Goal: Contribute content: Contribute content

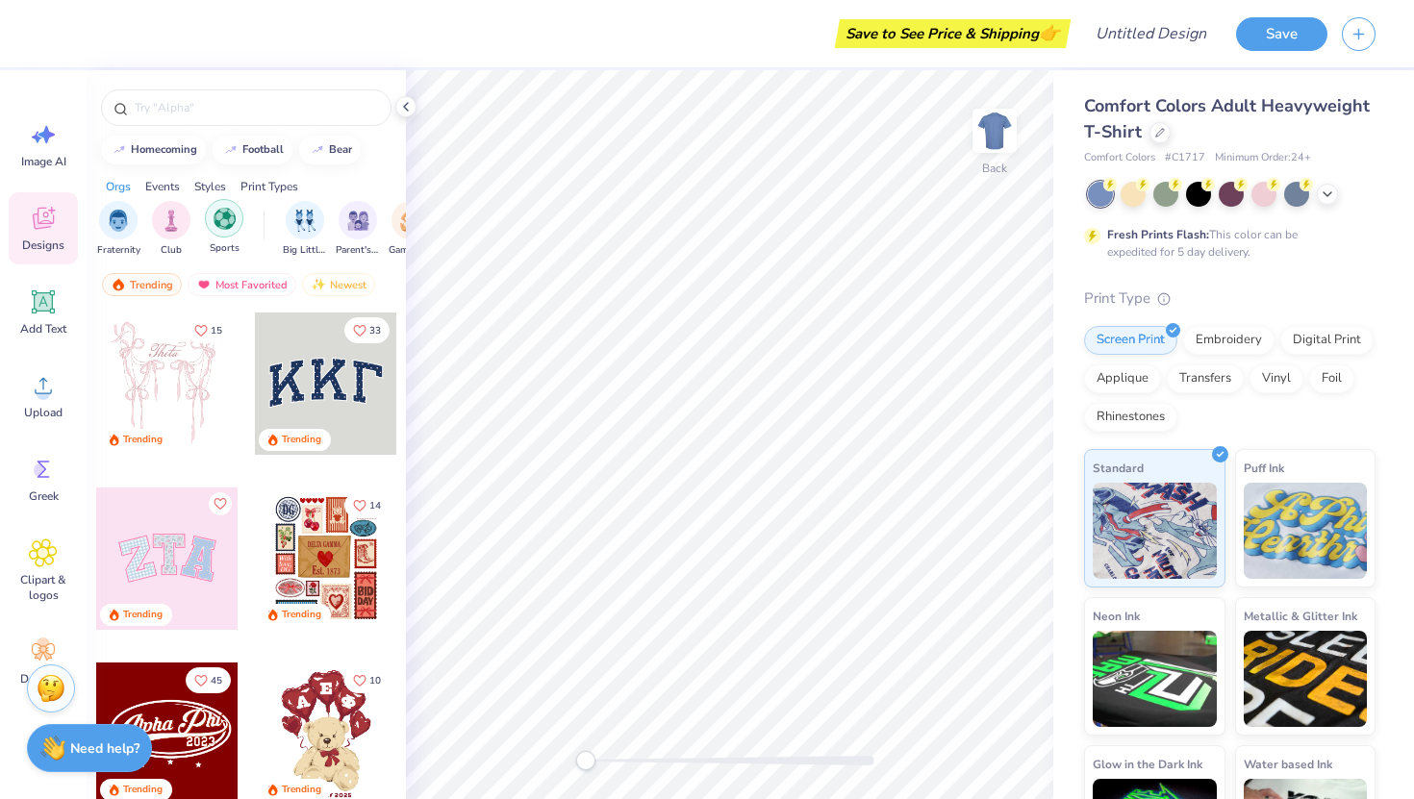
scroll to position [0, 61]
click at [218, 226] on img "filter for Sports" at bounding box center [218, 219] width 22 height 22
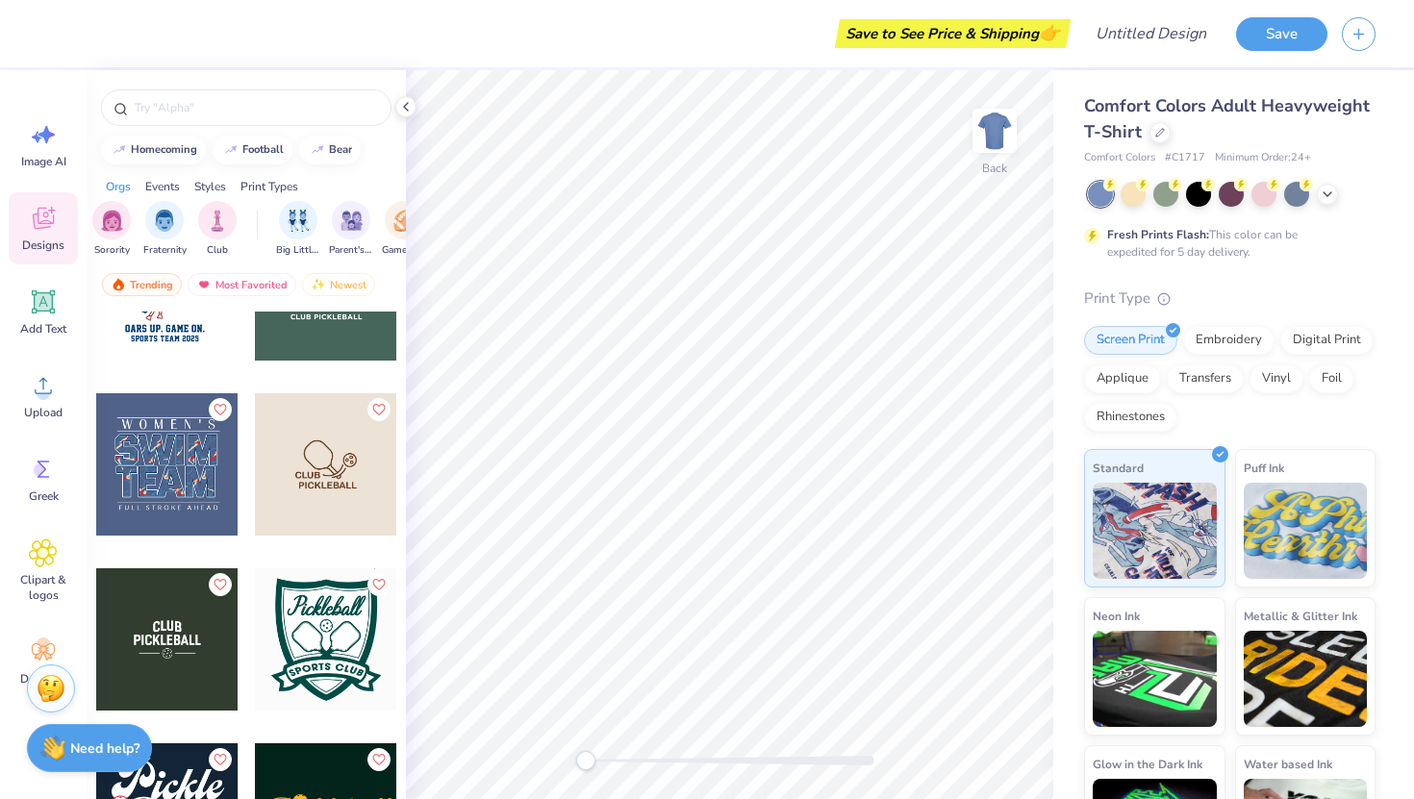
scroll to position [3078, 0]
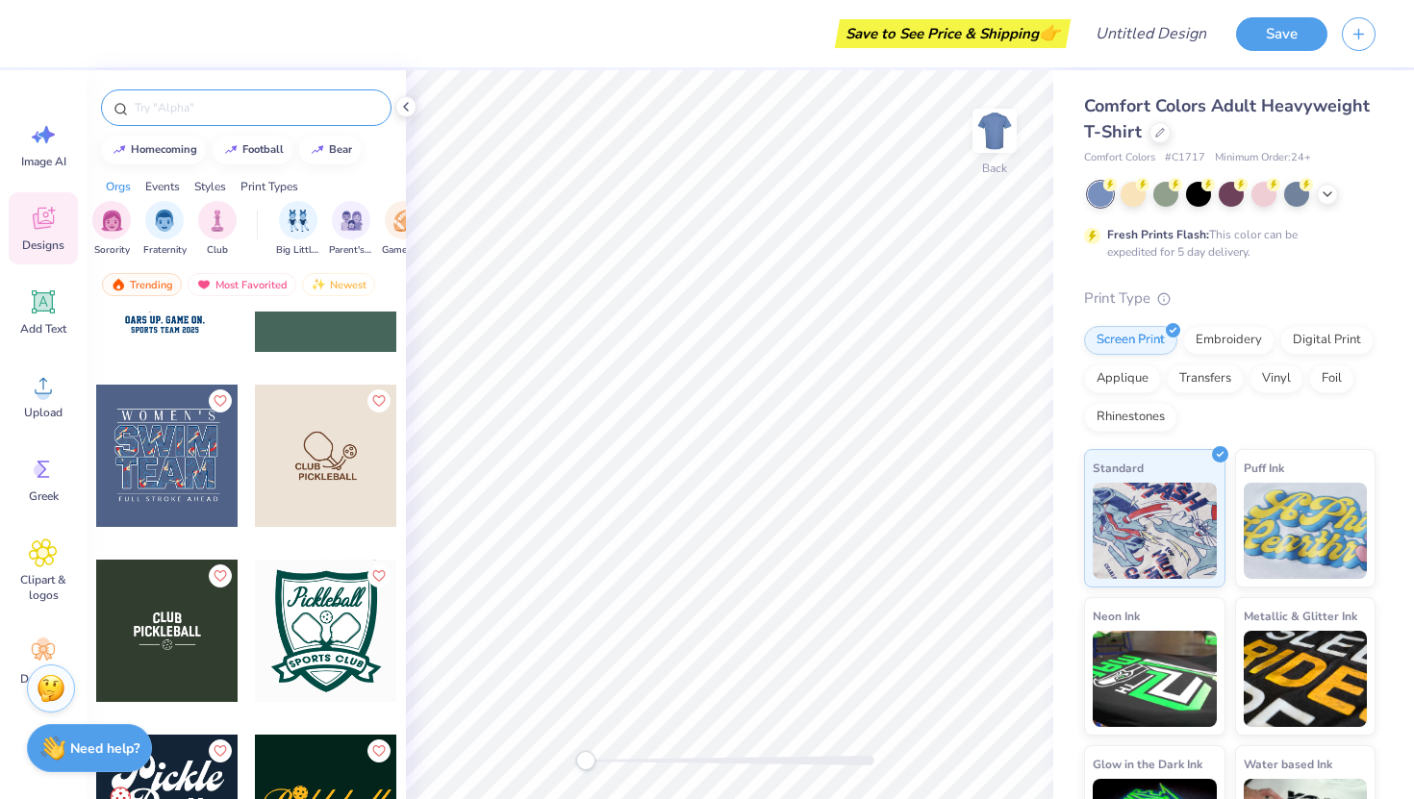
click at [223, 106] on input "text" at bounding box center [256, 107] width 246 height 19
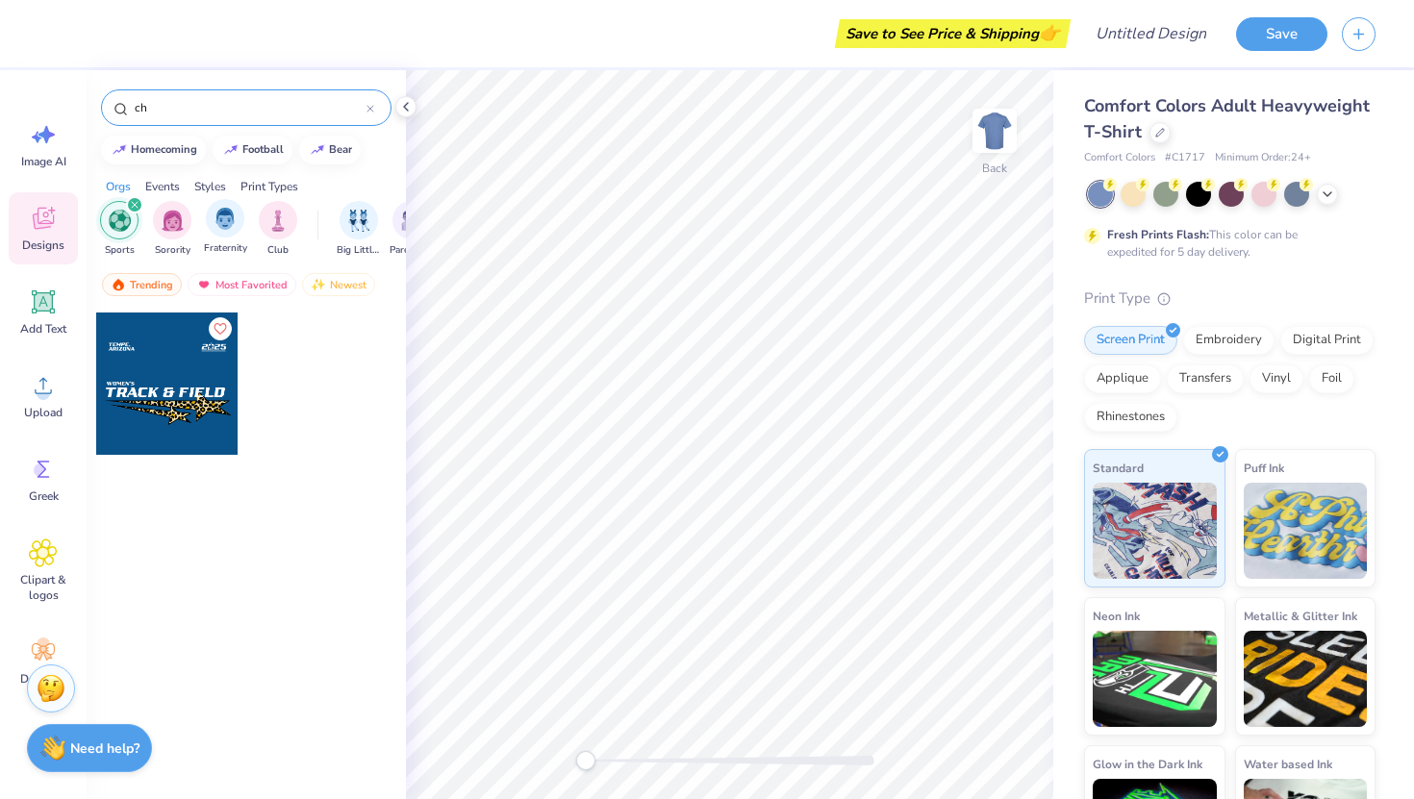
type input "c"
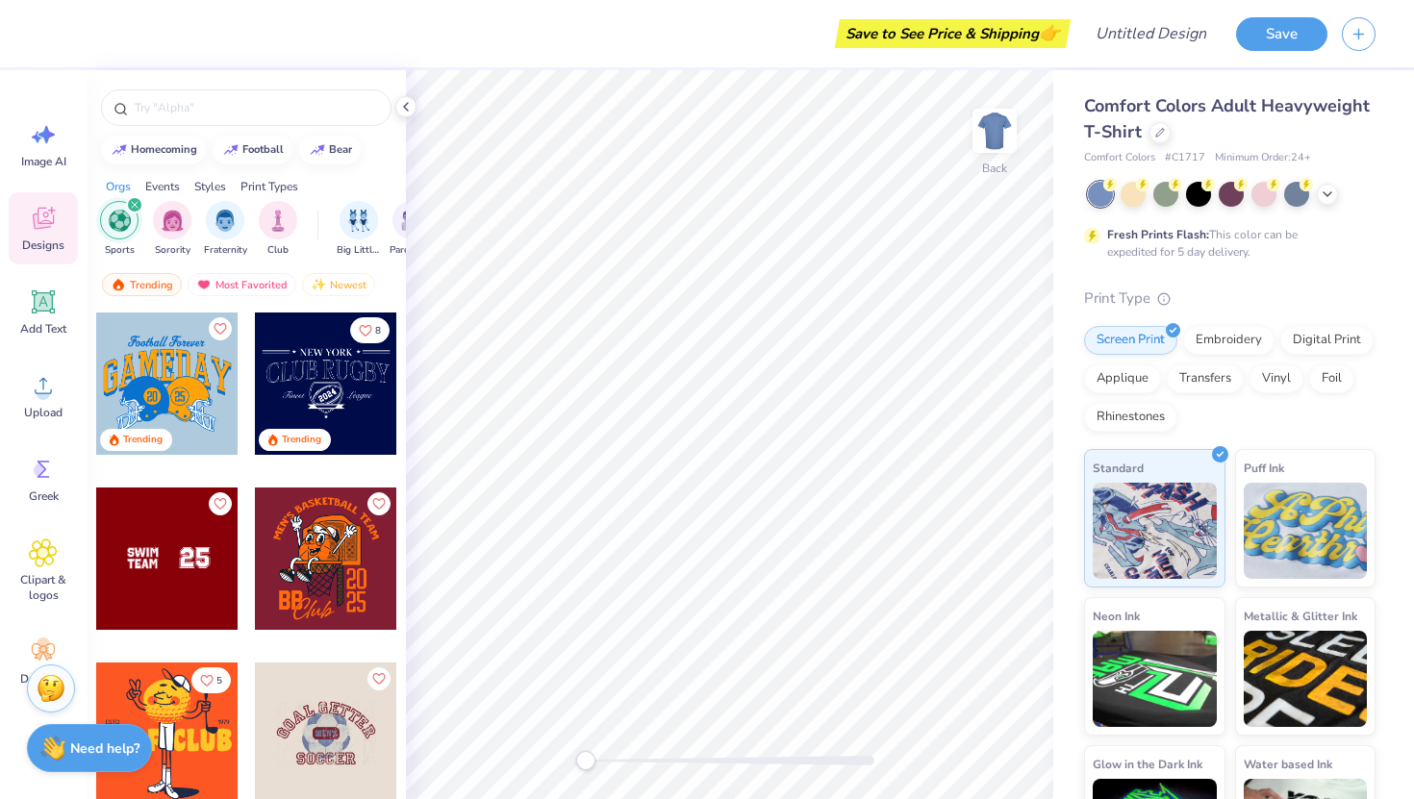
click at [38, 223] on icon at bounding box center [43, 220] width 18 height 15
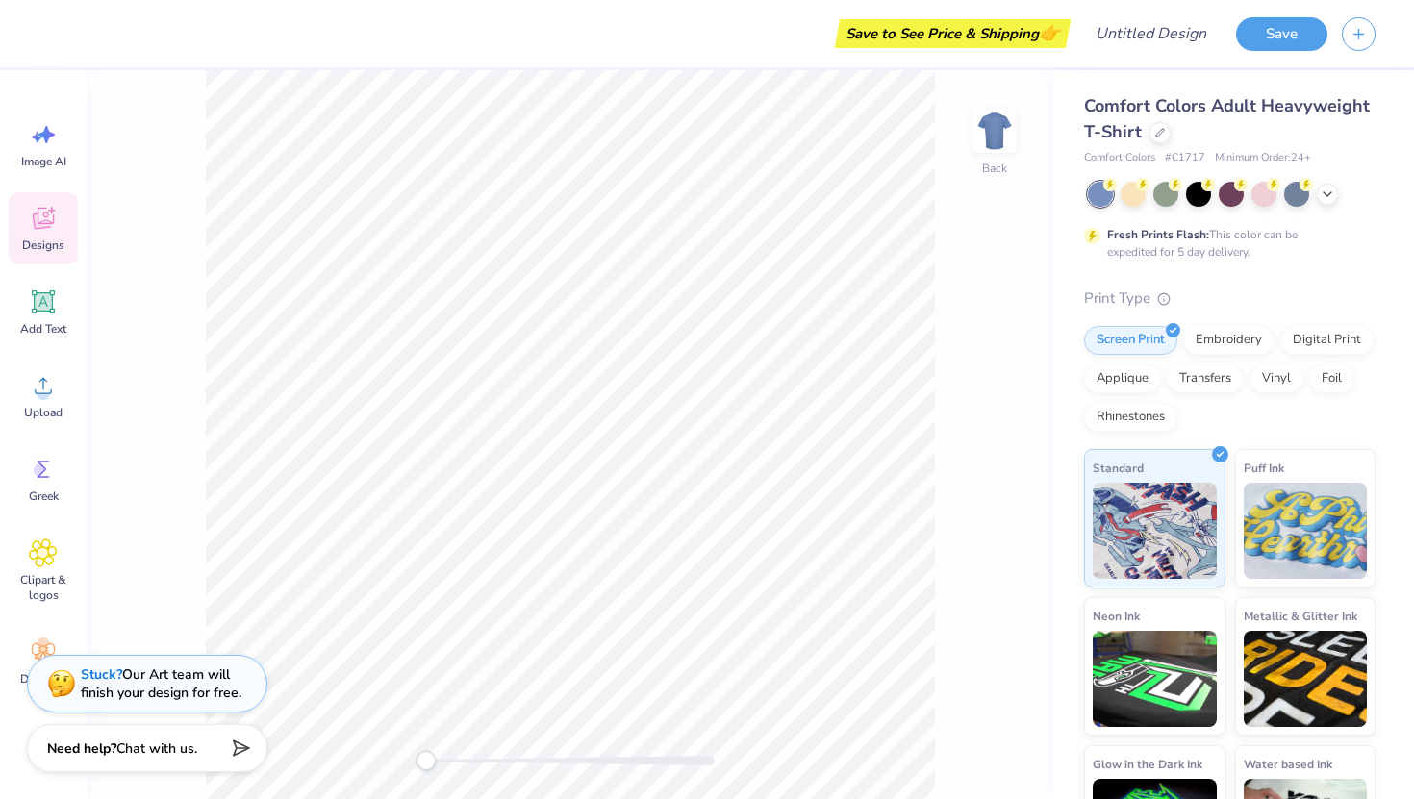
click at [40, 235] on div "Designs" at bounding box center [43, 228] width 69 height 72
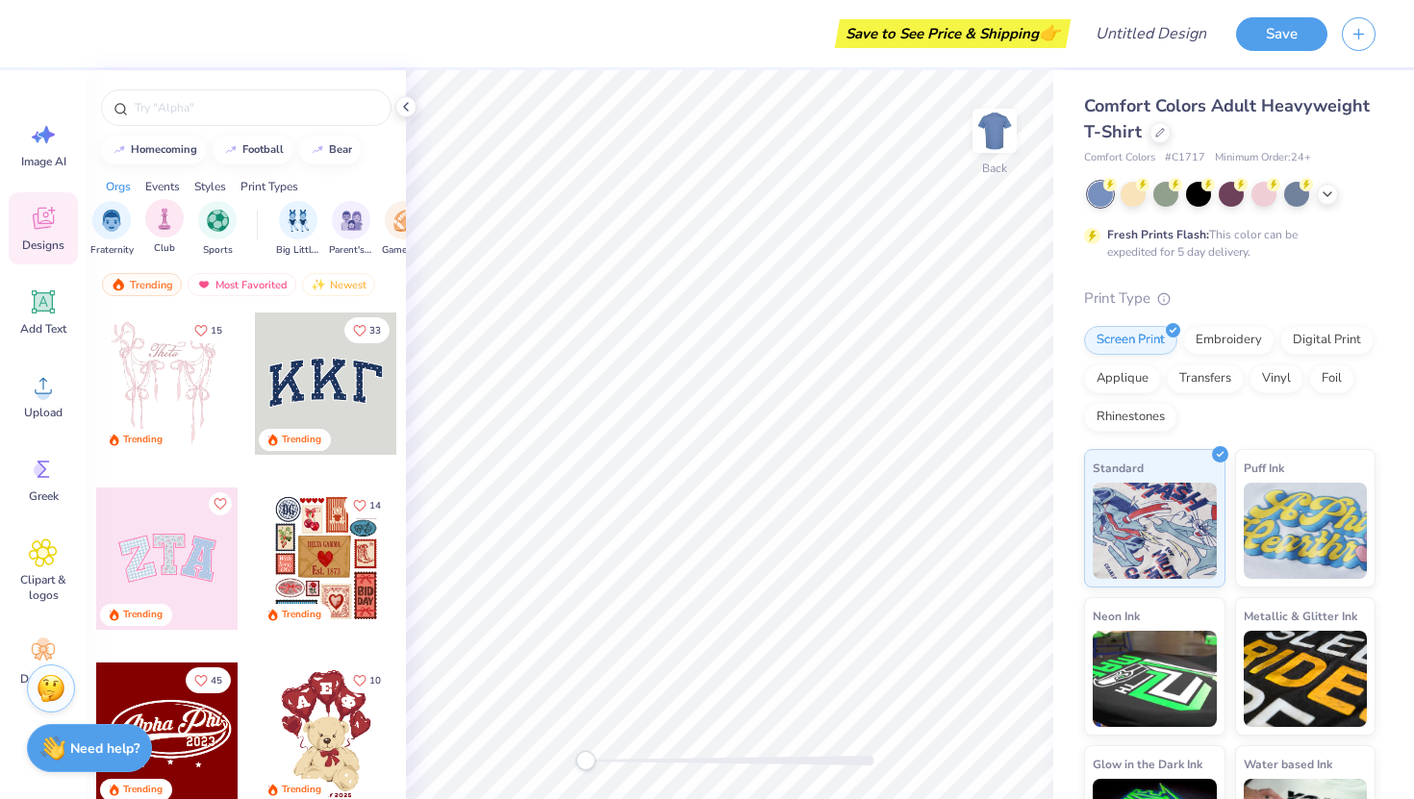
scroll to position [0, 0]
click at [127, 228] on img "filter for Sorority" at bounding box center [120, 219] width 22 height 22
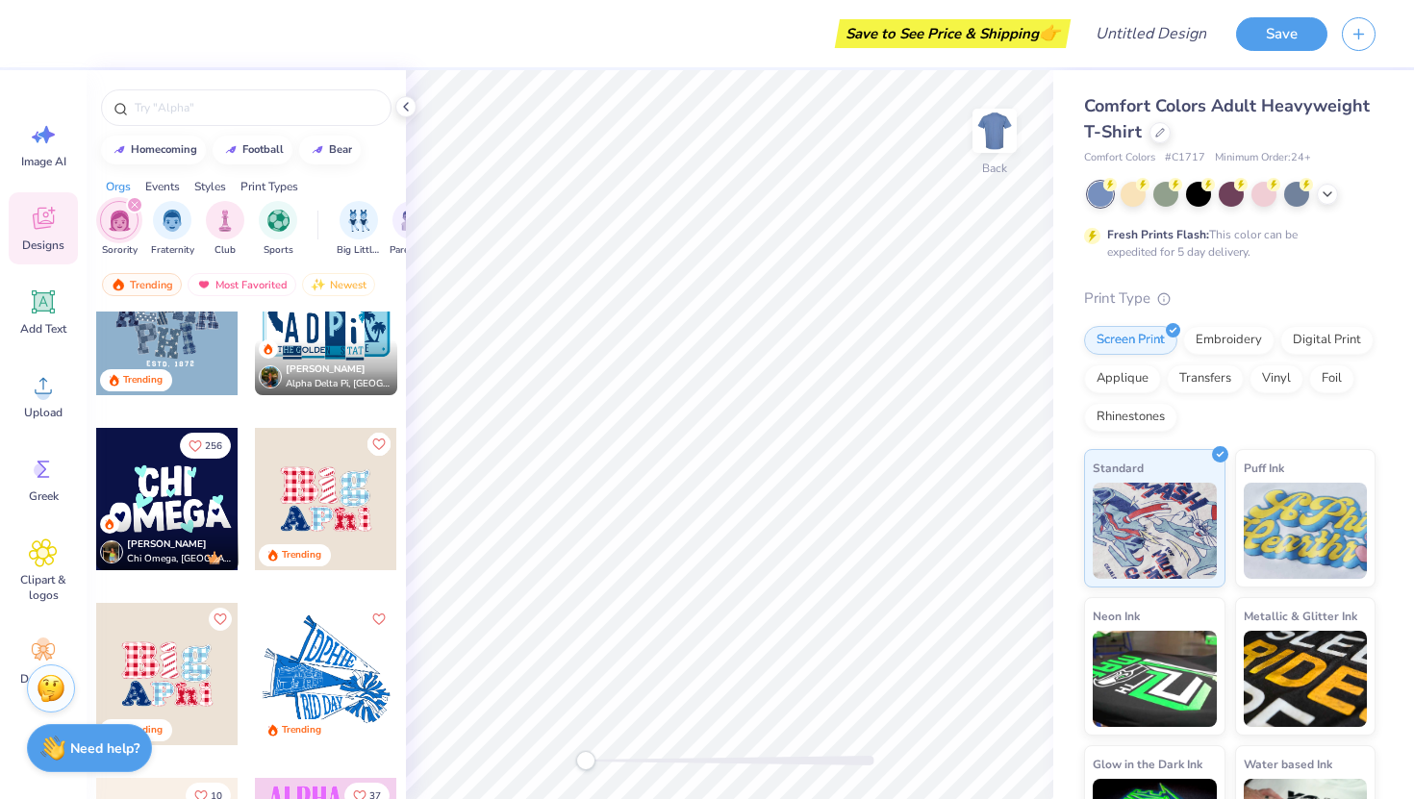
scroll to position [2337, 0]
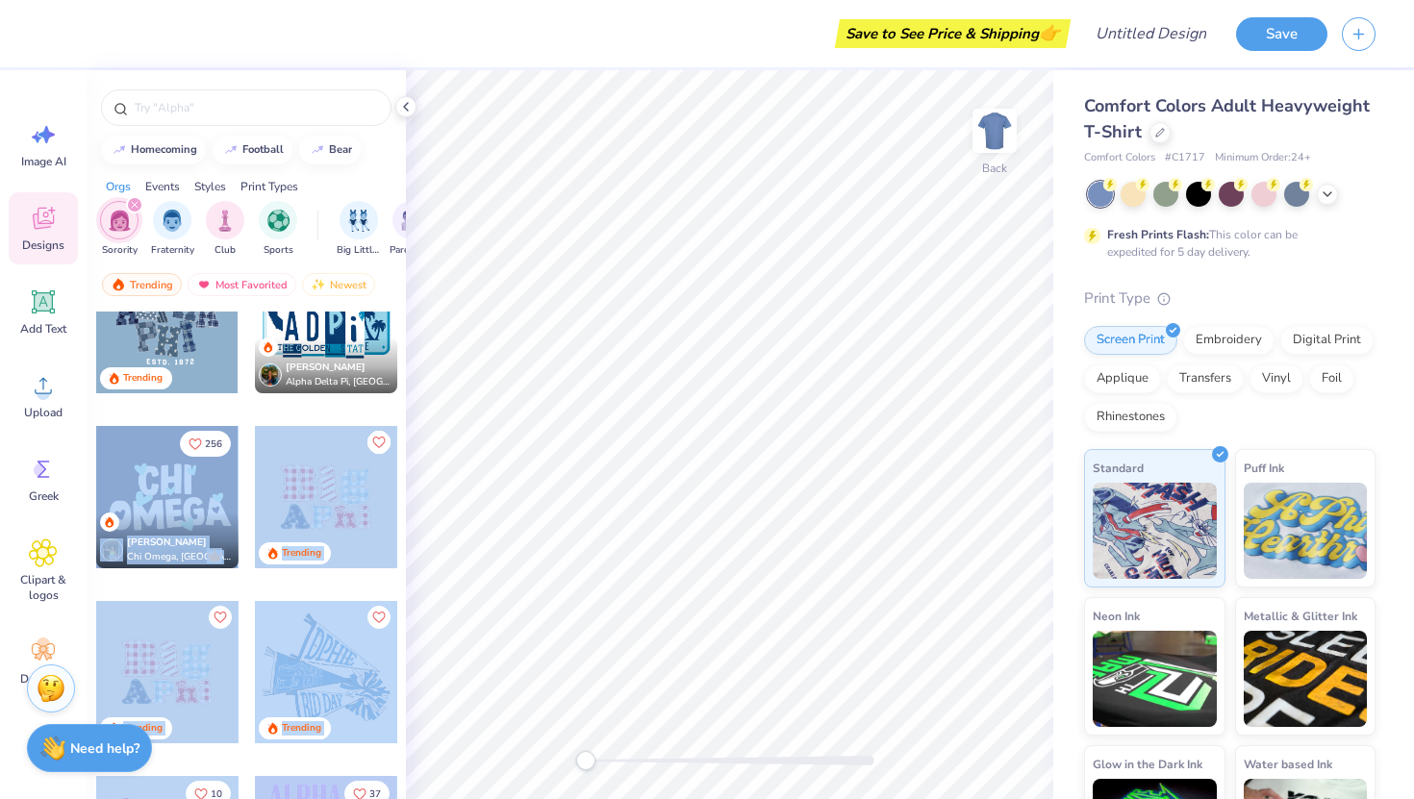
click at [730, 401] on div "Save to See Price & Shipping 👉 Design Title Save Image AI Designs Add Text Uplo…" at bounding box center [707, 399] width 1414 height 799
click at [358, 662] on div at bounding box center [326, 672] width 142 height 142
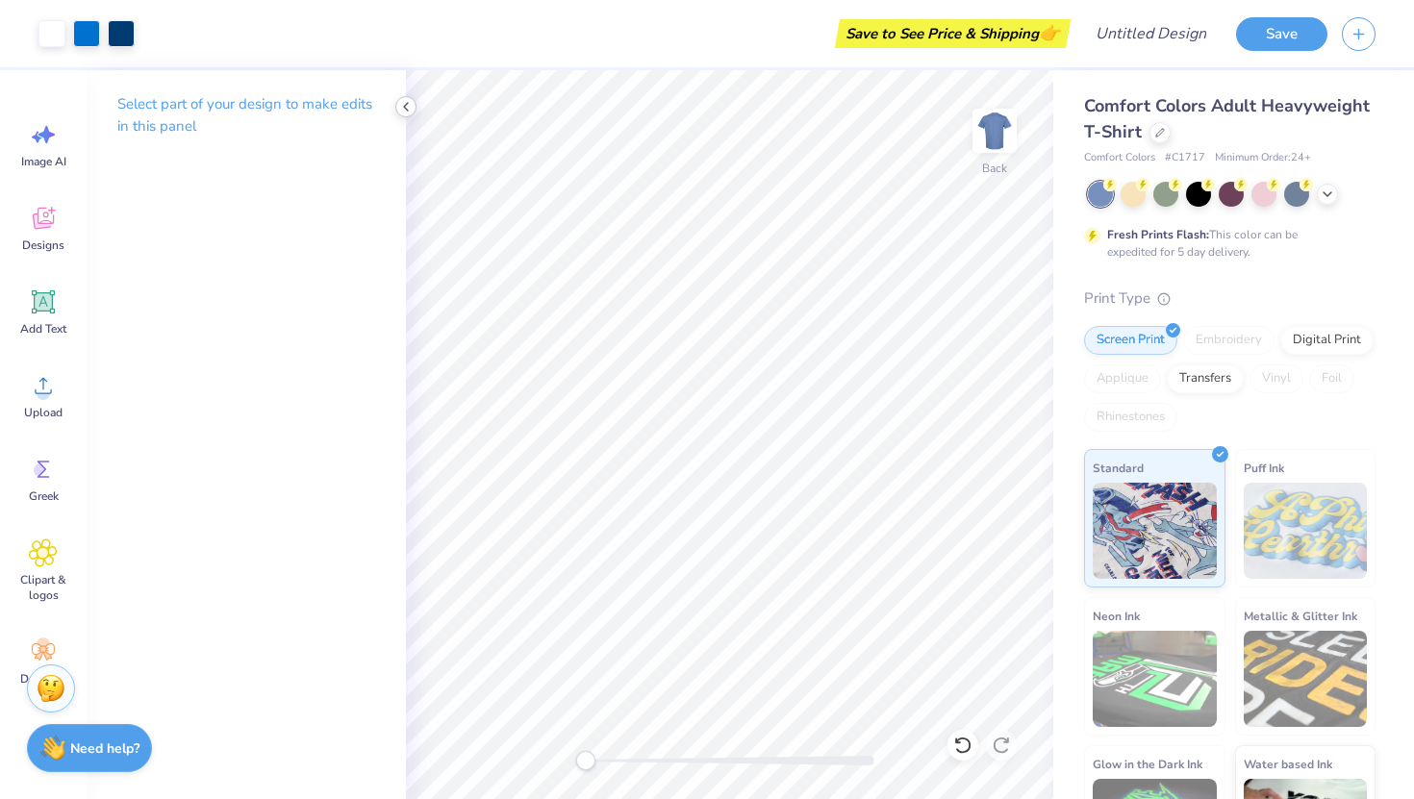
click at [406, 102] on icon at bounding box center [405, 106] width 15 height 15
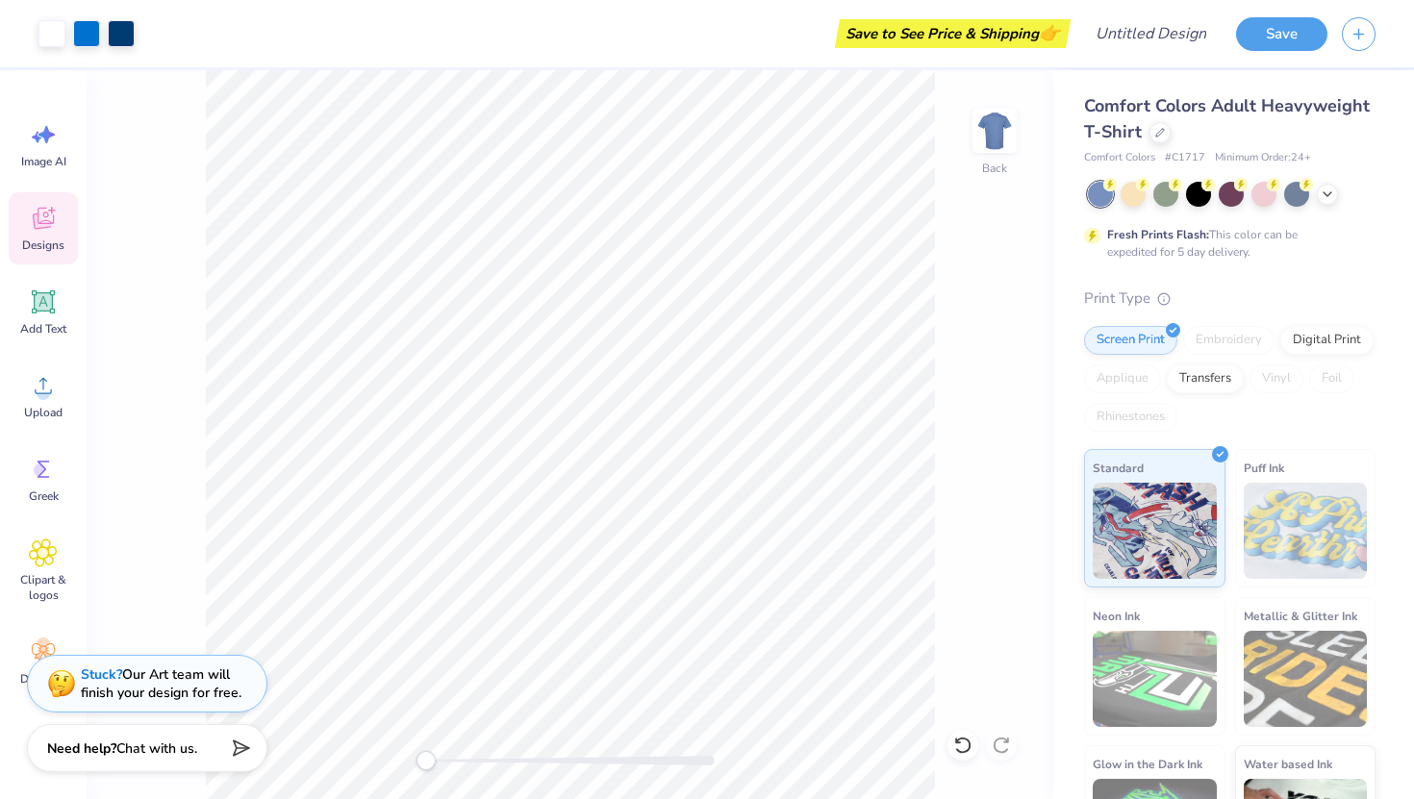
click at [42, 222] on icon at bounding box center [43, 218] width 29 height 29
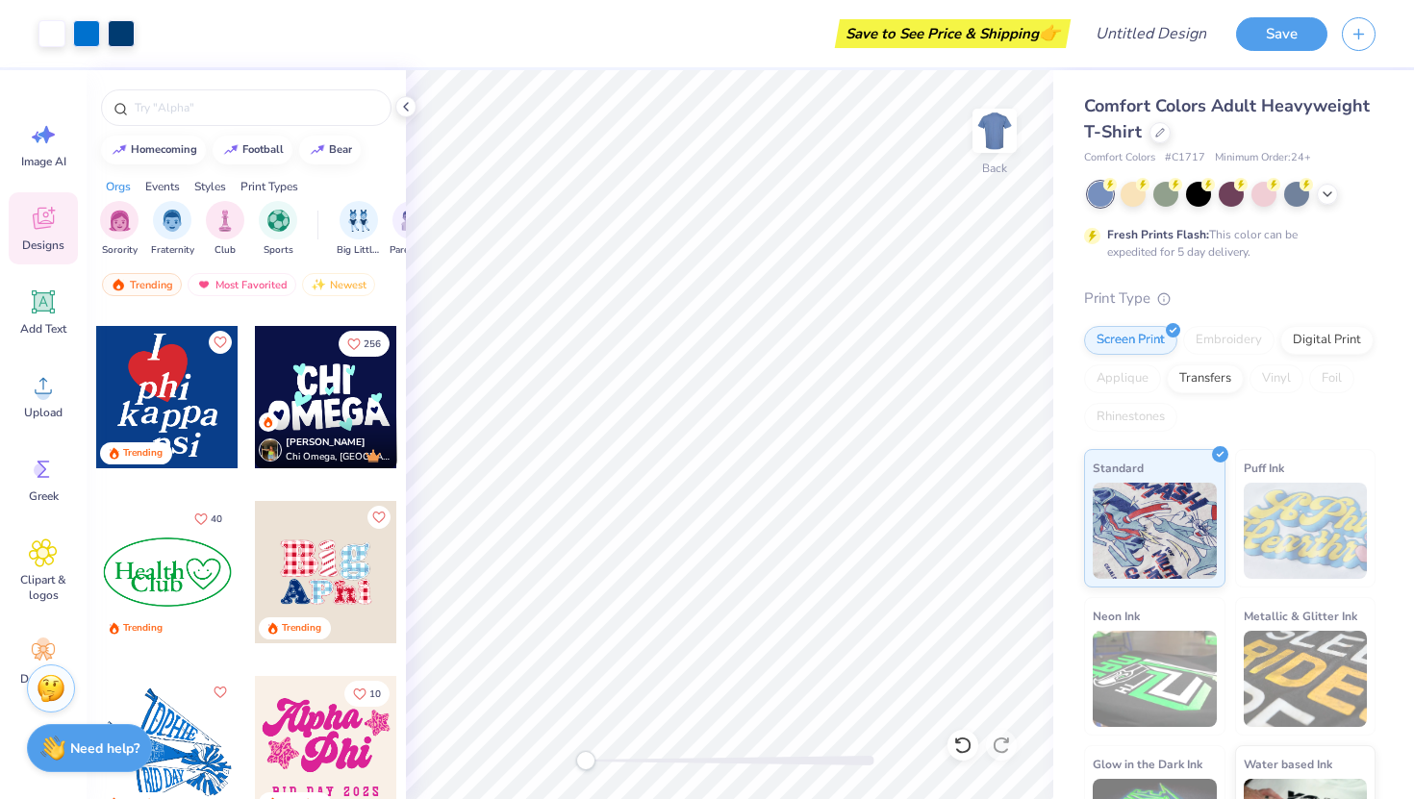
scroll to position [3294, 0]
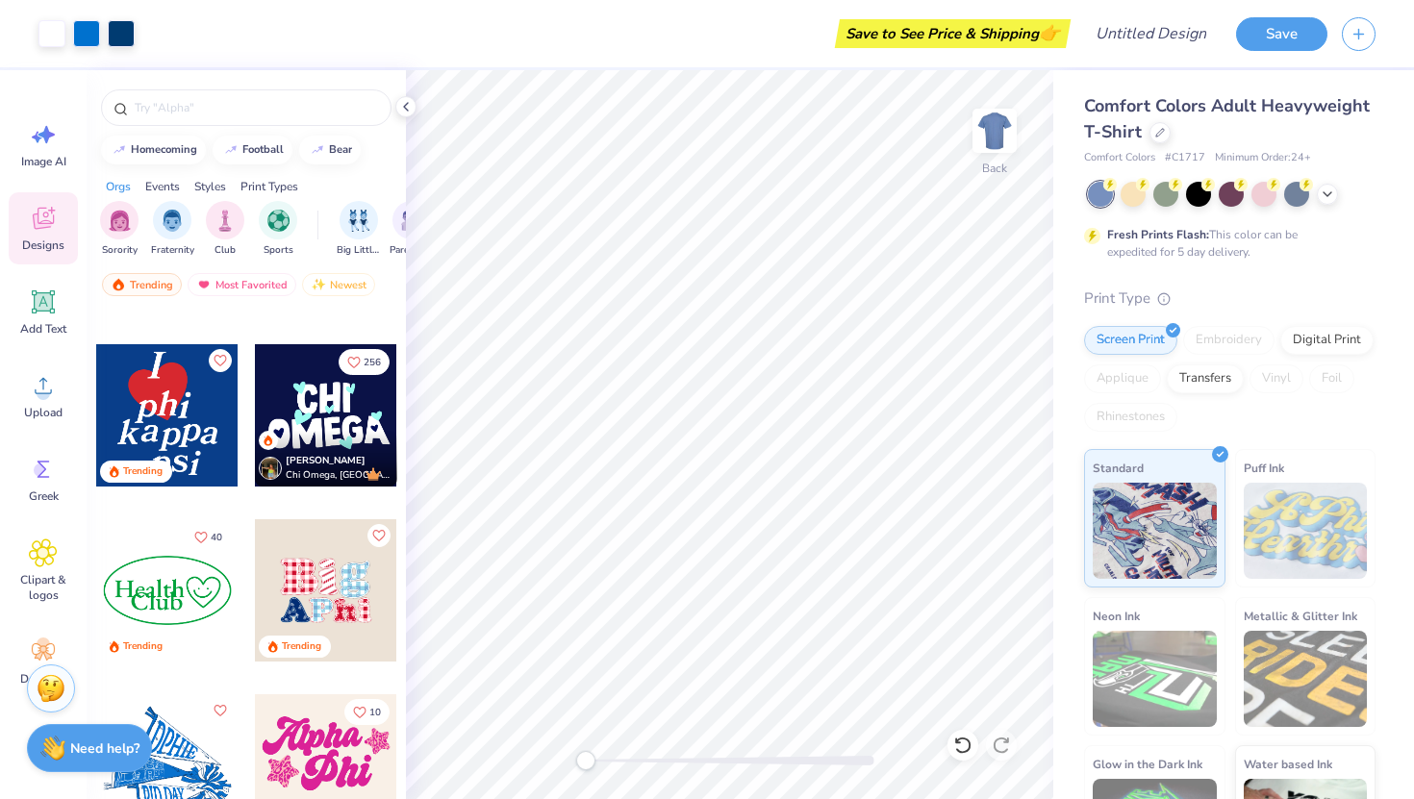
click at [168, 397] on div at bounding box center [167, 415] width 142 height 142
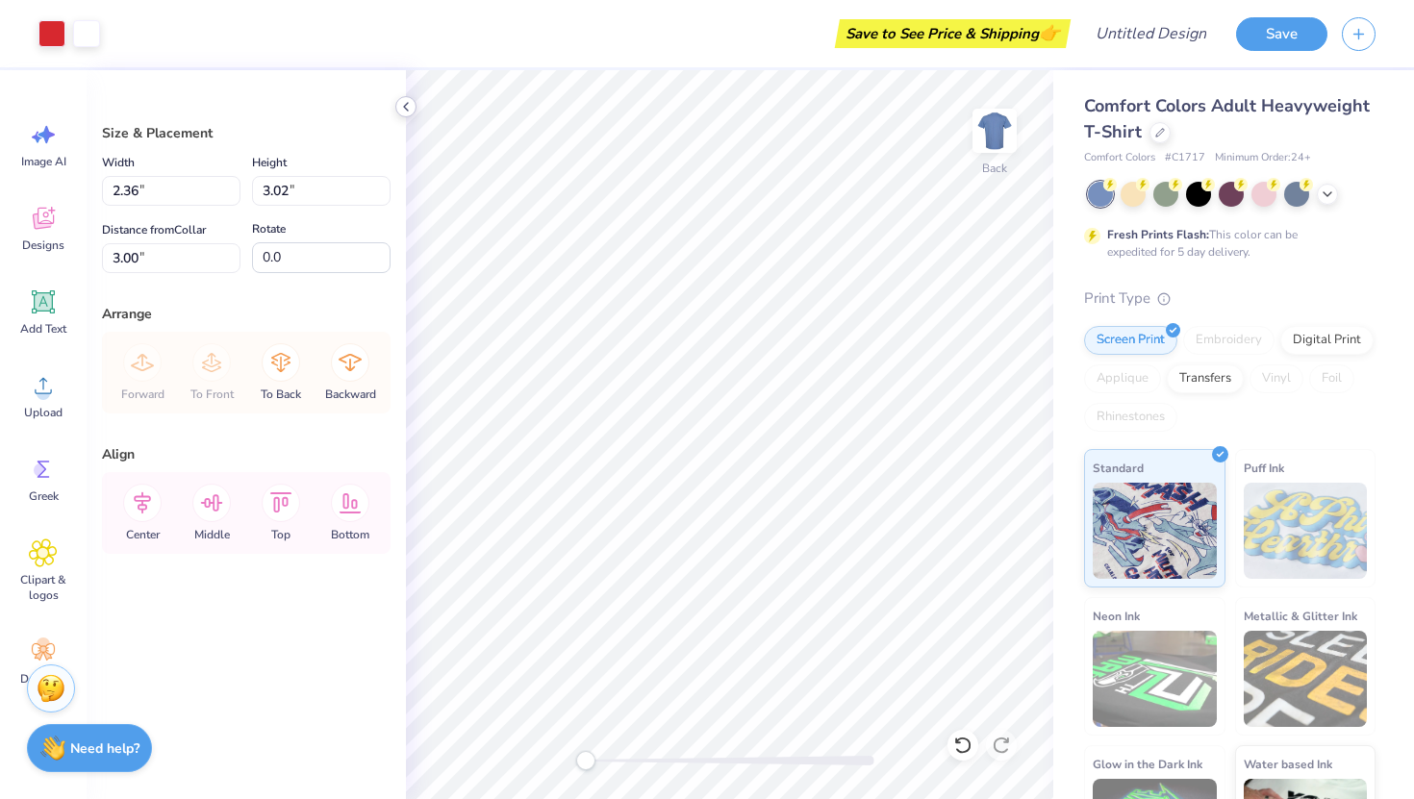
click at [402, 101] on icon at bounding box center [405, 106] width 15 height 15
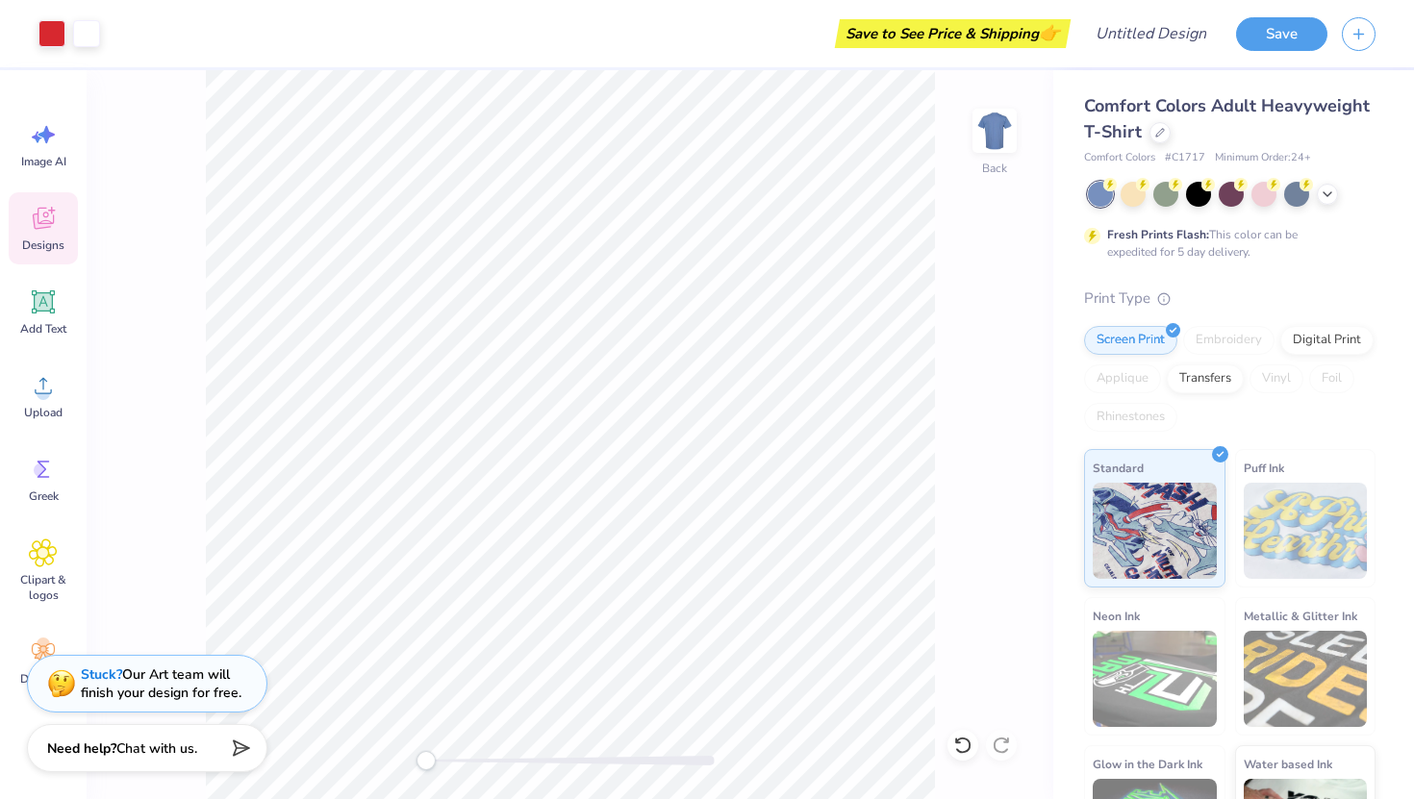
click at [51, 213] on icon at bounding box center [43, 218] width 29 height 29
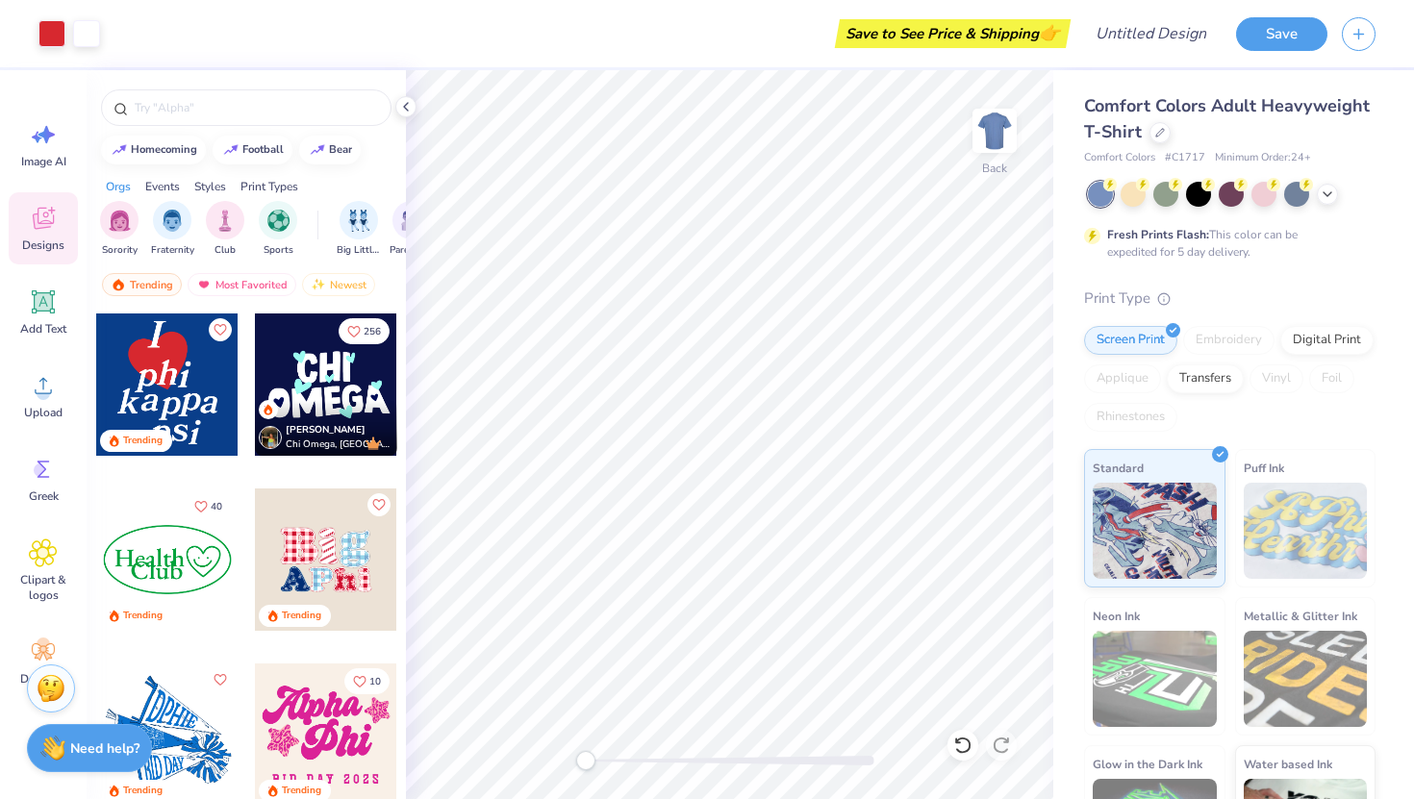
scroll to position [3330, 0]
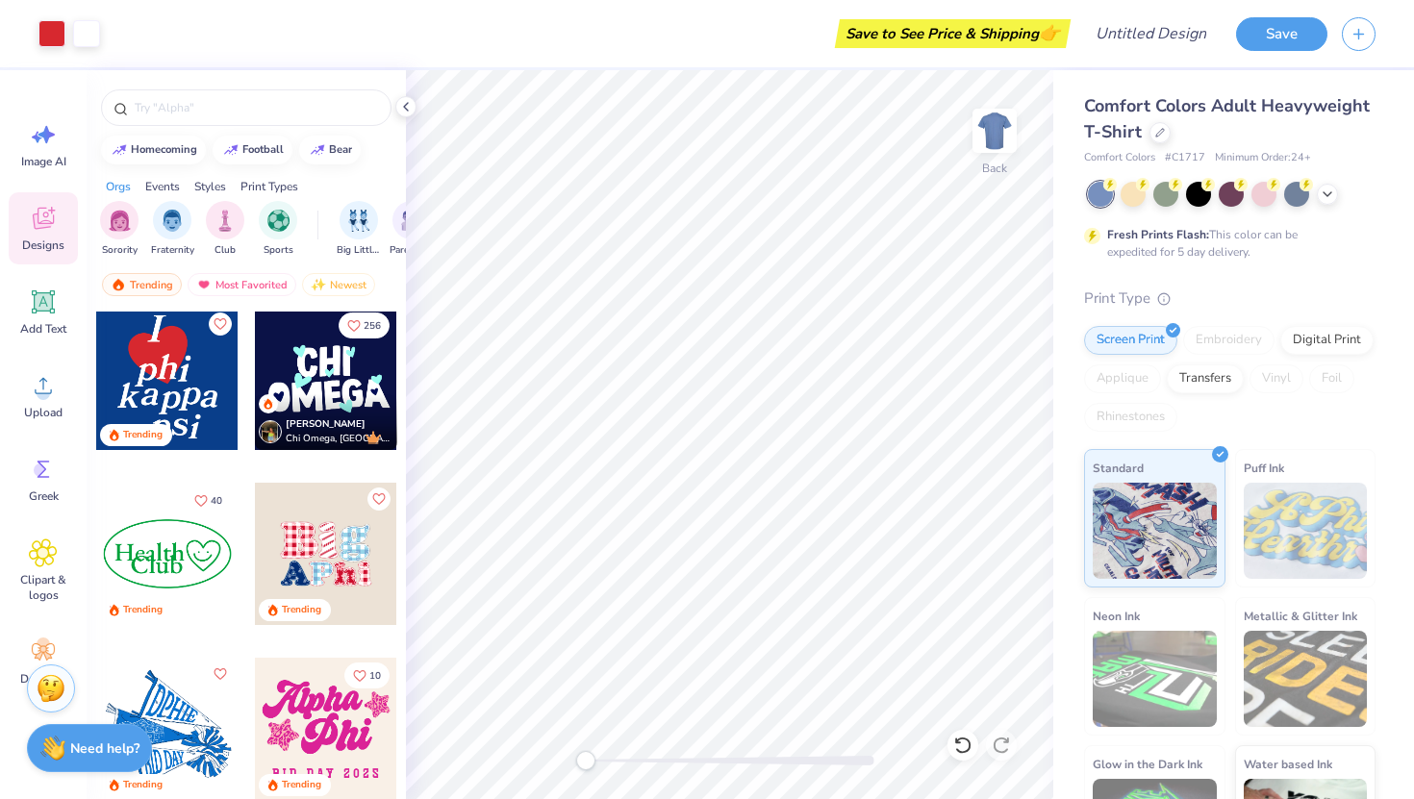
click at [352, 379] on div at bounding box center [326, 379] width 142 height 142
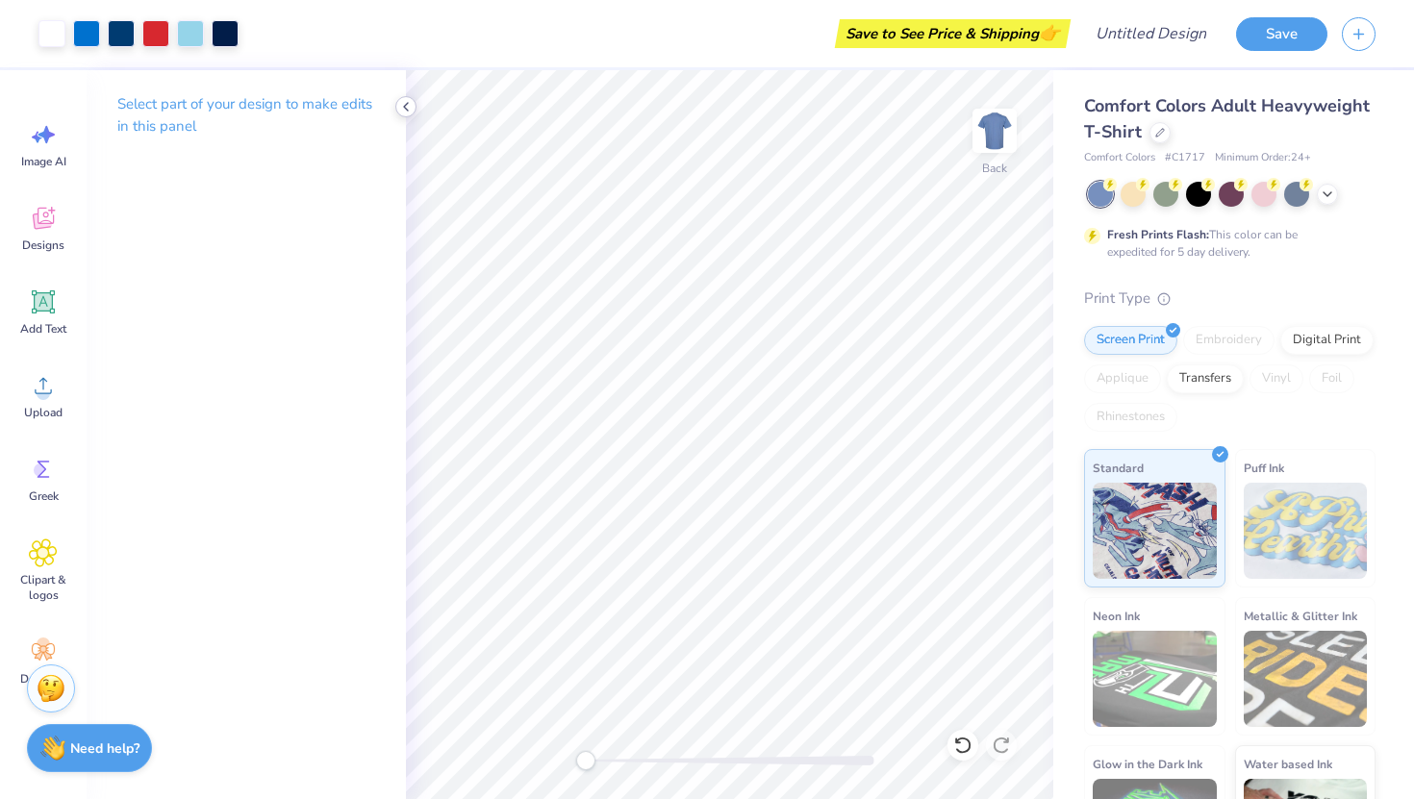
click at [404, 112] on icon at bounding box center [405, 106] width 15 height 15
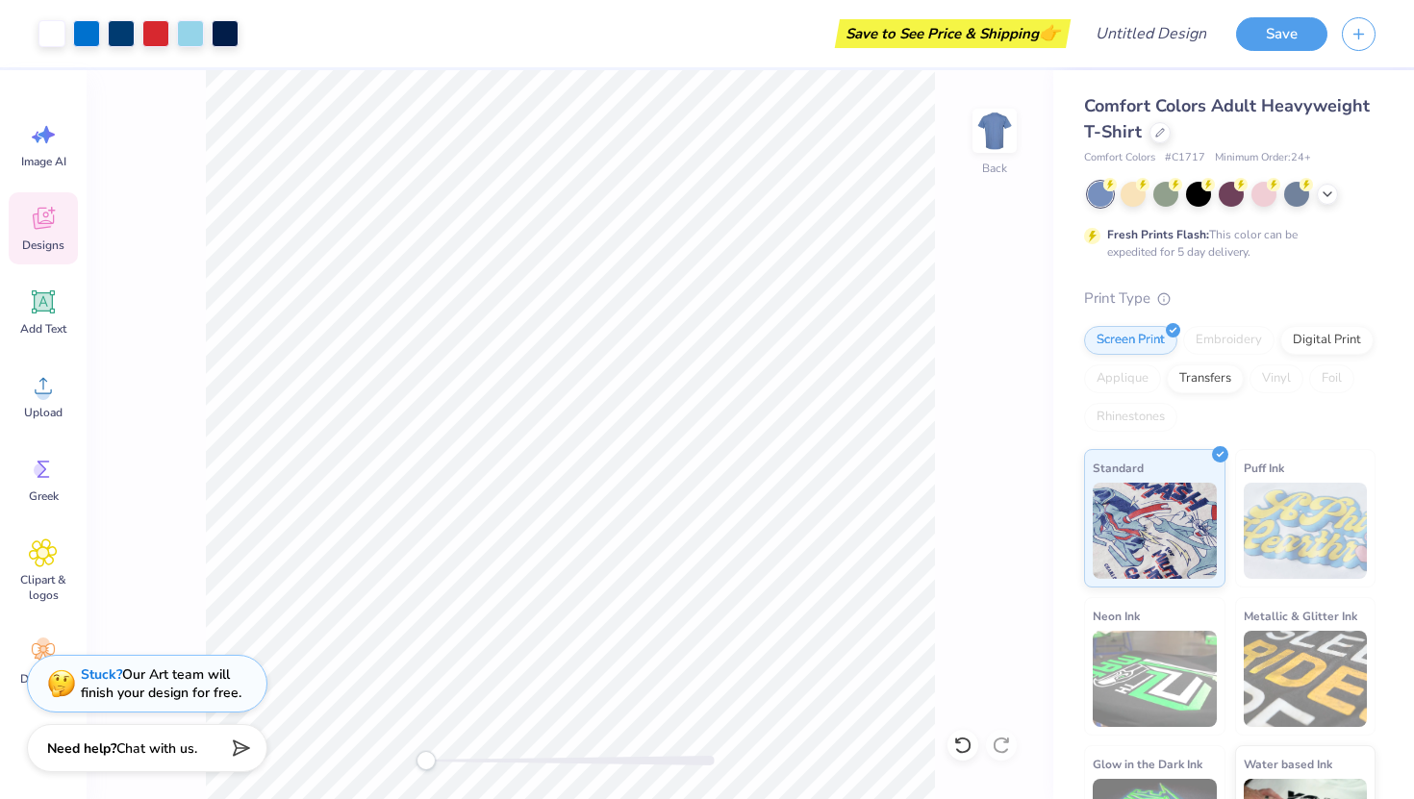
click at [35, 226] on icon at bounding box center [43, 218] width 29 height 29
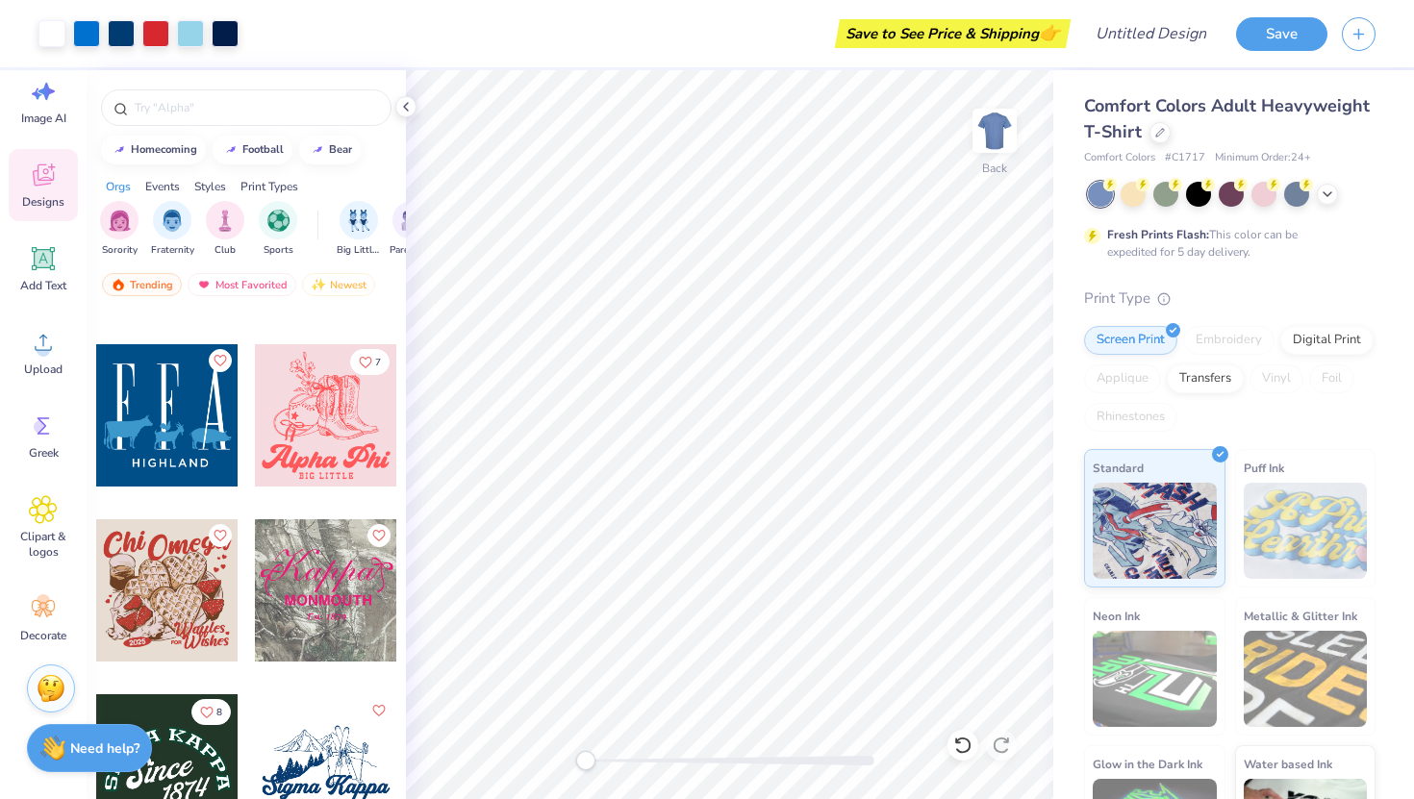
scroll to position [14675, 0]
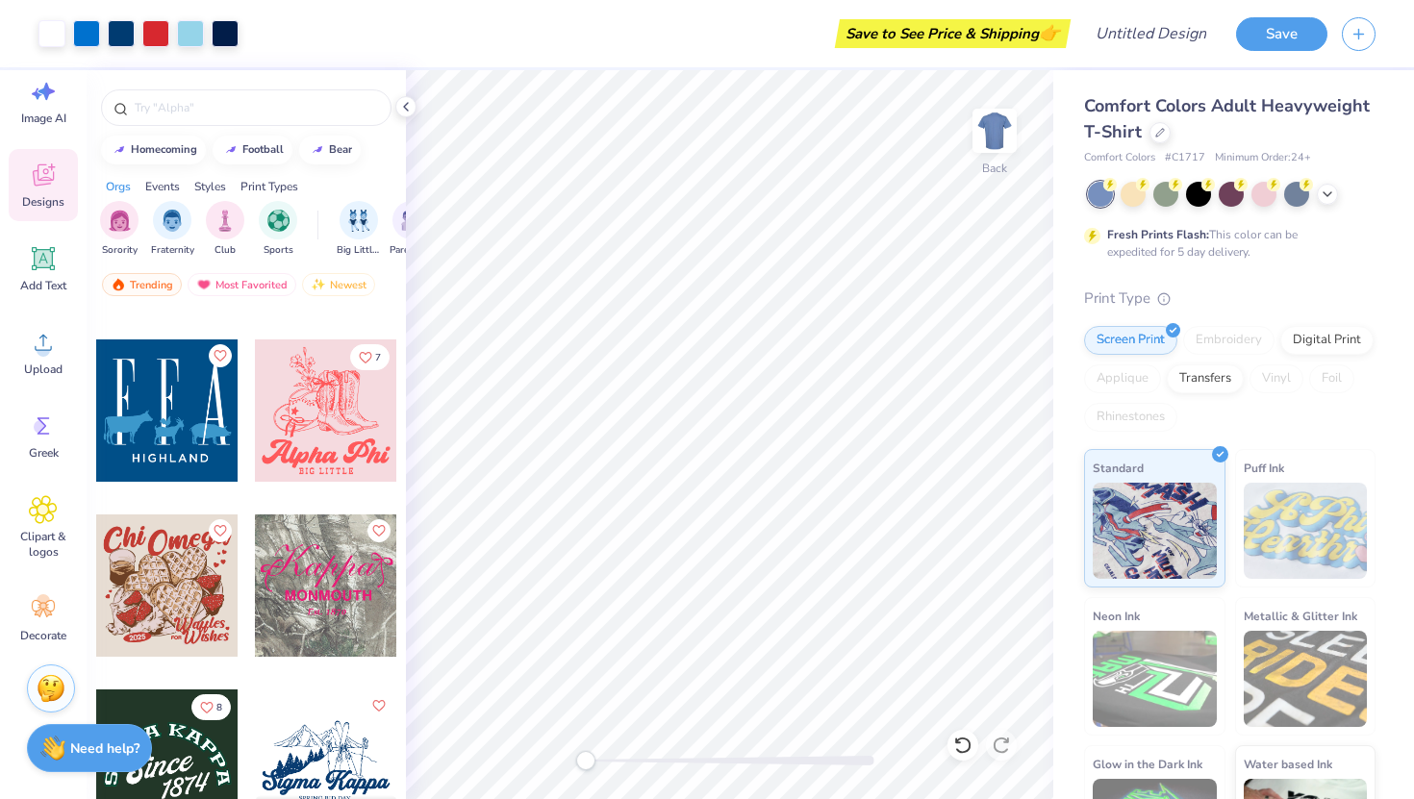
click at [336, 400] on div at bounding box center [326, 410] width 142 height 142
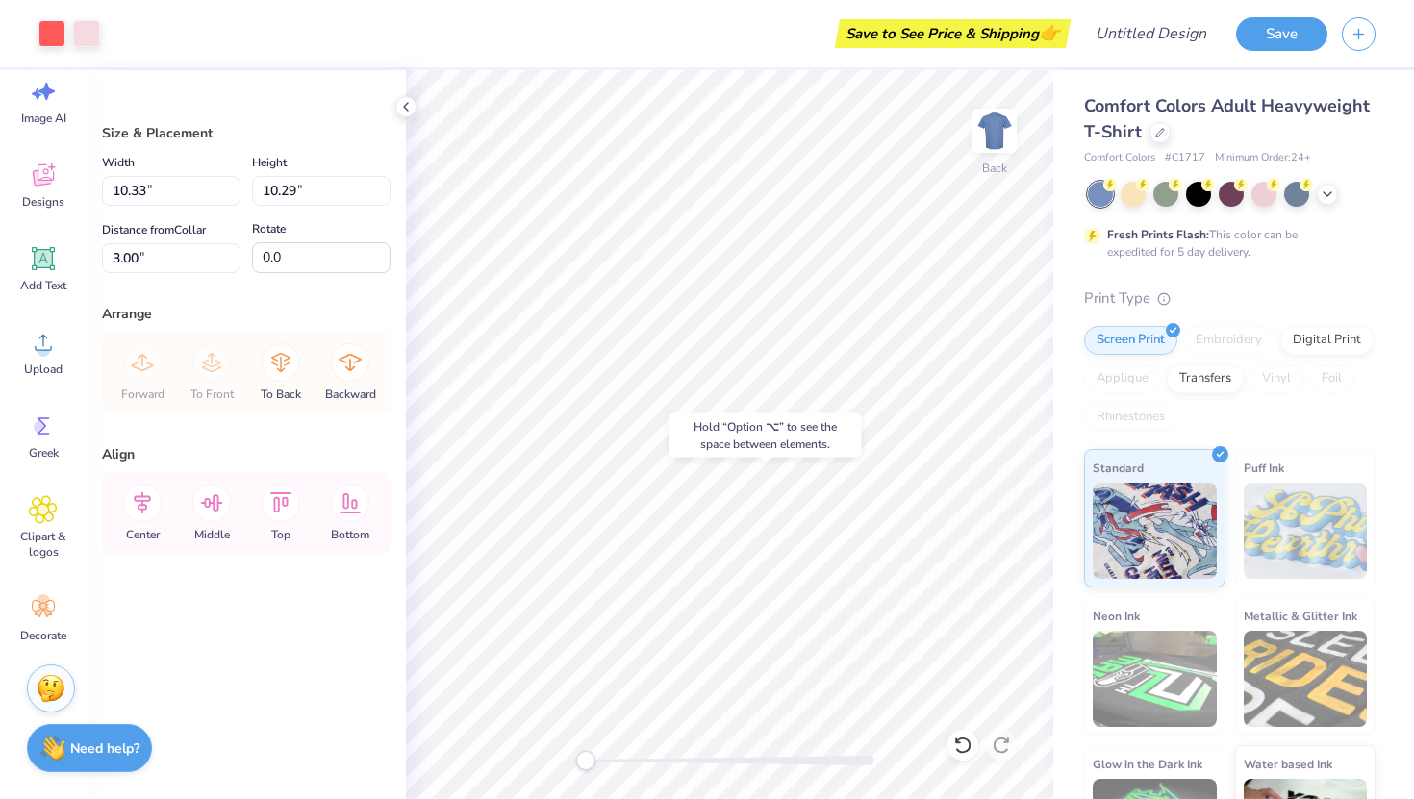
type input "9.78"
type input "9.04"
type input "8.32"
type input "4.42"
type input "9.78"
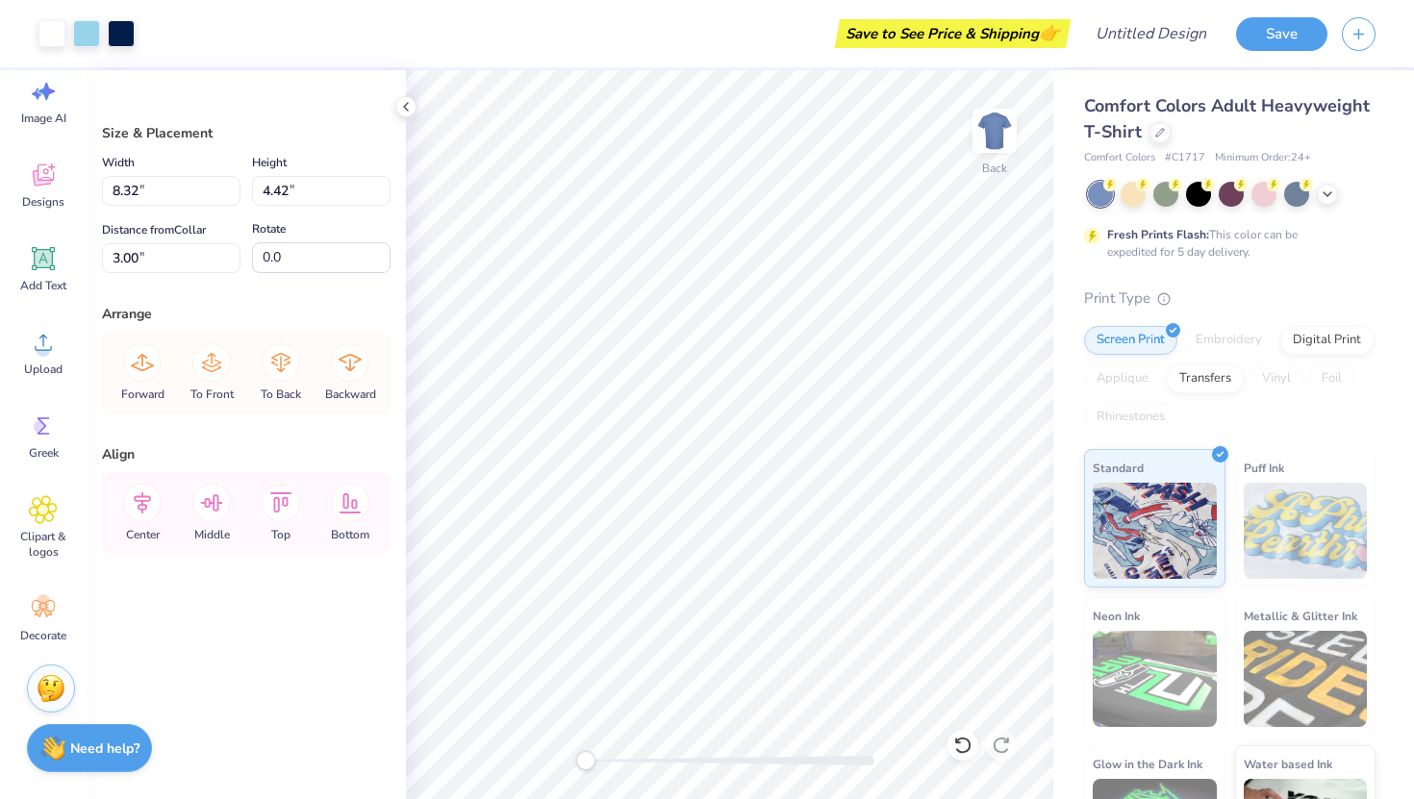
type input "9.04"
type input "8.32"
type input "4.42"
click at [1143, 335] on div "Screen Print" at bounding box center [1130, 337] width 93 height 29
click at [405, 101] on icon at bounding box center [405, 106] width 15 height 15
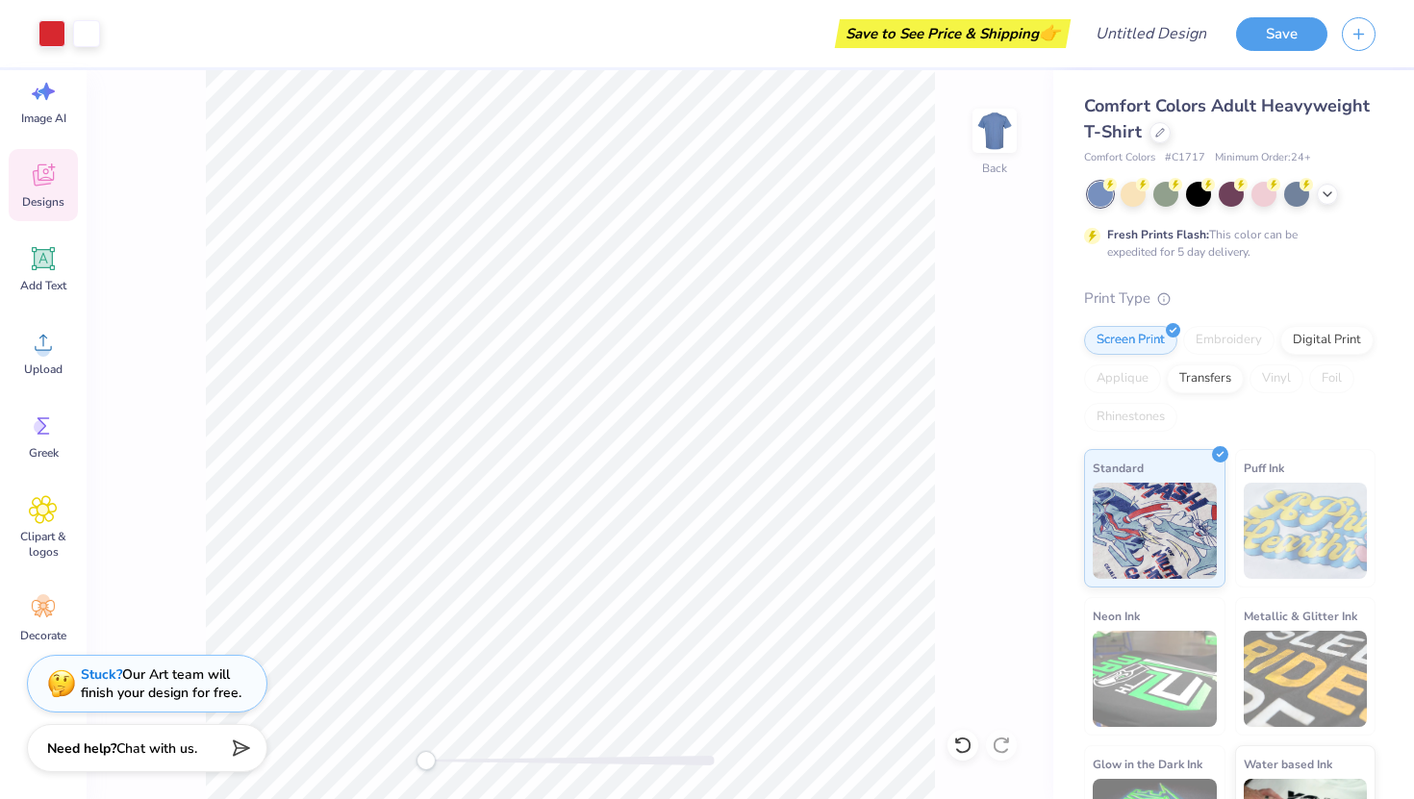
click at [52, 194] on span "Designs" at bounding box center [43, 201] width 42 height 15
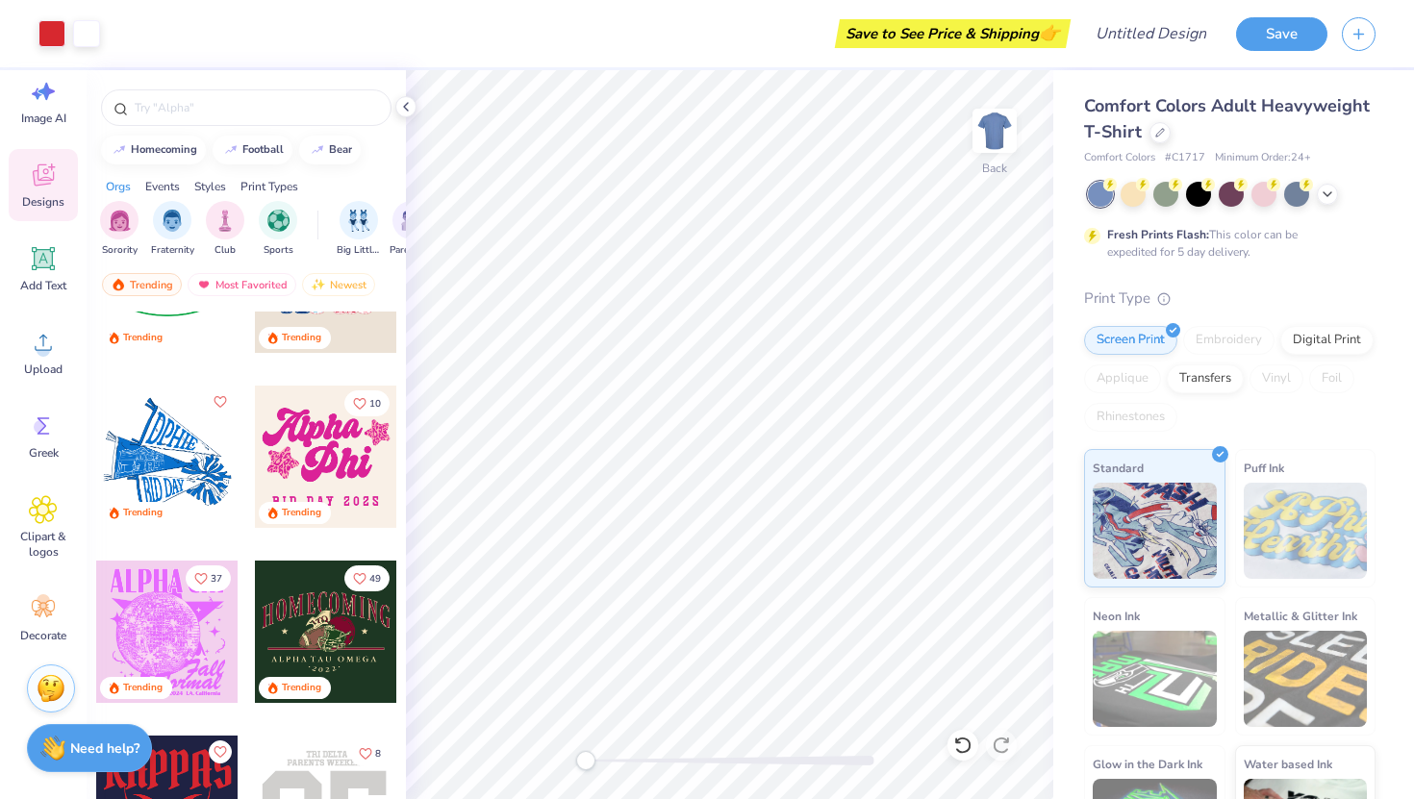
scroll to position [3603, 0]
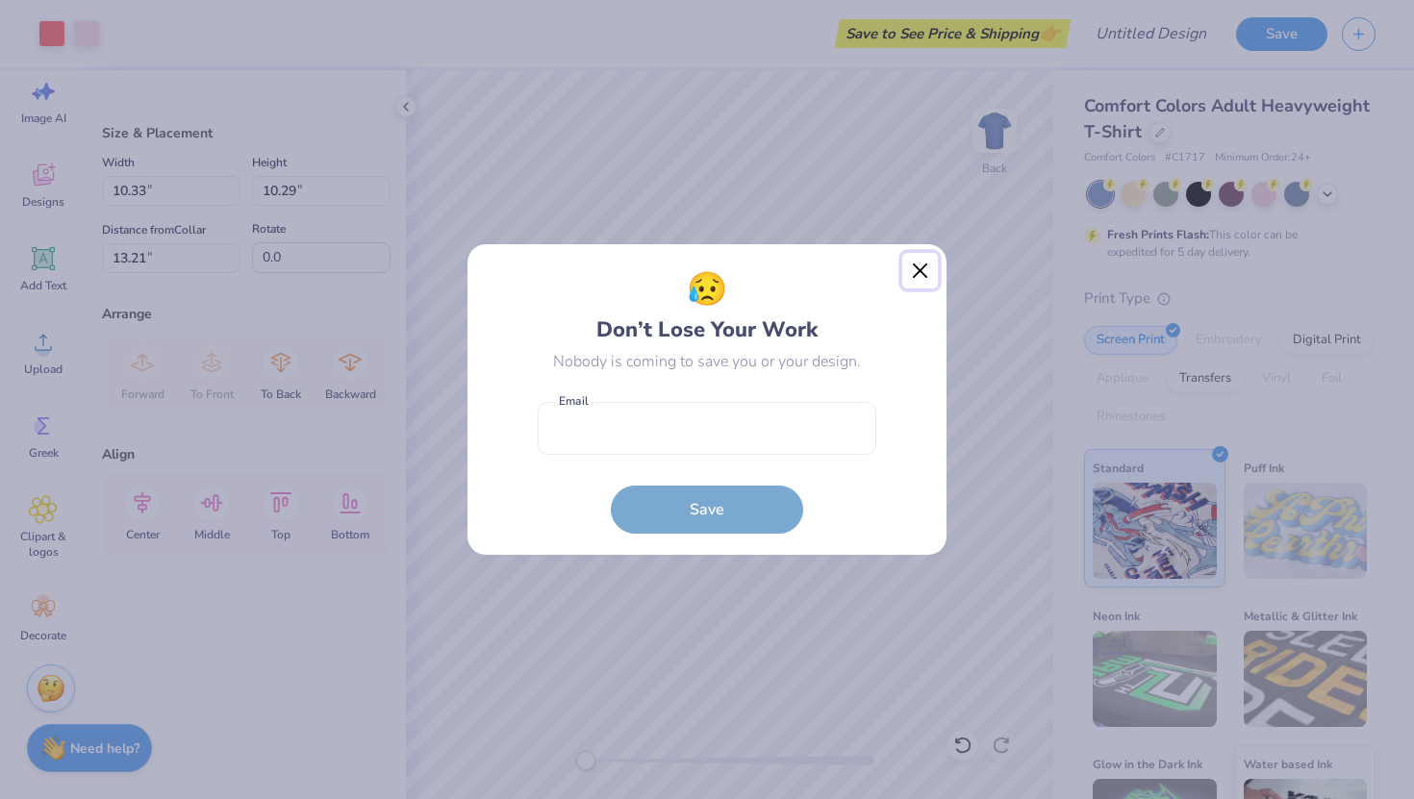
click at [929, 260] on button "Close" at bounding box center [920, 271] width 37 height 37
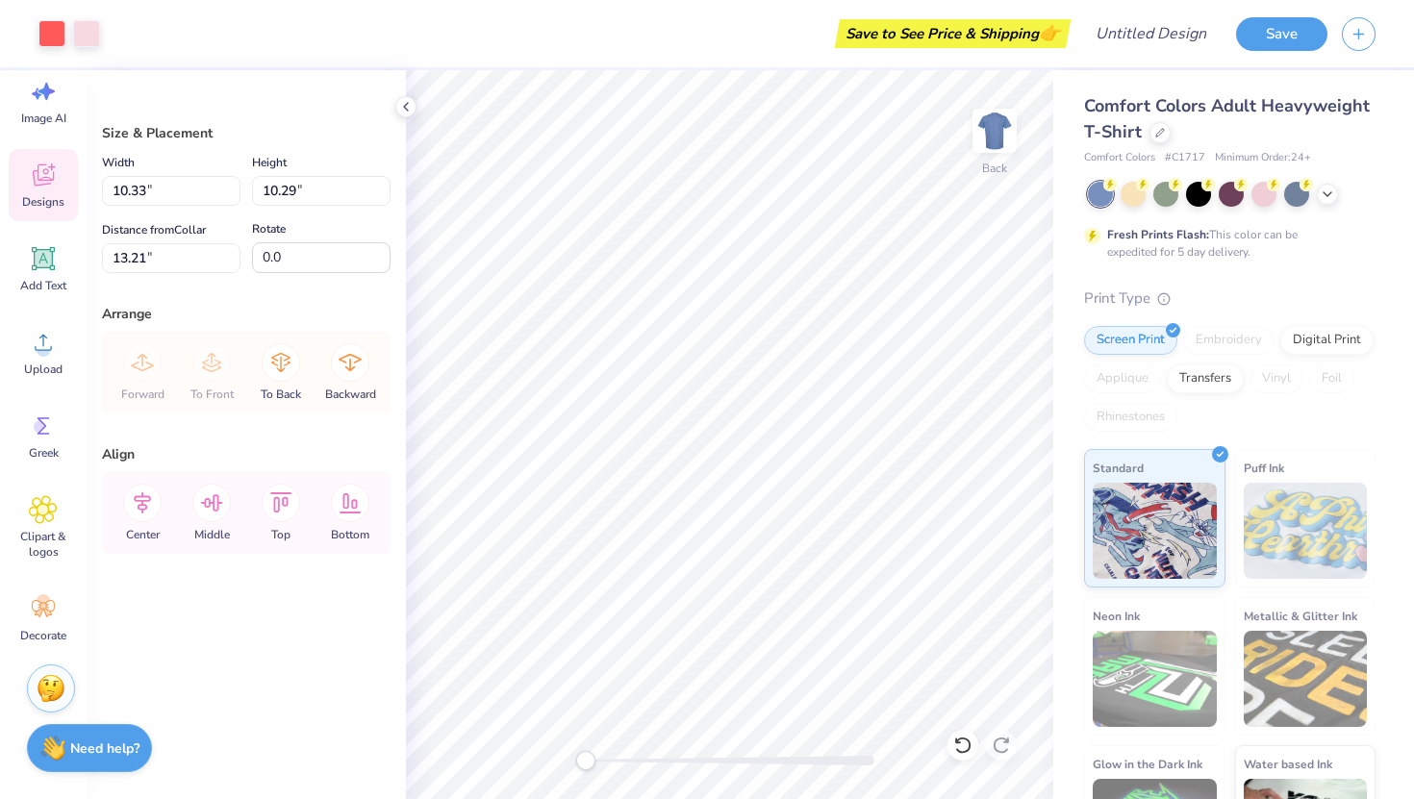
click at [63, 195] on span "Designs" at bounding box center [43, 201] width 42 height 15
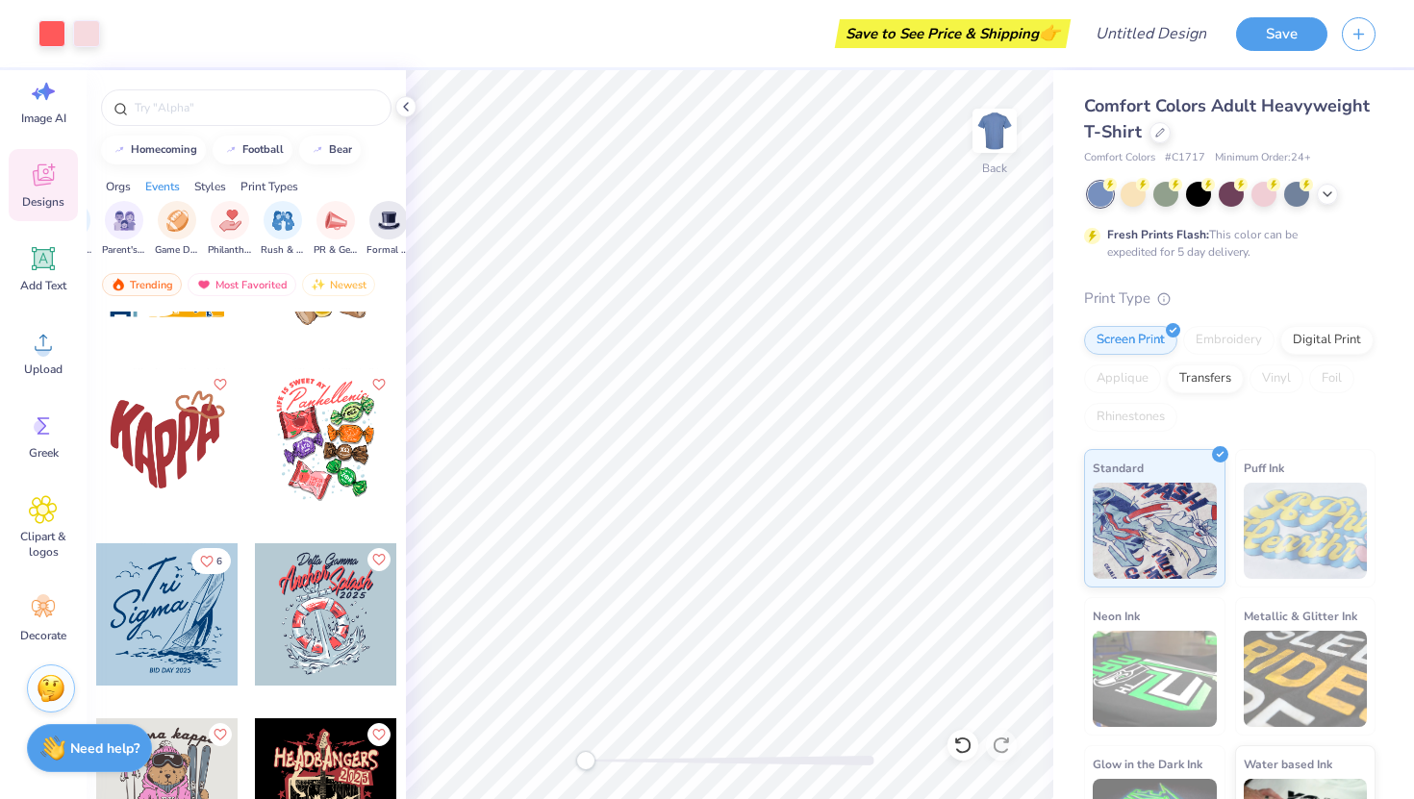
scroll to position [34085, 0]
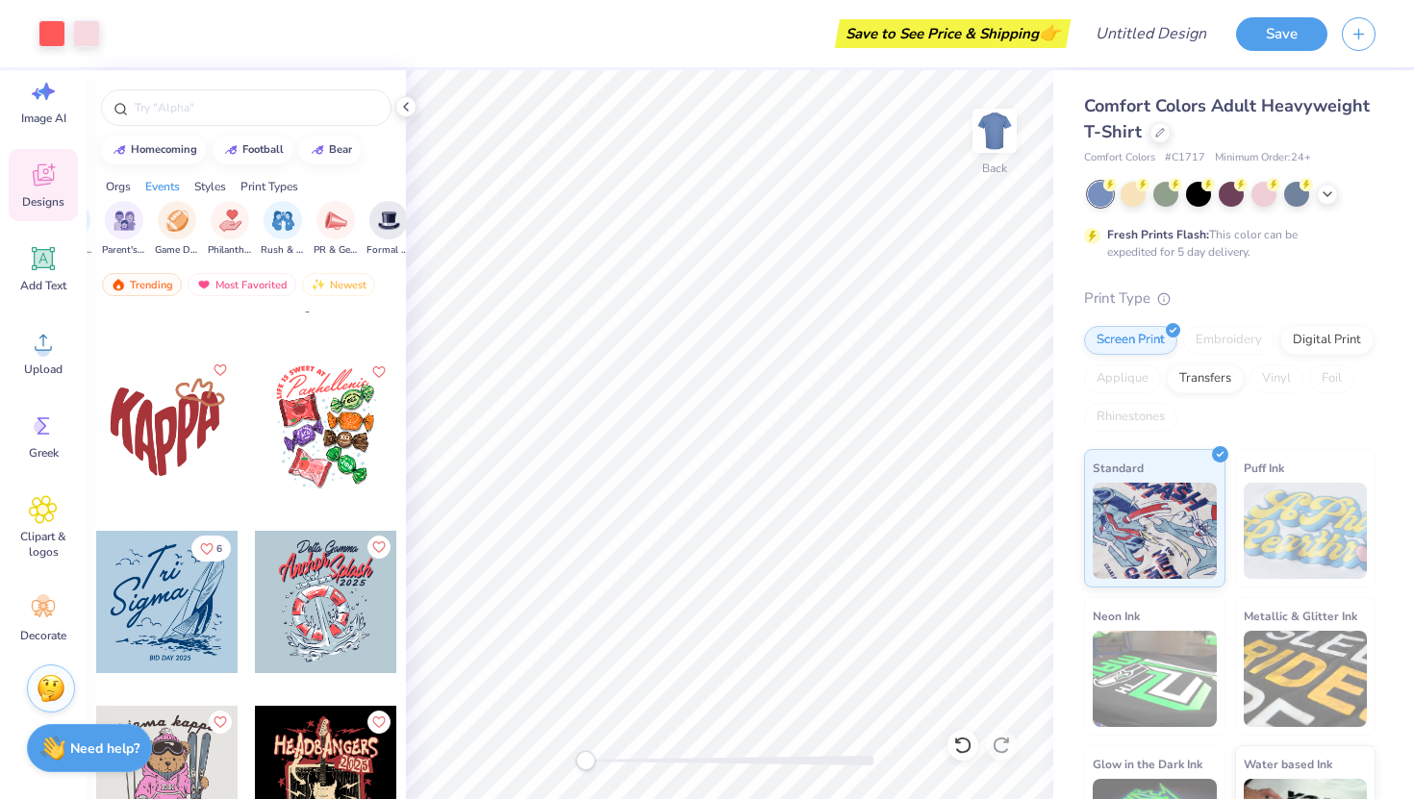
click at [221, 371] on icon "Like" at bounding box center [219, 369] width 13 height 13
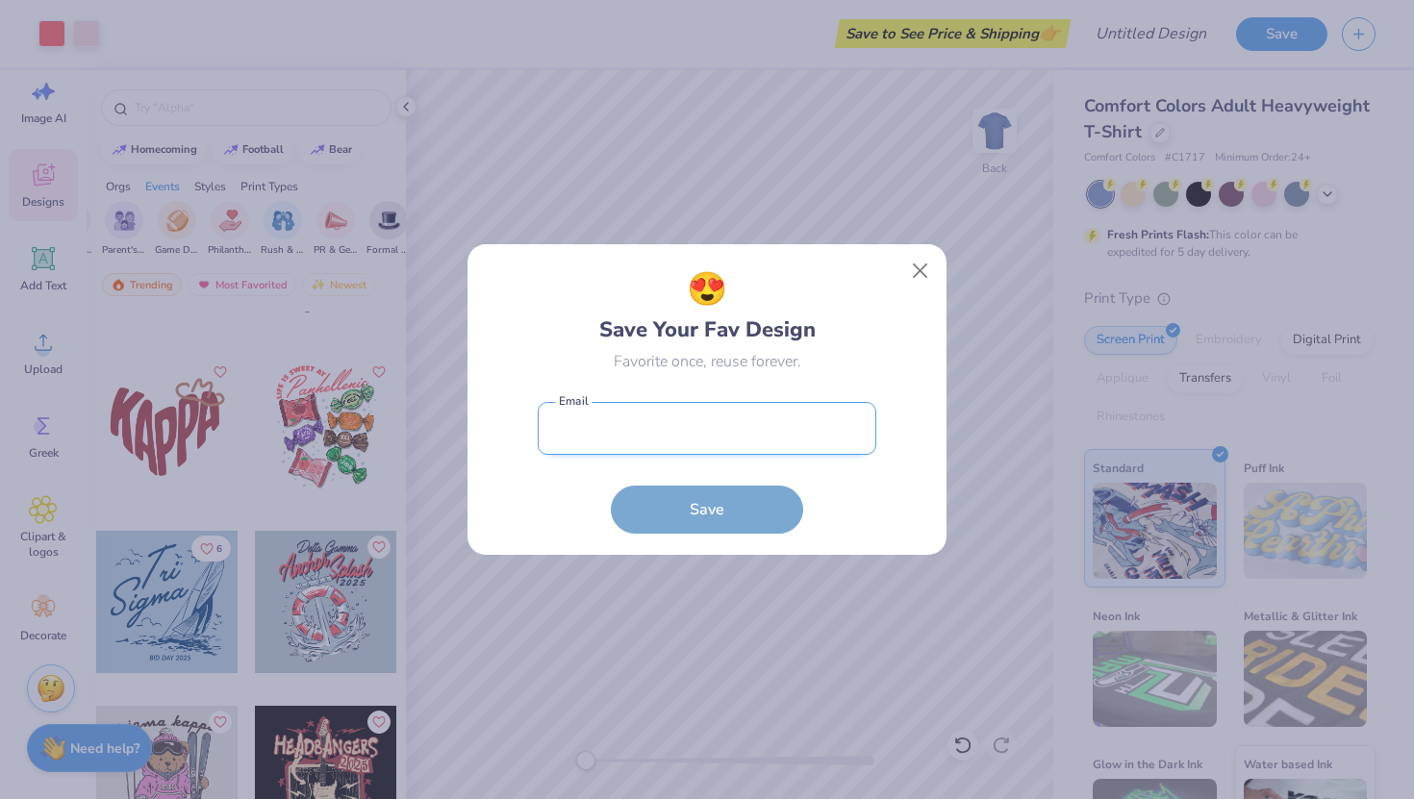
click at [574, 437] on input "email" at bounding box center [707, 428] width 338 height 53
type input "[EMAIL_ADDRESS][DOMAIN_NAME]"
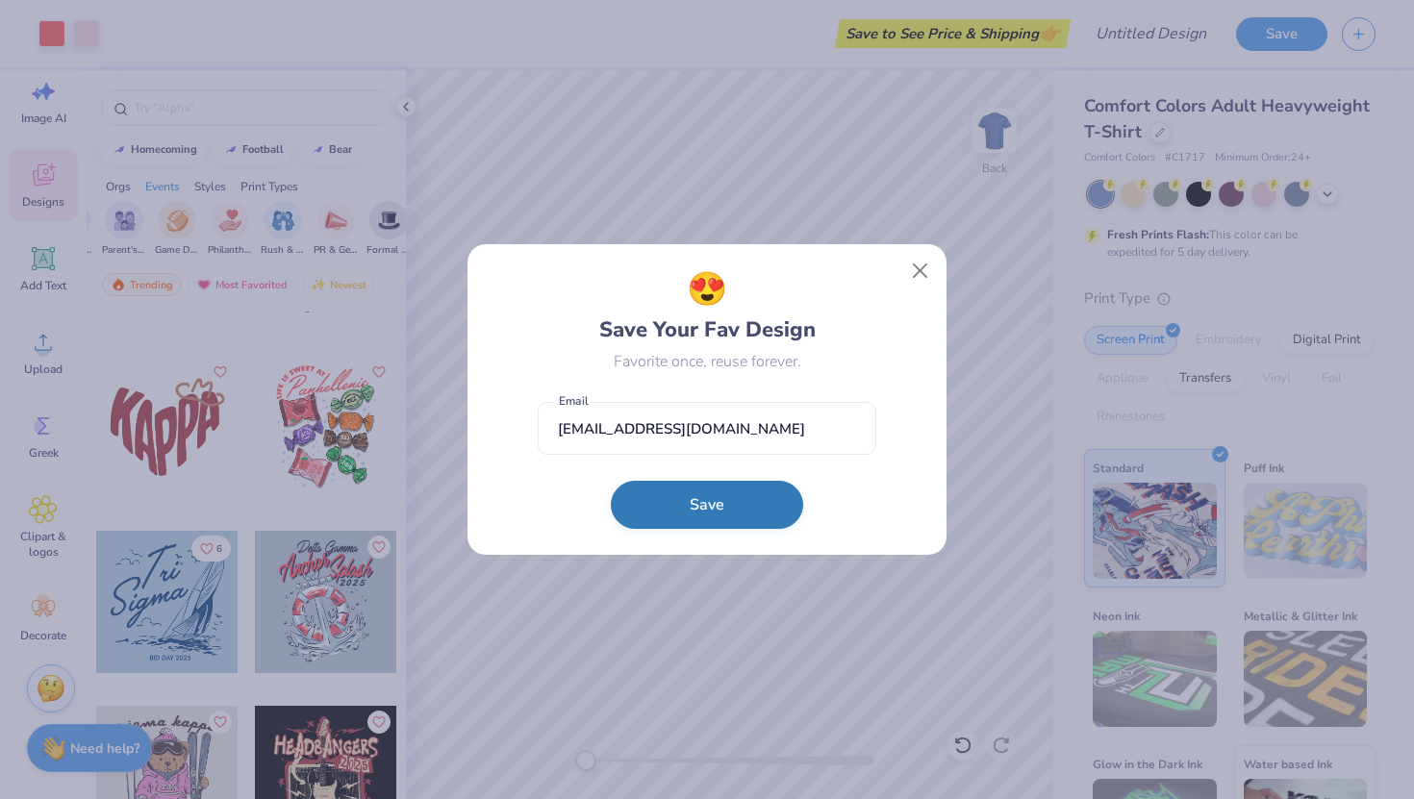
click at [699, 507] on button "Save" at bounding box center [707, 505] width 192 height 48
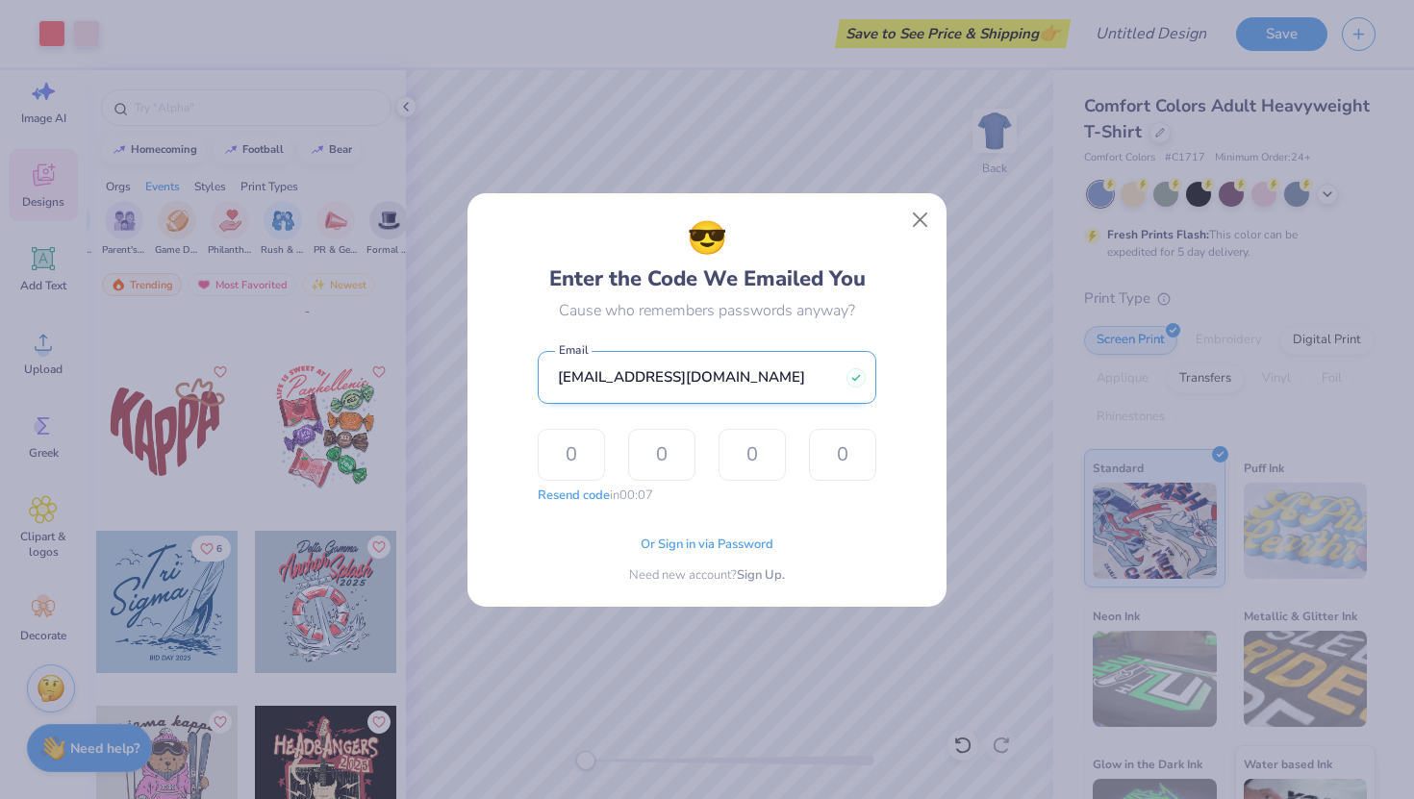
click at [860, 380] on input "[EMAIL_ADDRESS][DOMAIN_NAME]" at bounding box center [707, 377] width 338 height 53
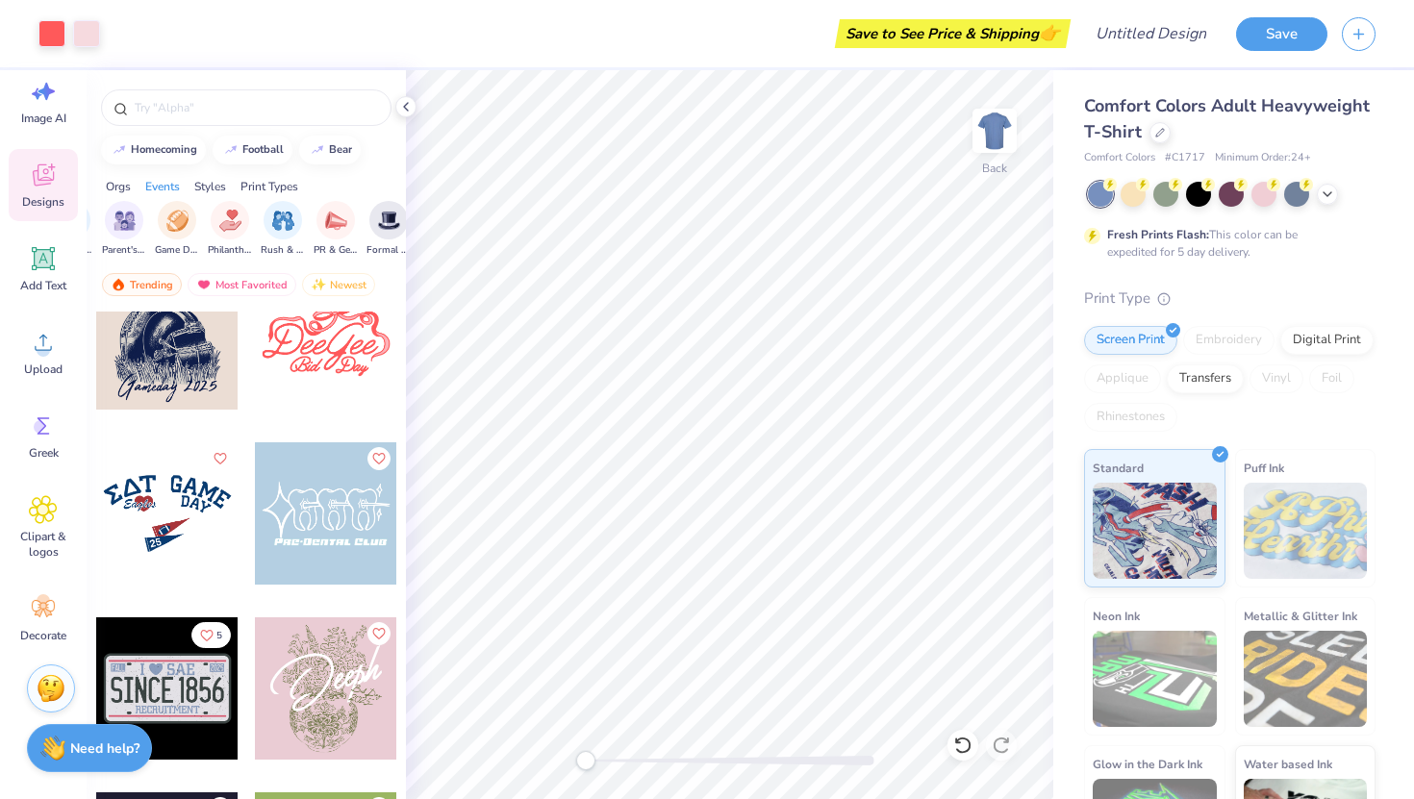
scroll to position [40124, 0]
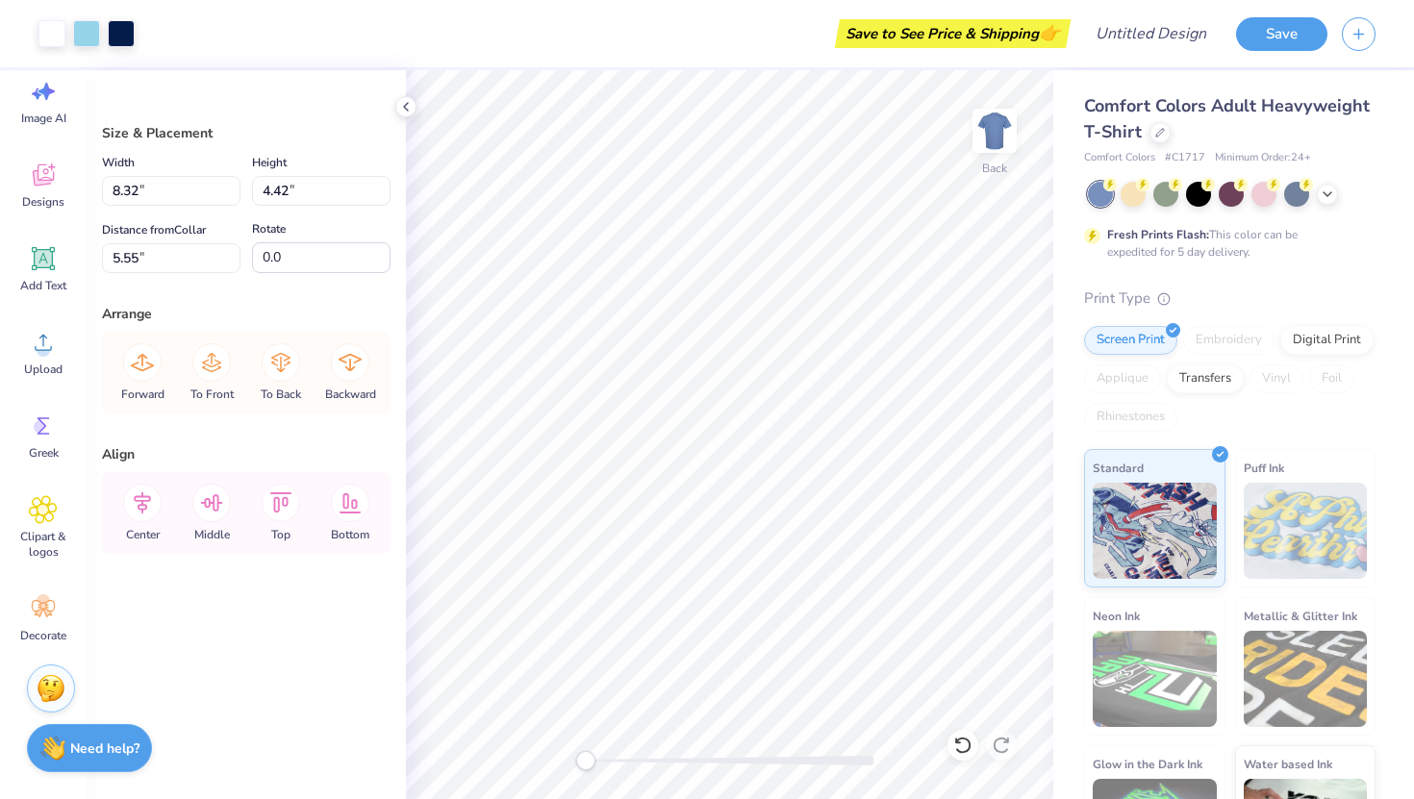
type input "2.36"
type input "3.02"
type input "3.67"
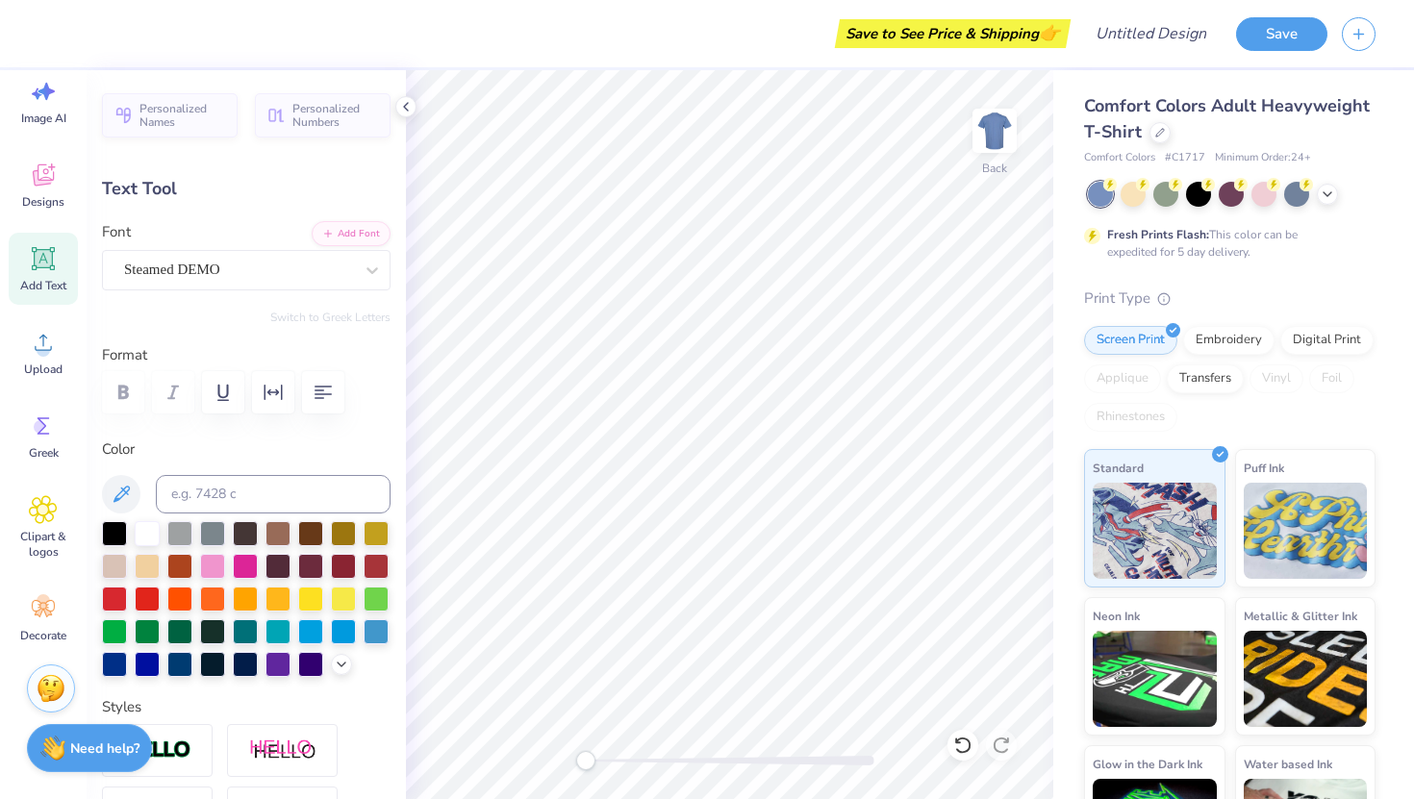
scroll to position [0, 0]
type textarea "dragon"
type input "7.93"
type input "2.15"
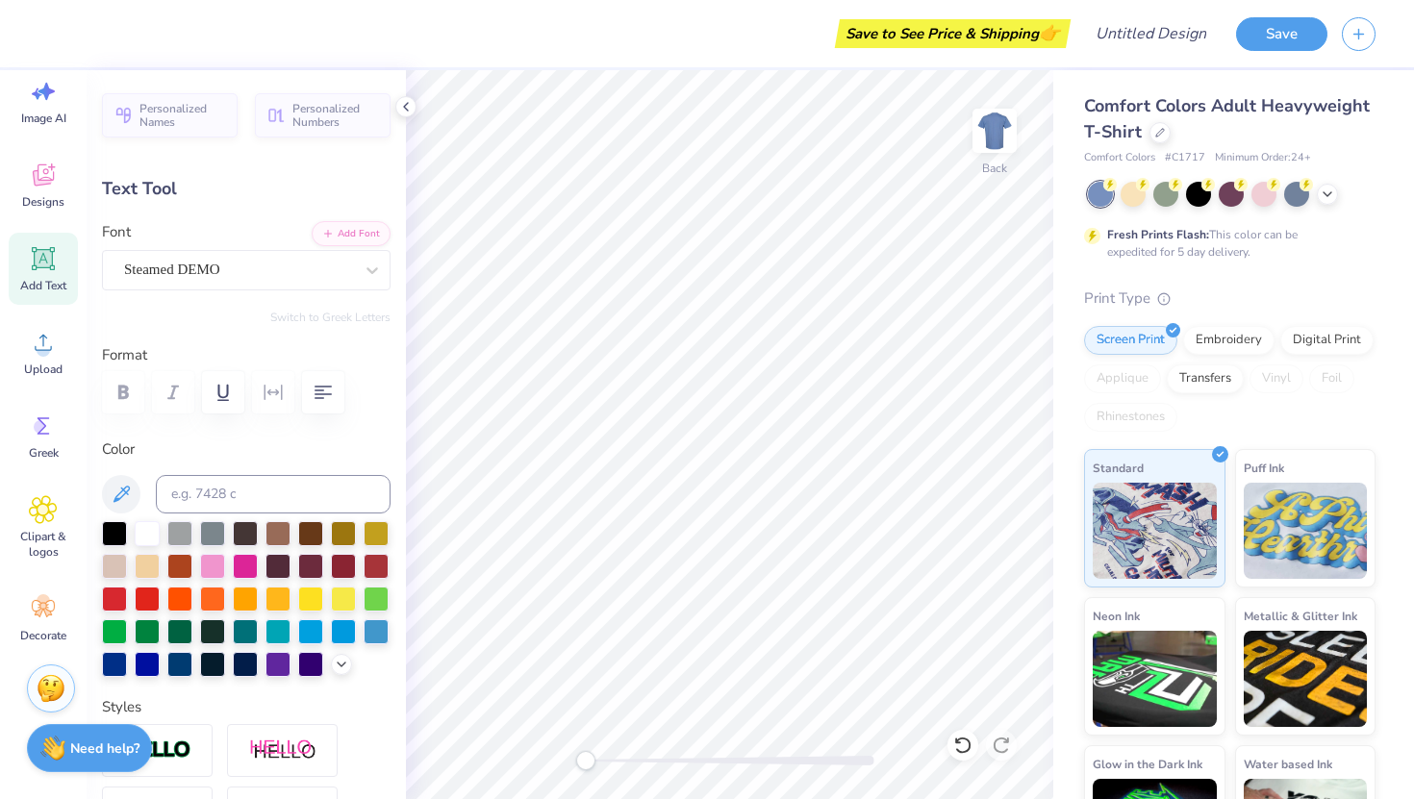
type input "7.79"
type textarea "cheer"
type input "8.34"
type input "2.11"
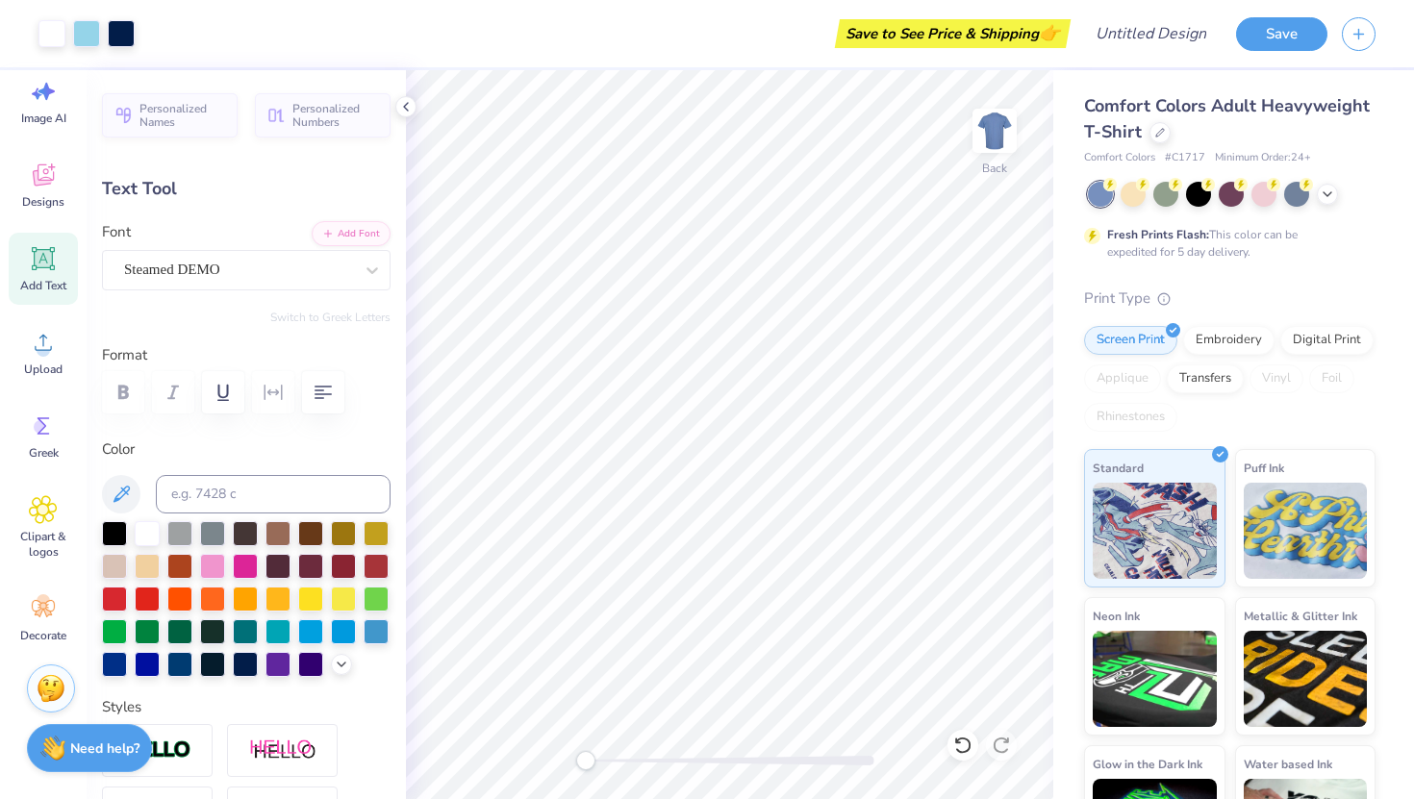
type input "5.71"
type input "7.93"
type input "2.15"
type input "7.78"
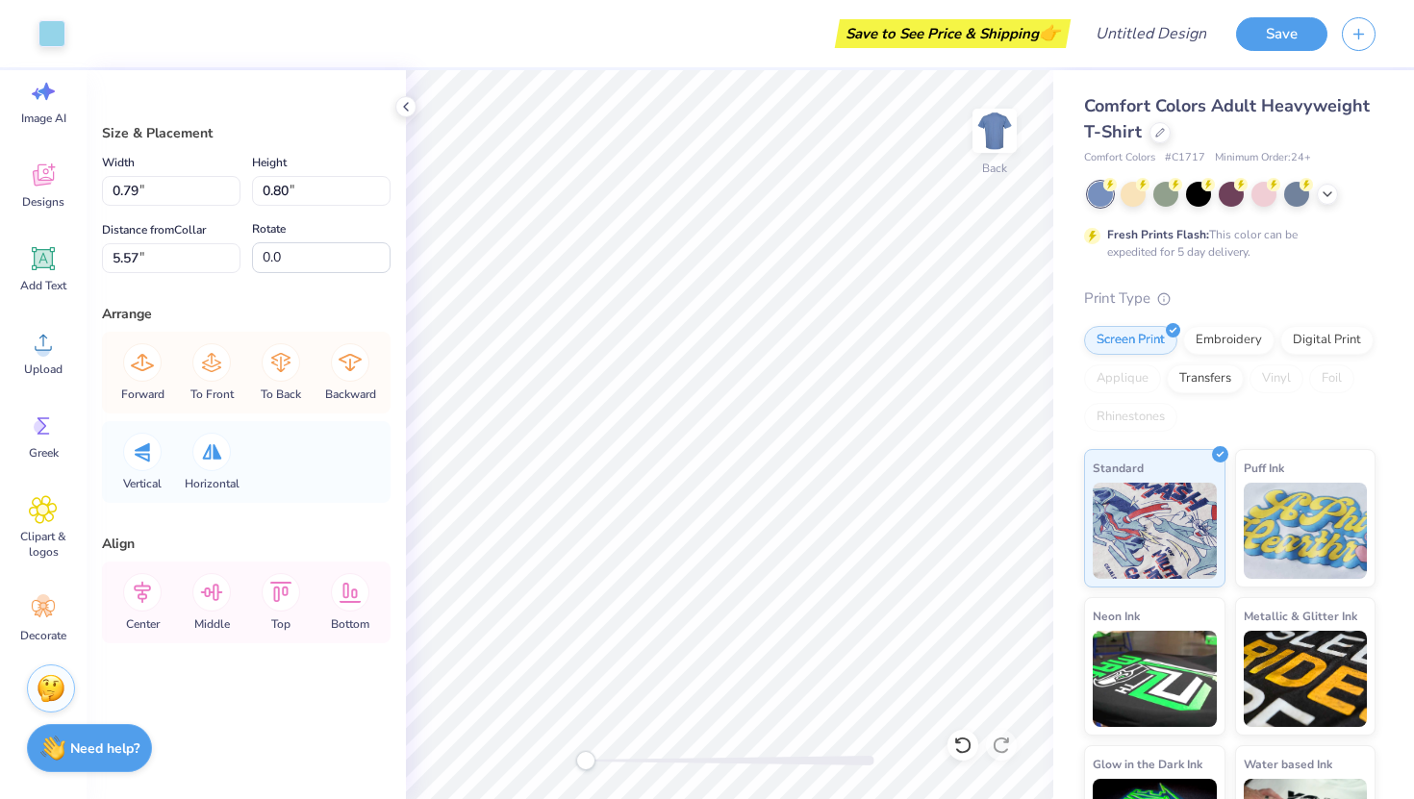
type input "1.11"
type input "1.00"
type input "7.39"
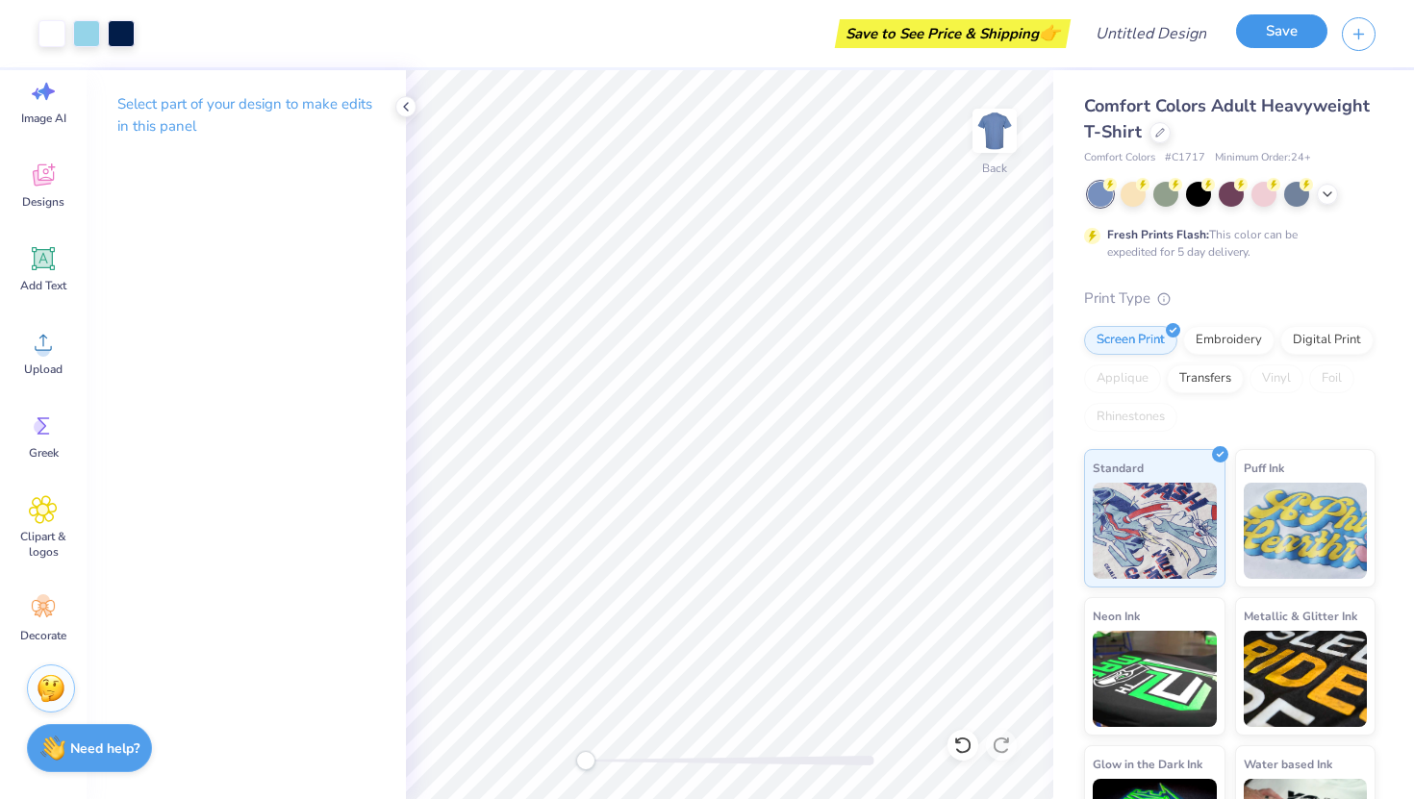
click at [1285, 41] on button "Save" at bounding box center [1281, 31] width 91 height 34
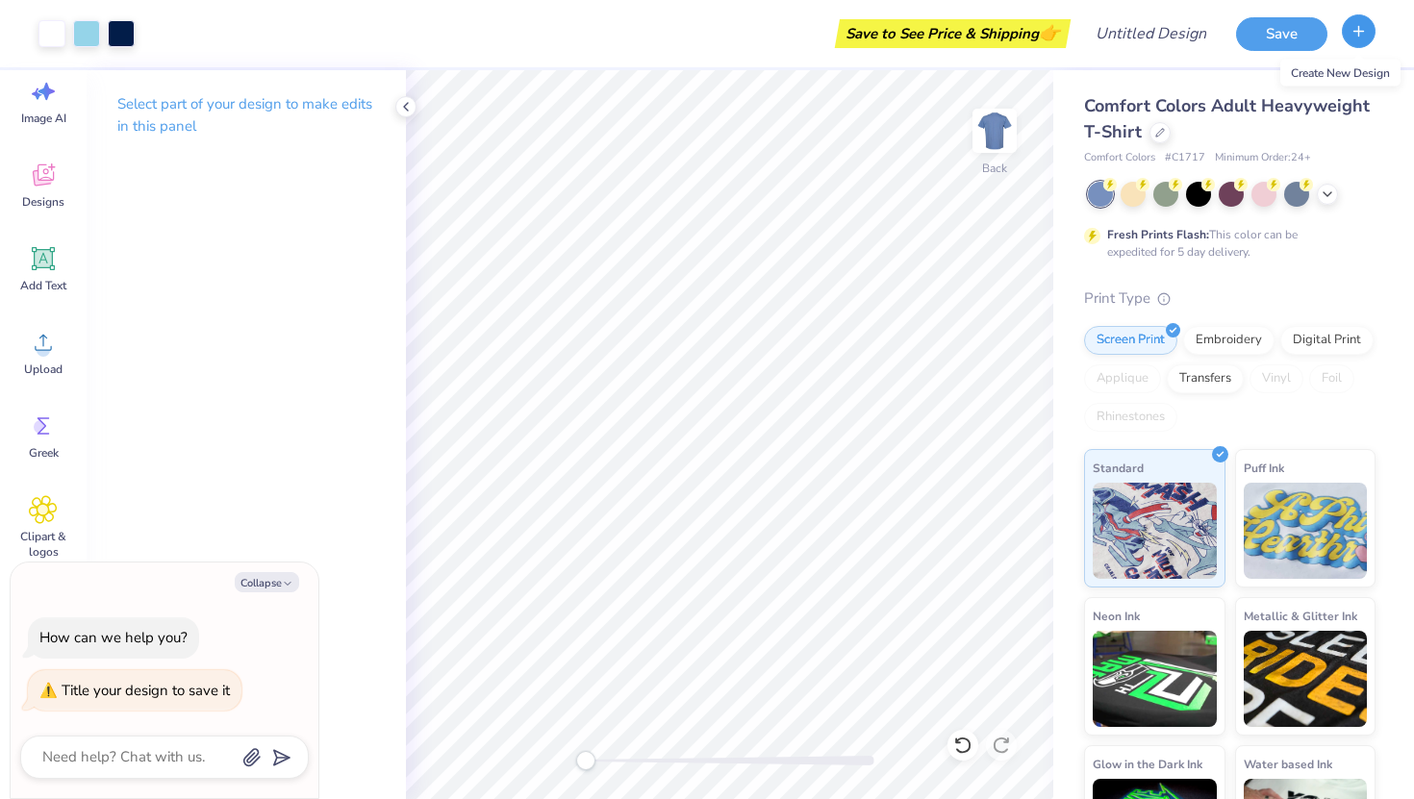
click at [1367, 41] on button "button" at bounding box center [1358, 31] width 34 height 34
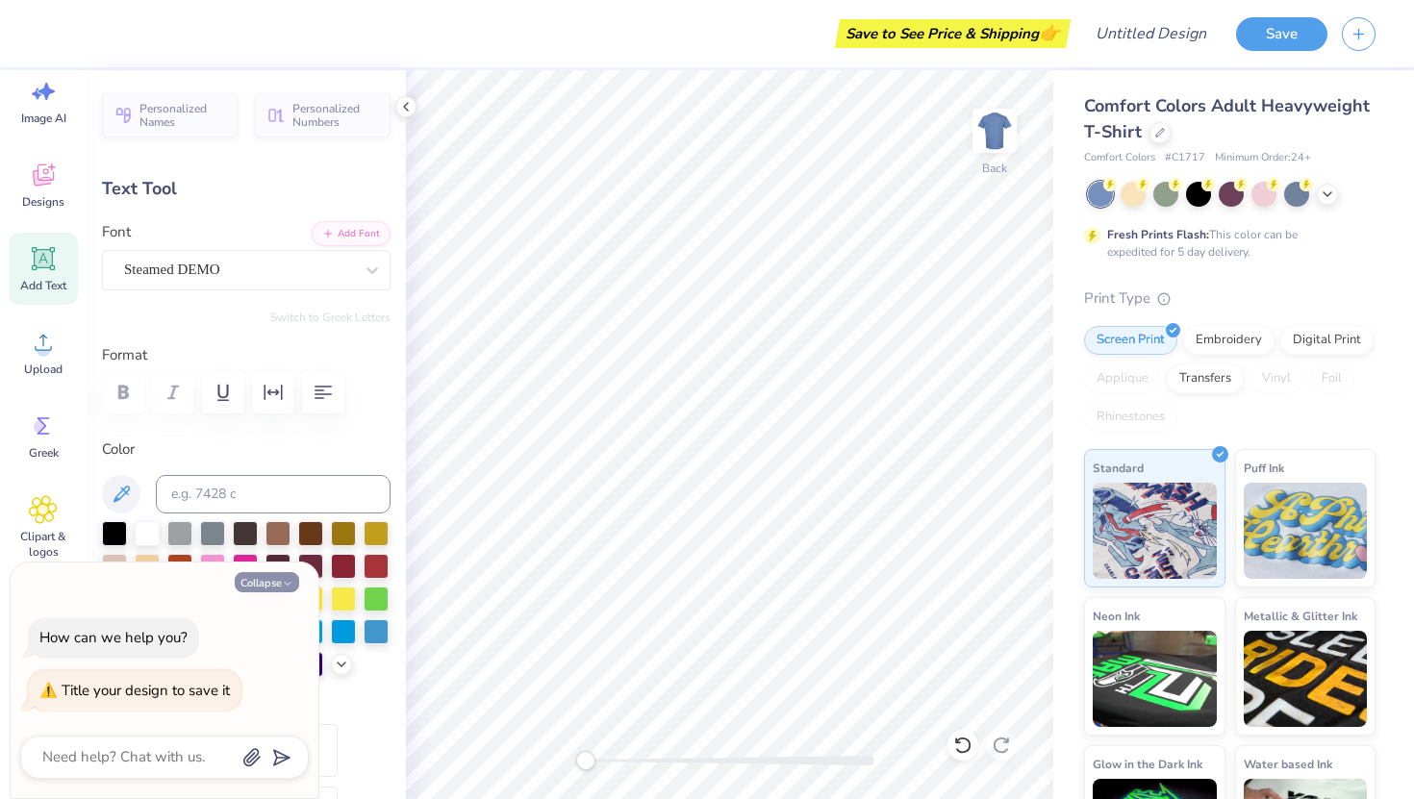
click at [263, 573] on button "Collapse" at bounding box center [267, 582] width 64 height 20
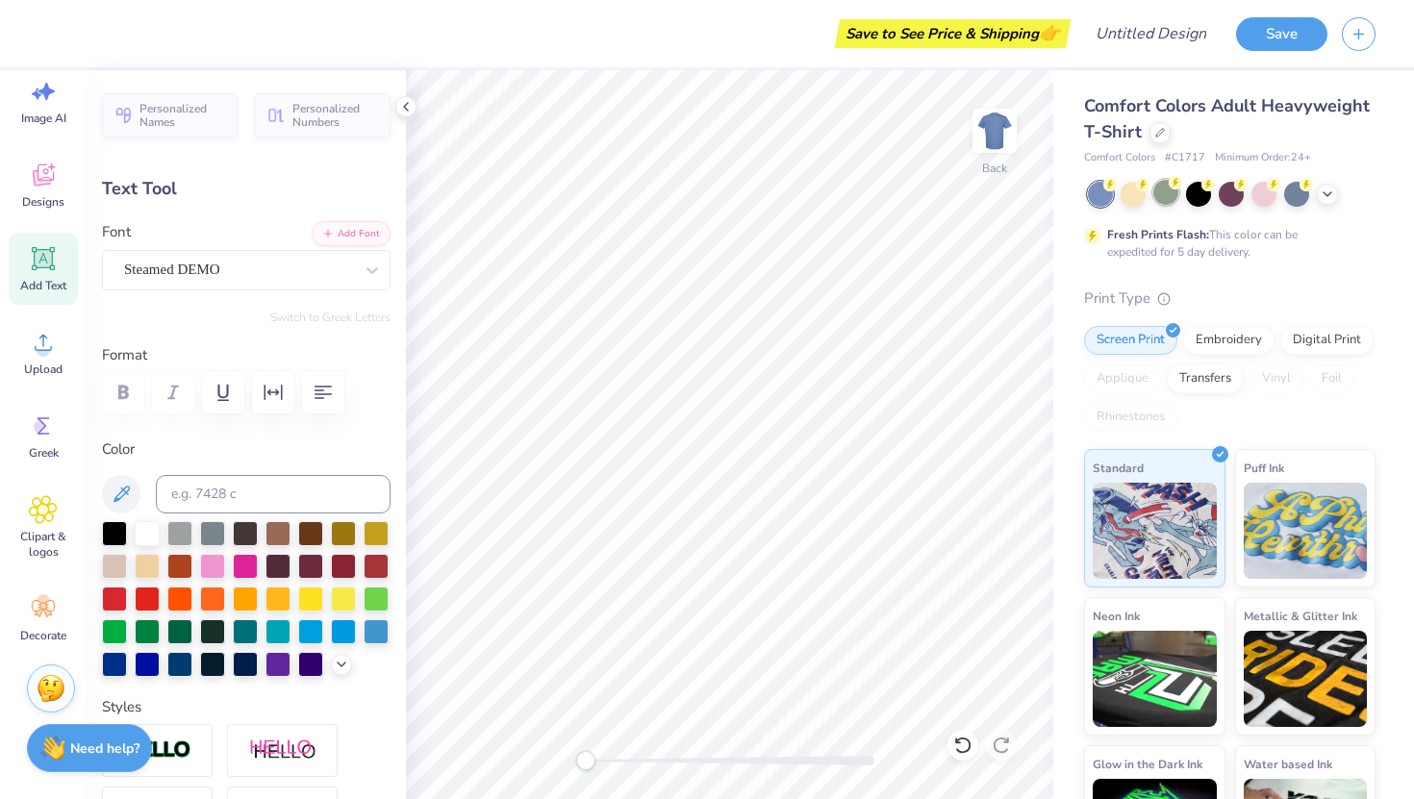
click at [1167, 198] on div at bounding box center [1165, 192] width 25 height 25
click at [1294, 198] on div at bounding box center [1296, 192] width 25 height 25
click at [1333, 192] on icon at bounding box center [1326, 192] width 15 height 15
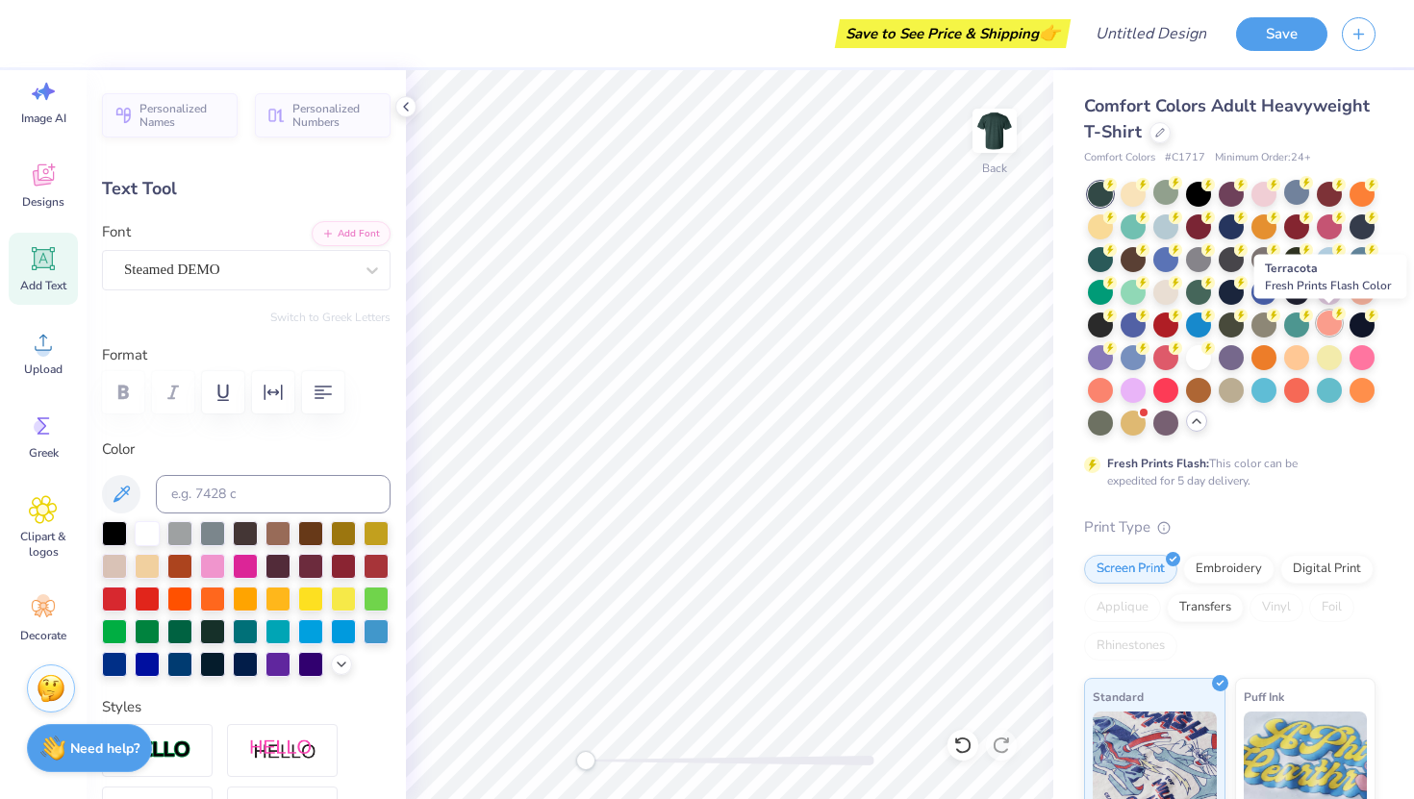
click at [1335, 319] on div at bounding box center [1328, 323] width 25 height 25
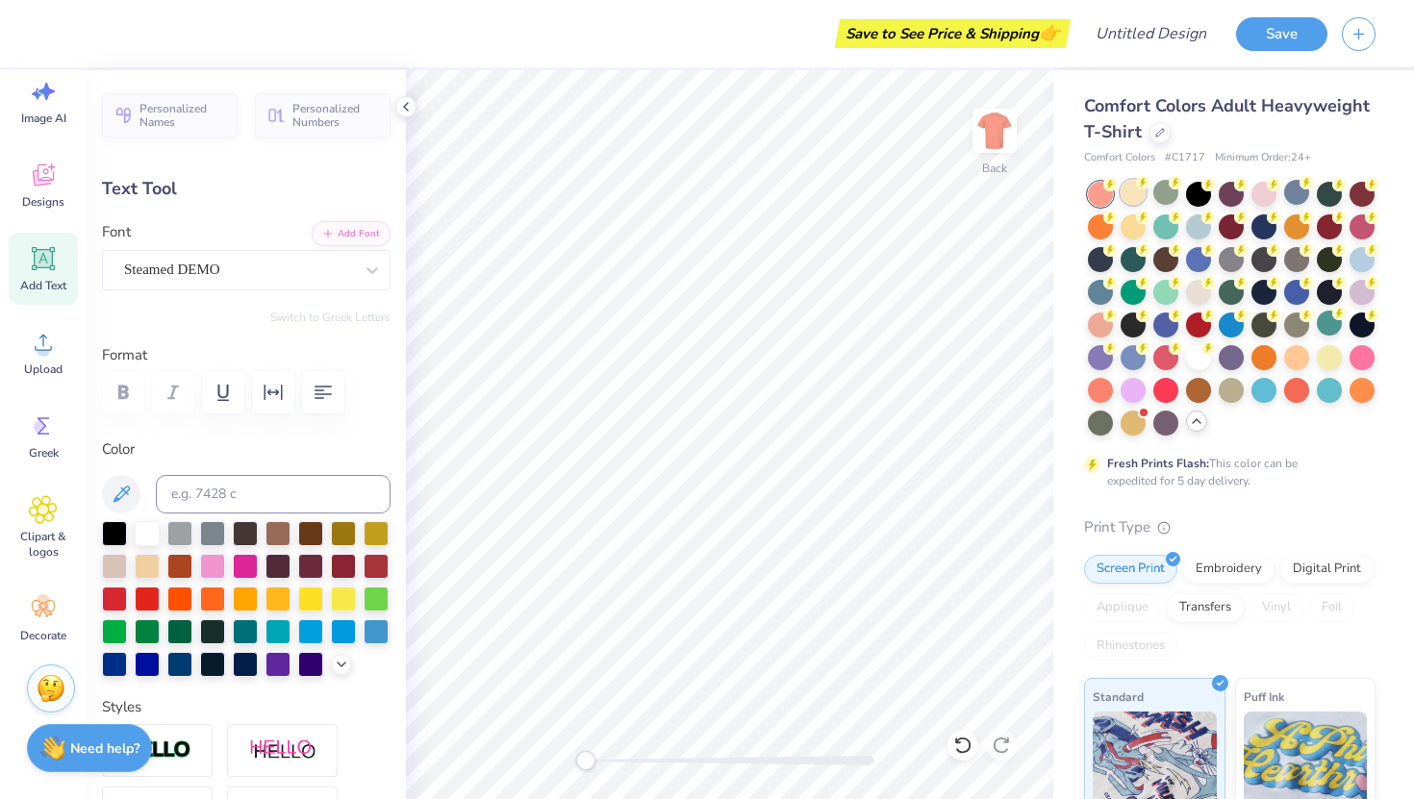
click at [1133, 195] on div at bounding box center [1132, 192] width 25 height 25
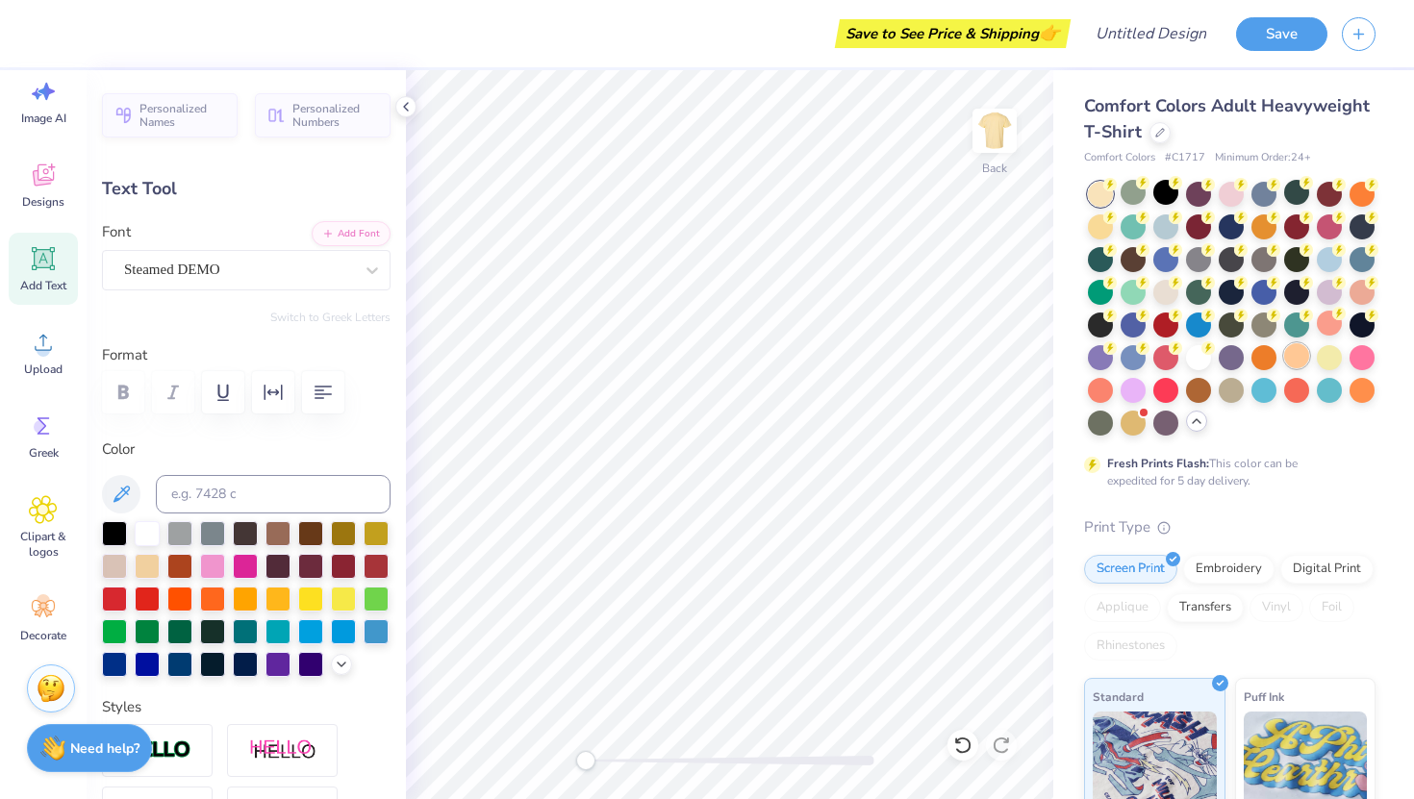
click at [1291, 363] on div at bounding box center [1296, 355] width 25 height 25
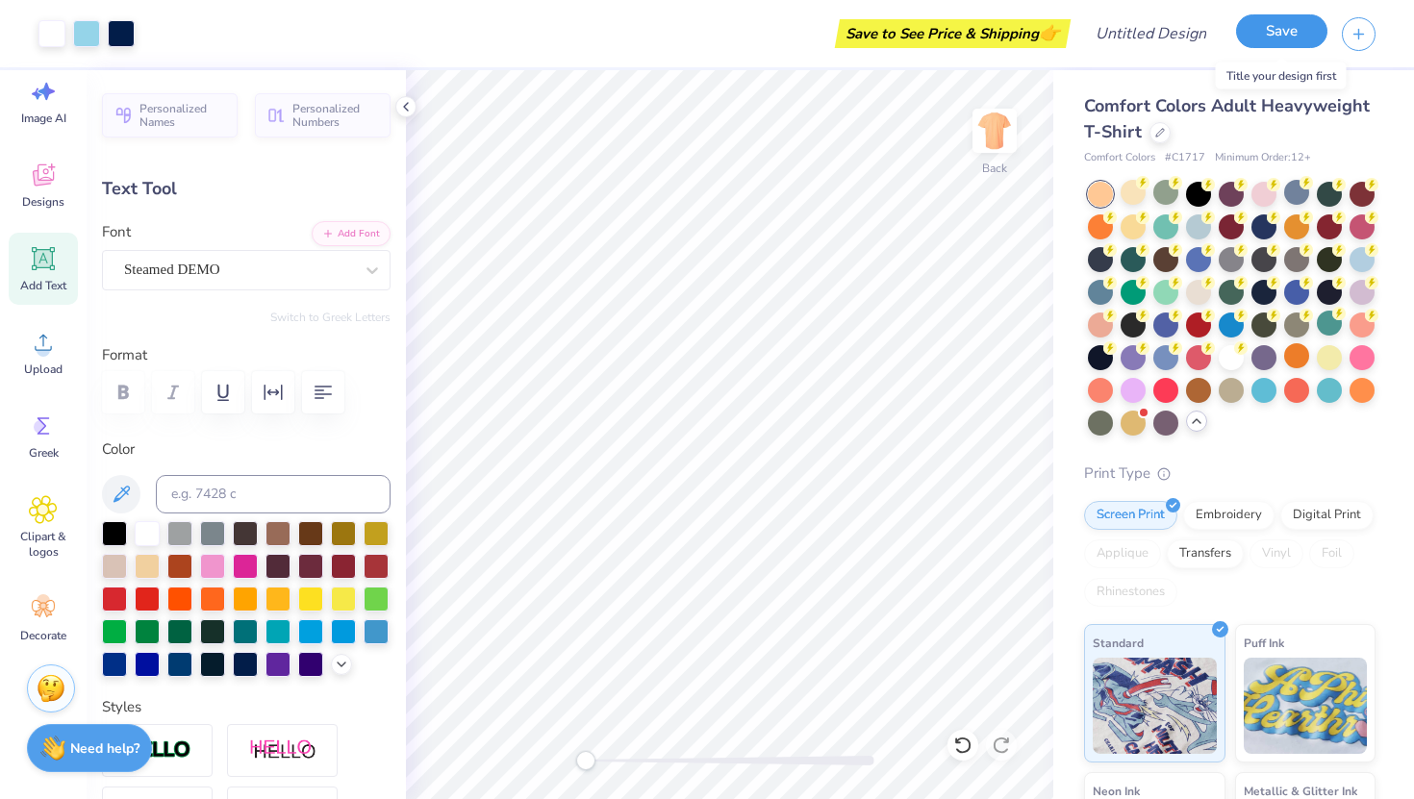
click at [1265, 36] on button "Save" at bounding box center [1281, 31] width 91 height 34
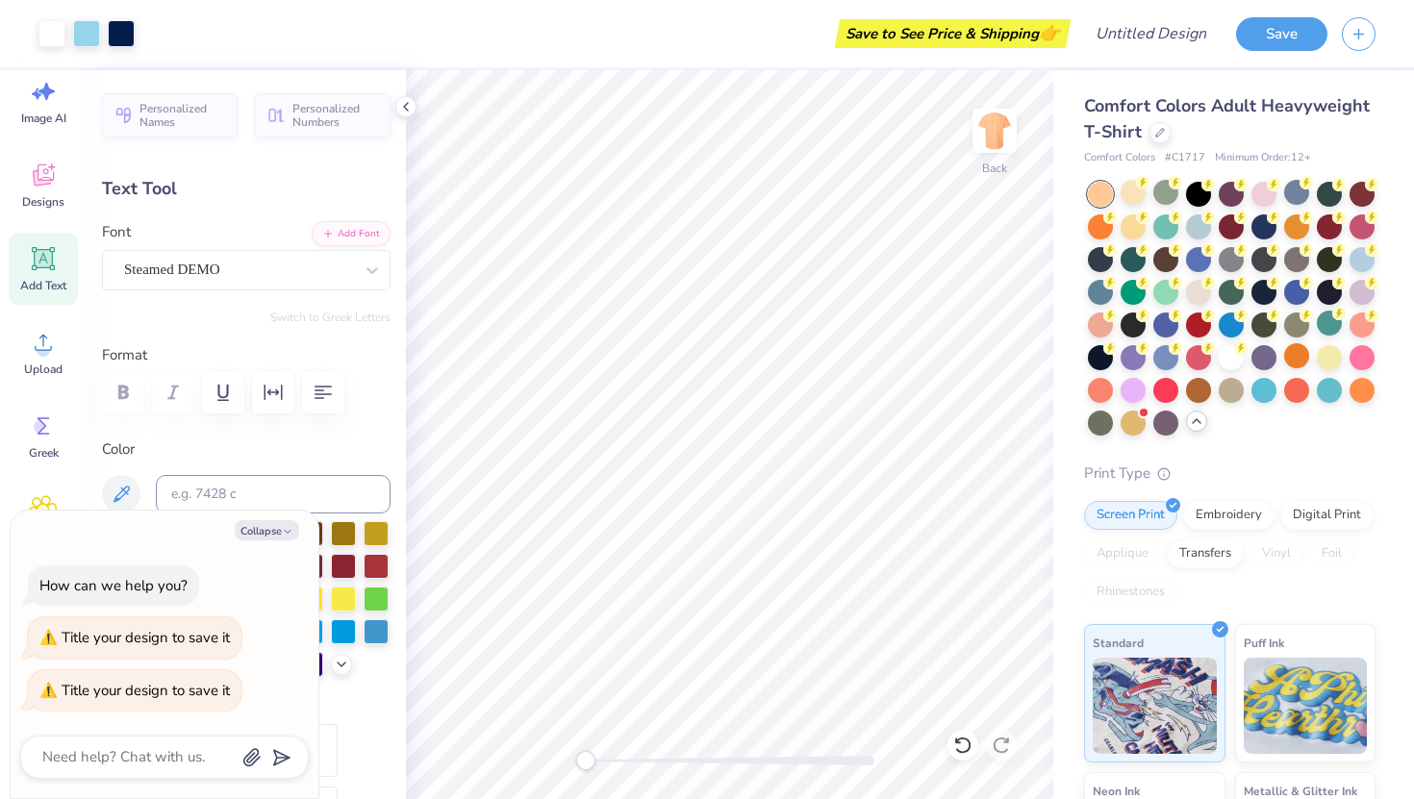
type textarea "x"
type textarea "d"
type textarea "x"
type textarea "dr"
type textarea "x"
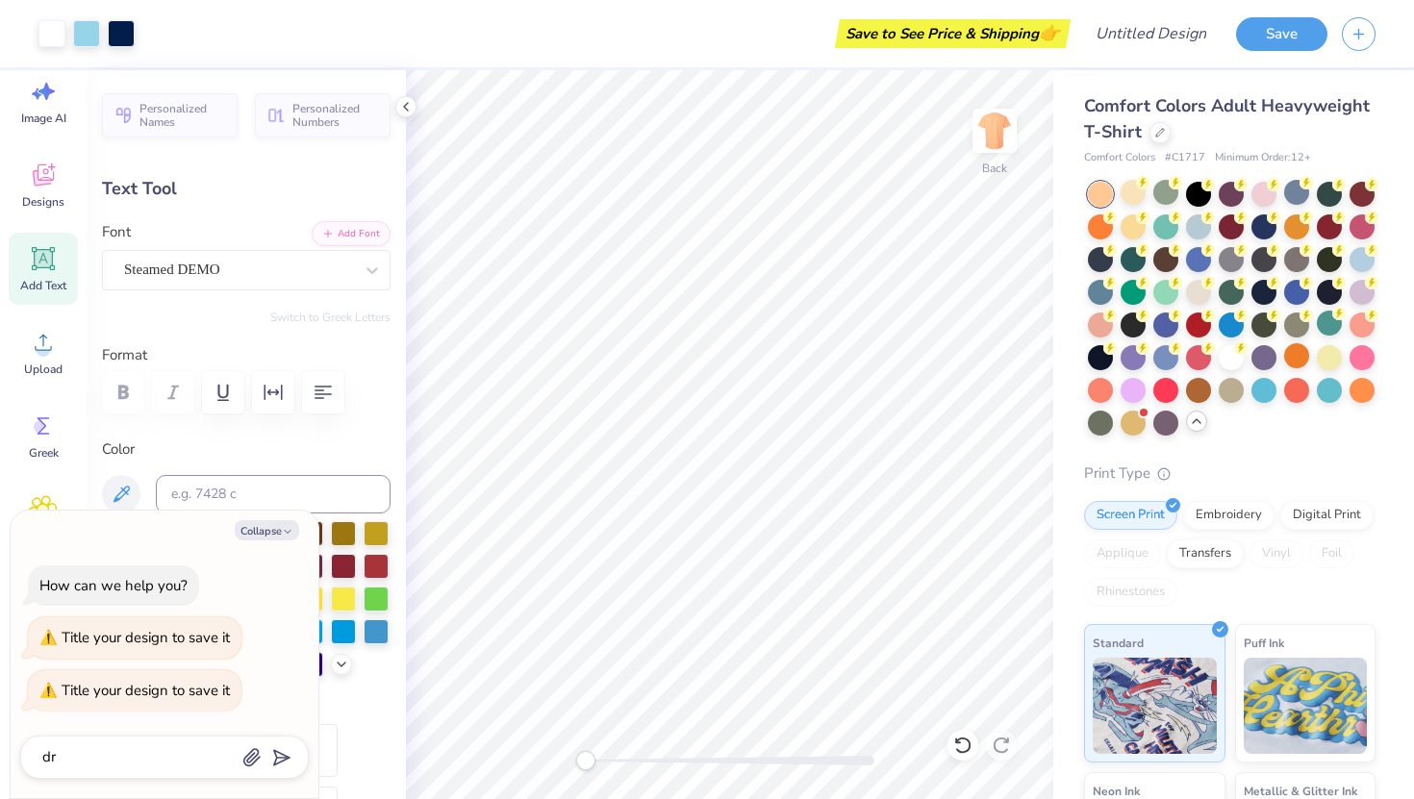
type textarea "dra"
type textarea "x"
type textarea "drag"
type textarea "x"
type textarea "drago"
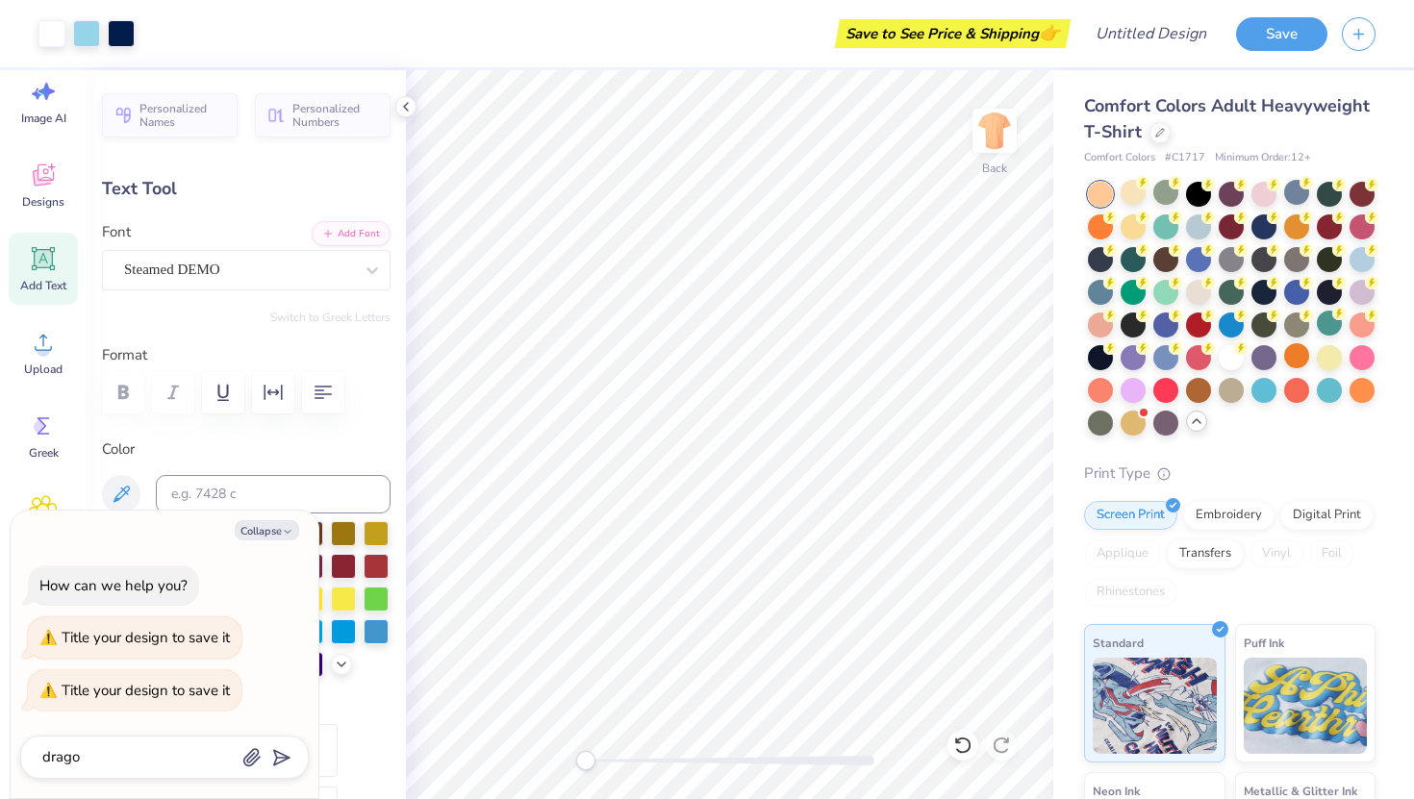
type textarea "x"
type textarea "dragon"
type textarea "x"
type textarea "dragon"
type textarea "x"
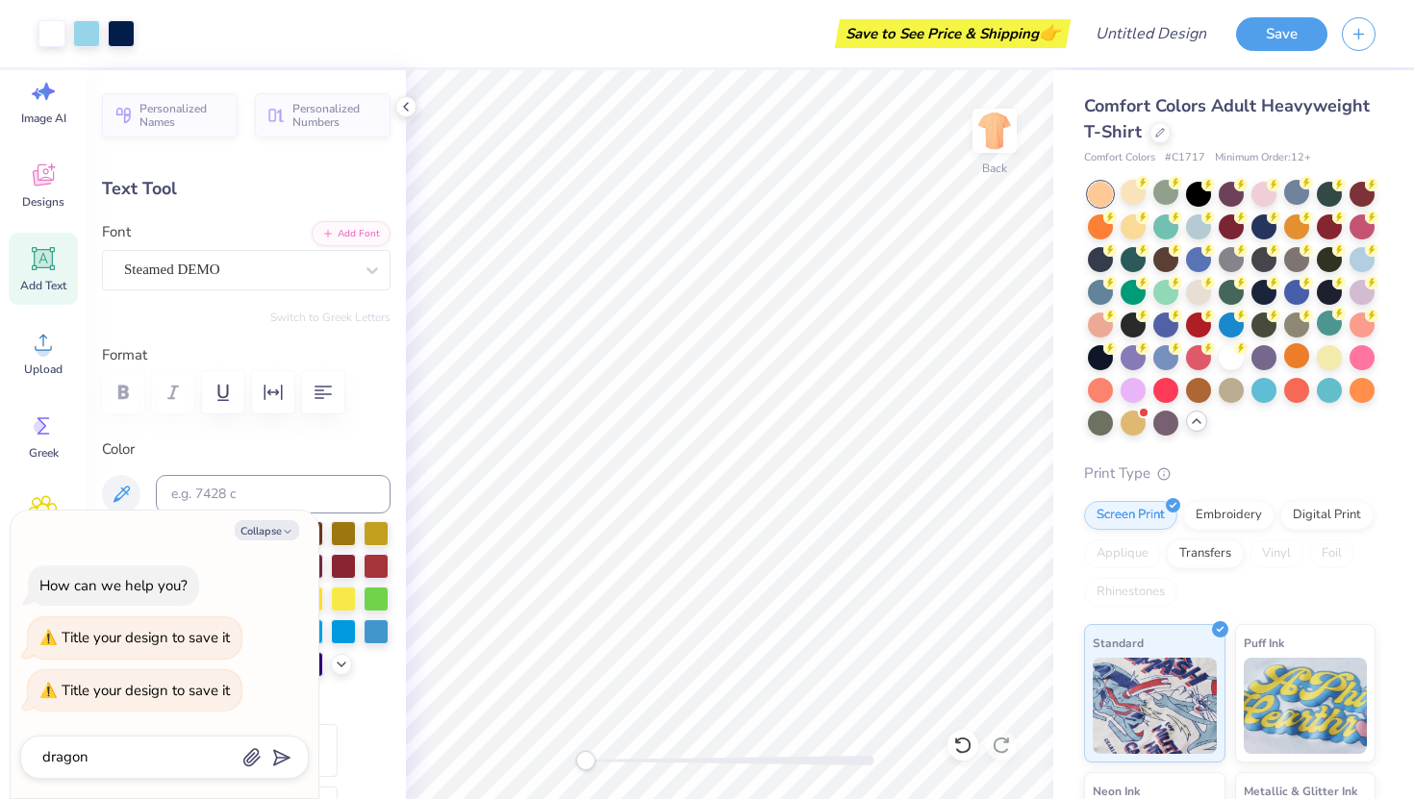
type textarea "dragon c"
type textarea "x"
type textarea "dragon ch"
type textarea "x"
type textarea "dragon che"
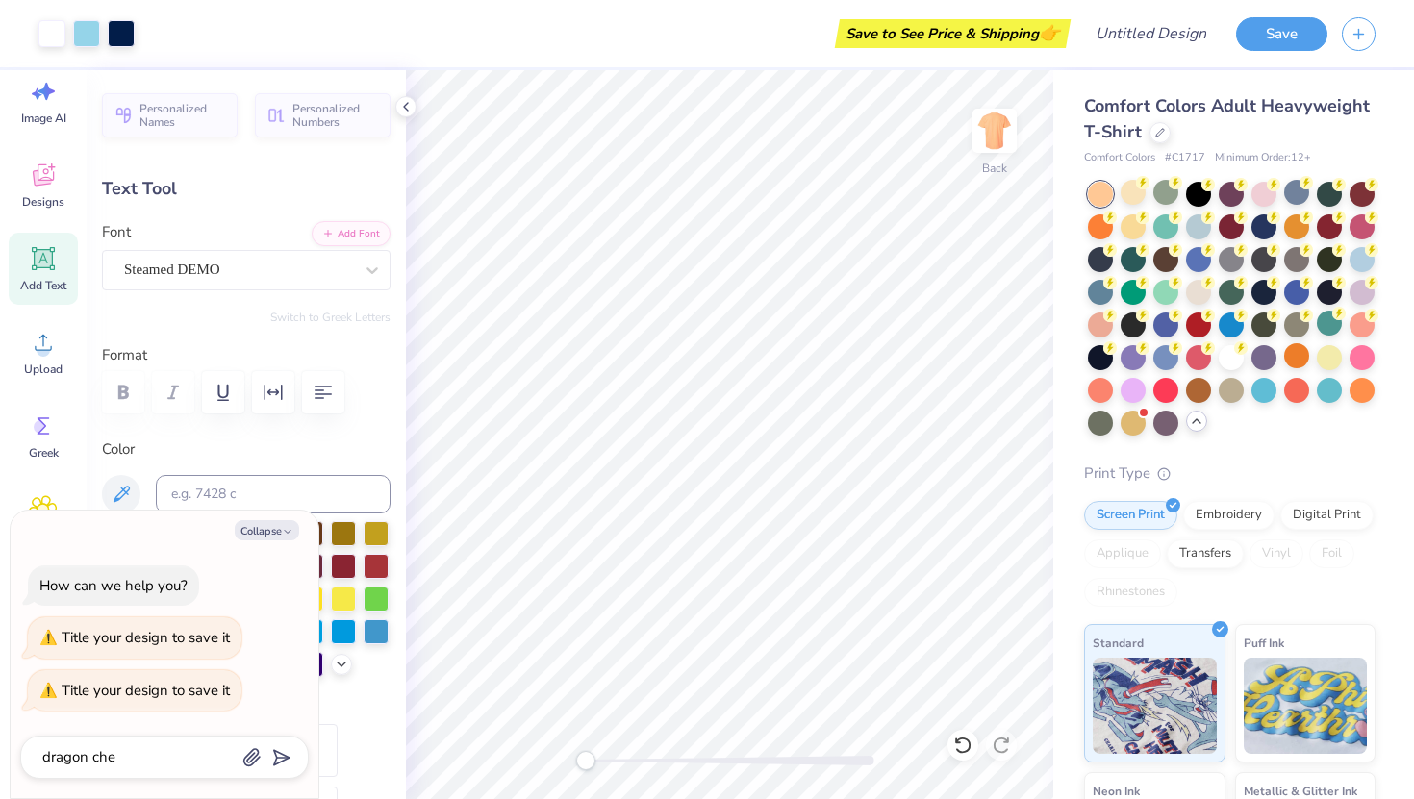
type textarea "x"
type textarea "dragon chee"
type textarea "x"
type textarea "dragon cheer"
type textarea "x"
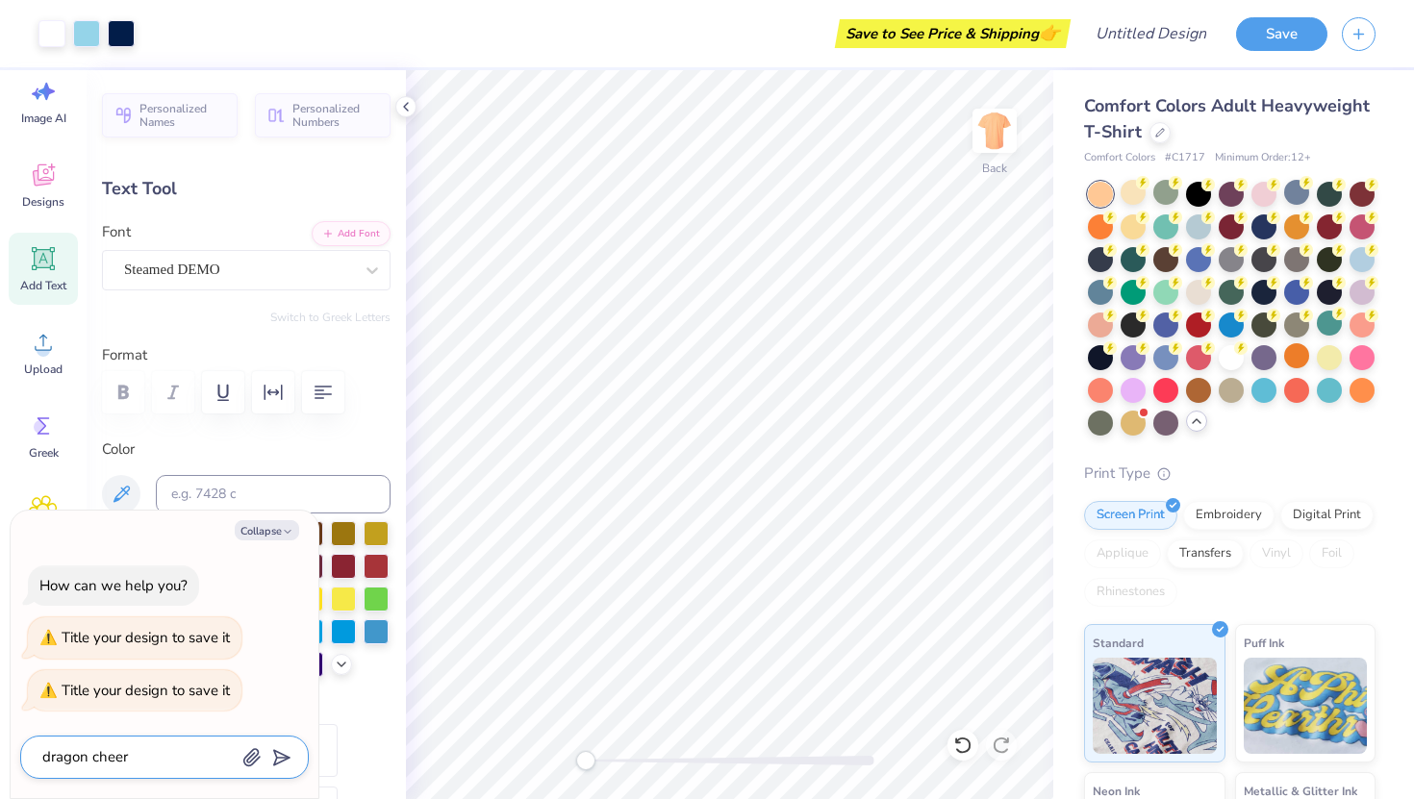
click at [283, 758] on line "submit" at bounding box center [283, 758] width 13 height 13
type input "dragon cheer"
type textarea "x"
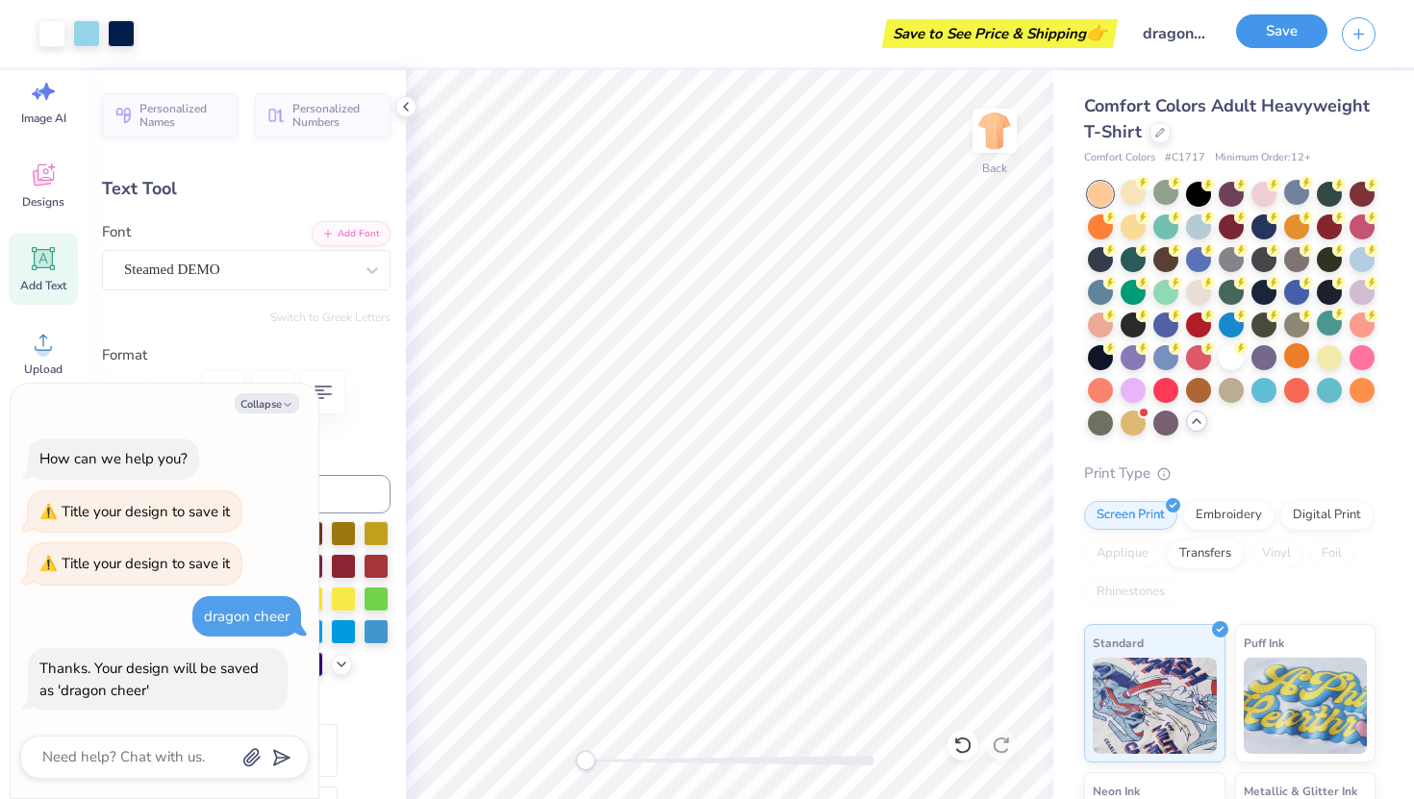
click at [1293, 38] on button "Save" at bounding box center [1281, 31] width 91 height 34
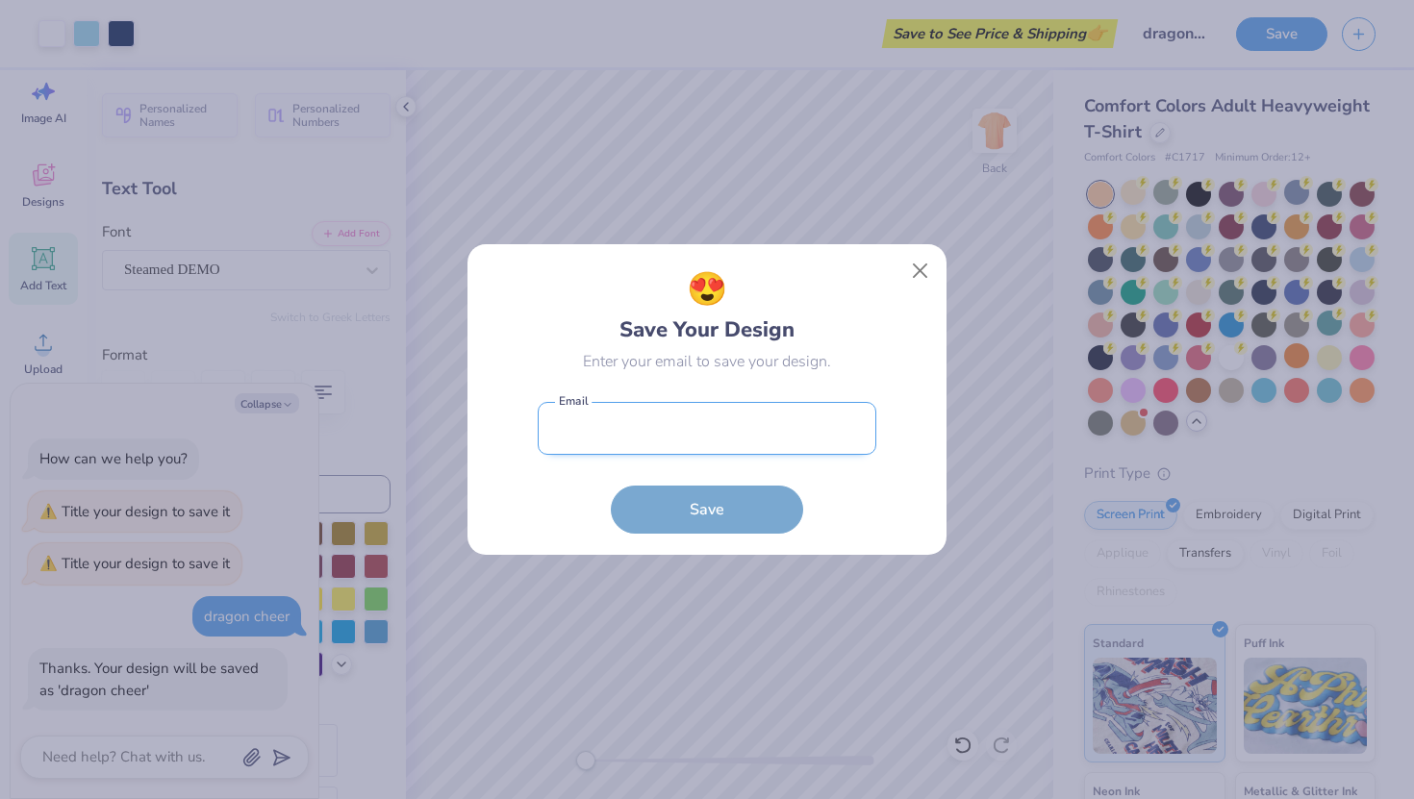
click at [749, 445] on input "email" at bounding box center [707, 428] width 338 height 53
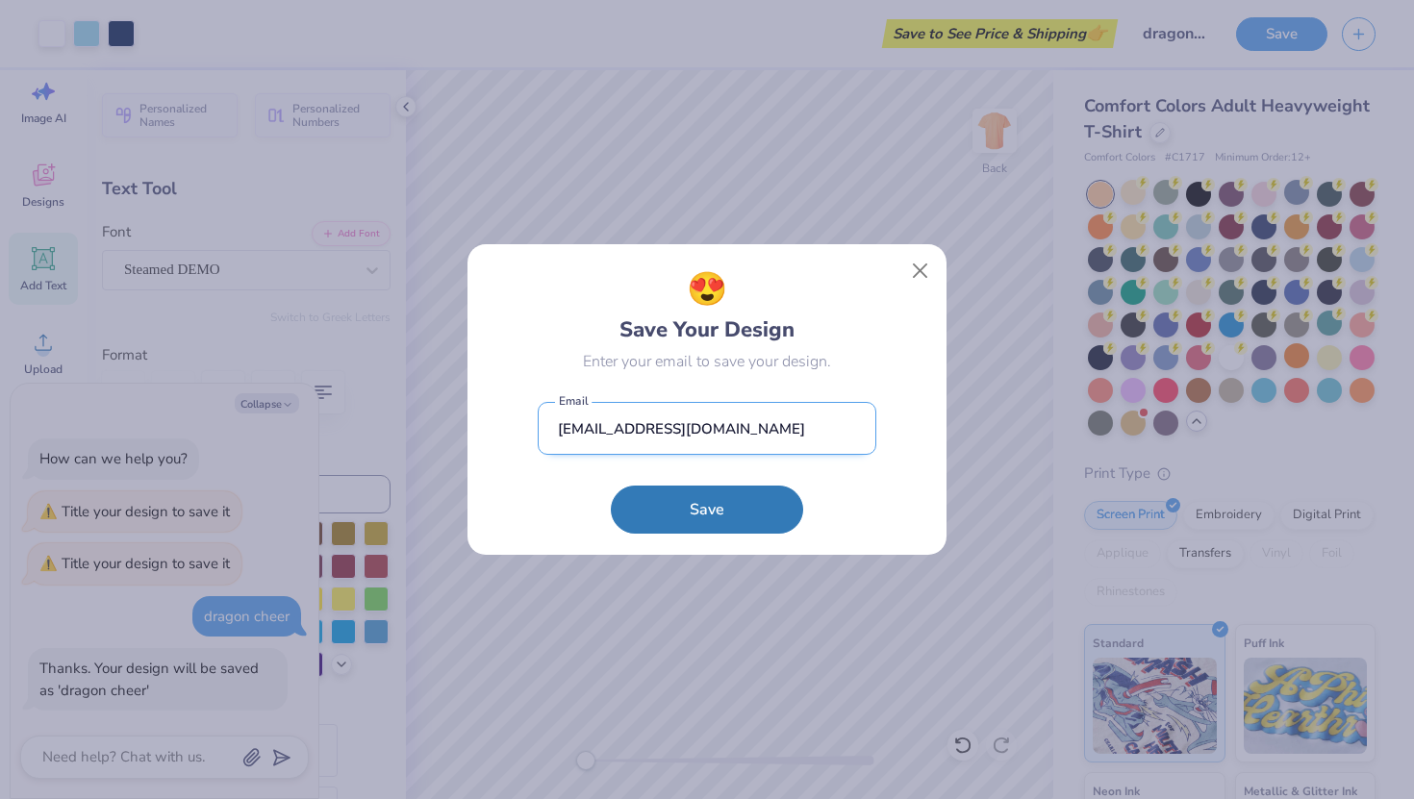
click at [595, 431] on input "[EMAIL_ADDRESS][DOMAIN_NAME]" at bounding box center [707, 428] width 338 height 53
type input "[EMAIL_ADDRESS][DOMAIN_NAME]"
click at [654, 499] on button "Save" at bounding box center [707, 505] width 192 height 48
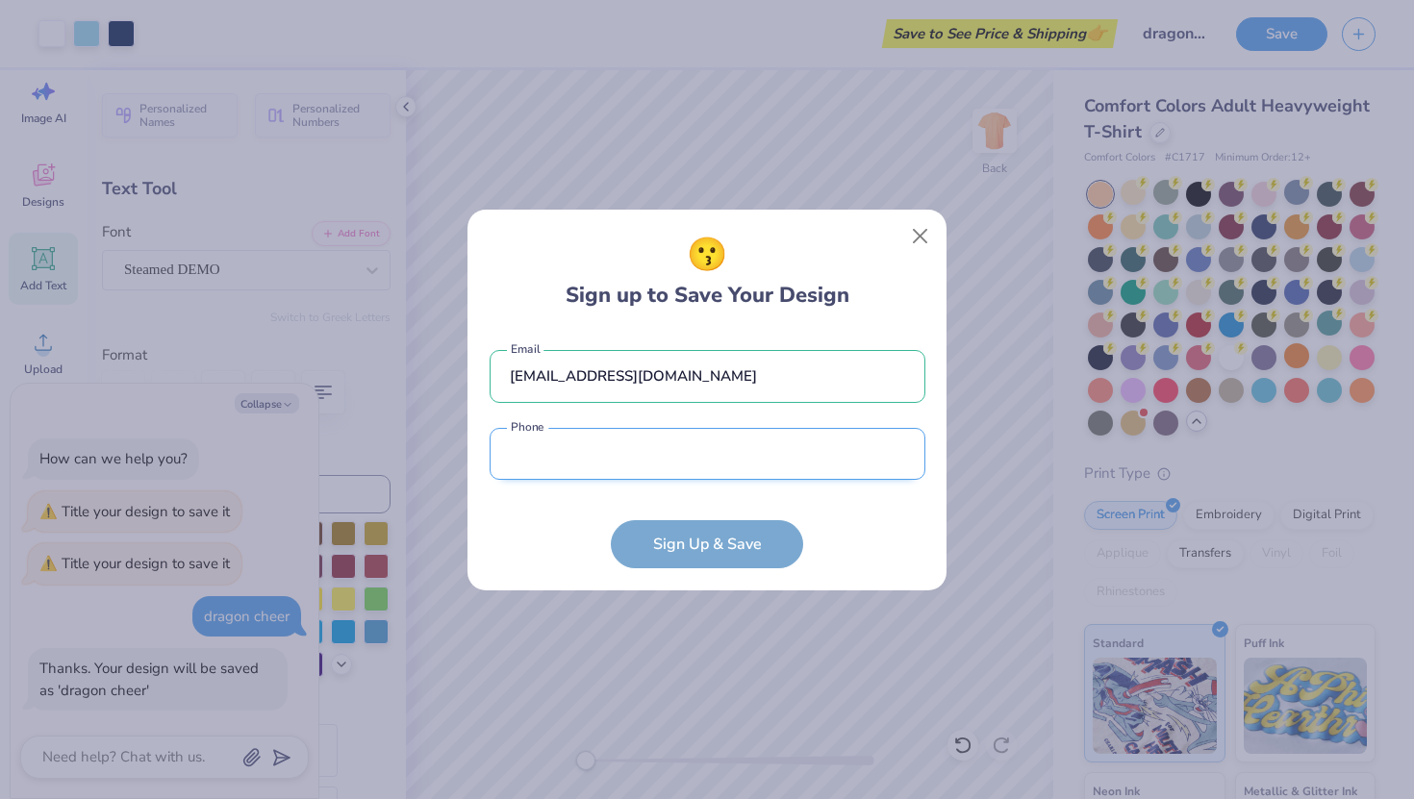
click at [709, 465] on input "tel" at bounding box center [707, 454] width 436 height 53
type input "[PHONE_NUMBER]"
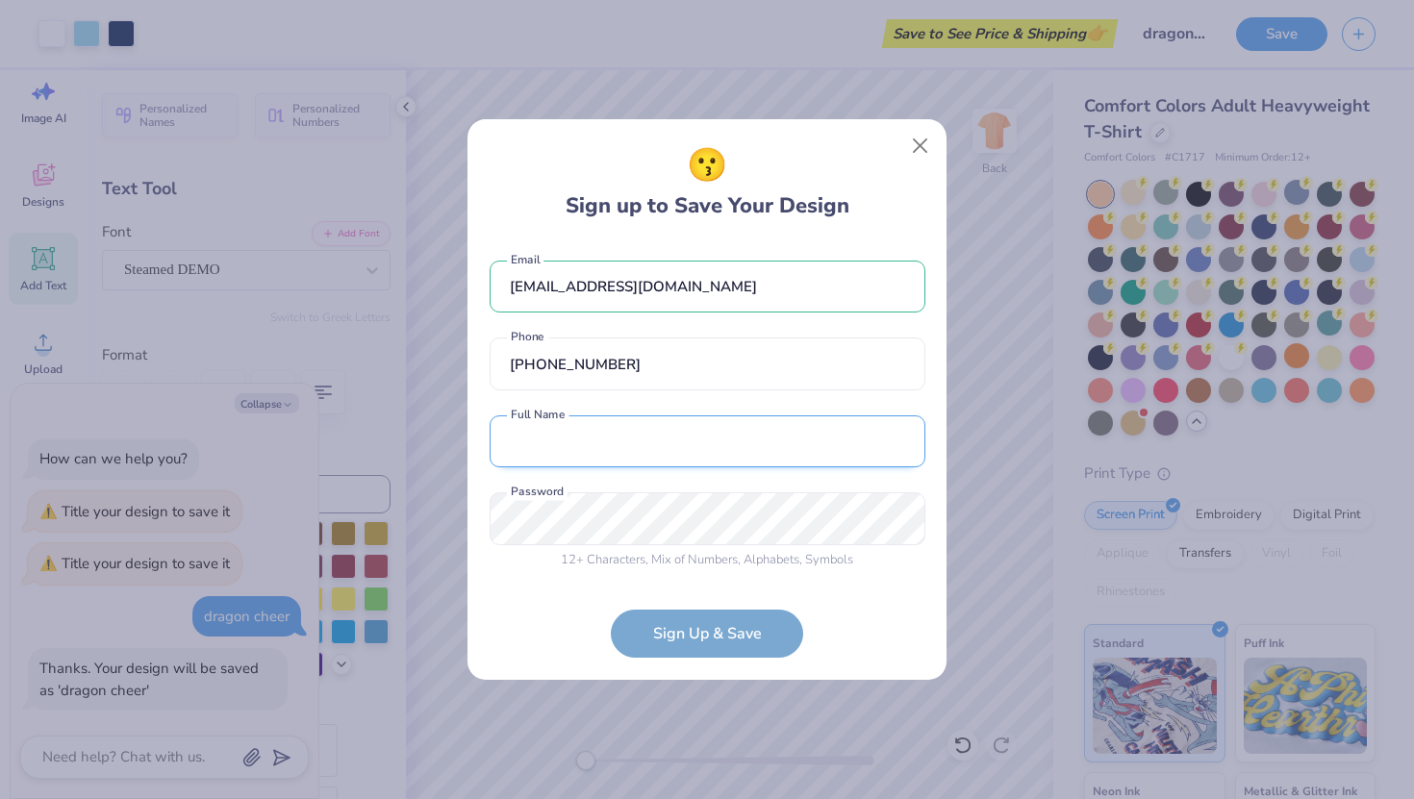
click at [723, 446] on input "text" at bounding box center [707, 441] width 436 height 53
type input "[PERSON_NAME]"
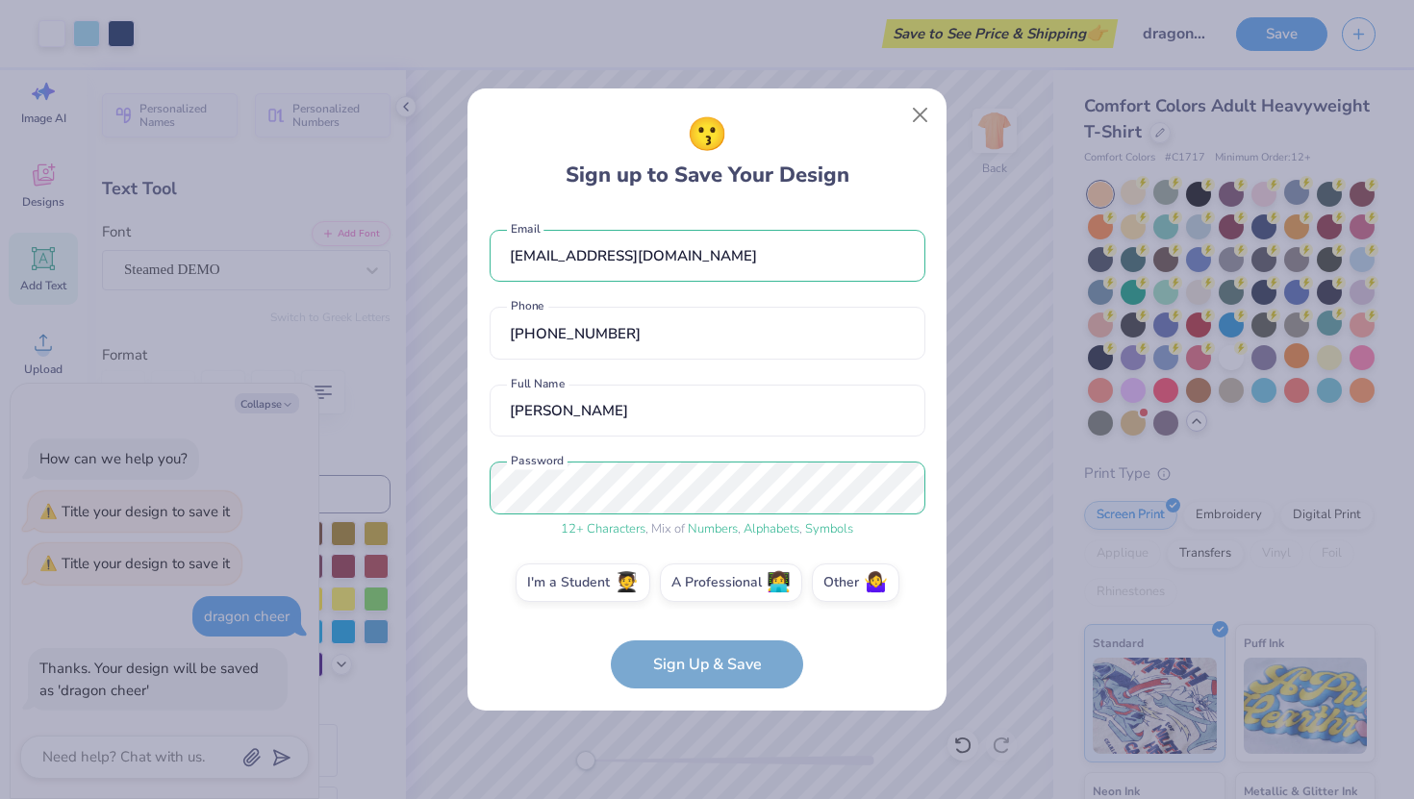
scroll to position [12, 0]
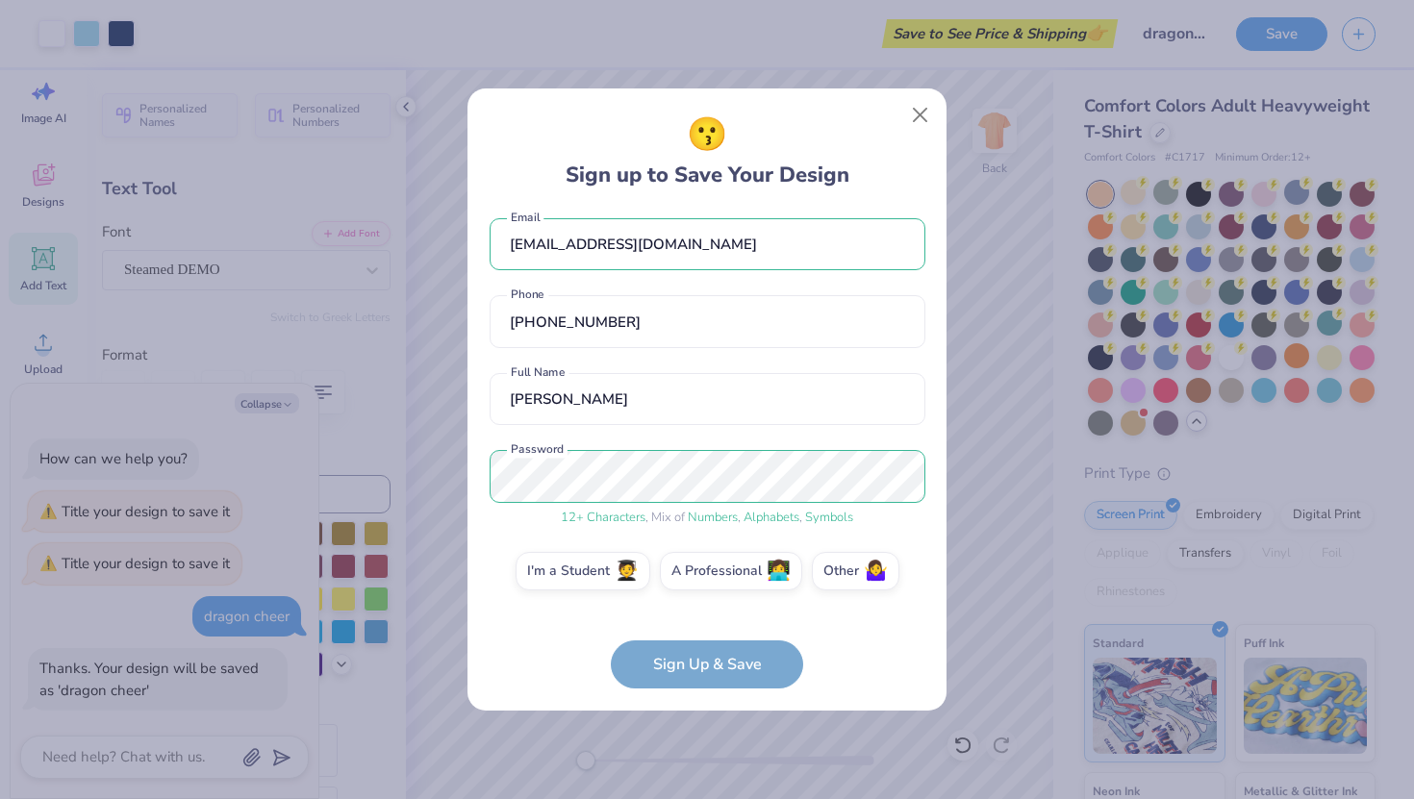
click at [706, 665] on form "[EMAIL_ADDRESS][DOMAIN_NAME] Email [PHONE_NUMBER] Phone [PERSON_NAME] Full Name…" at bounding box center [707, 450] width 436 height 479
click at [728, 664] on form "[EMAIL_ADDRESS][DOMAIN_NAME] Email [PHONE_NUMBER] Phone [PERSON_NAME] Full Name…" at bounding box center [707, 450] width 436 height 479
click at [718, 671] on form "[EMAIL_ADDRESS][DOMAIN_NAME] Email [PHONE_NUMBER] Phone [PERSON_NAME] Full Name…" at bounding box center [707, 450] width 436 height 479
click at [710, 693] on div "😗 Sign up to Save Your Design [EMAIL_ADDRESS][DOMAIN_NAME] Email [PHONE_NUMBER]…" at bounding box center [706, 399] width 479 height 622
click at [597, 568] on label "I'm a Student 🧑‍🎓" at bounding box center [582, 568] width 135 height 38
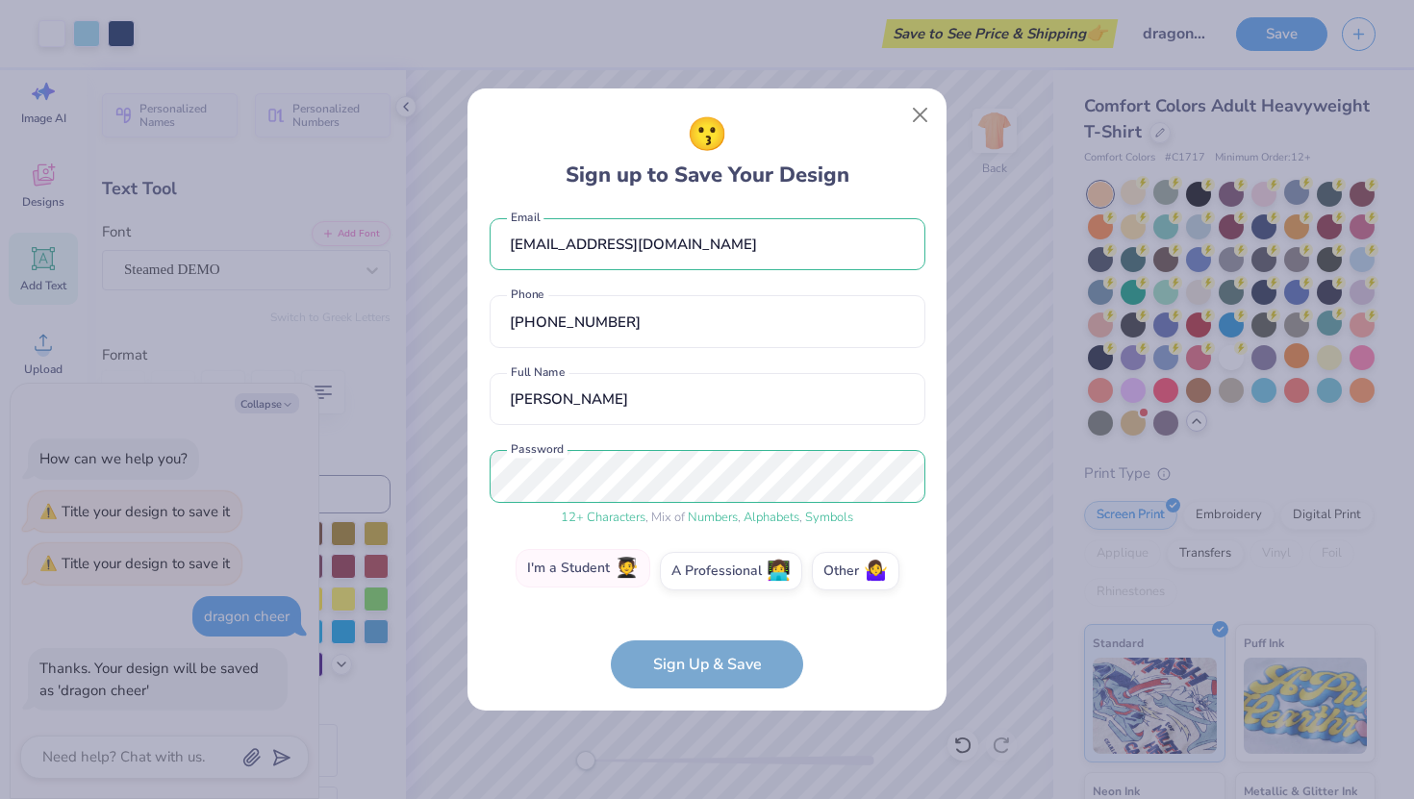
click at [701, 582] on input "I'm a Student 🧑‍🎓" at bounding box center [707, 588] width 13 height 13
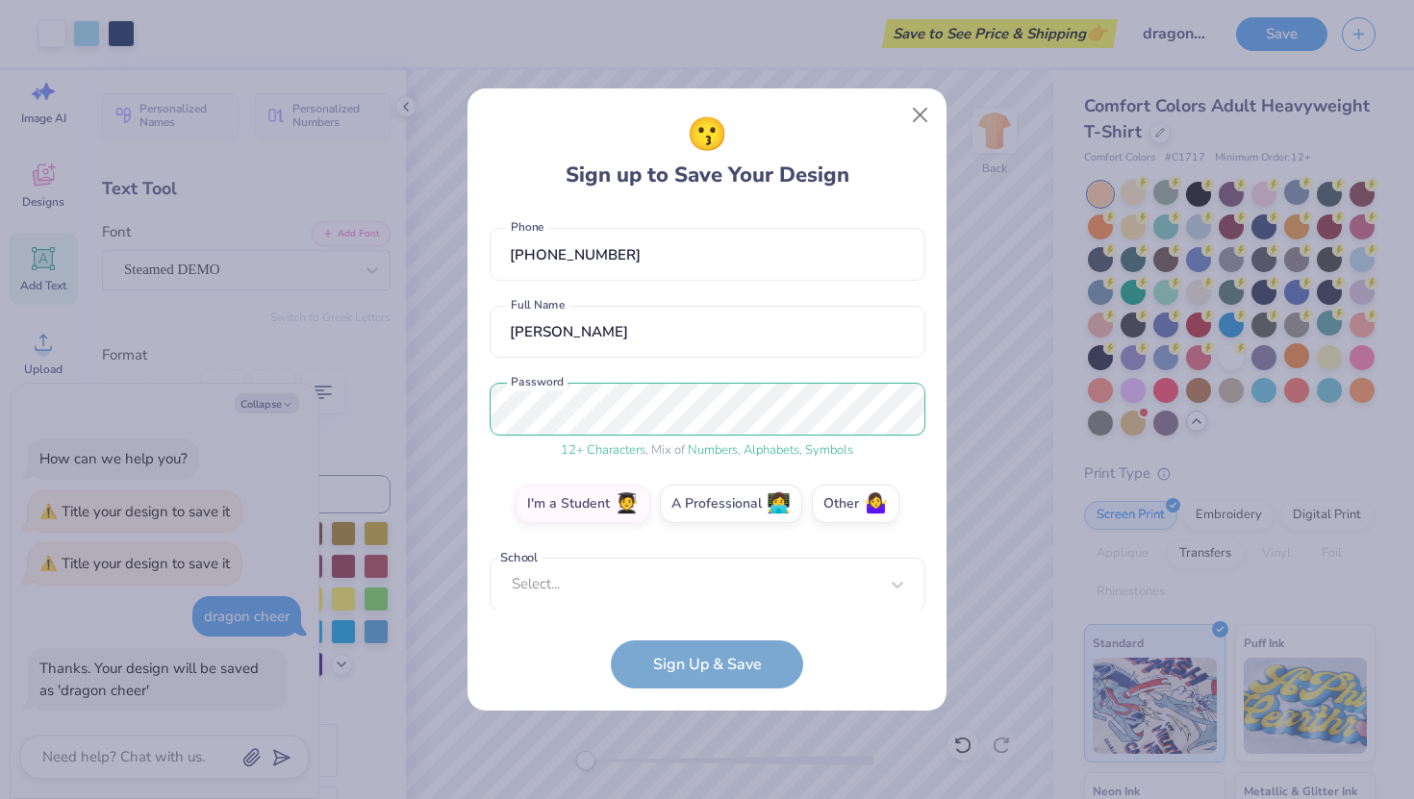
scroll to position [377, 0]
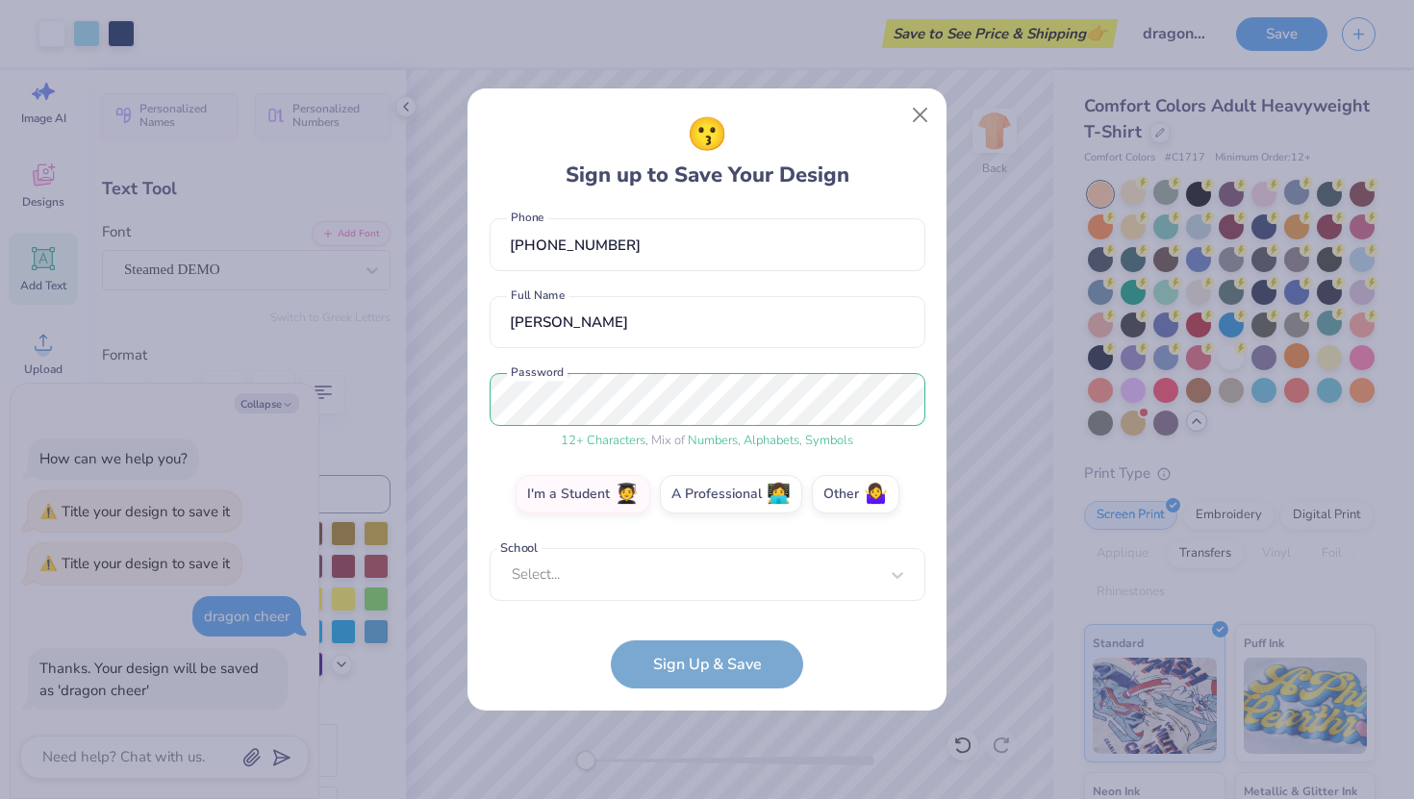
click at [726, 598] on div "Select..." at bounding box center [707, 574] width 436 height 53
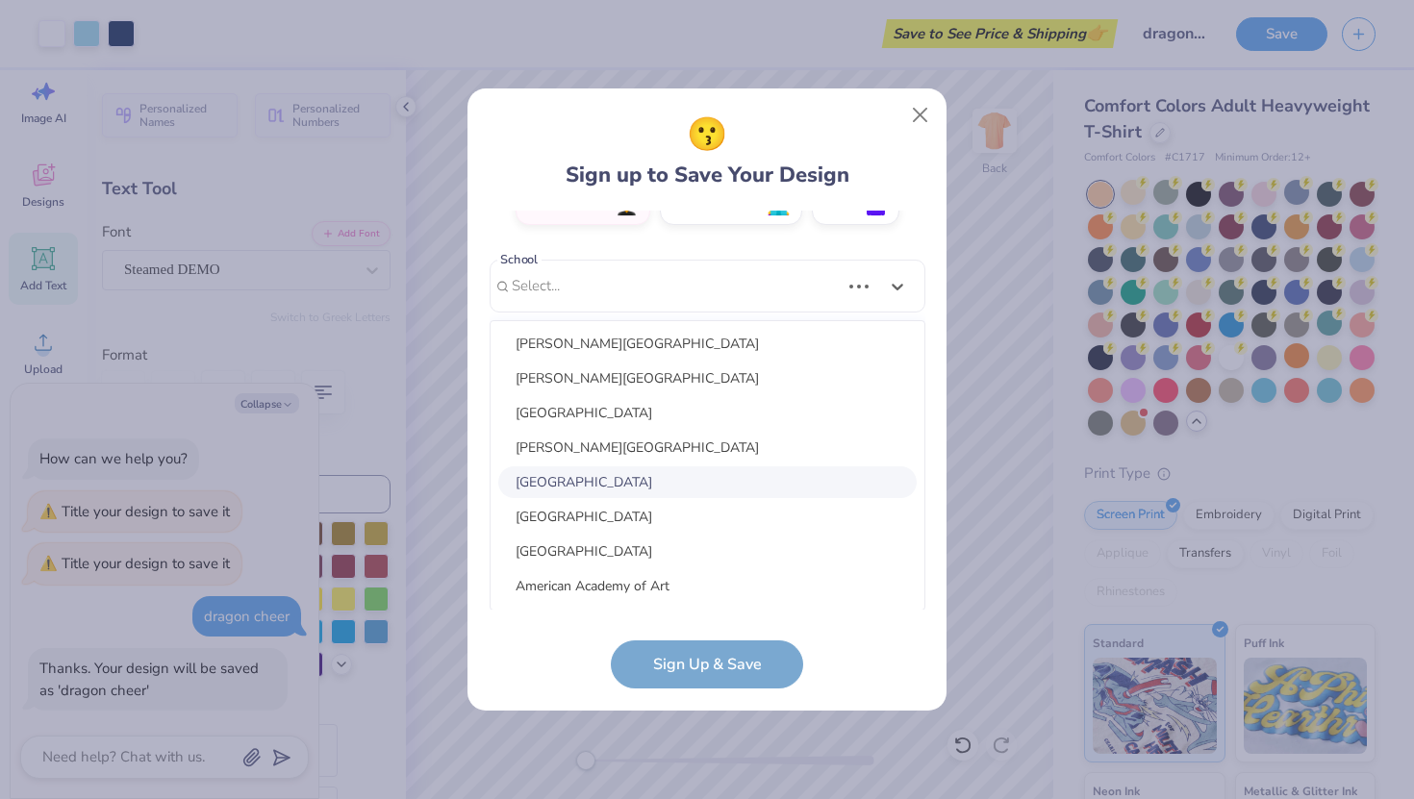
scroll to position [385, 0]
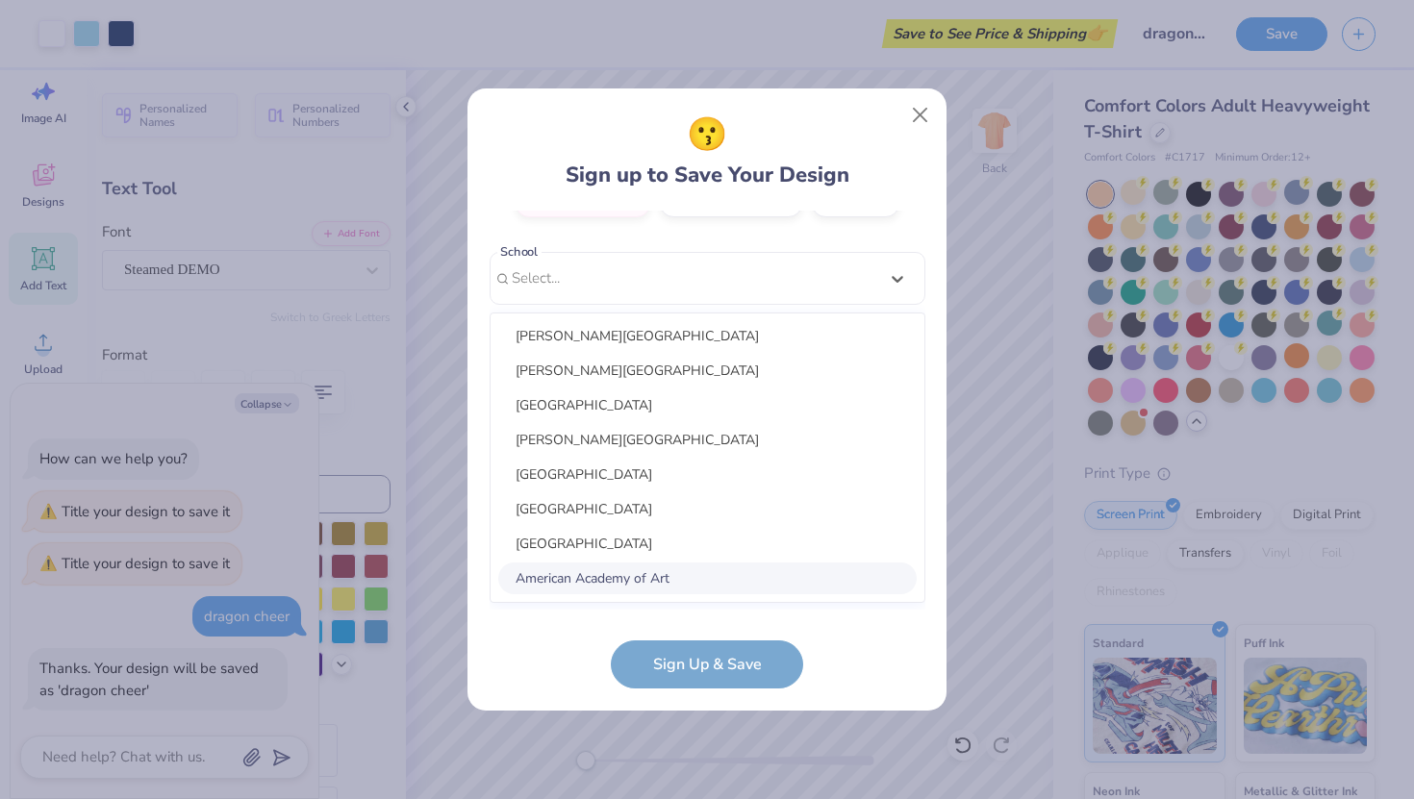
click at [669, 585] on div "American Academy of Art" at bounding box center [707, 579] width 418 height 32
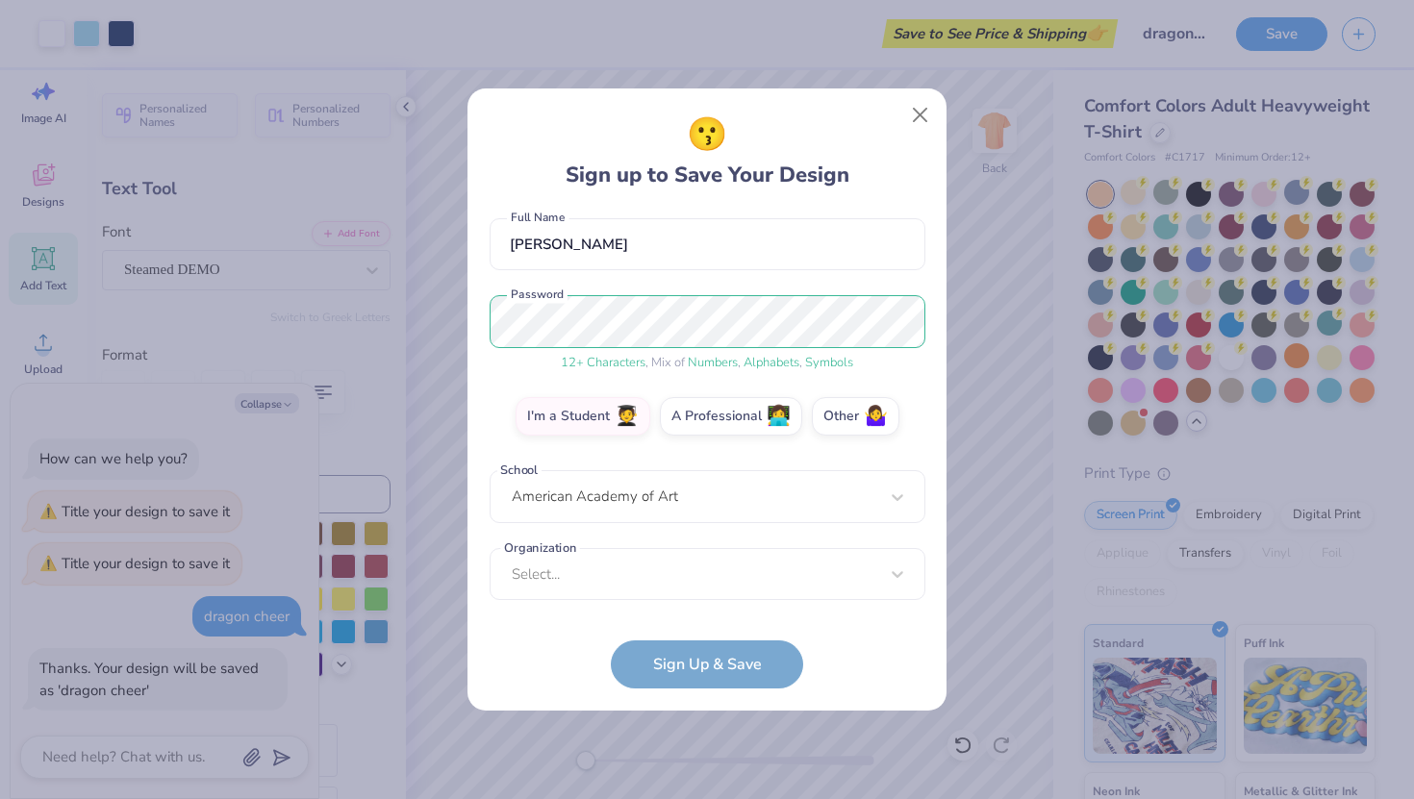
scroll to position [166, 0]
click at [770, 615] on form "[EMAIL_ADDRESS][DOMAIN_NAME] Email [PHONE_NUMBER] Phone [PERSON_NAME] Full Name…" at bounding box center [707, 450] width 436 height 479
click at [790, 604] on div "[EMAIL_ADDRESS][DOMAIN_NAME] Email [PHONE_NUMBER] Phone [PERSON_NAME] Full Name…" at bounding box center [707, 411] width 436 height 400
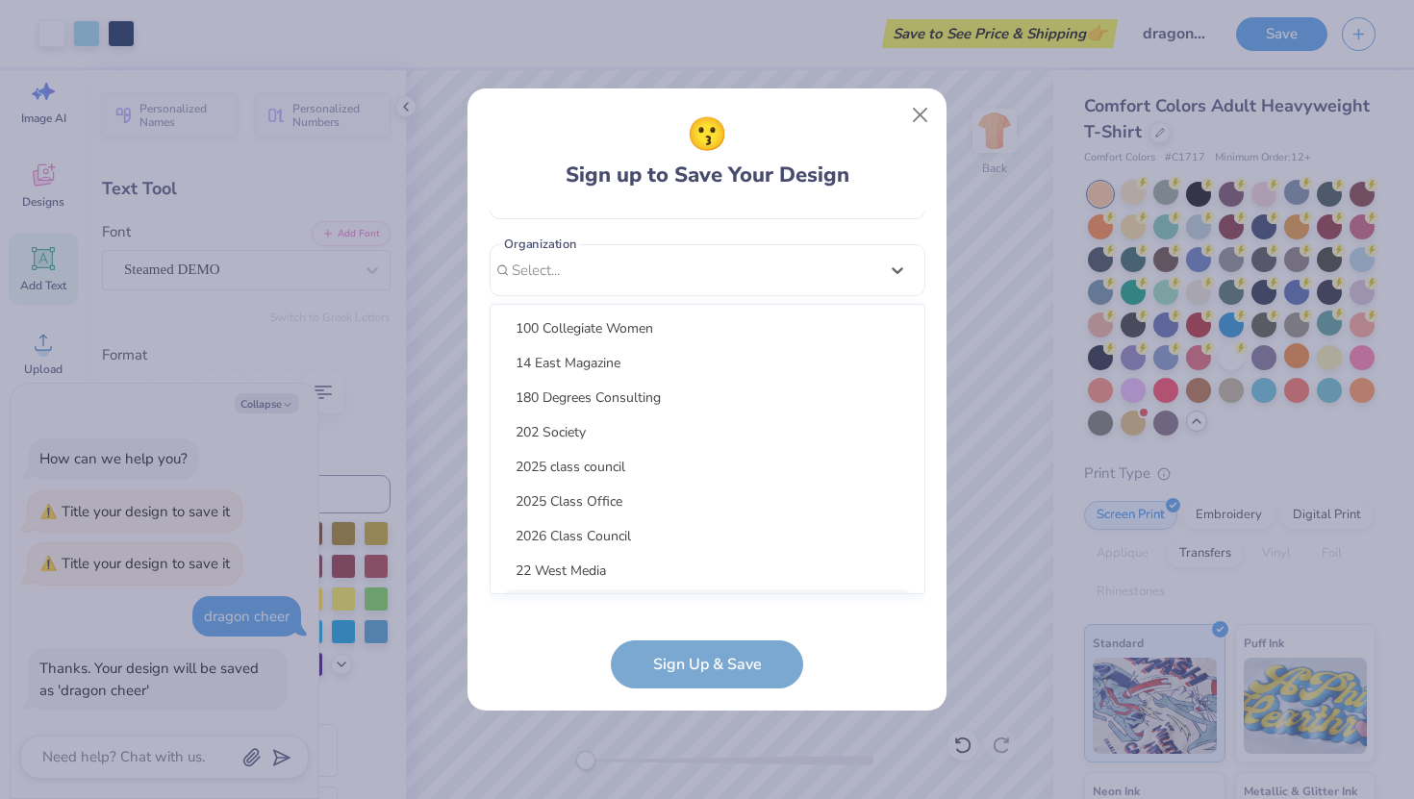
click at [814, 589] on div "option focused, 9 of 15. 15 results available. Use Up and Down to choose option…" at bounding box center [707, 419] width 436 height 351
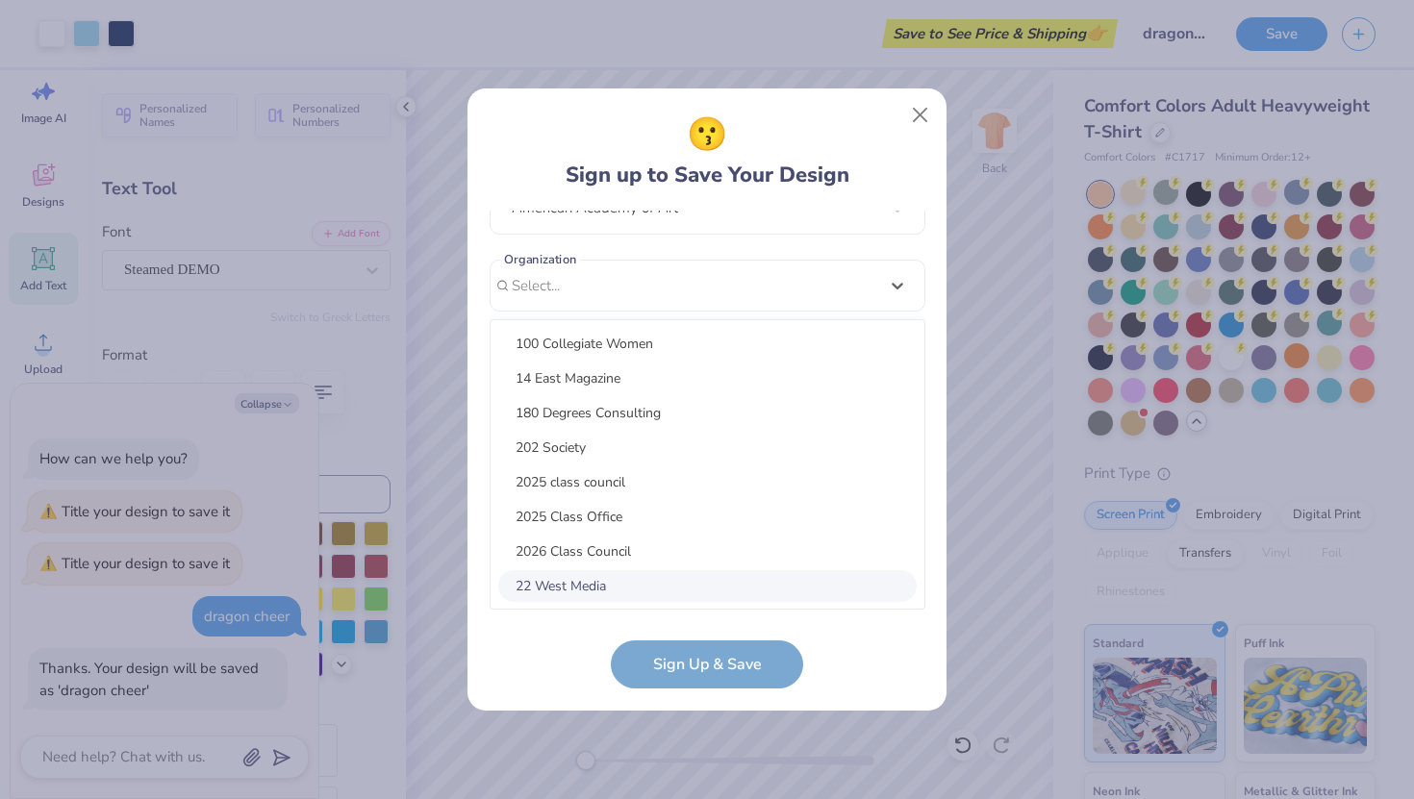
click at [734, 586] on div "22 West Media" at bounding box center [707, 586] width 418 height 32
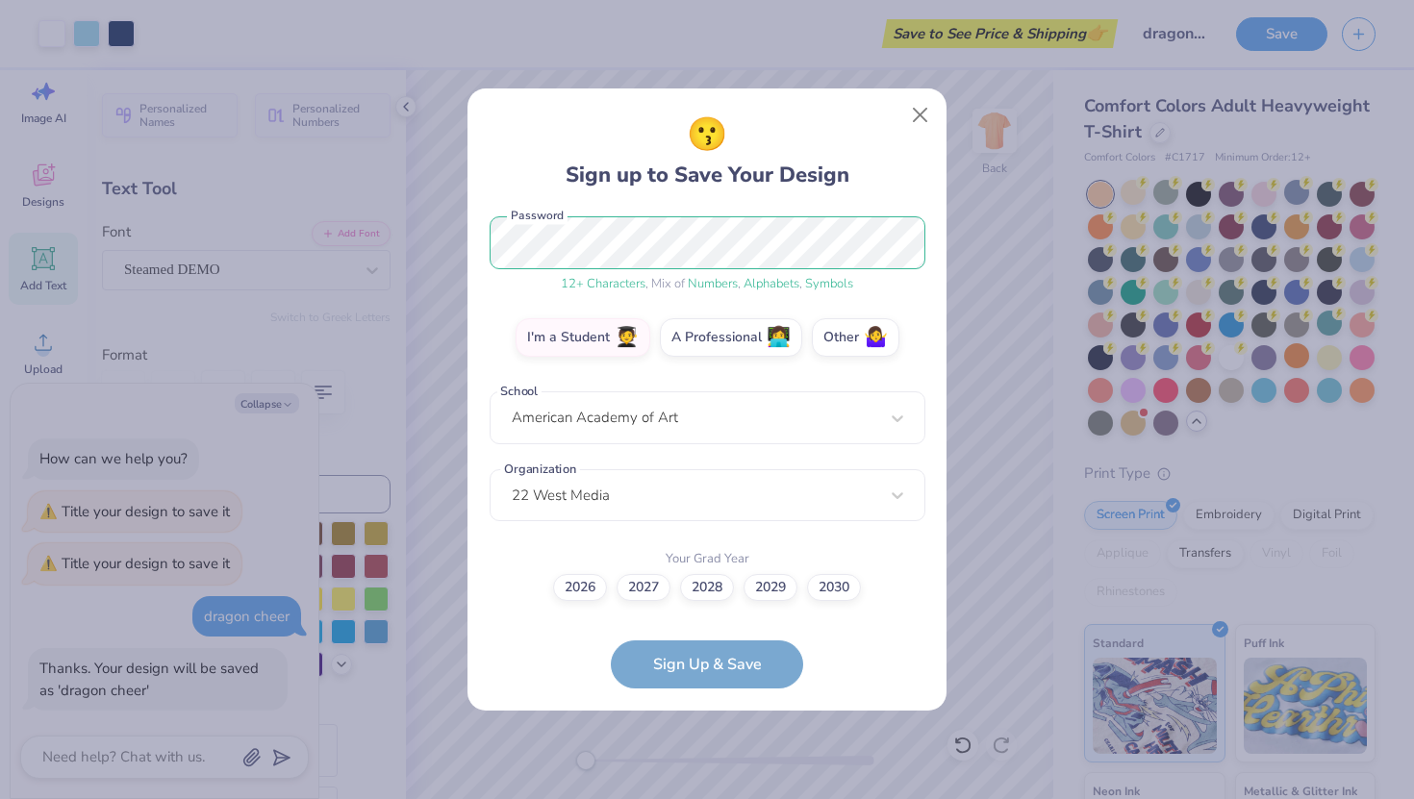
scroll to position [244, 0]
click at [846, 596] on label "2030" at bounding box center [834, 585] width 54 height 27
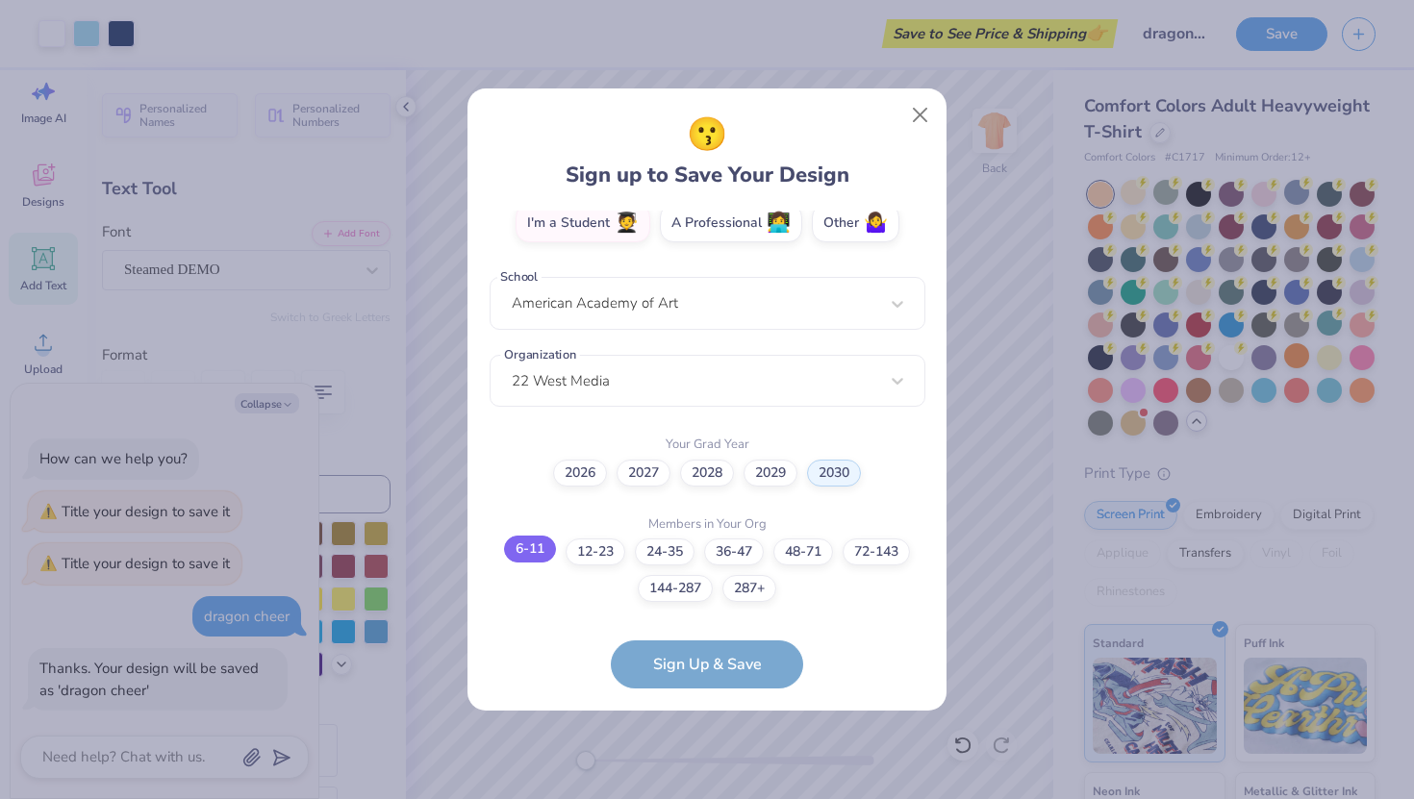
click at [519, 545] on label "6-11" at bounding box center [530, 549] width 52 height 27
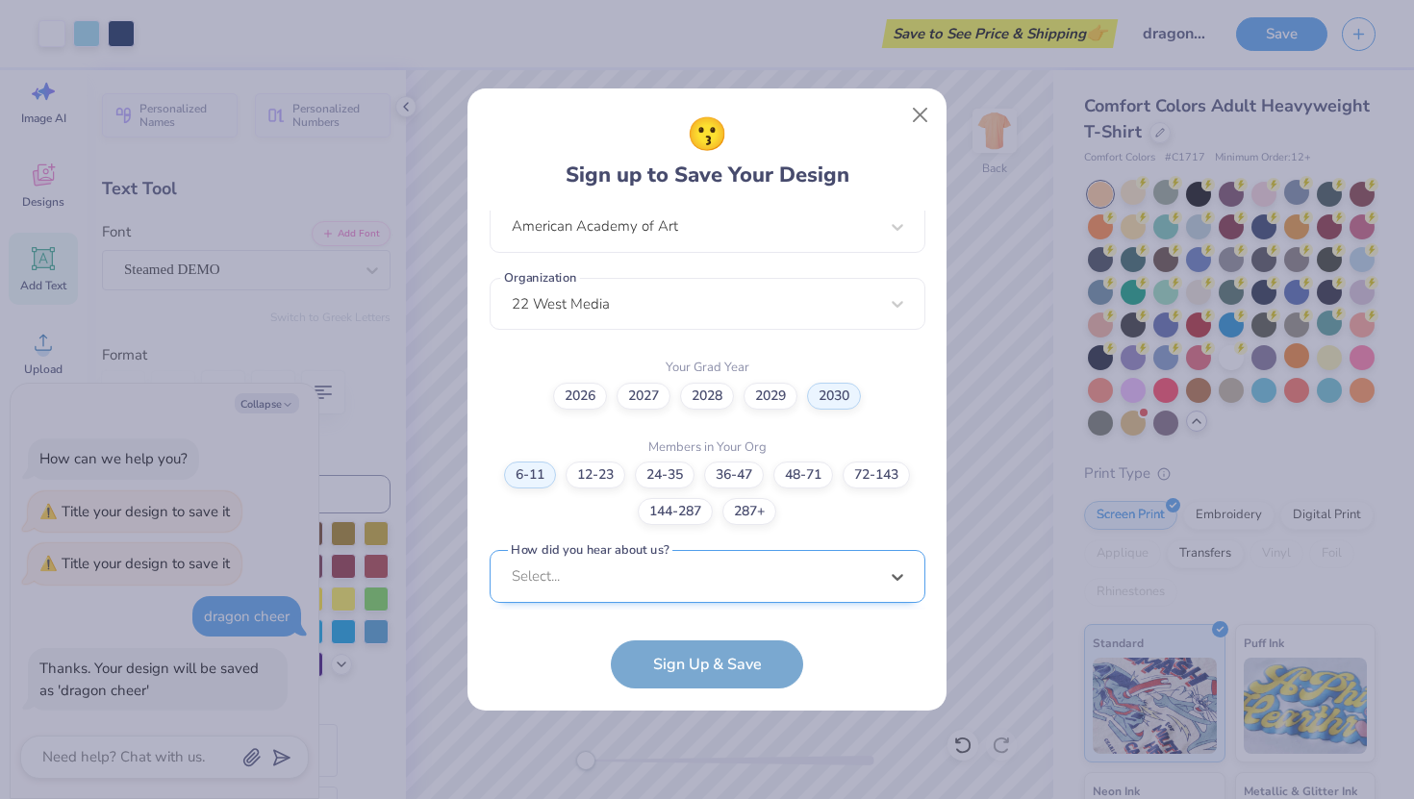
scroll to position [725, 0]
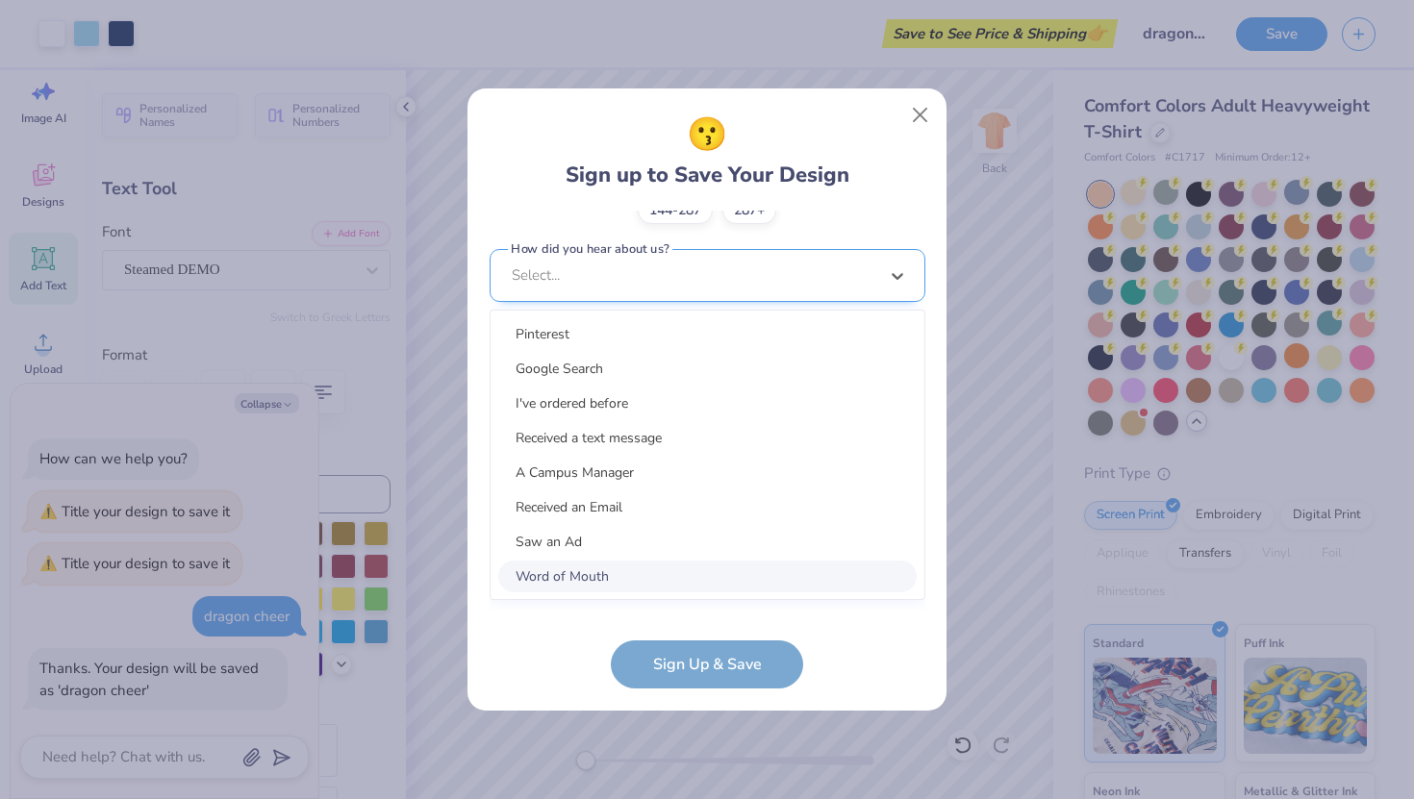
click at [831, 569] on div "option Word of Mouth focused, 8 of 15. 15 results available. Use Up and Down to…" at bounding box center [707, 424] width 436 height 351
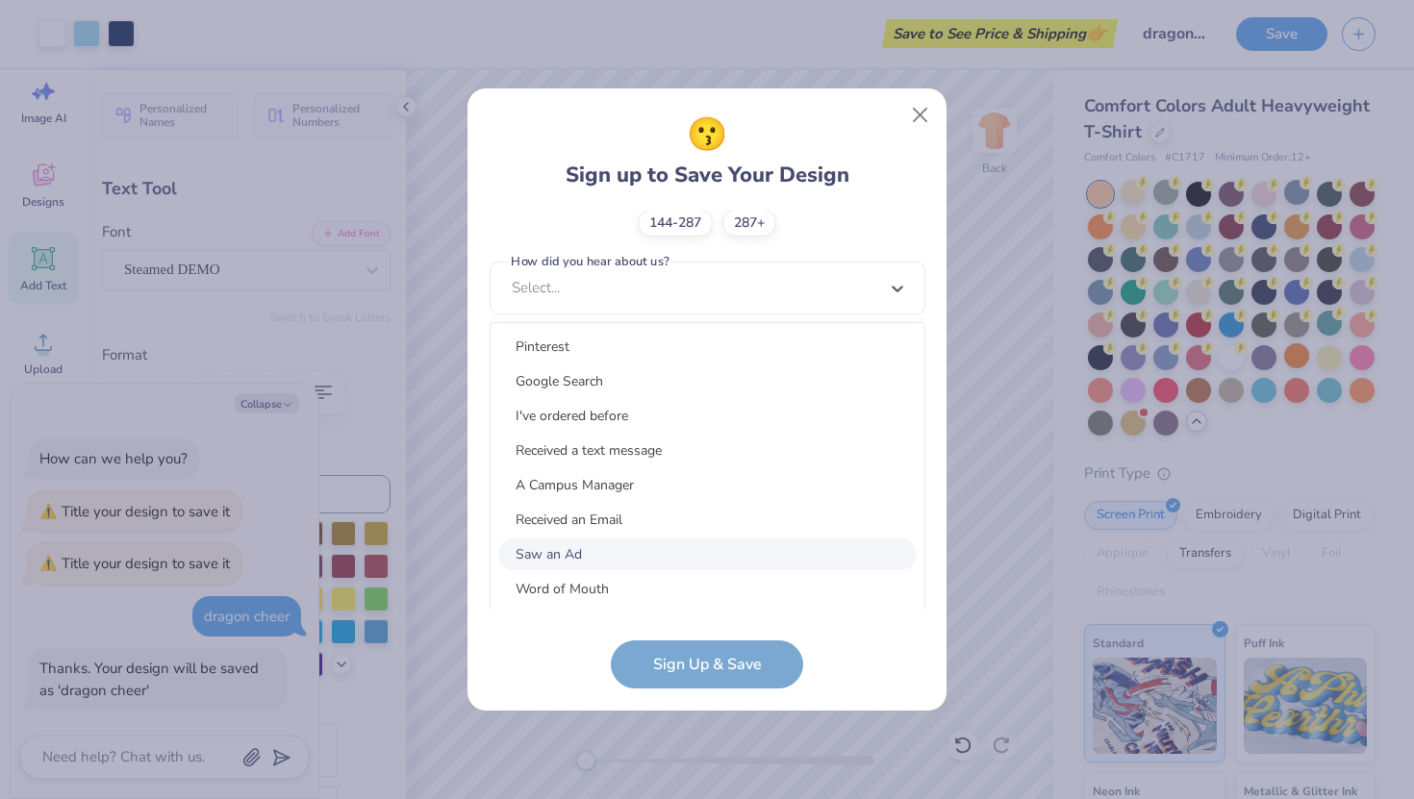
click at [741, 557] on div "Saw an Ad" at bounding box center [707, 555] width 418 height 32
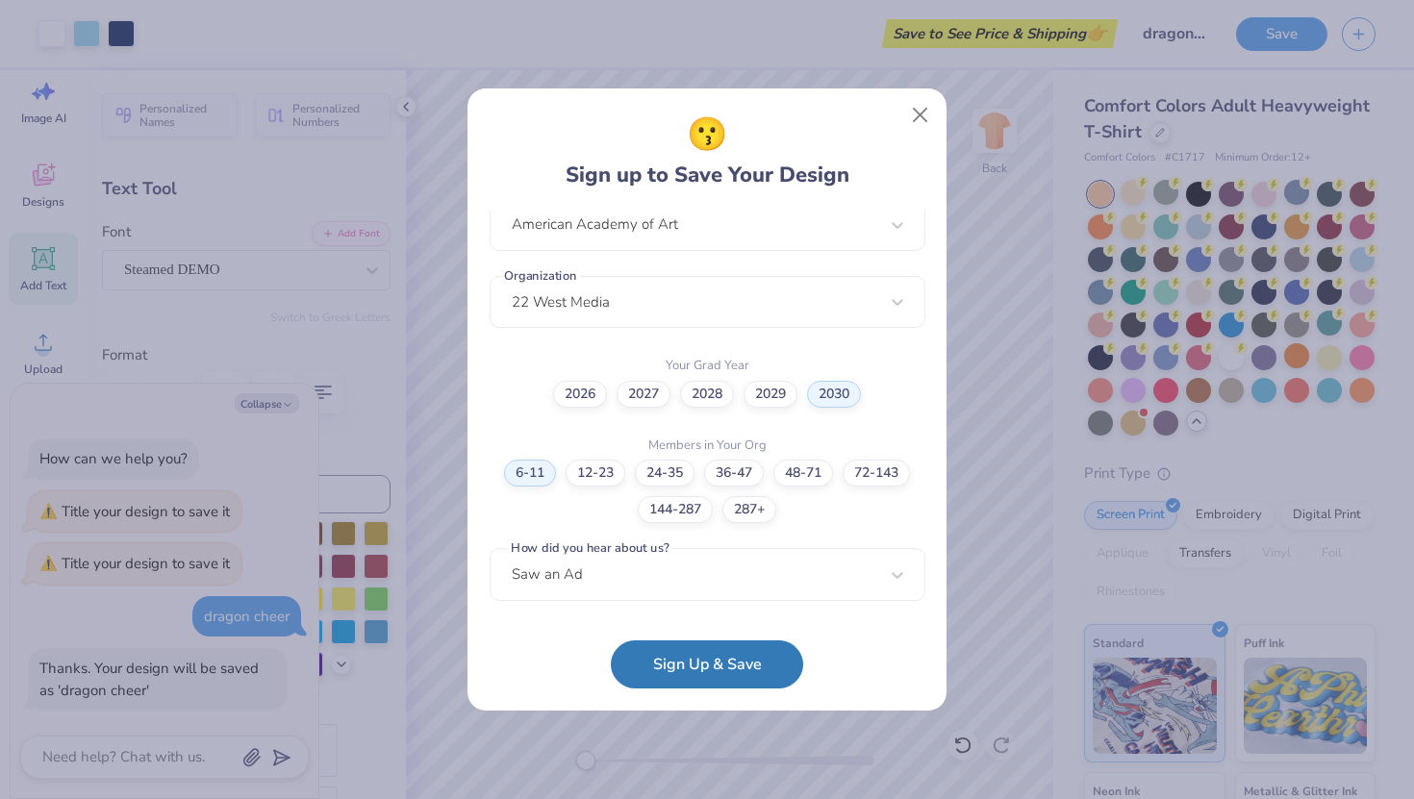
scroll to position [437, 0]
click at [748, 639] on button "Sign Up & Save" at bounding box center [707, 660] width 192 height 48
click at [737, 674] on form "[EMAIL_ADDRESS][DOMAIN_NAME] Email [PHONE_NUMBER] Phone [PERSON_NAME] Full Name…" at bounding box center [707, 450] width 436 height 479
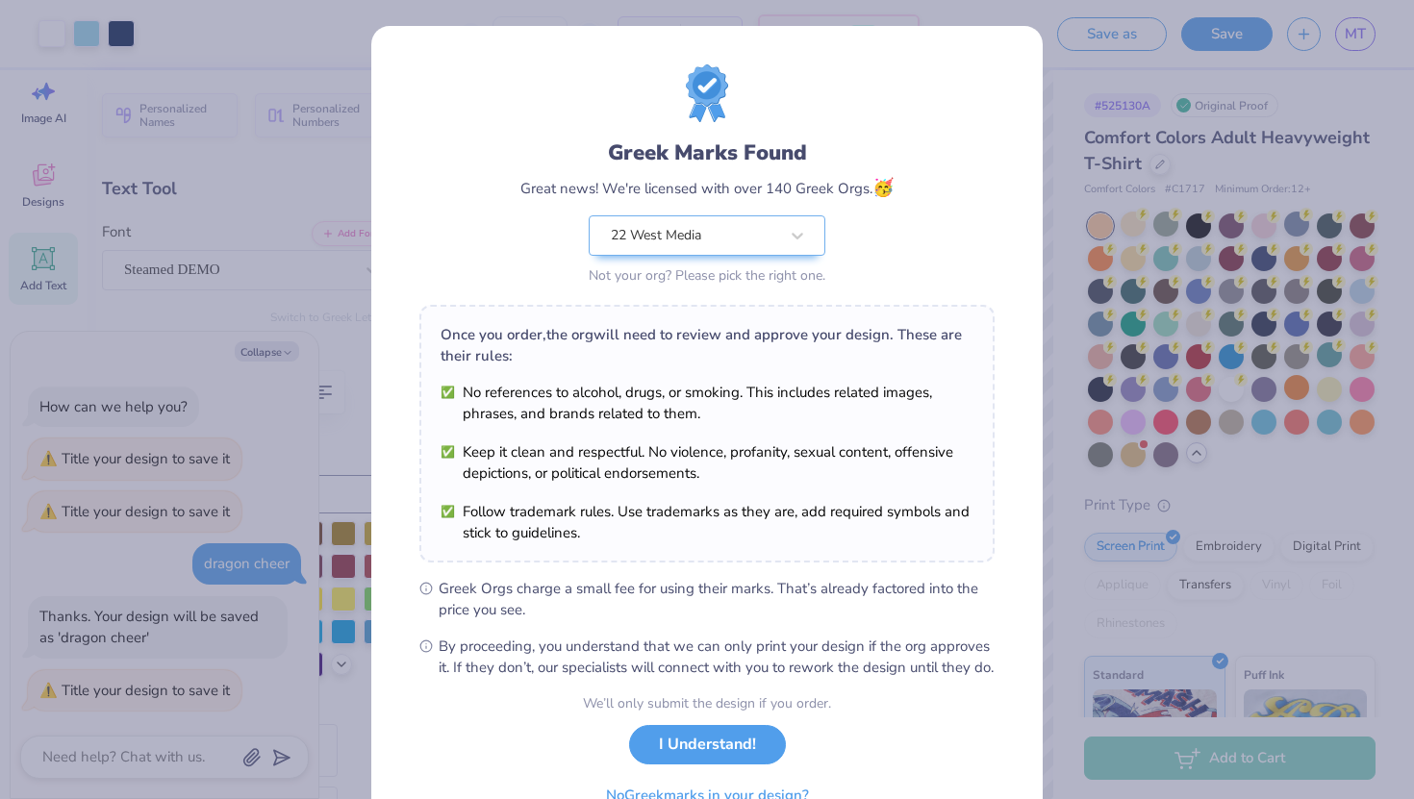
scroll to position [101, 0]
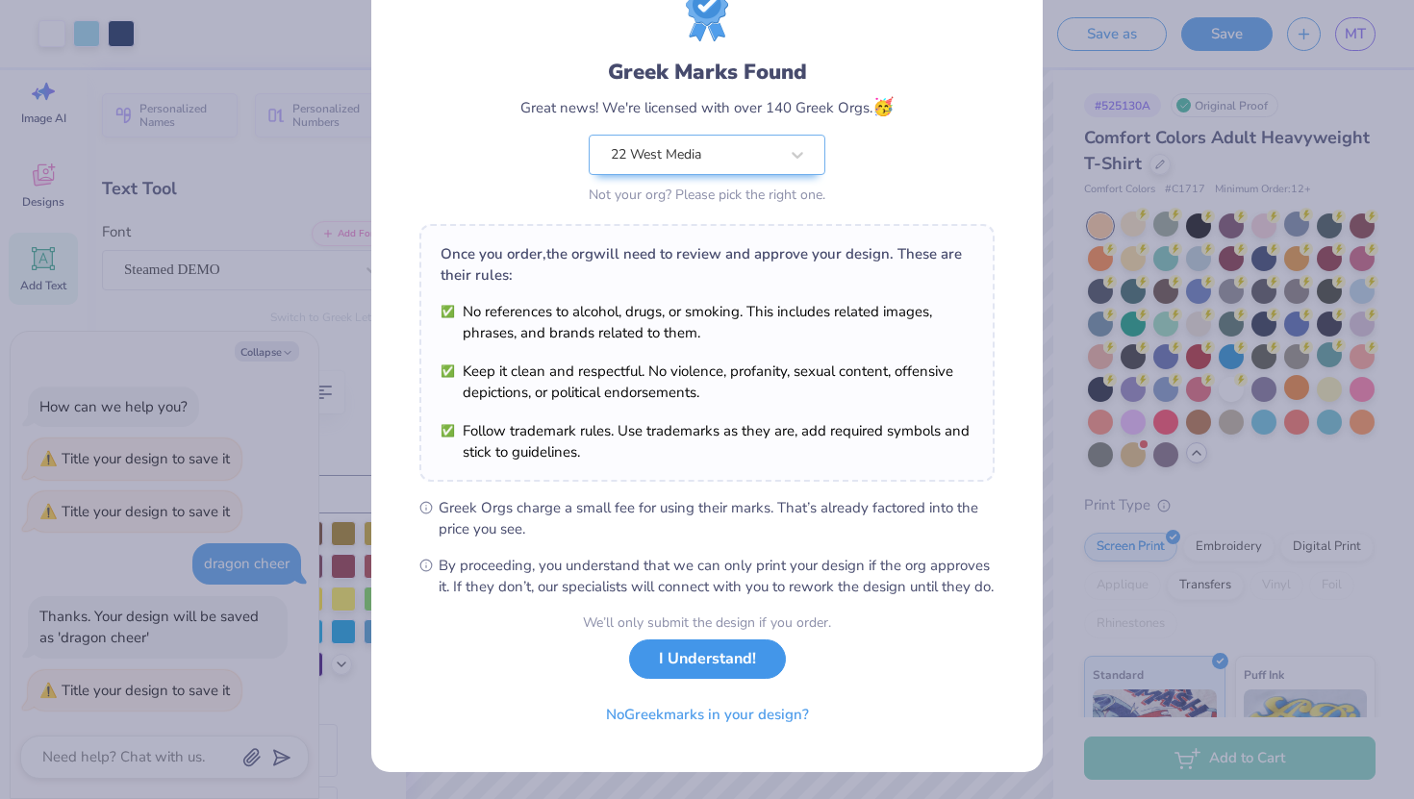
click at [746, 655] on button "I Understand!" at bounding box center [707, 658] width 157 height 39
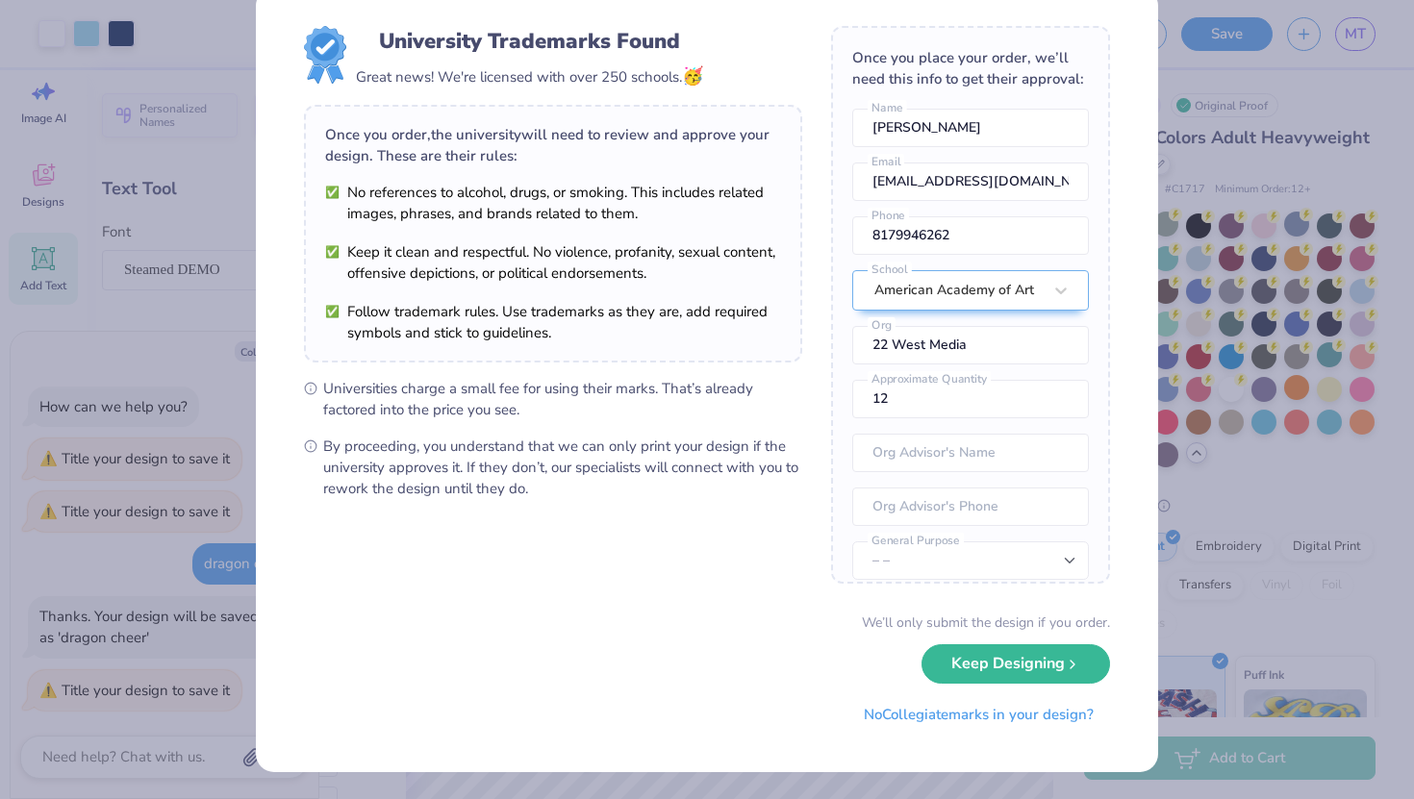
scroll to position [0, 0]
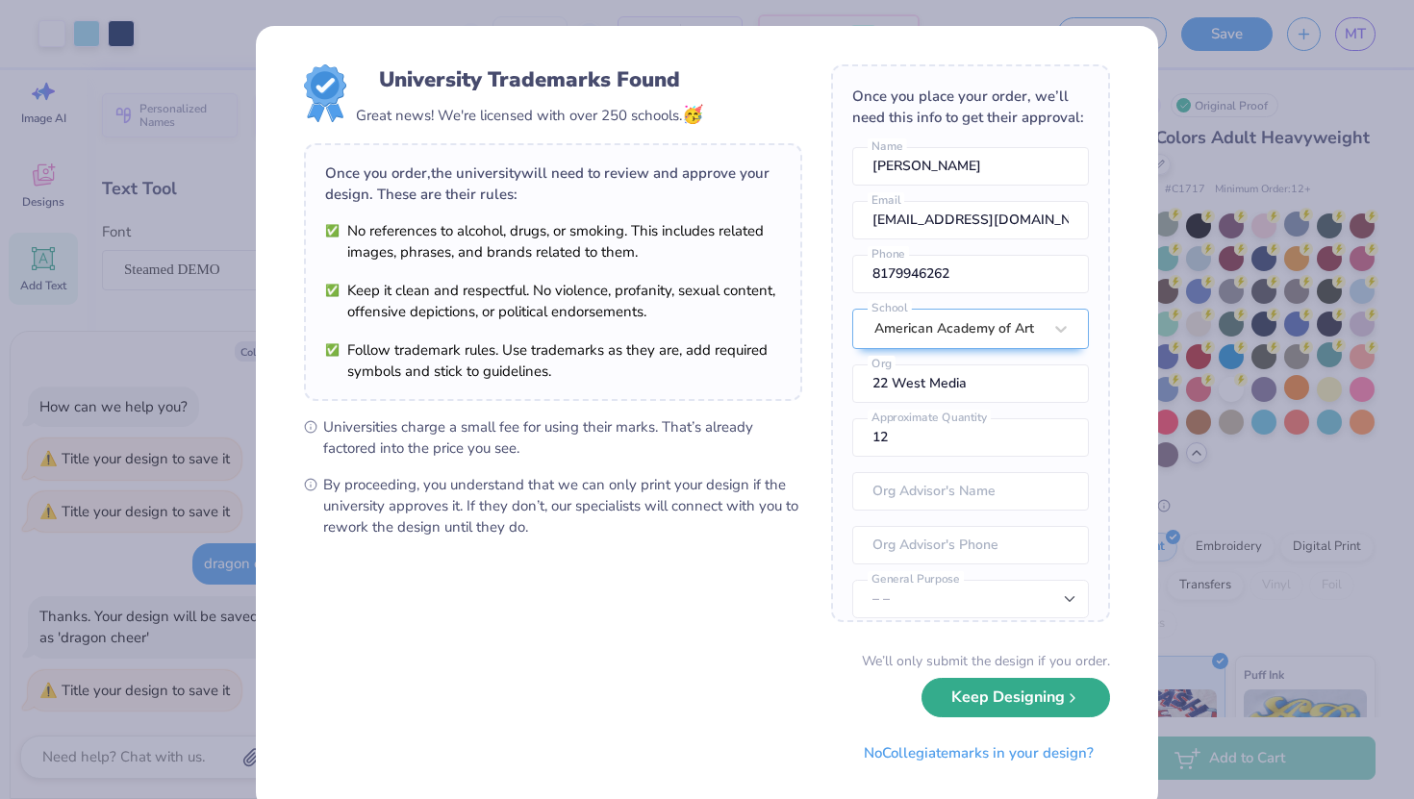
click at [1071, 693] on icon "submit" at bounding box center [1072, 697] width 15 height 15
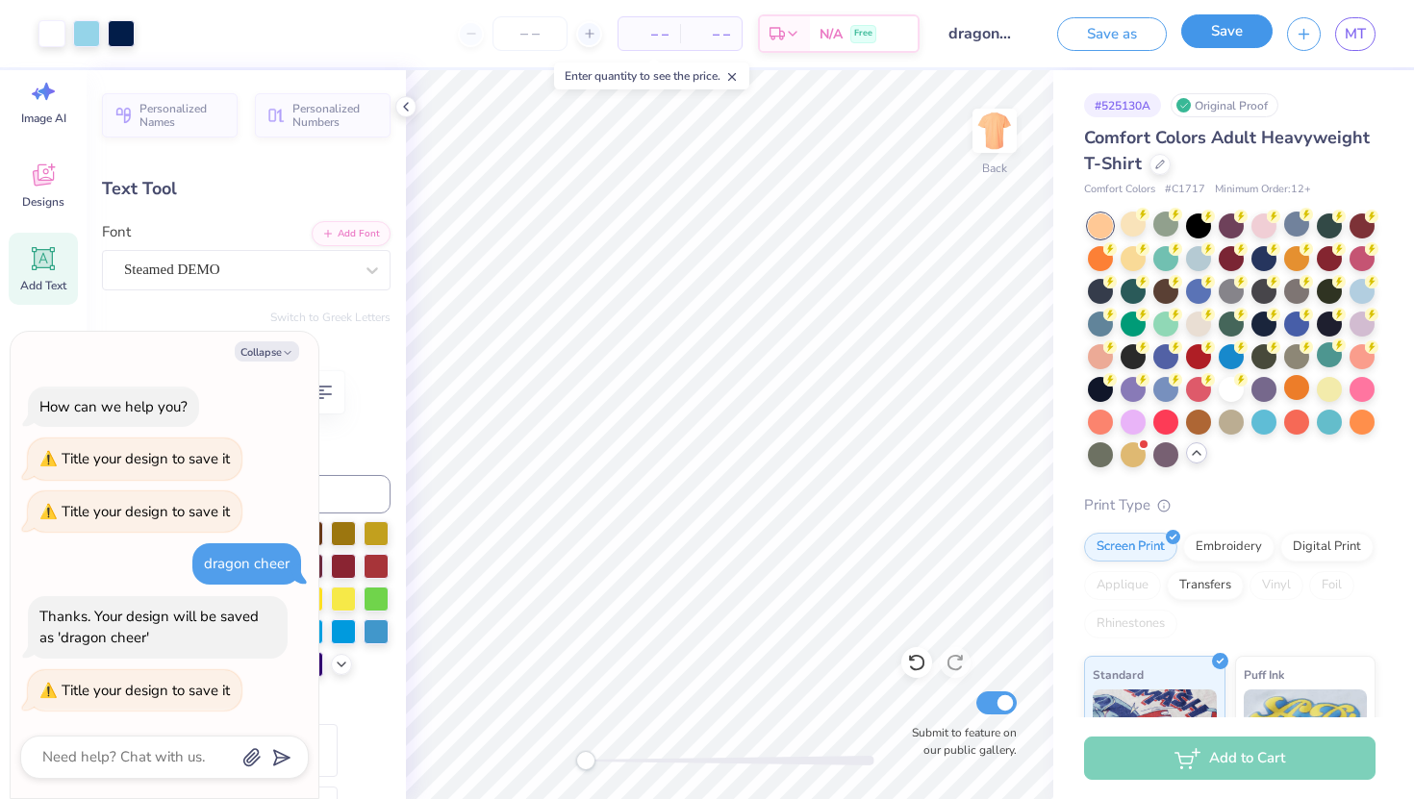
click at [1215, 38] on button "Save" at bounding box center [1226, 31] width 91 height 34
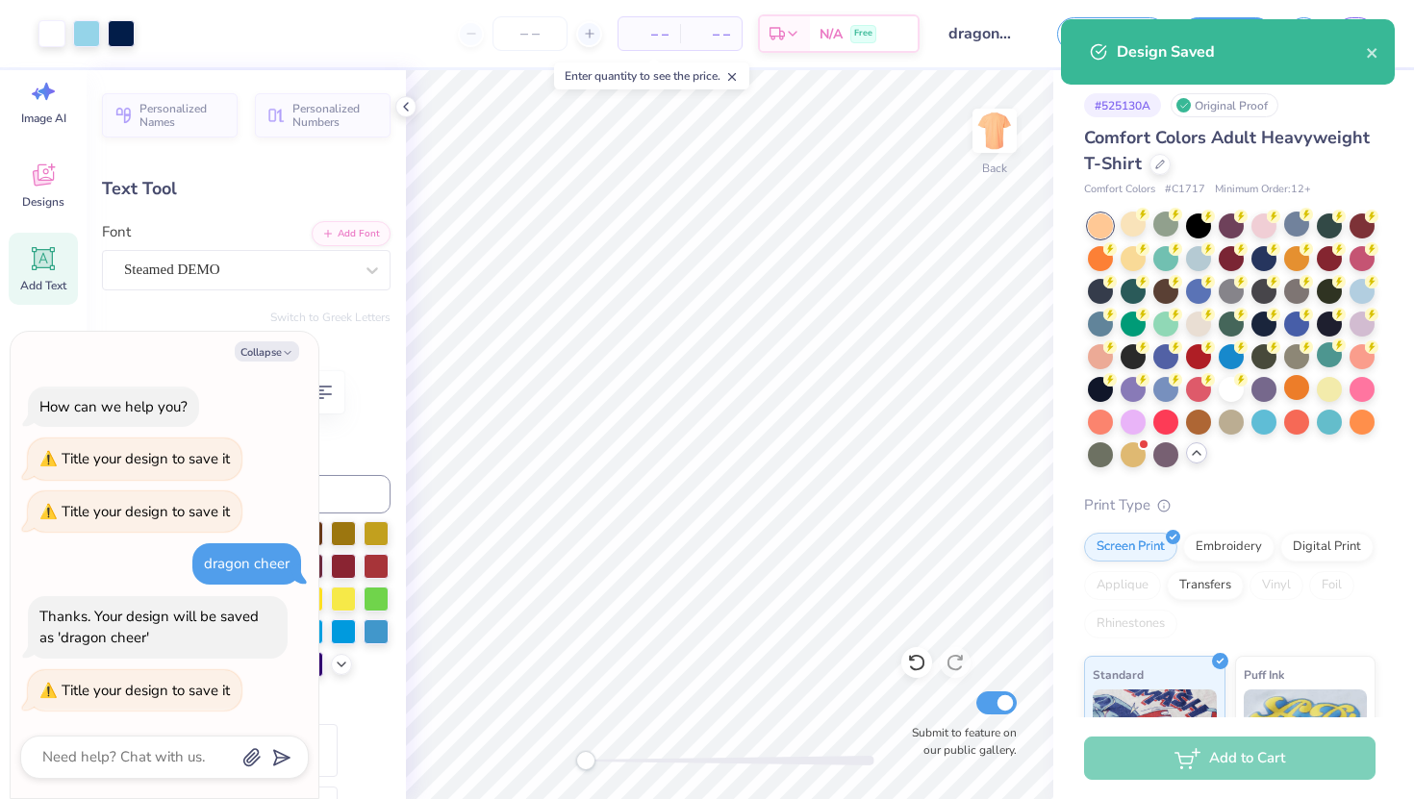
click at [1379, 50] on div "Design Saved" at bounding box center [1228, 51] width 334 height 65
click at [1369, 50] on icon "close" at bounding box center [1371, 53] width 10 height 10
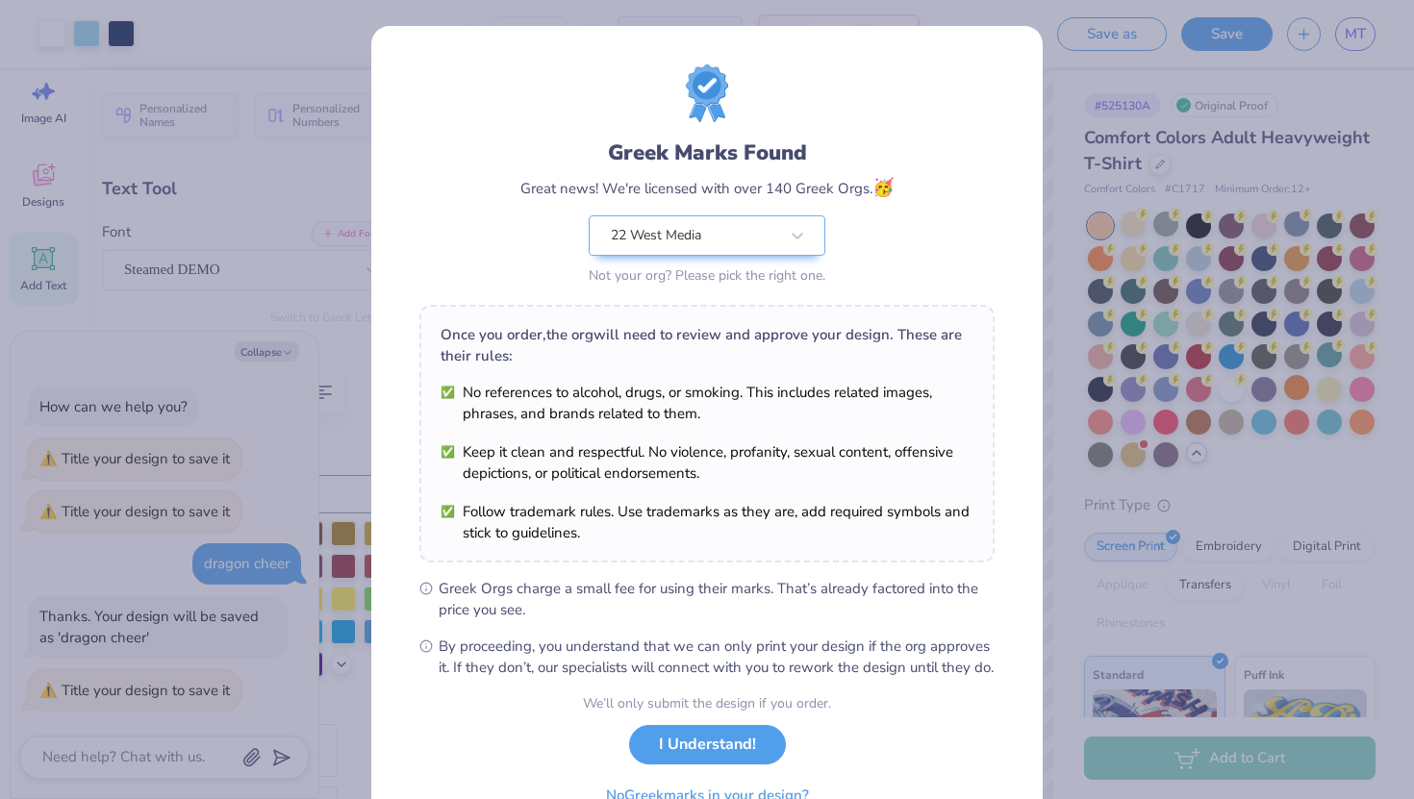
scroll to position [101, 0]
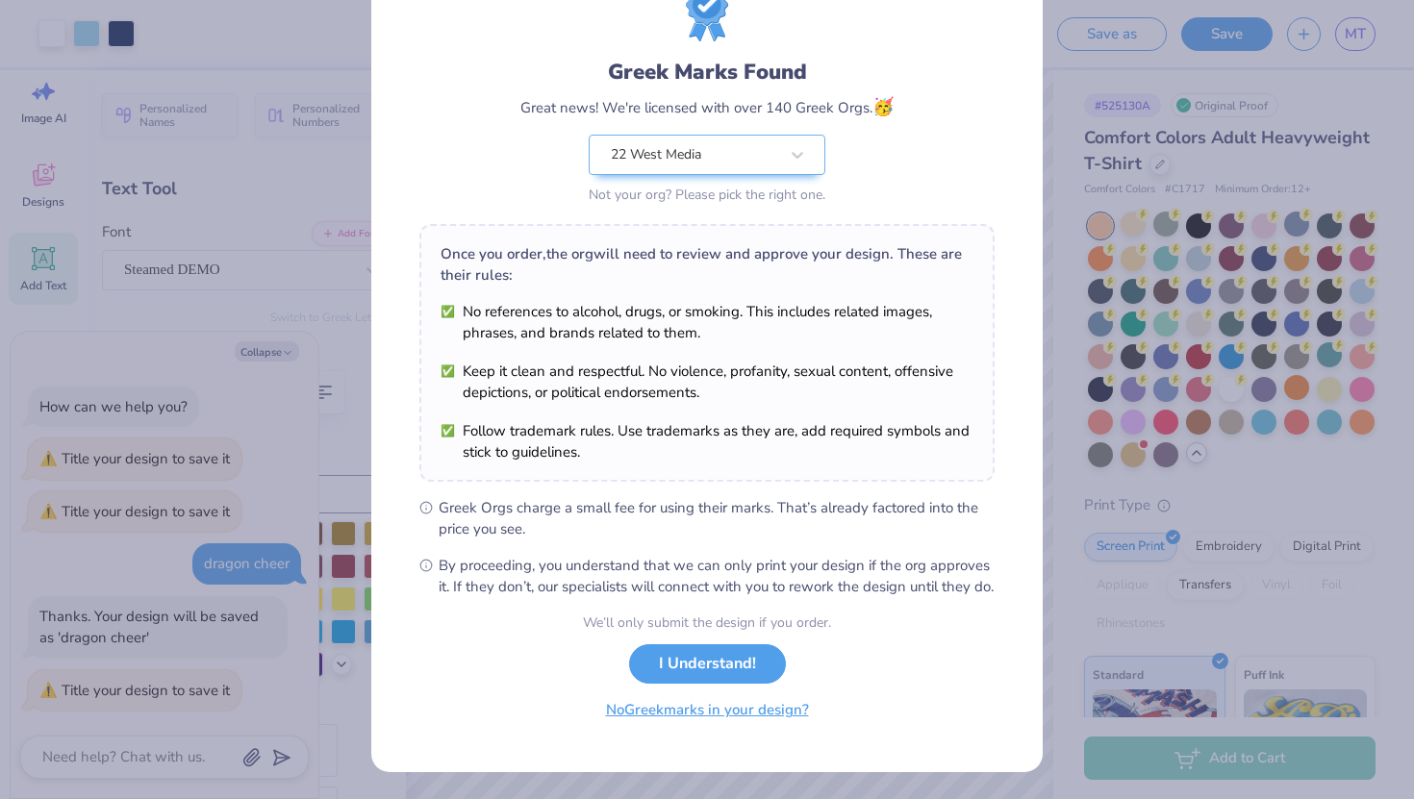
click at [780, 710] on button "No Greek marks in your design?" at bounding box center [707, 709] width 236 height 39
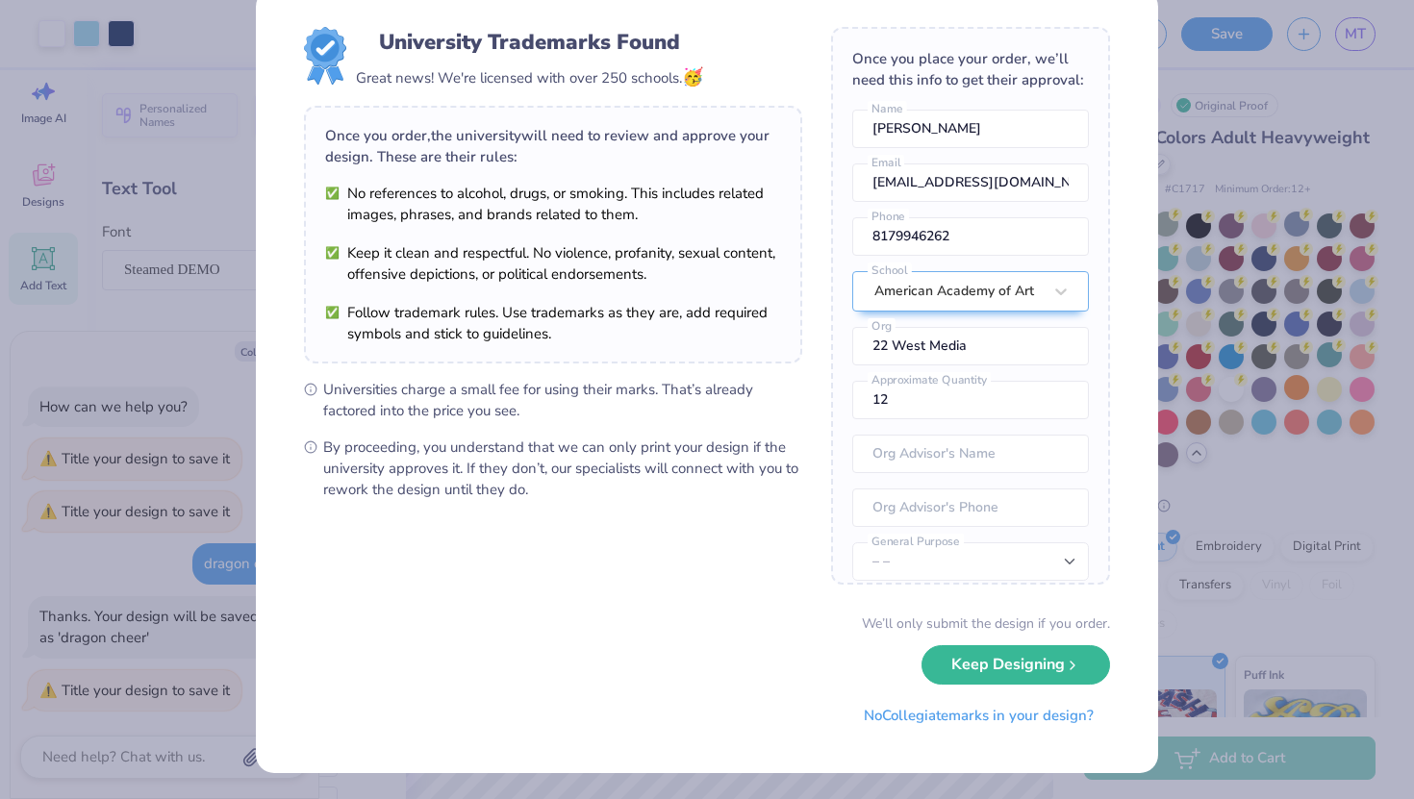
scroll to position [0, 0]
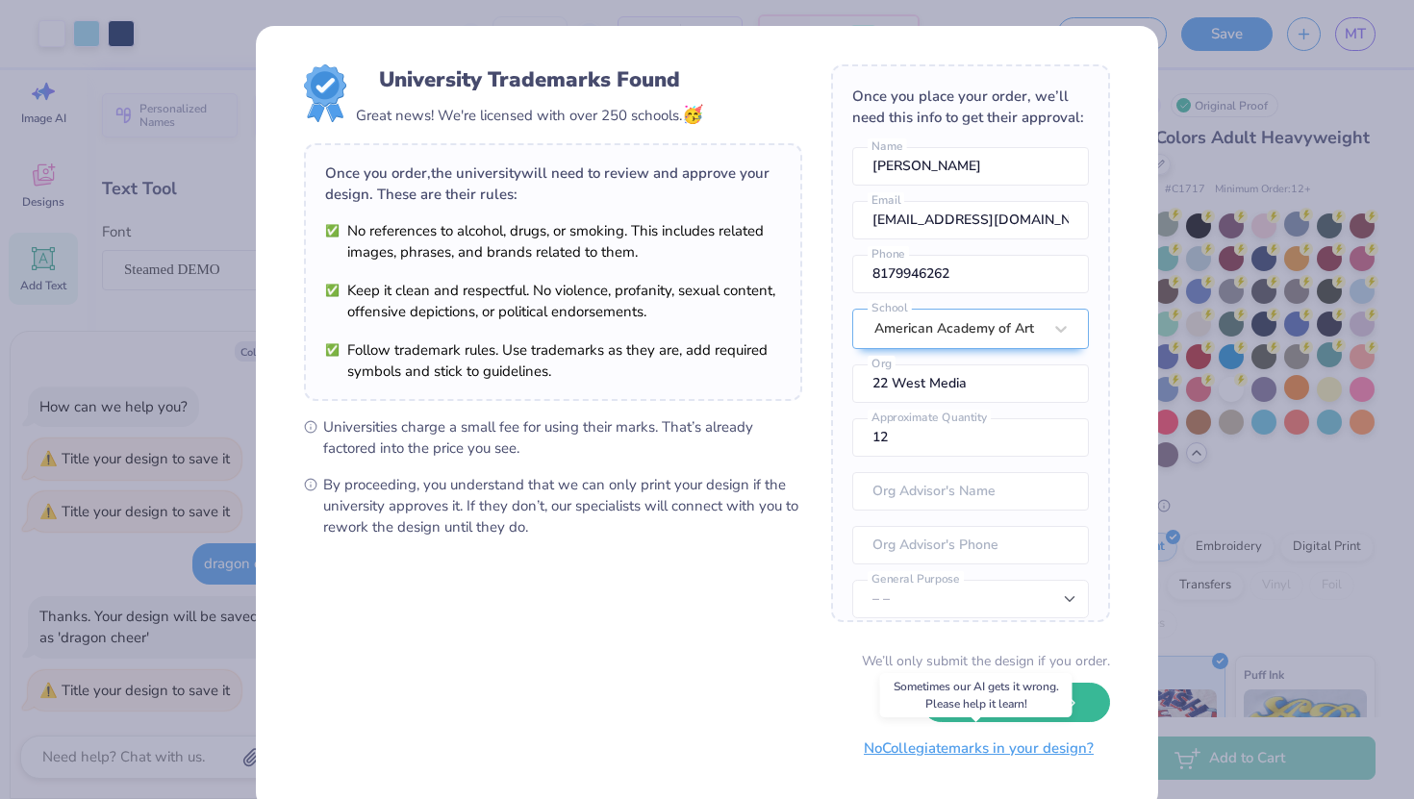
click at [891, 759] on button "No Collegiate marks in your design?" at bounding box center [978, 748] width 263 height 39
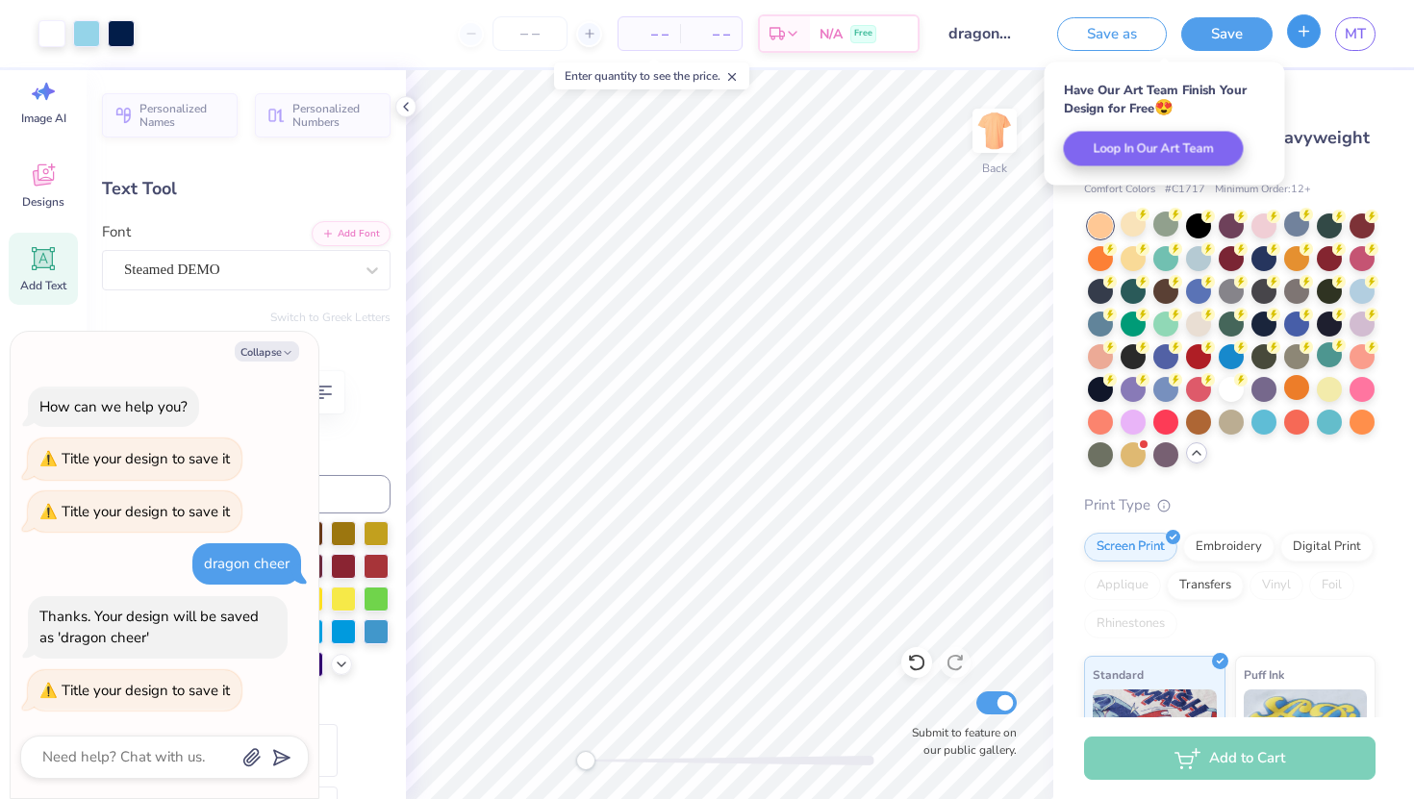
click at [1309, 23] on icon "button" at bounding box center [1303, 31] width 16 height 16
type textarea "x"
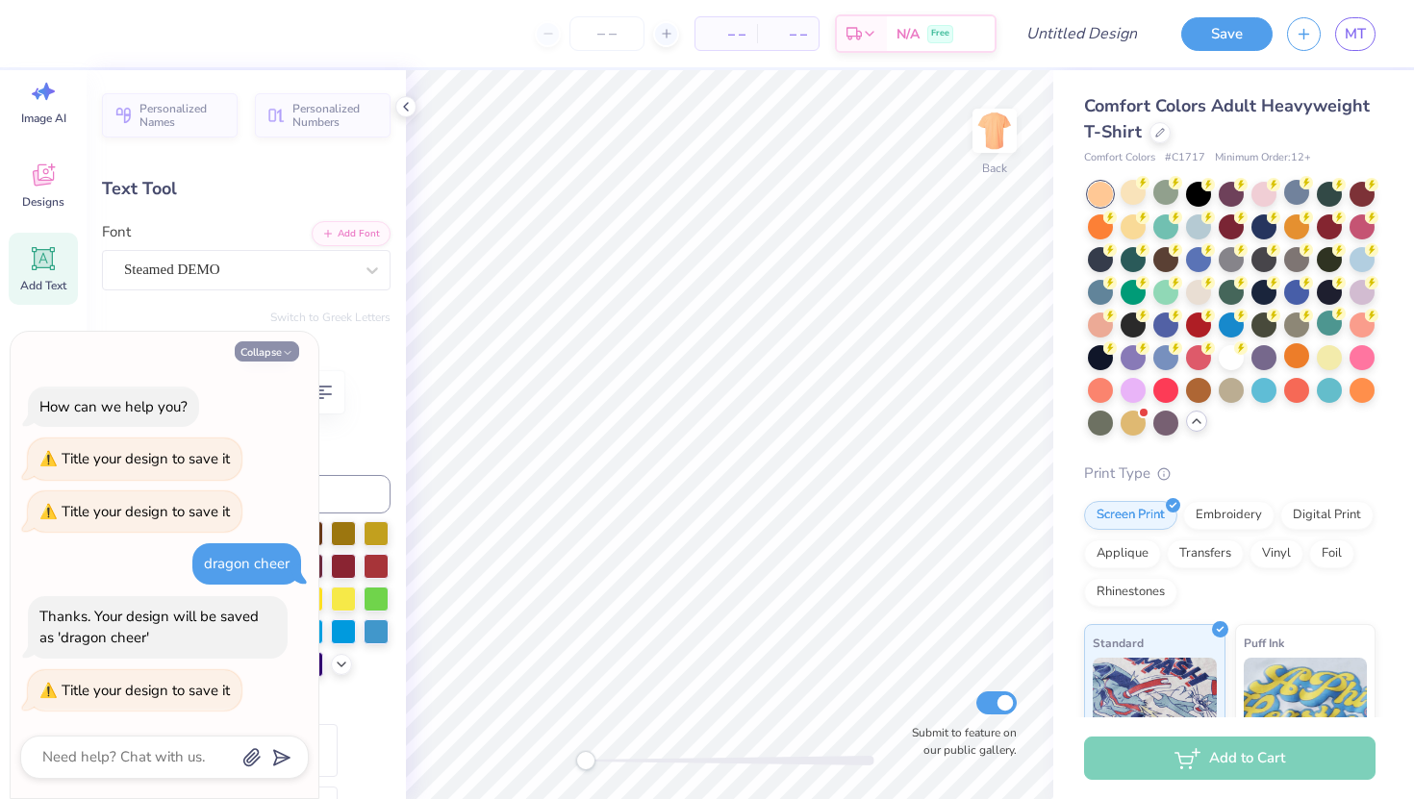
click at [288, 351] on icon "button" at bounding box center [288, 353] width 12 height 12
type textarea "x"
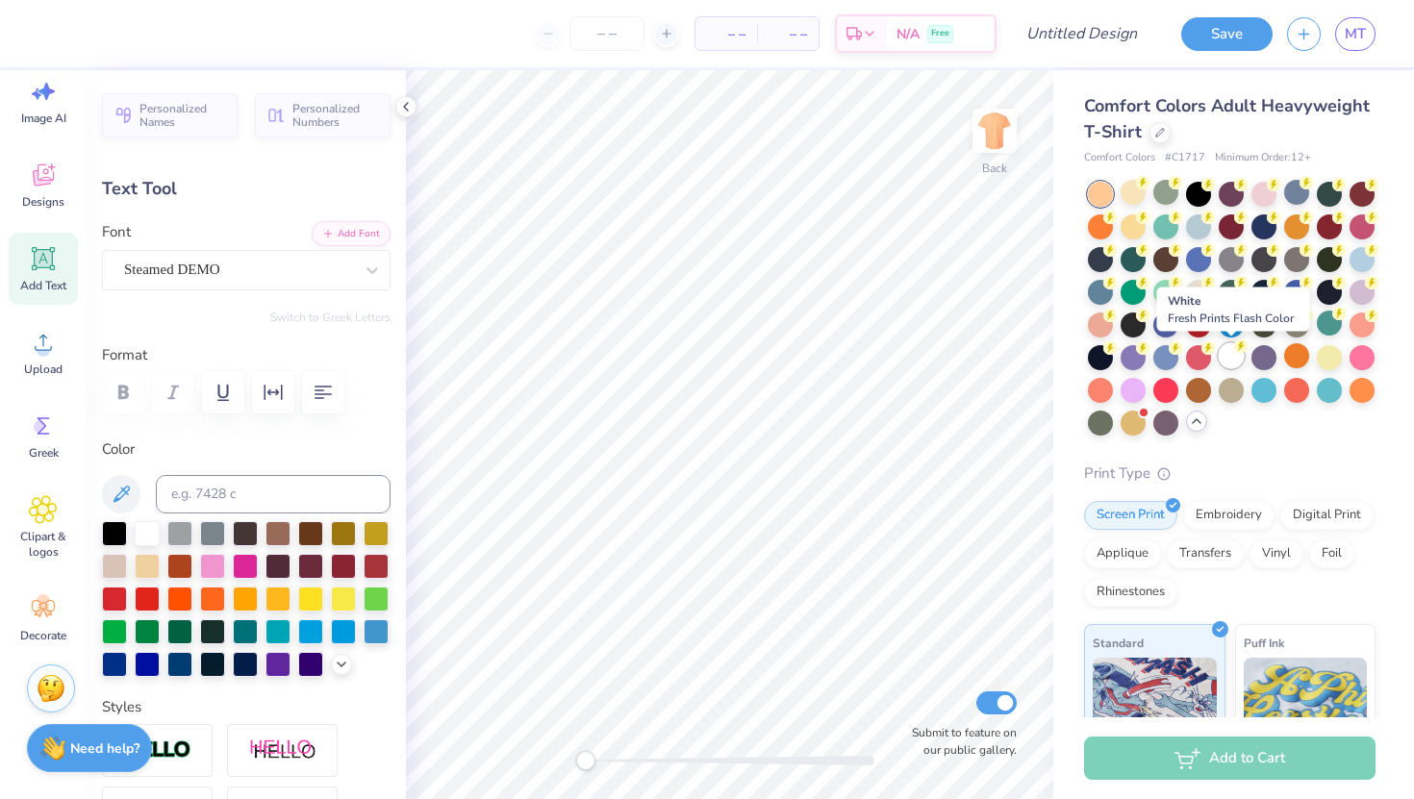
click at [1231, 361] on div at bounding box center [1230, 355] width 25 height 25
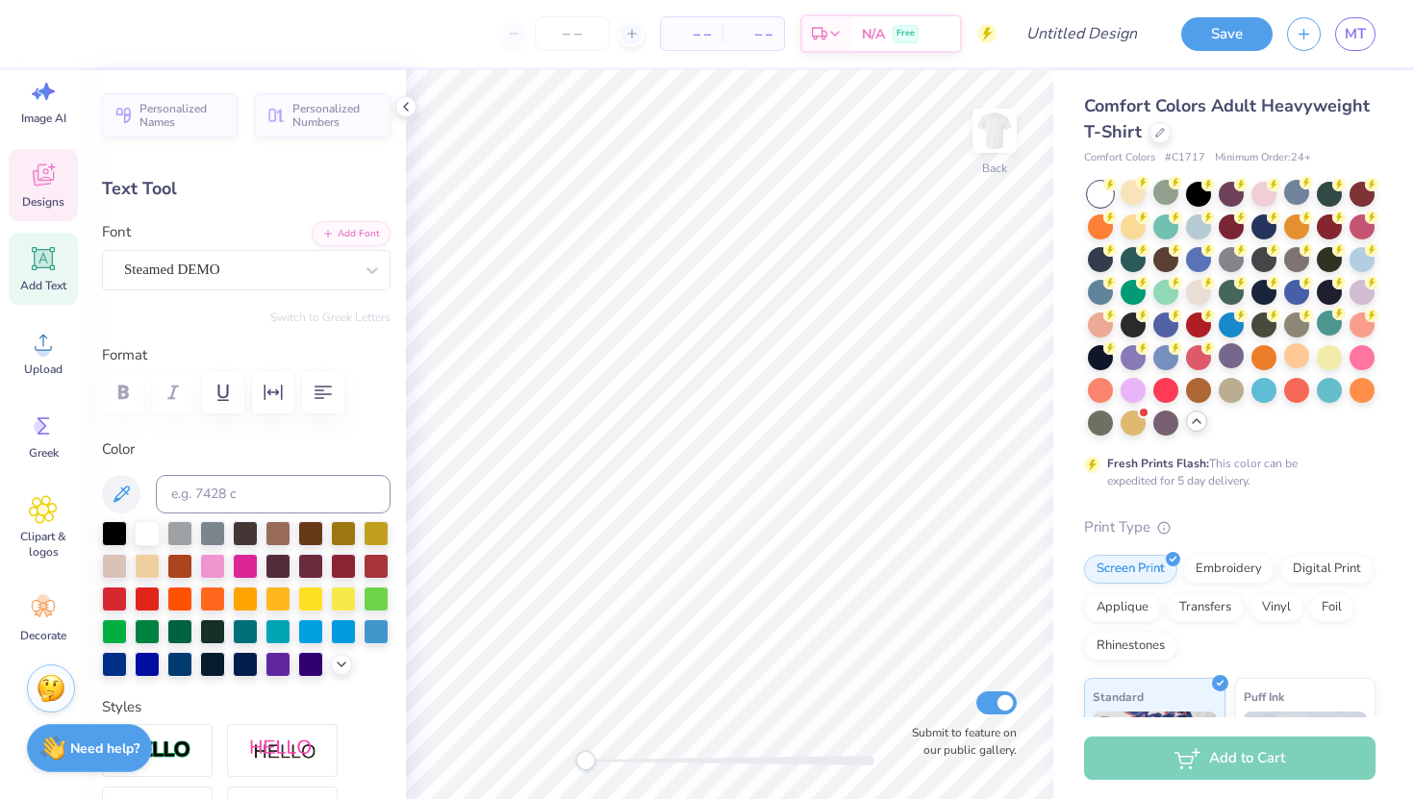
click at [63, 191] on div "Designs" at bounding box center [43, 185] width 69 height 72
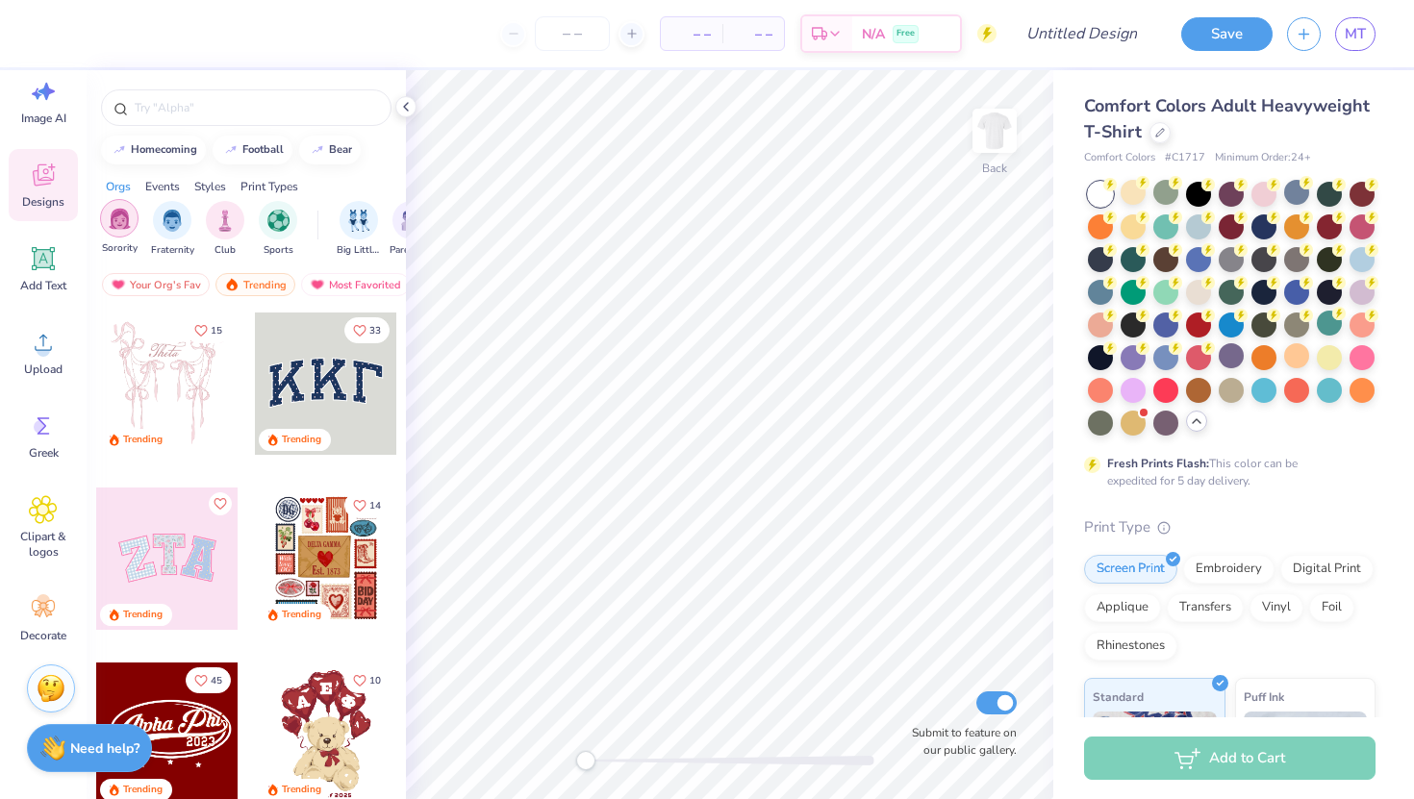
click at [125, 234] on div "filter for Sorority" at bounding box center [119, 218] width 38 height 38
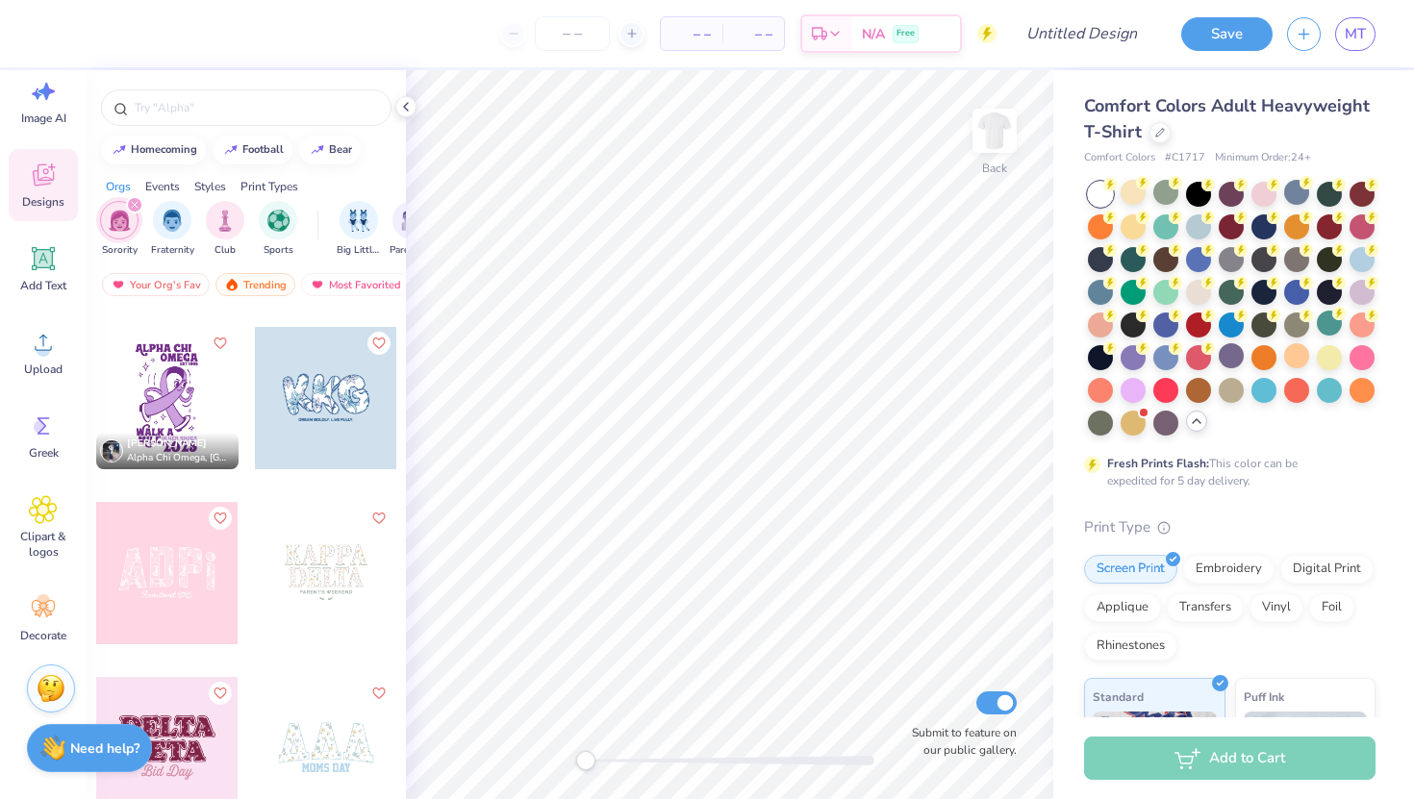
scroll to position [12078, 0]
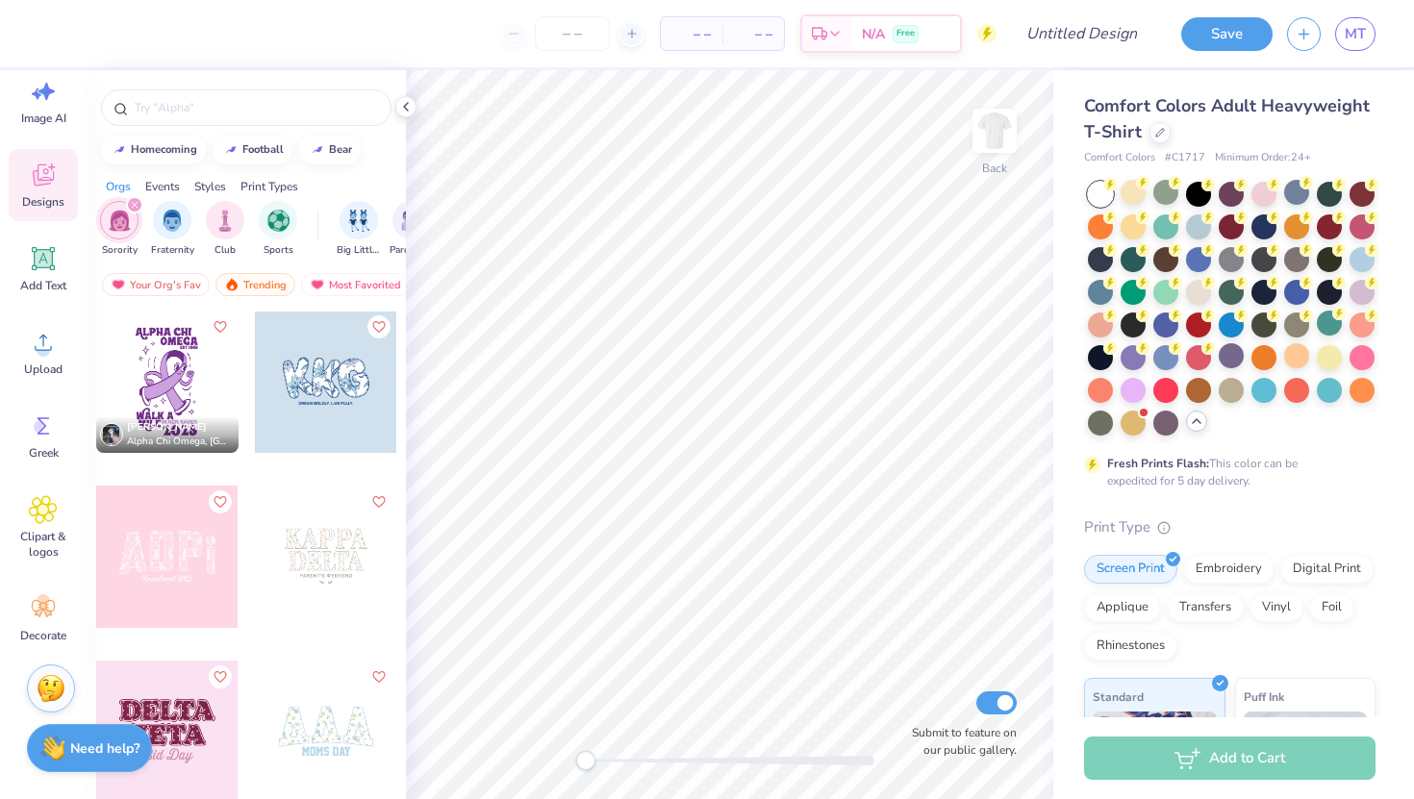
click at [297, 364] on div at bounding box center [326, 382] width 142 height 142
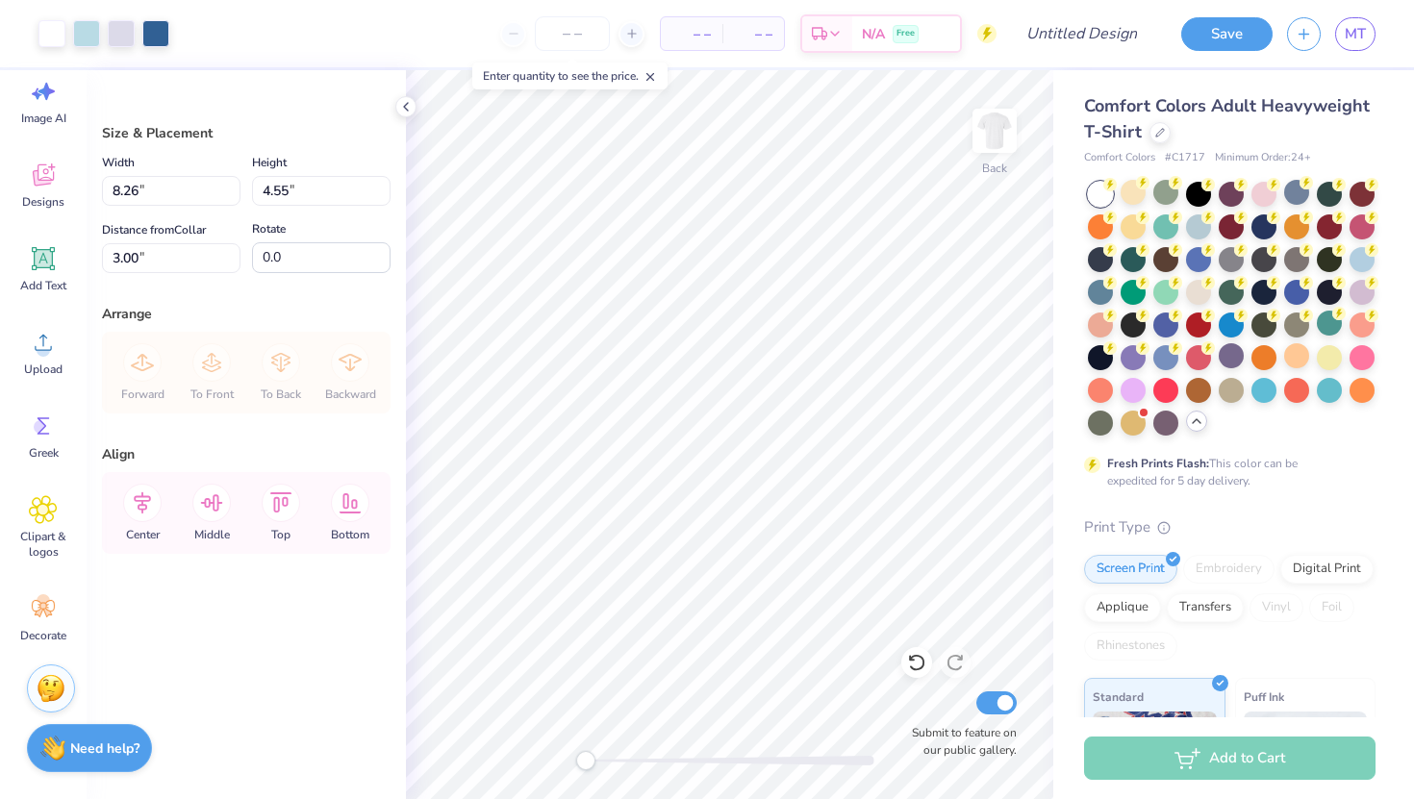
click at [405, 114] on div at bounding box center [405, 106] width 21 height 21
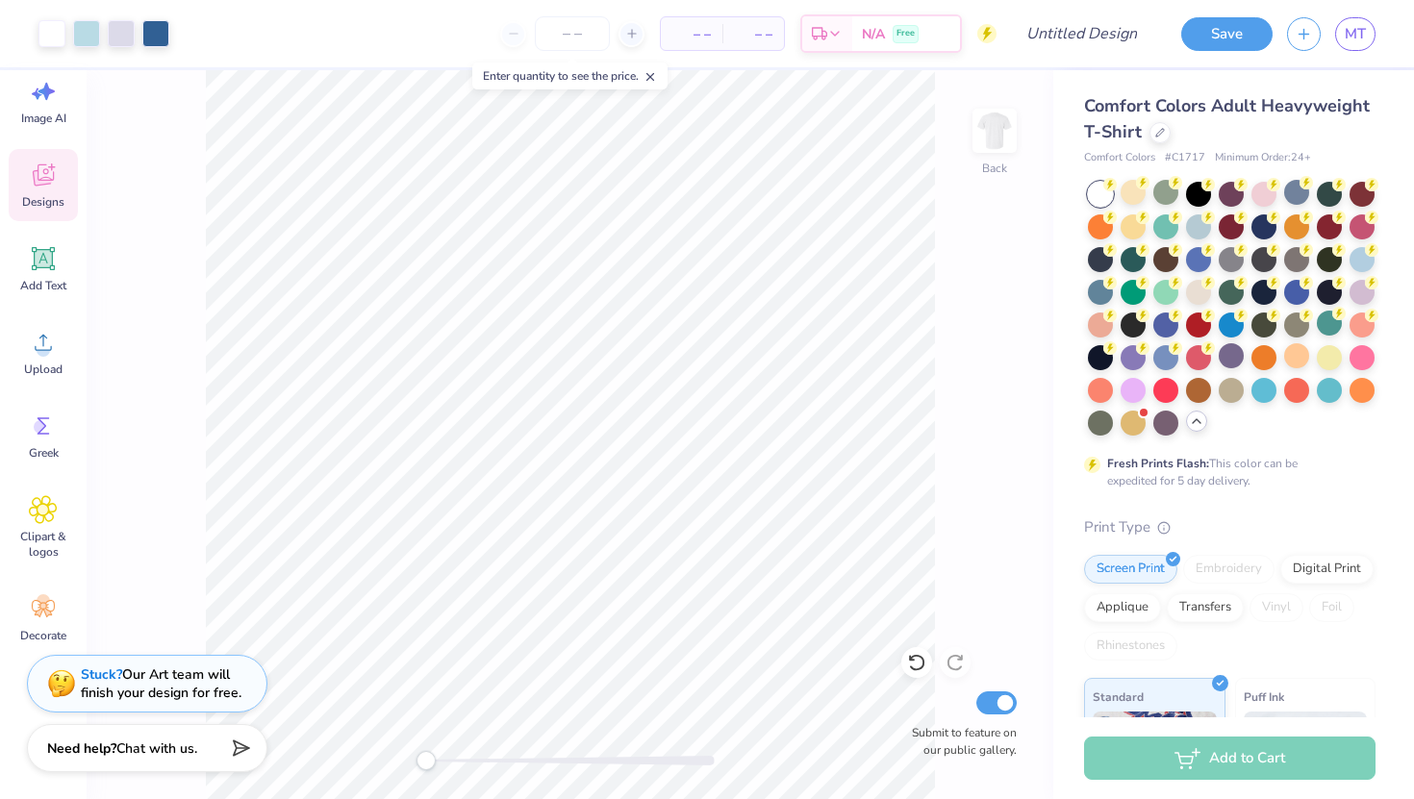
click at [54, 209] on span "Designs" at bounding box center [43, 201] width 42 height 15
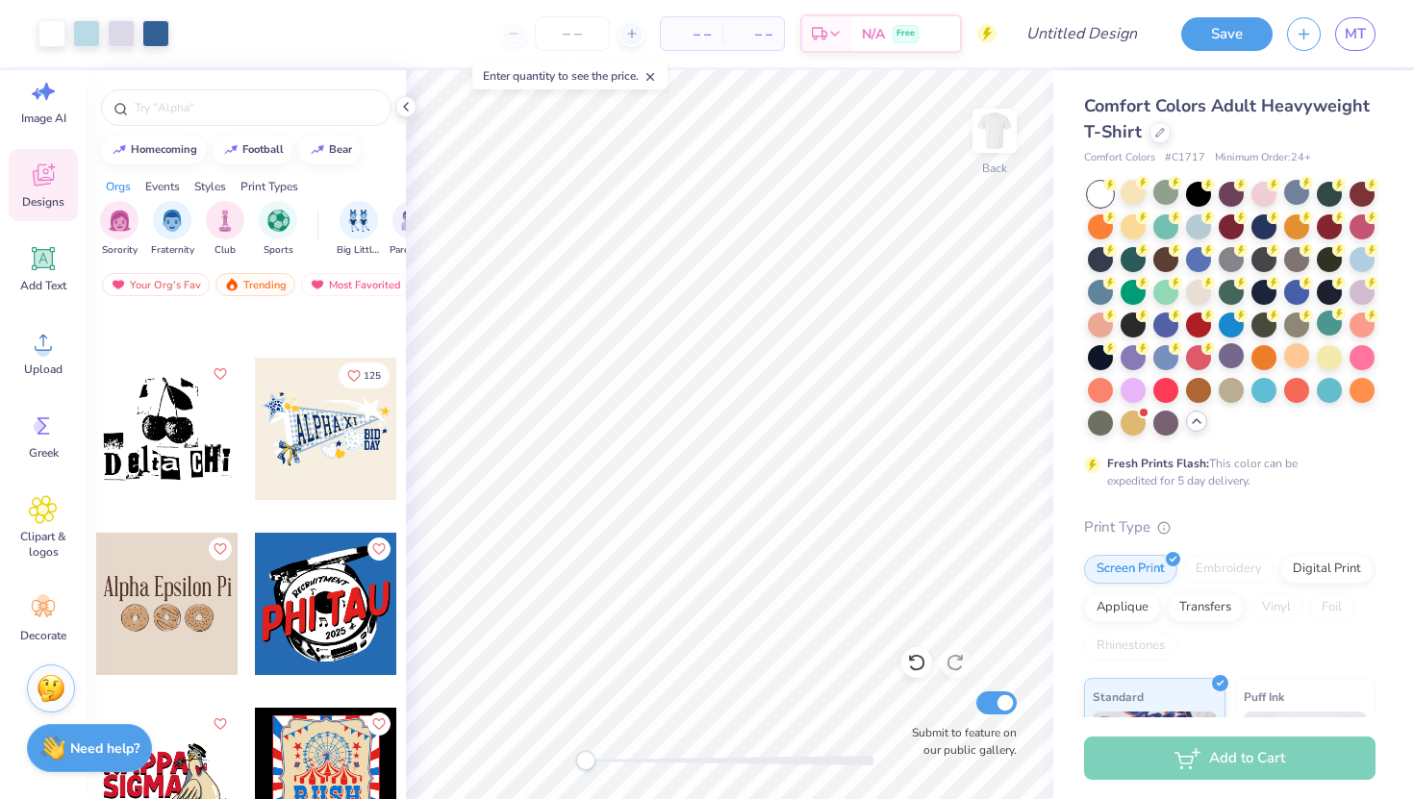
scroll to position [47909, 0]
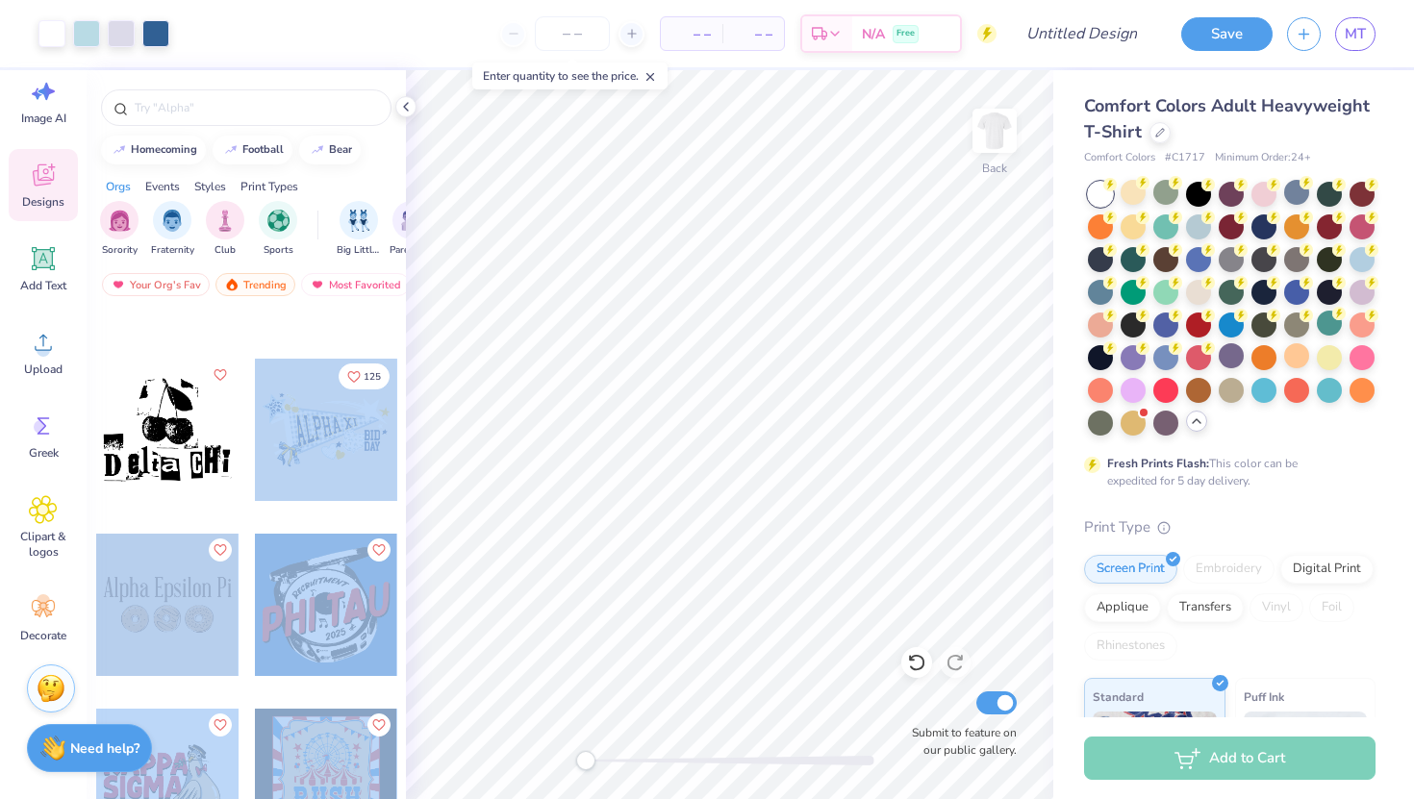
click at [630, 407] on div "Art colors – – Per Item – – Total Est. Delivery N/A Free Design Title Save MT I…" at bounding box center [707, 399] width 1414 height 799
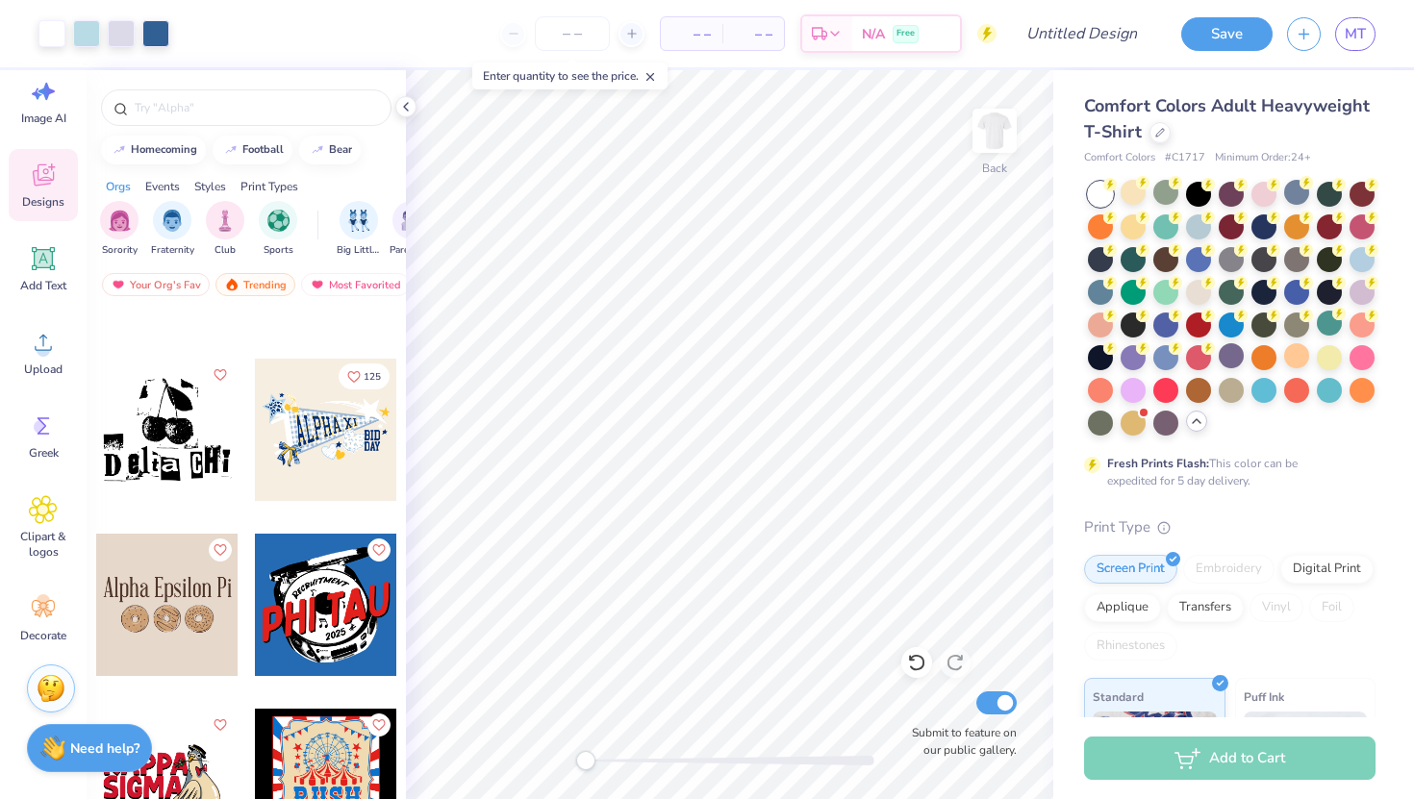
click at [290, 471] on div at bounding box center [326, 430] width 142 height 142
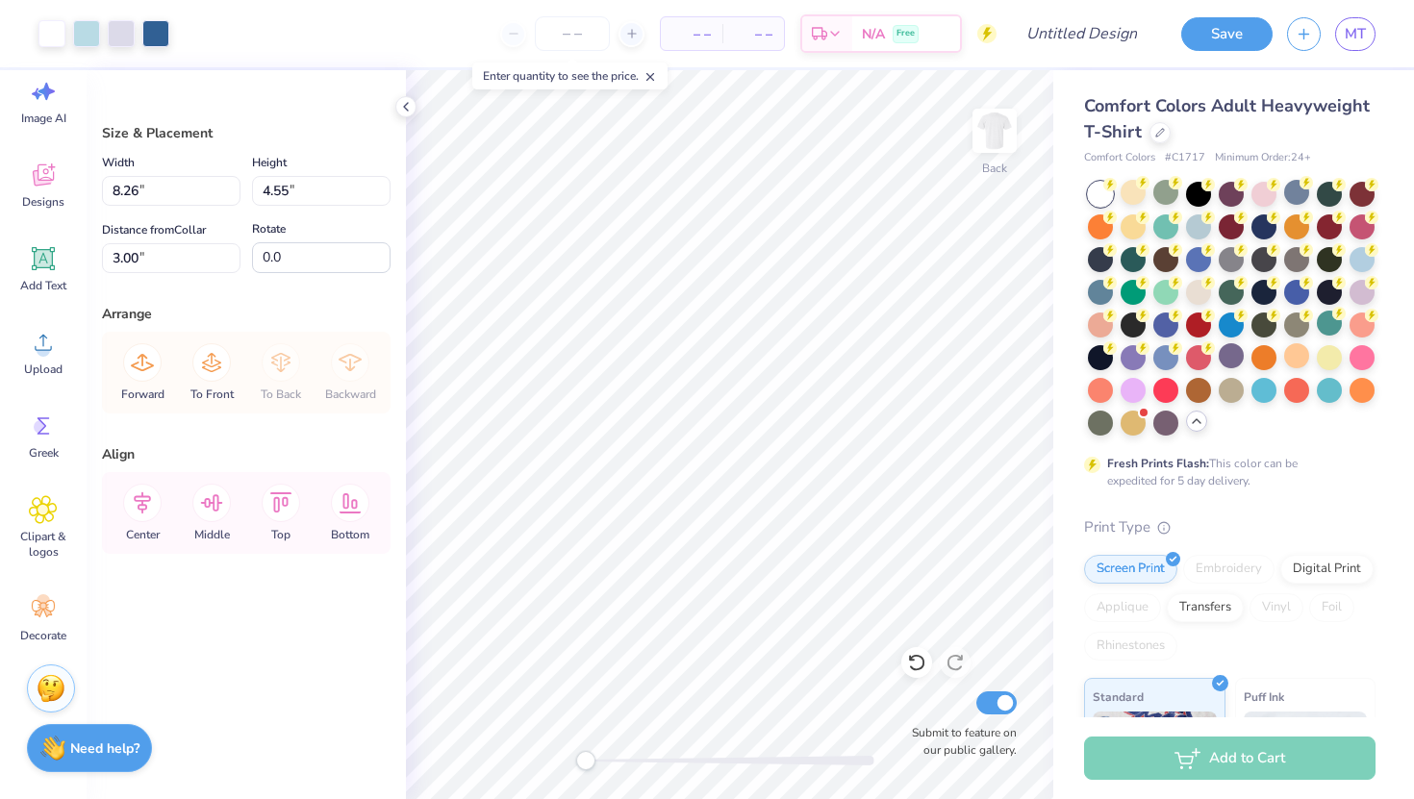
type input "8.26"
type input "4.55"
click at [402, 105] on icon at bounding box center [405, 106] width 15 height 15
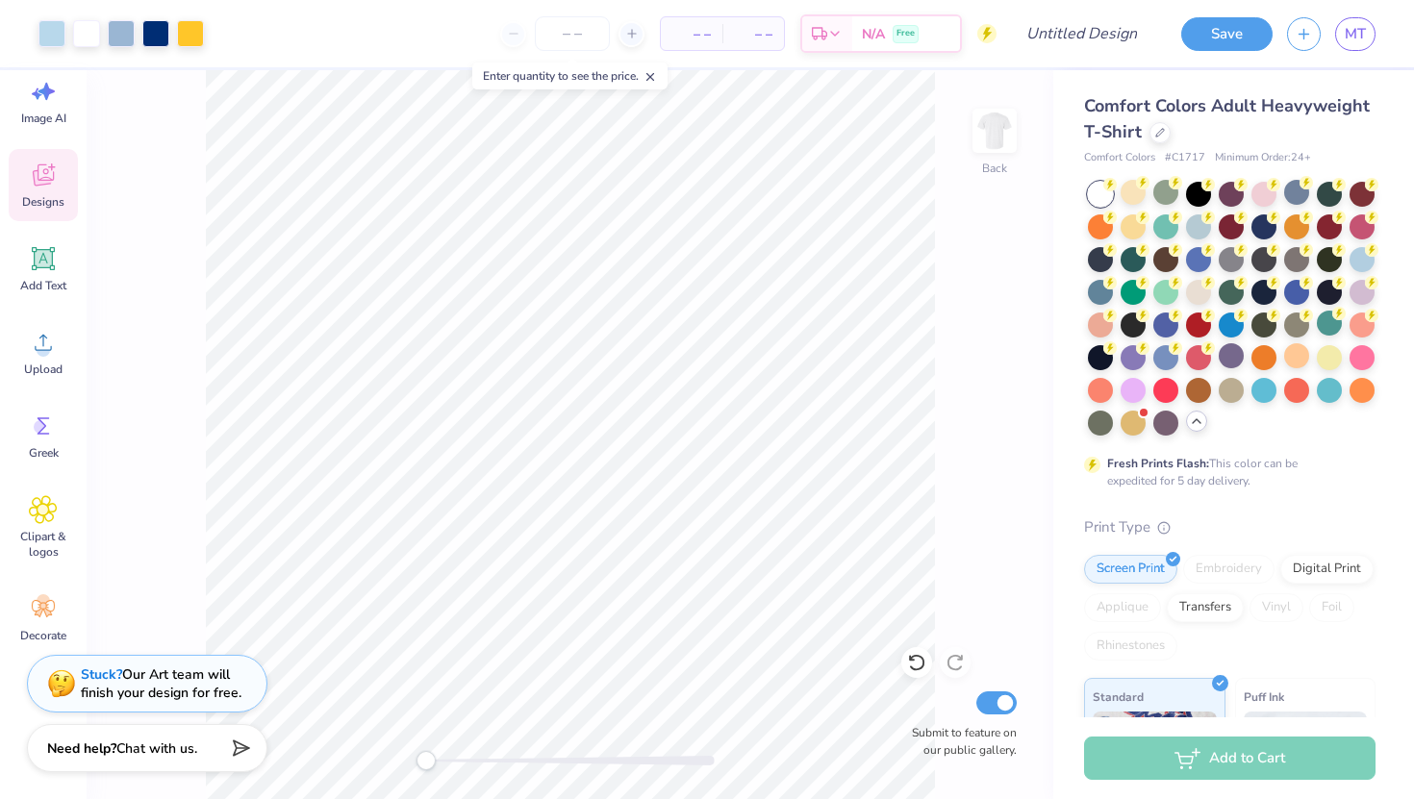
click at [43, 195] on span "Designs" at bounding box center [43, 201] width 42 height 15
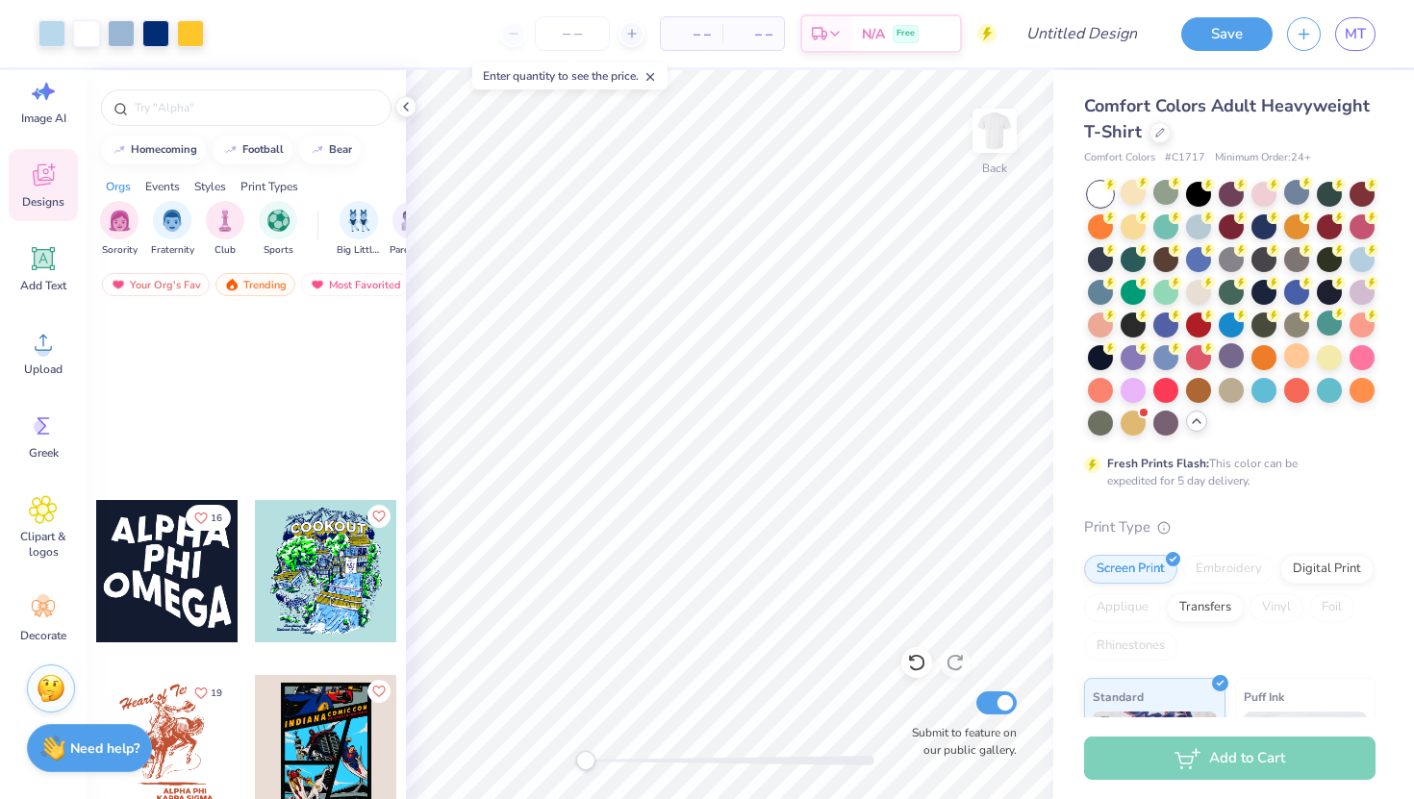
scroll to position [68534, 0]
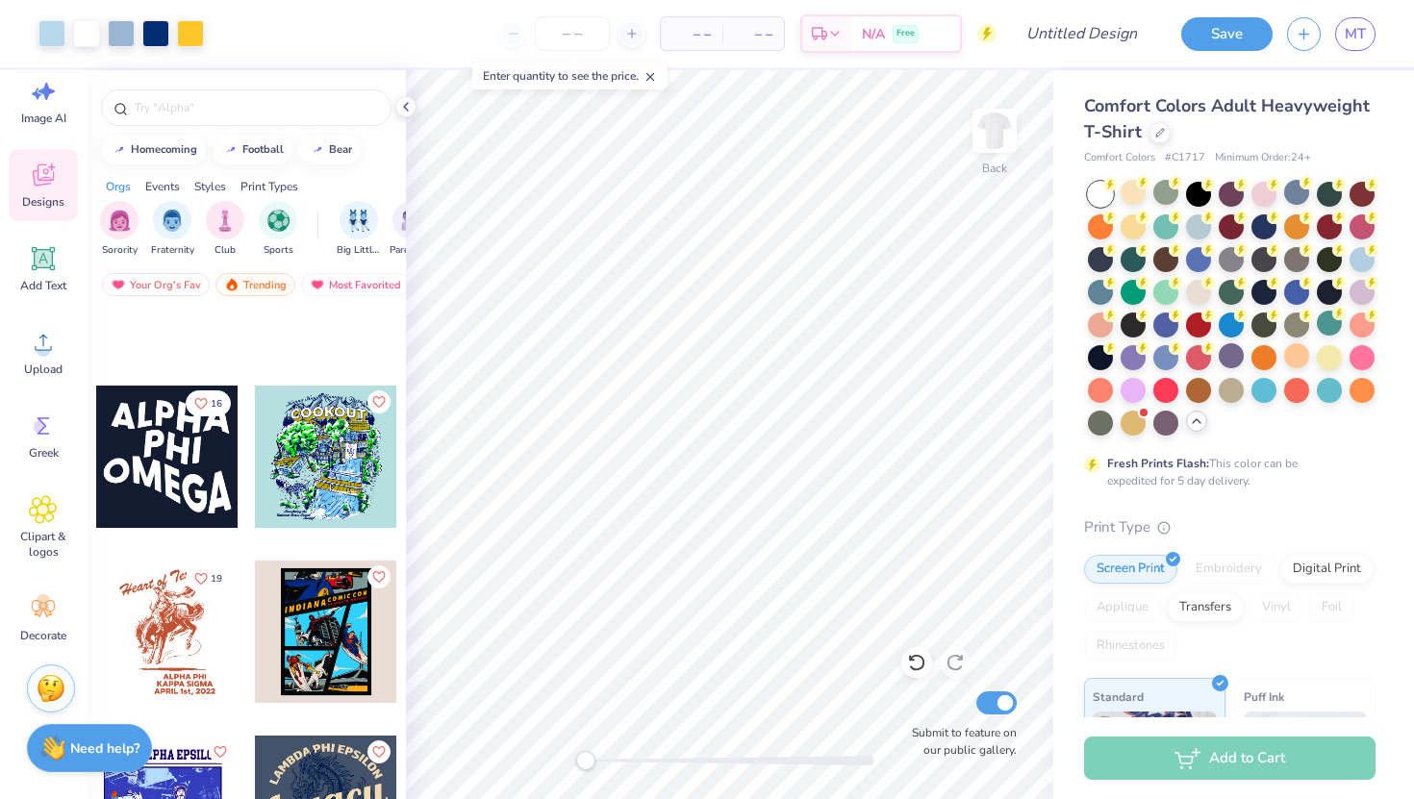
click at [176, 464] on div at bounding box center [167, 457] width 142 height 142
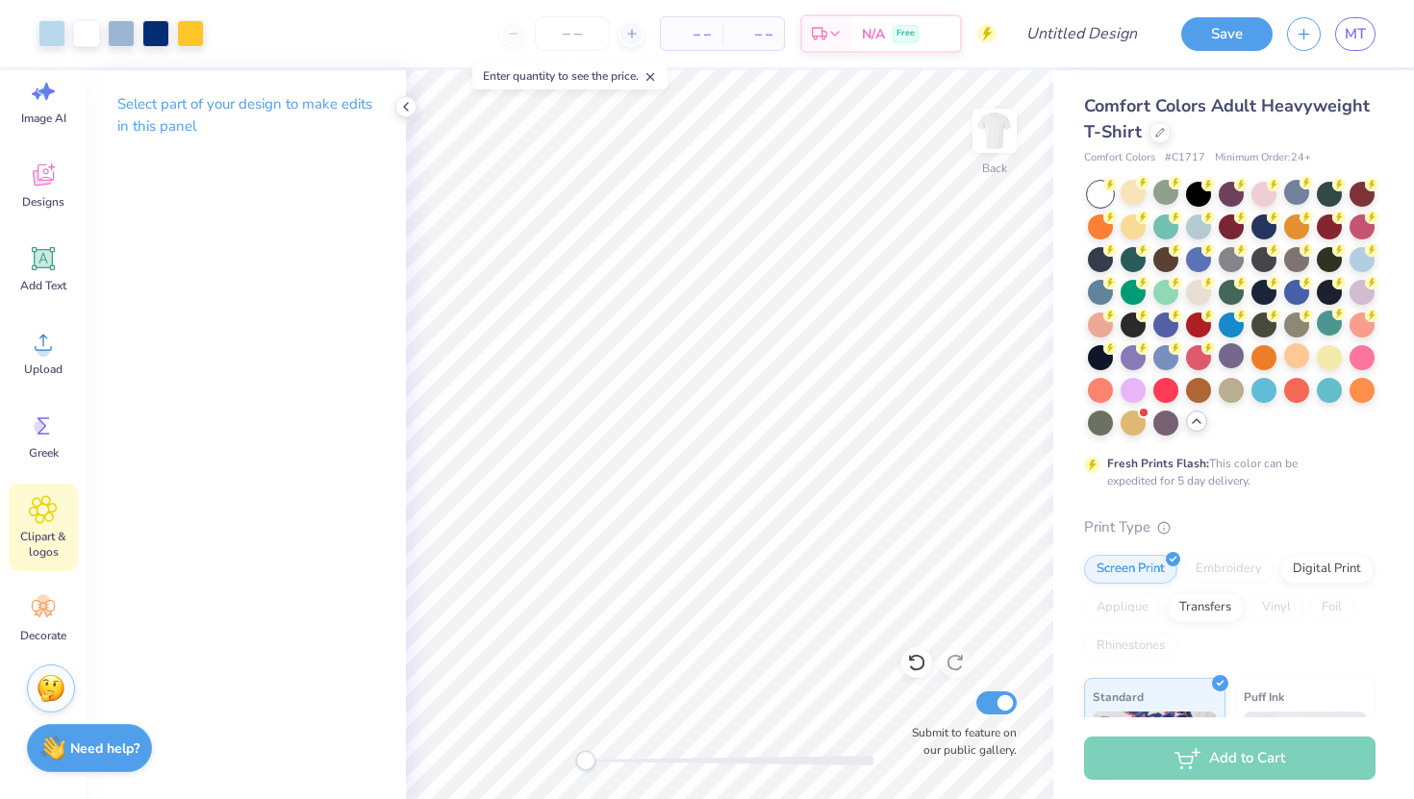
click at [63, 526] on div "Clipart & logos" at bounding box center [43, 528] width 69 height 88
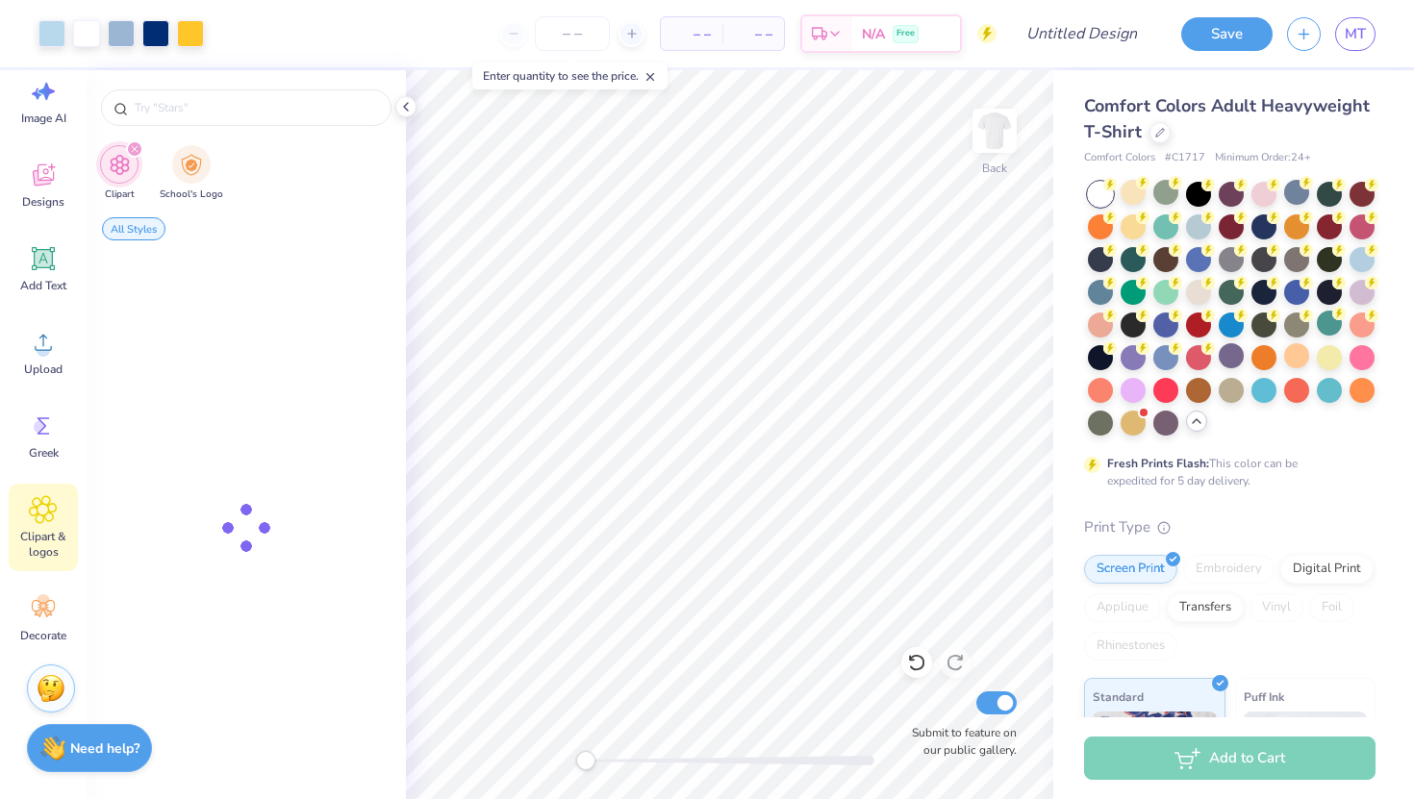
click at [63, 526] on div "Clipart & logos" at bounding box center [43, 528] width 69 height 88
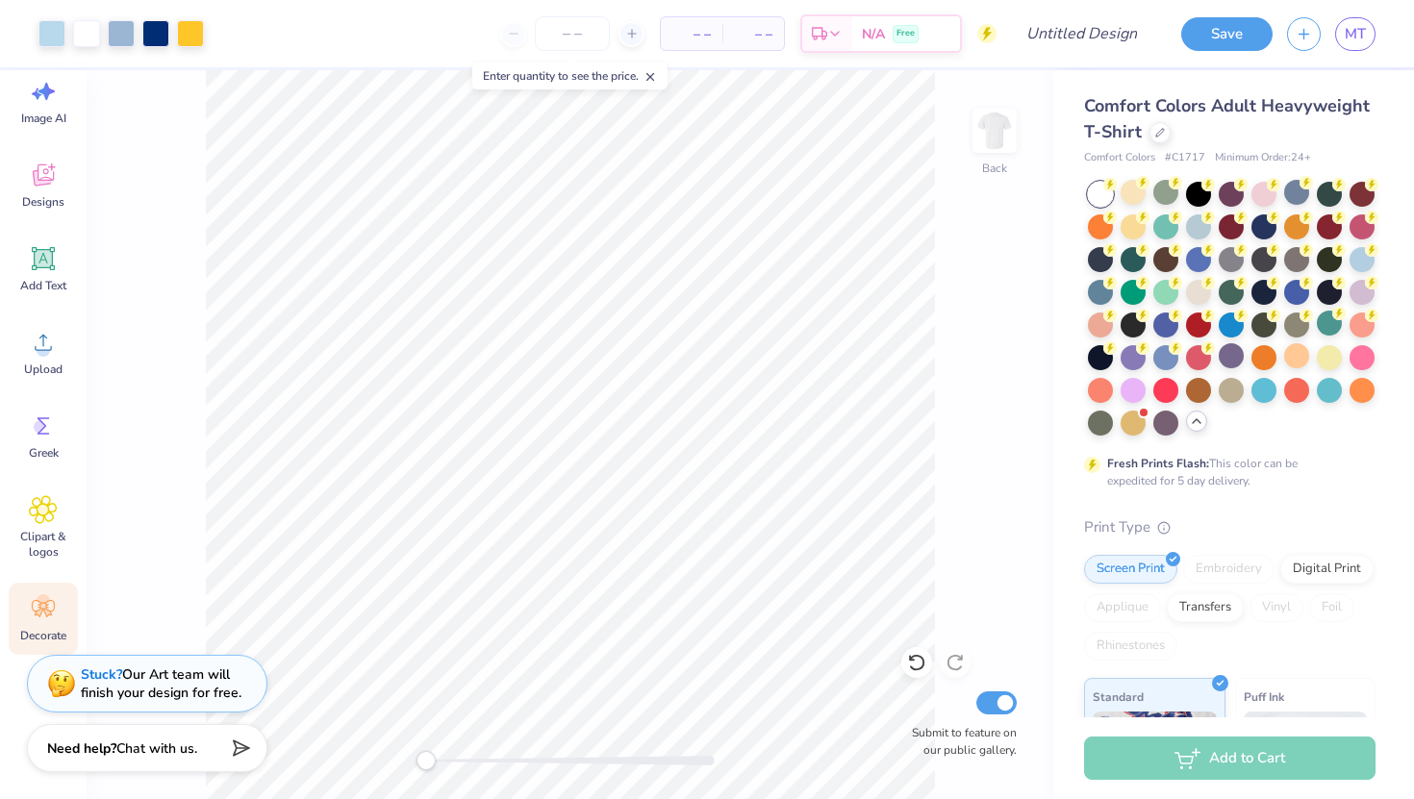
click at [42, 601] on circle at bounding box center [43, 600] width 13 height 13
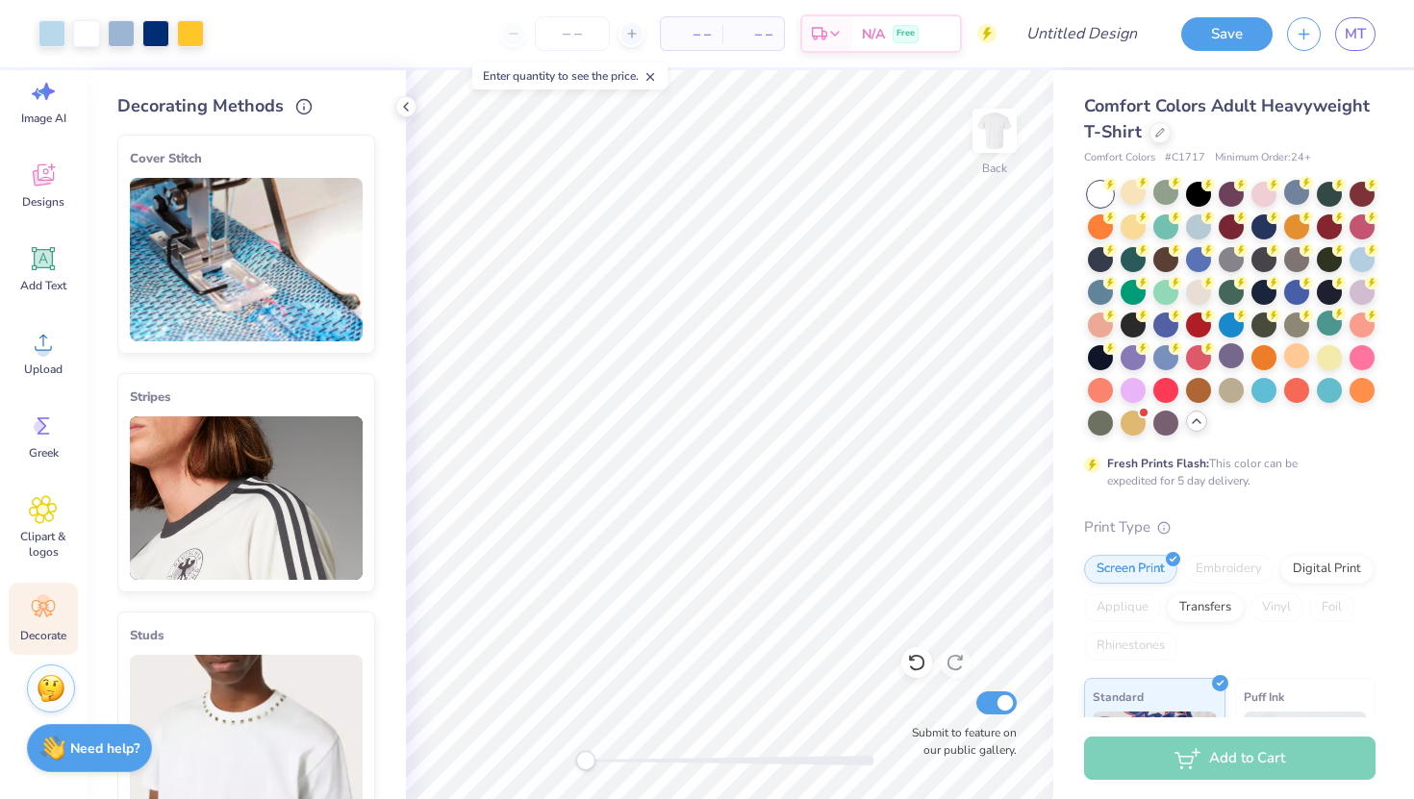
scroll to position [280, 0]
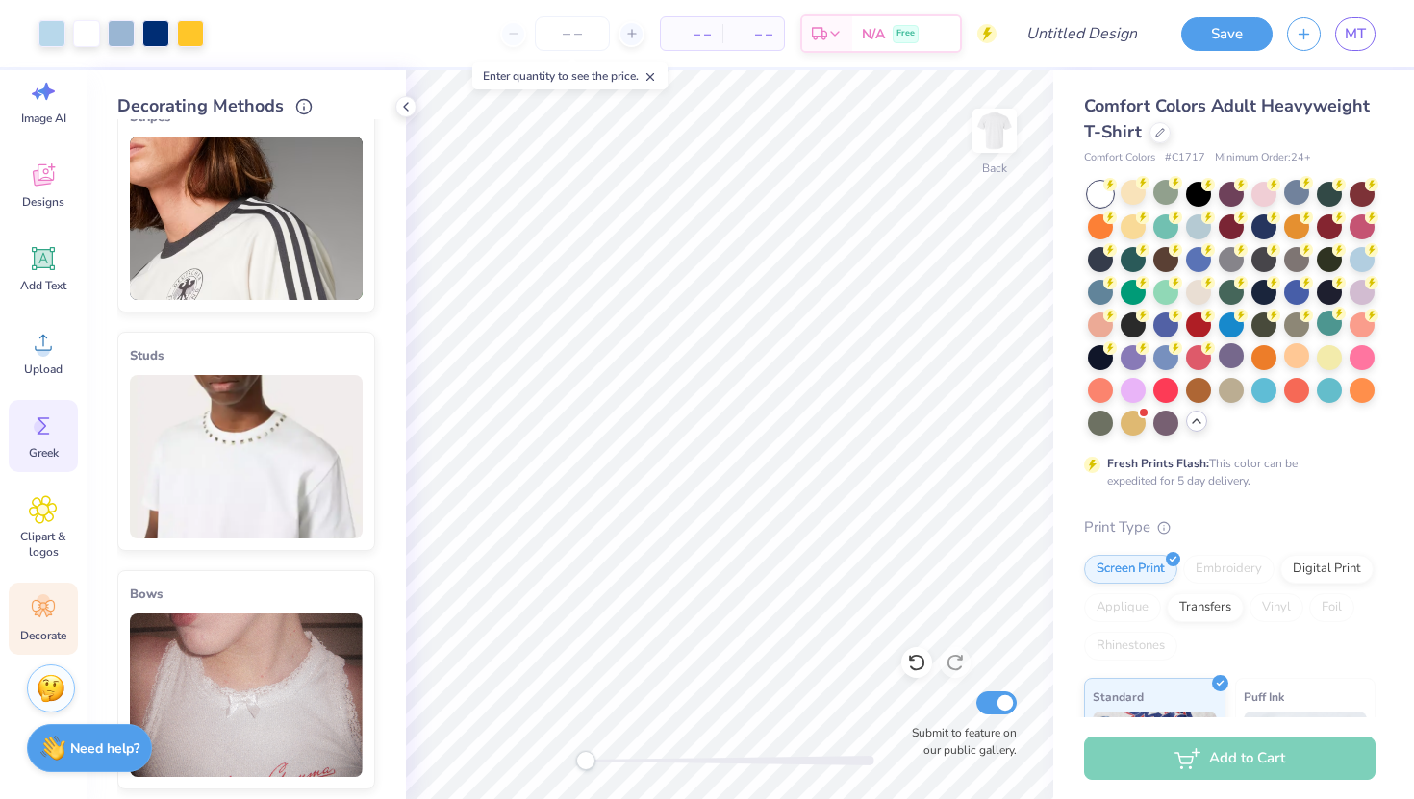
click at [50, 467] on div "Greek" at bounding box center [43, 436] width 69 height 72
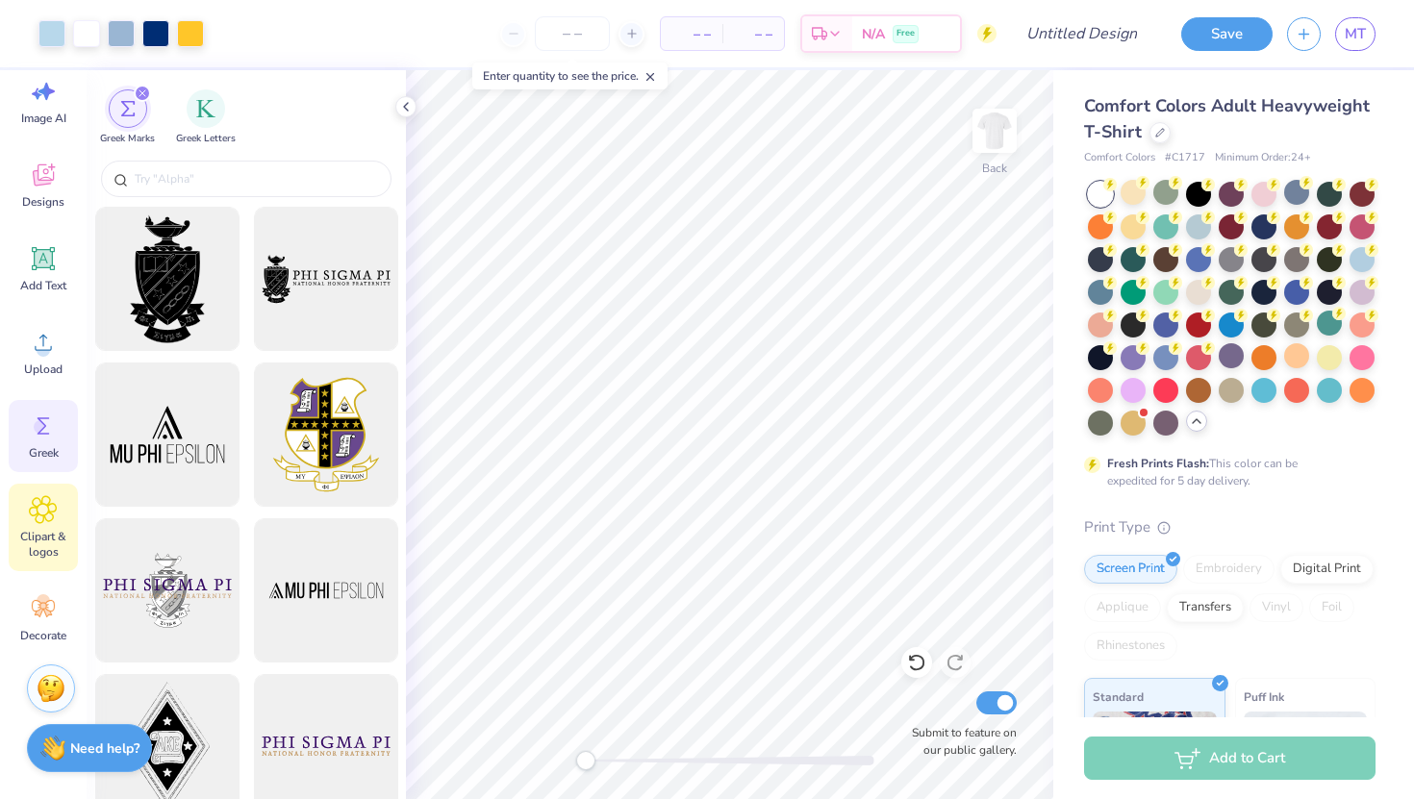
click at [71, 549] on span "Clipart & logos" at bounding box center [43, 544] width 63 height 31
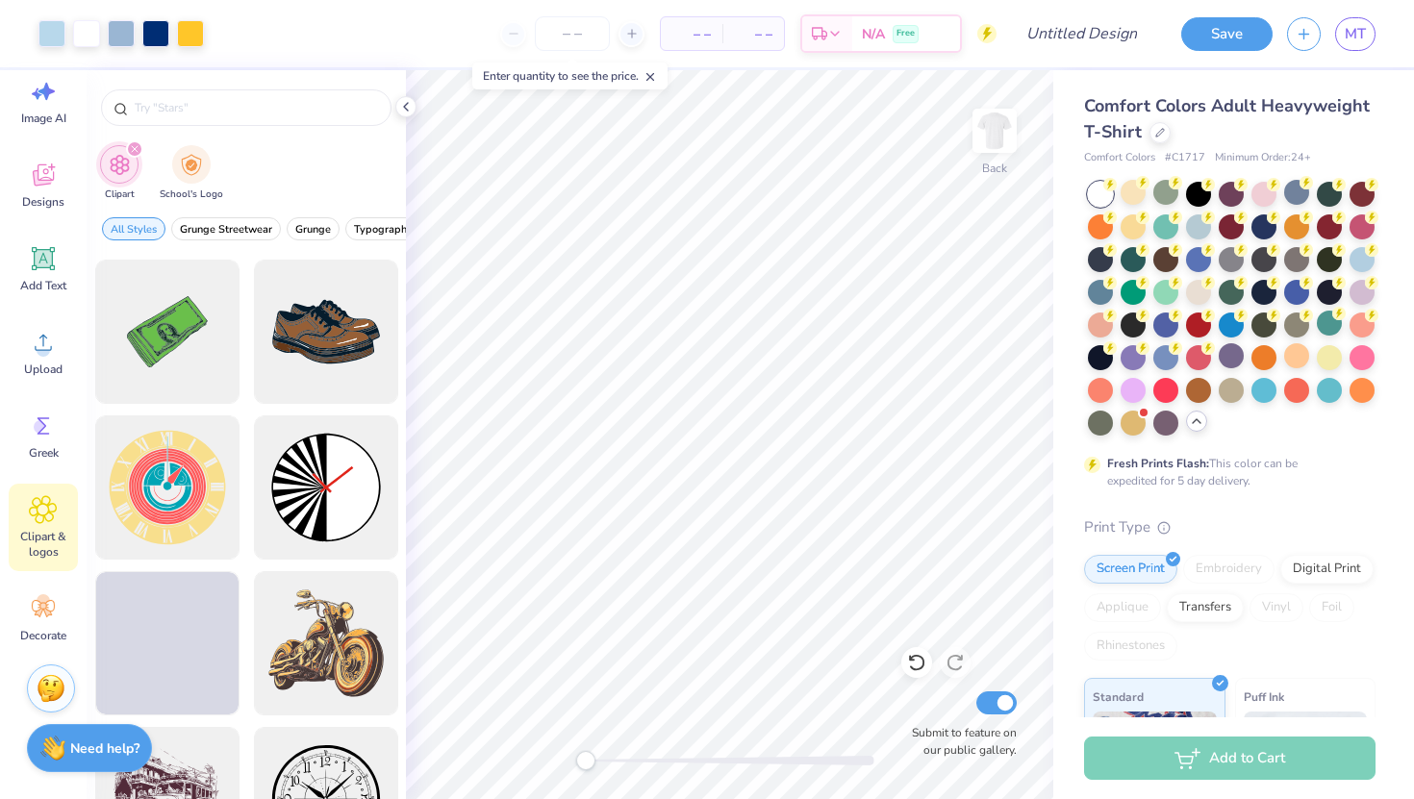
scroll to position [468, 0]
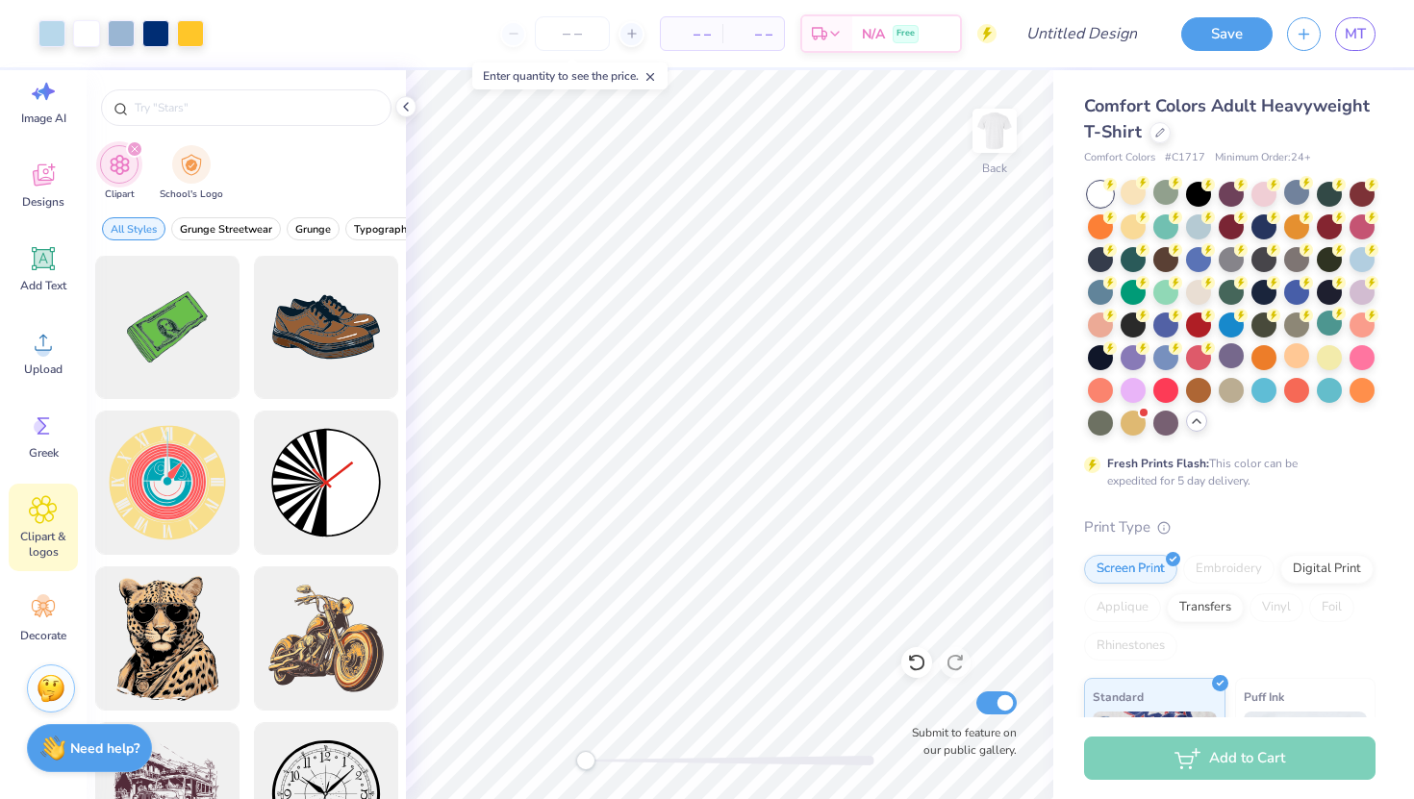
click at [128, 150] on div "filter for Clipart" at bounding box center [134, 148] width 17 height 17
click at [205, 98] on input "text" at bounding box center [256, 107] width 246 height 19
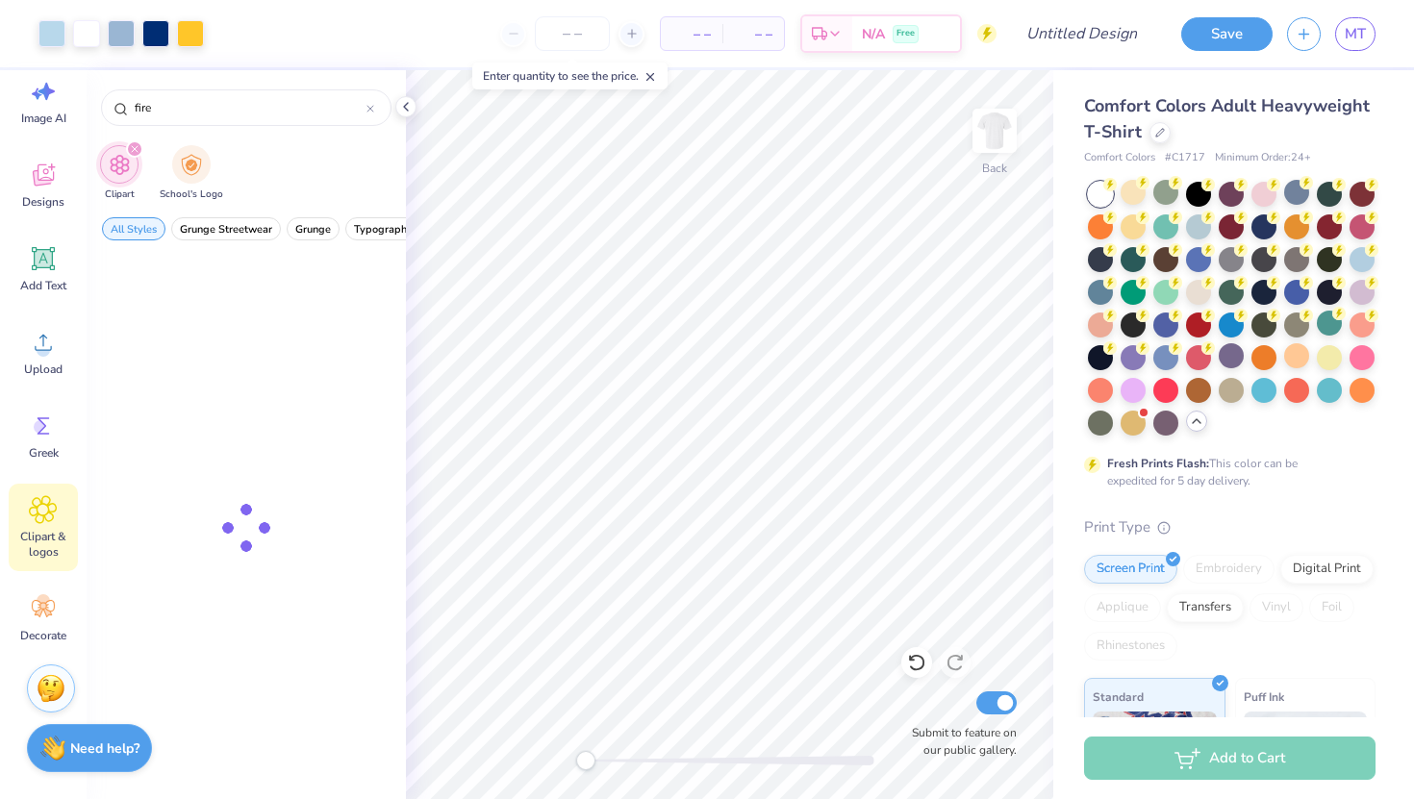
type input "fire"
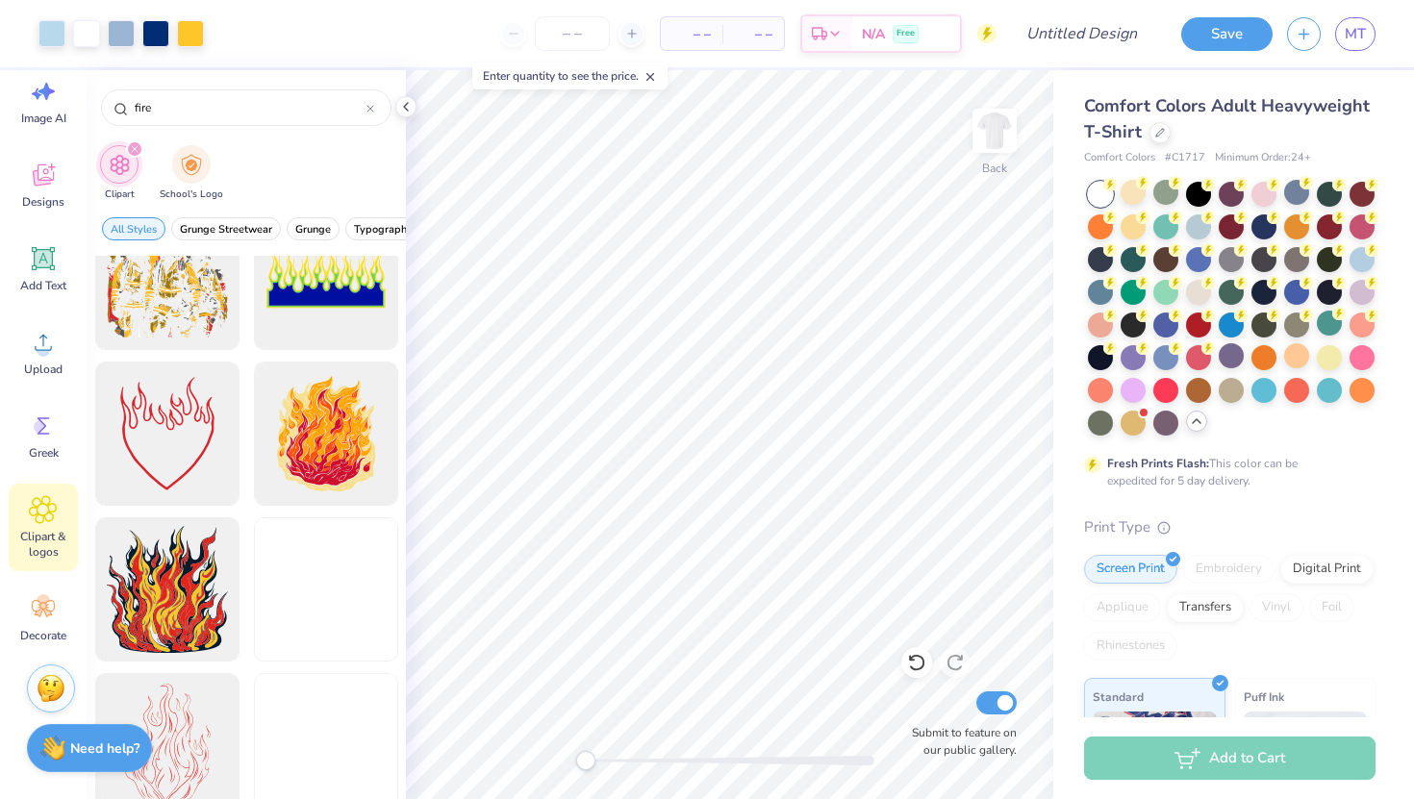
scroll to position [835, 0]
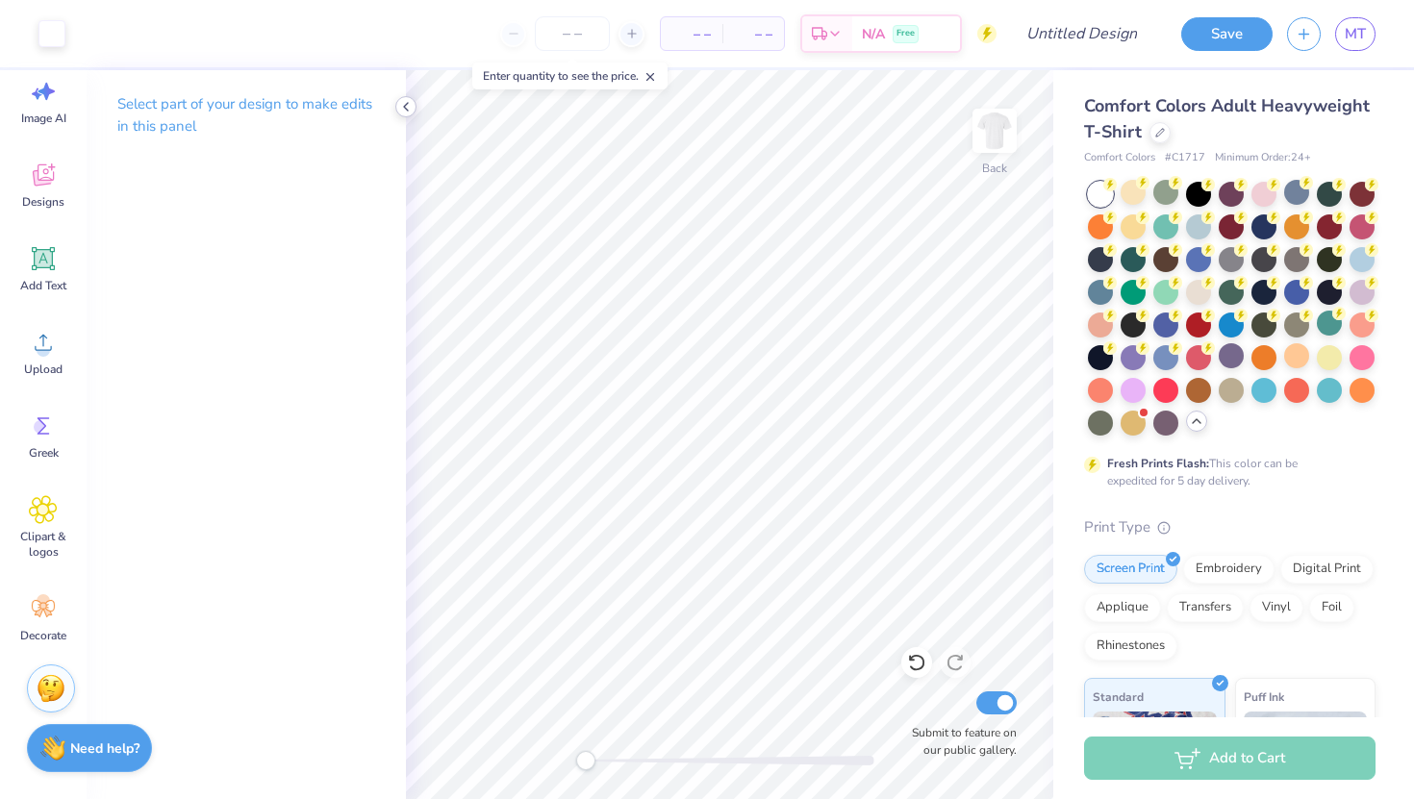
click at [405, 105] on polyline at bounding box center [406, 107] width 4 height 8
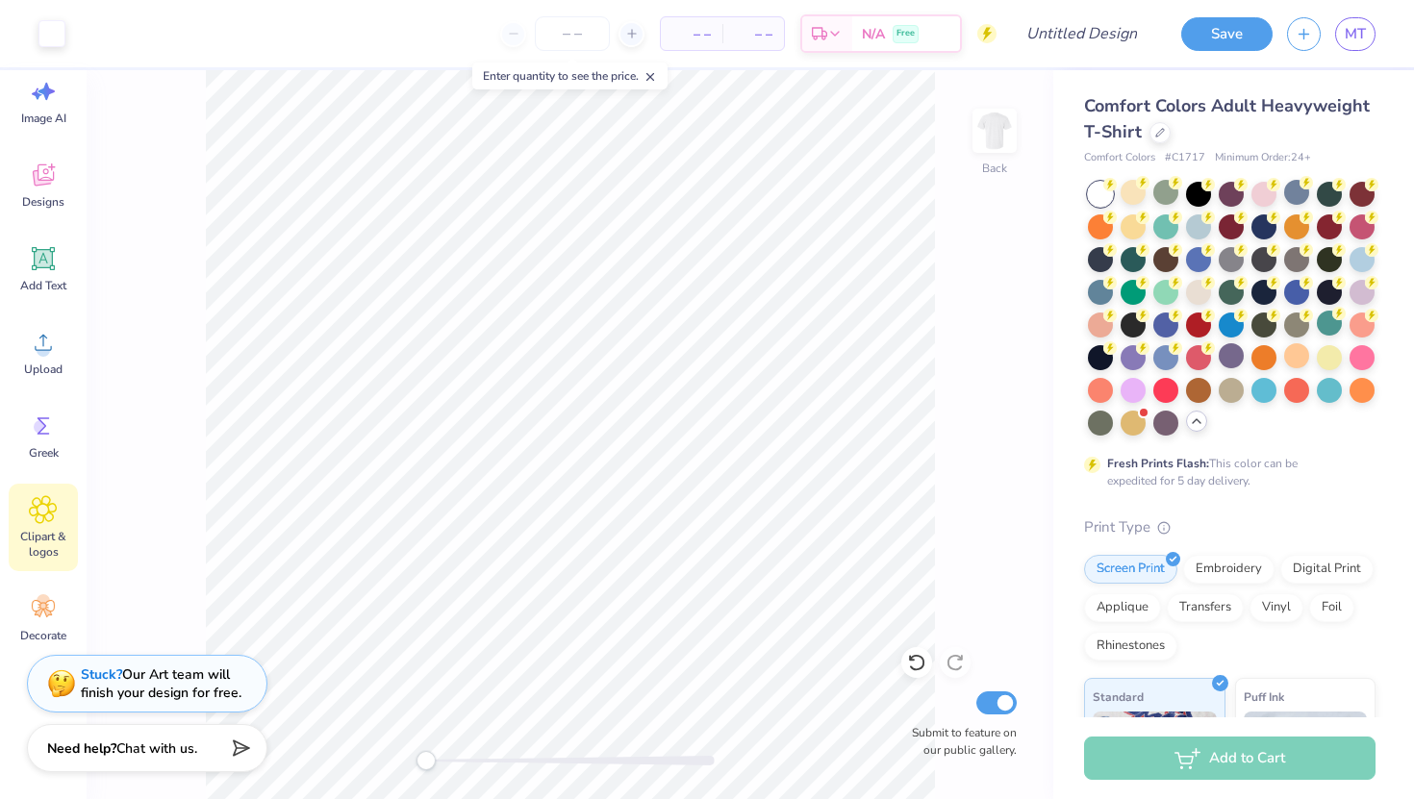
click at [52, 490] on div "Clipart & logos" at bounding box center [43, 528] width 69 height 88
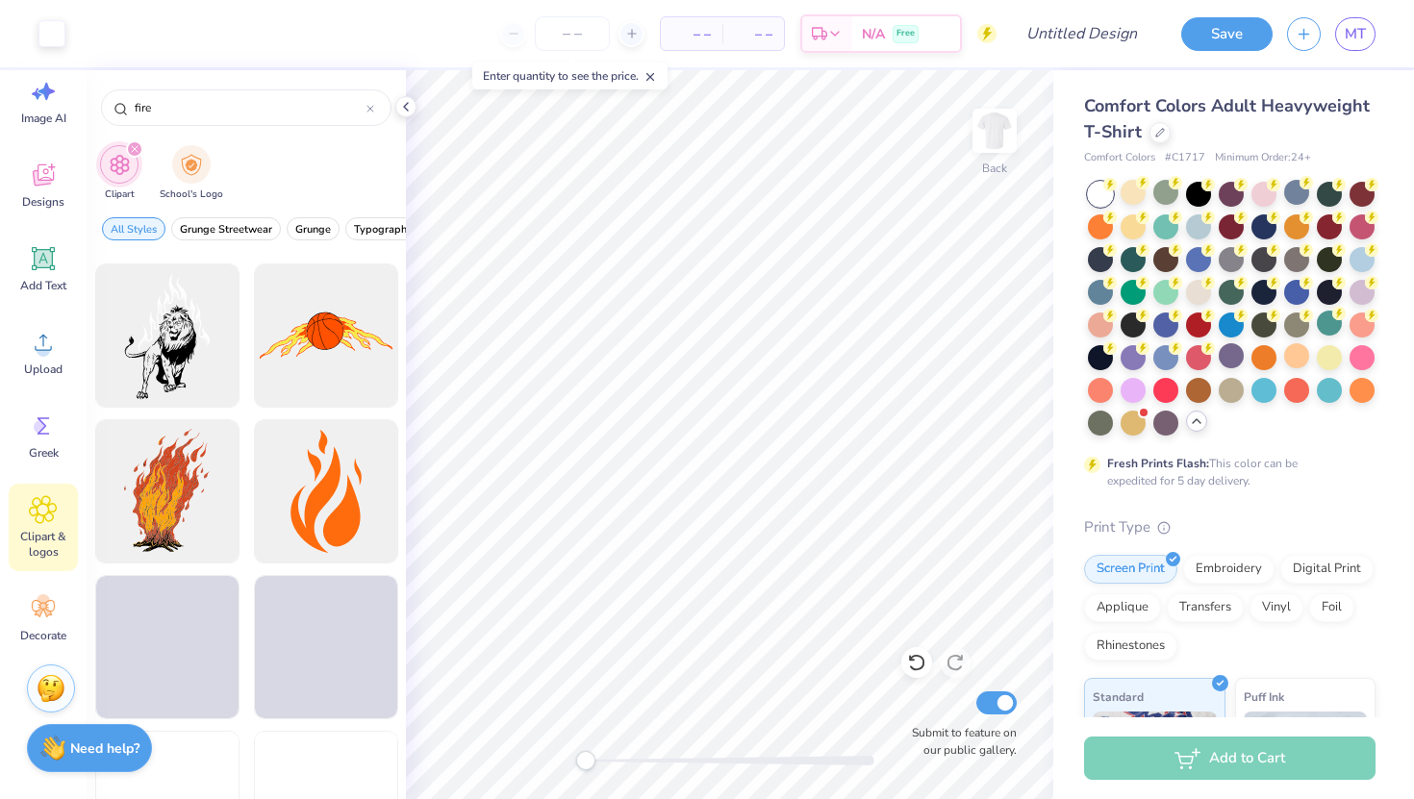
scroll to position [1717, 0]
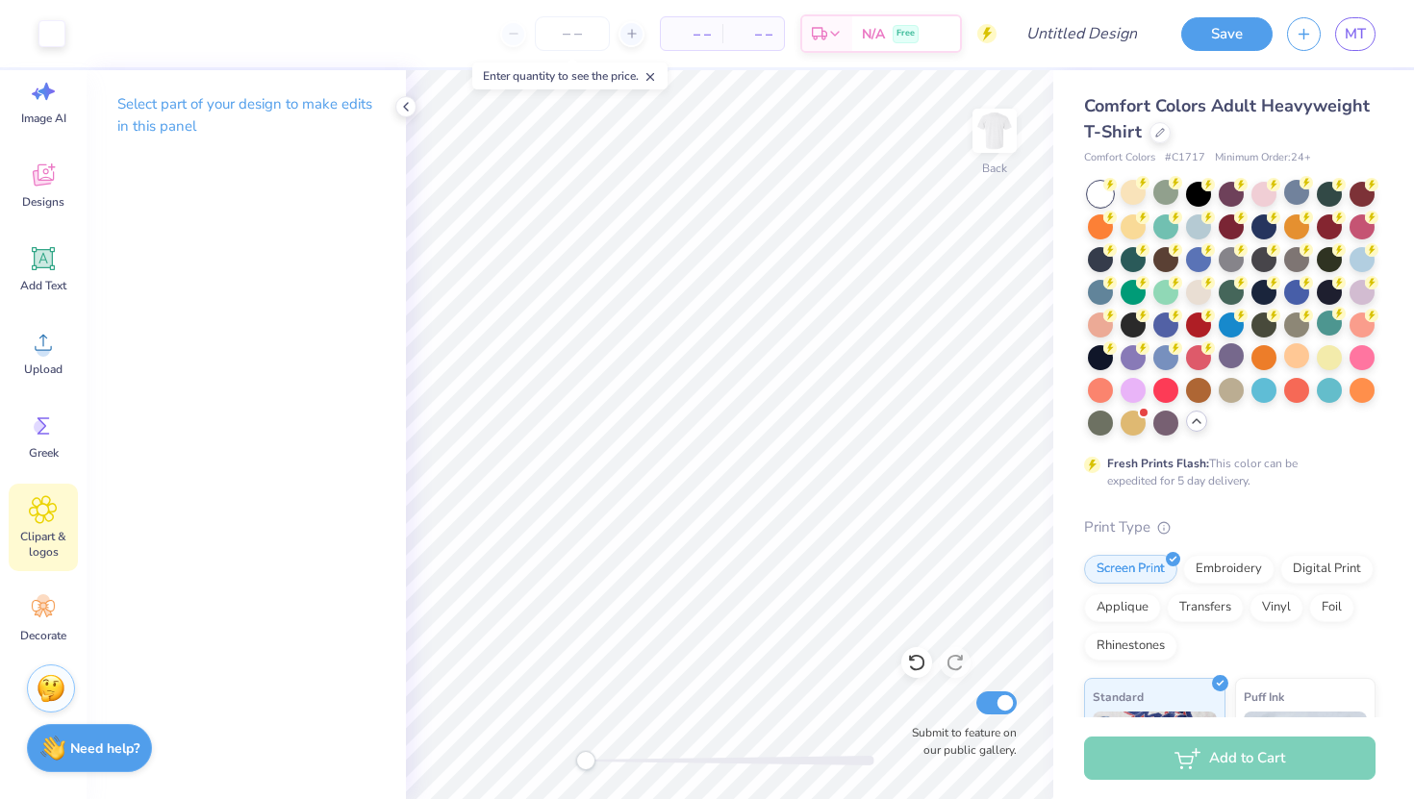
click at [58, 536] on span "Clipart & logos" at bounding box center [43, 544] width 63 height 31
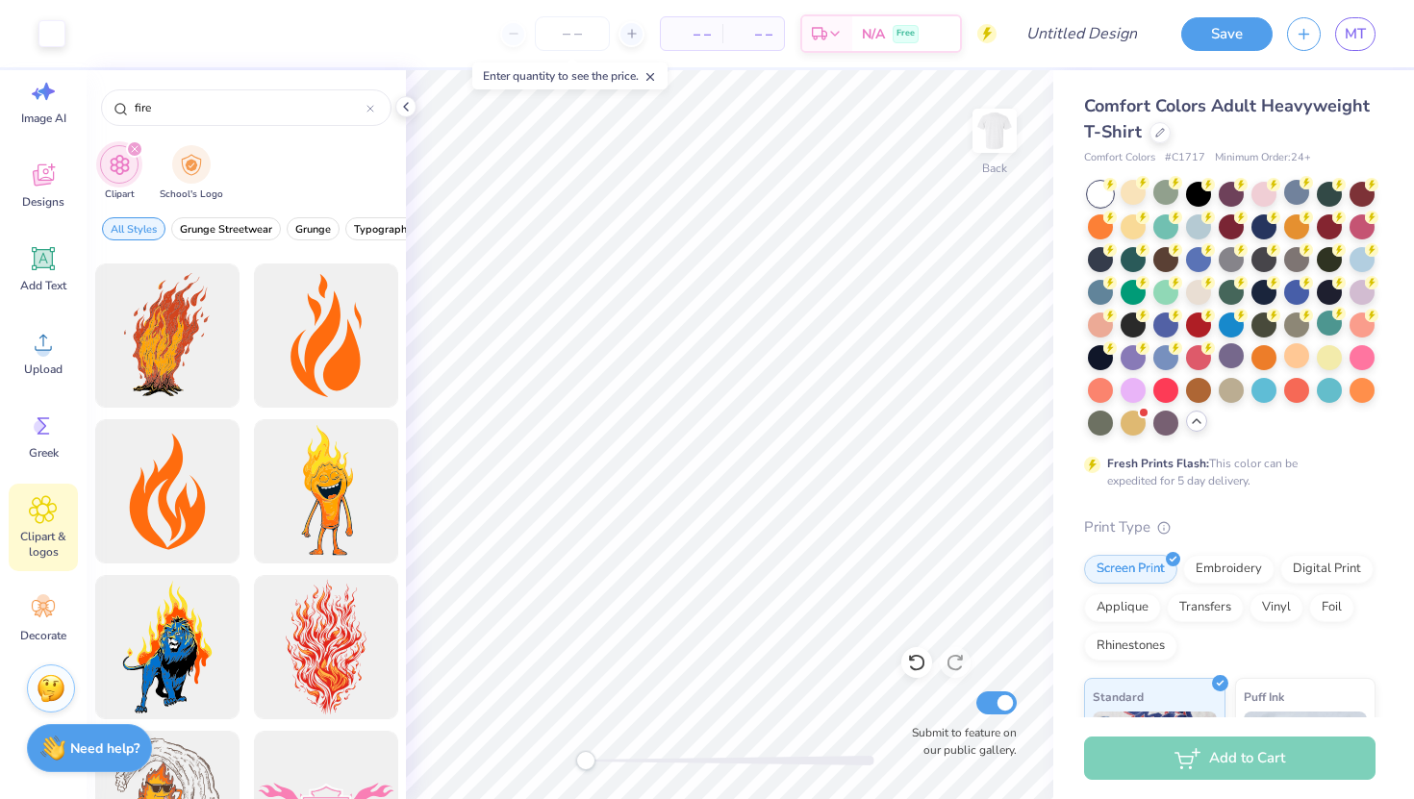
scroll to position [1869, 0]
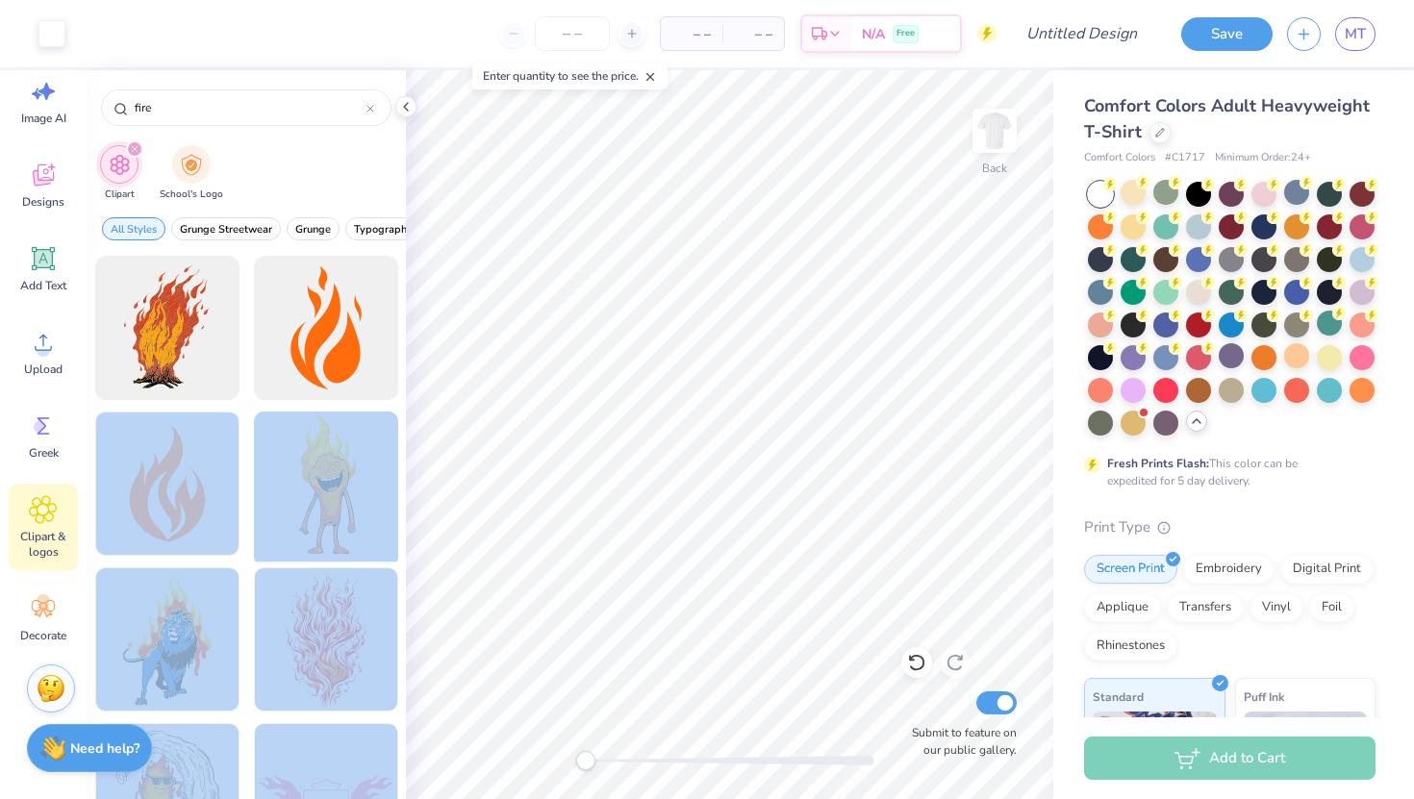
click at [626, 474] on div "Art colors – – Per Item – – Total Est. Delivery N/A Free Design Title Save MT I…" at bounding box center [707, 399] width 1414 height 799
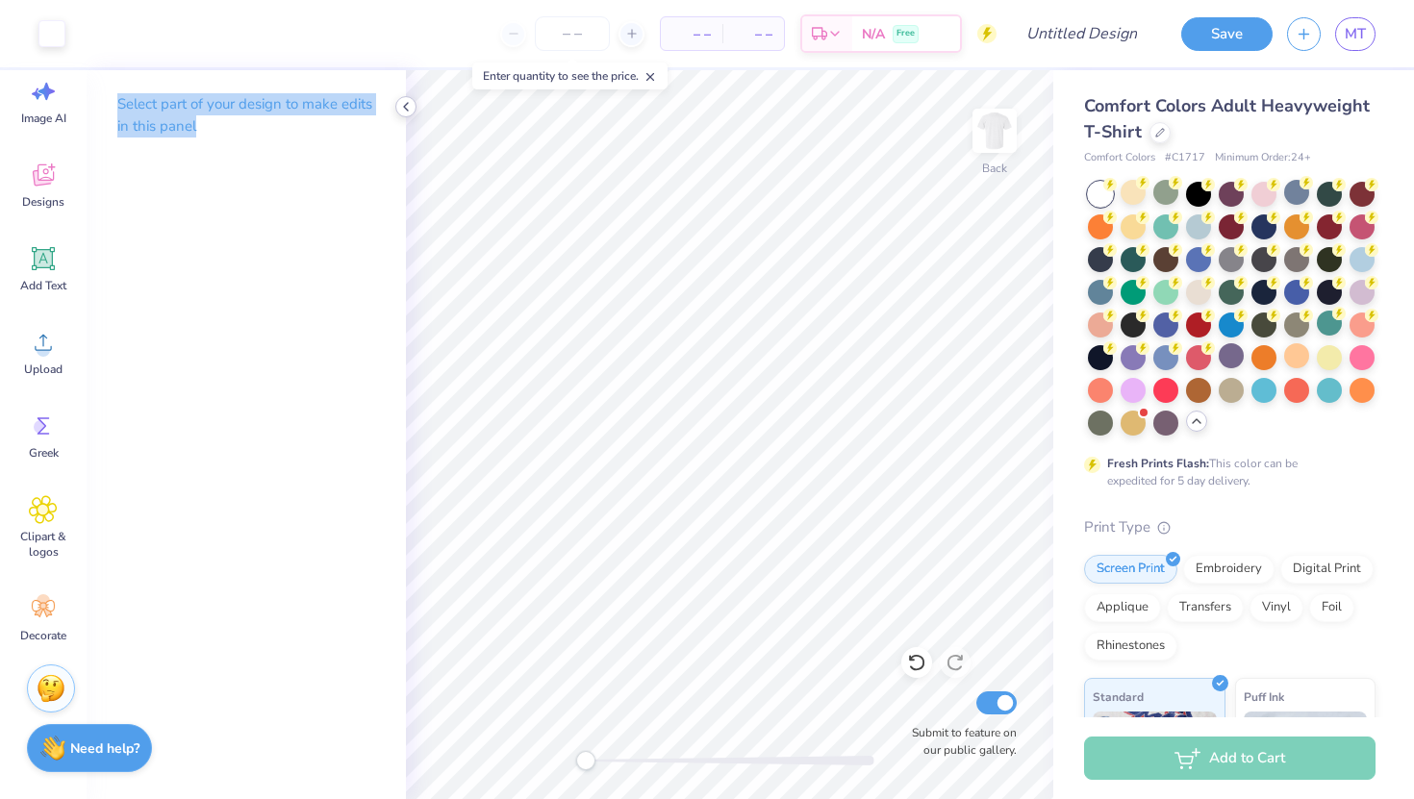
click at [409, 106] on icon at bounding box center [405, 106] width 15 height 15
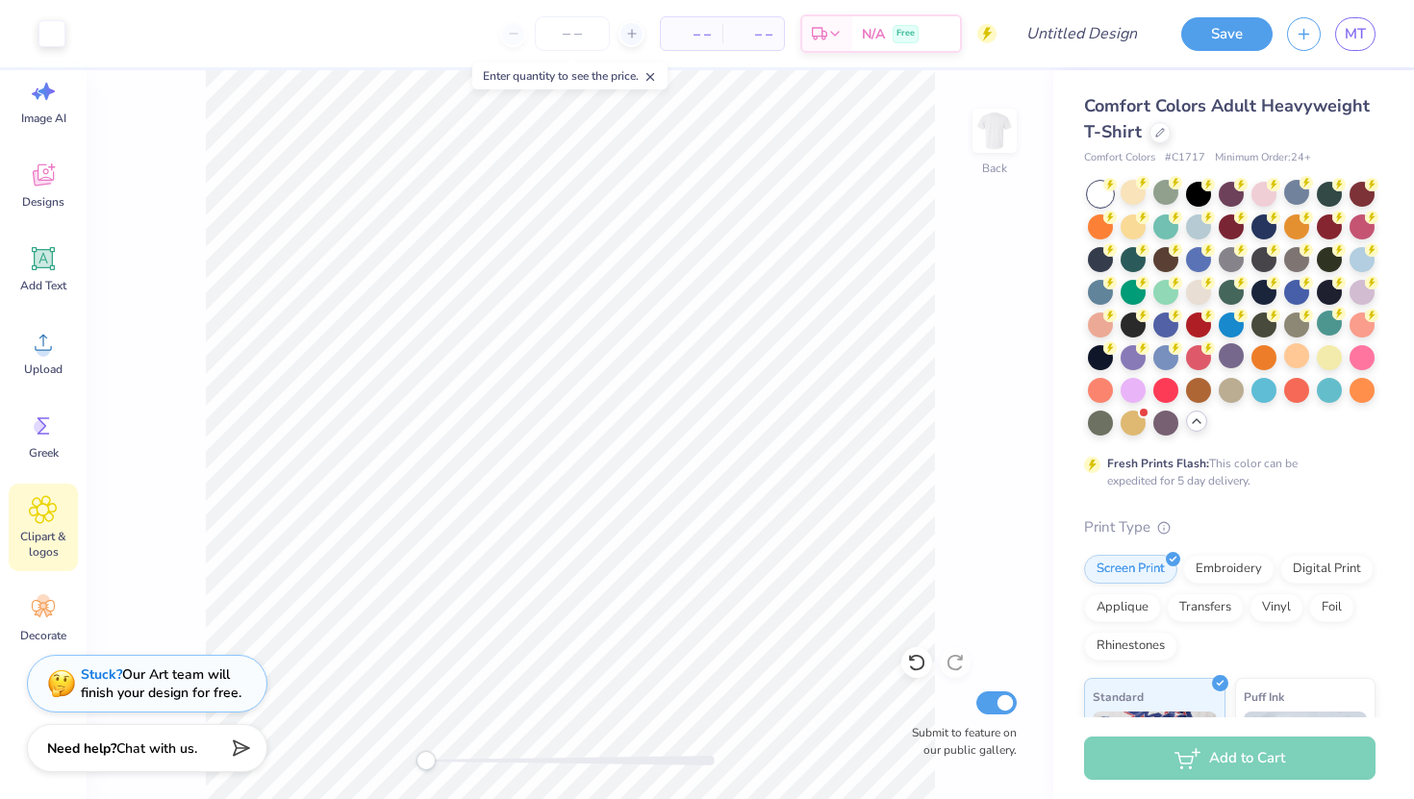
click at [58, 517] on div "Clipart & logos" at bounding box center [43, 528] width 69 height 88
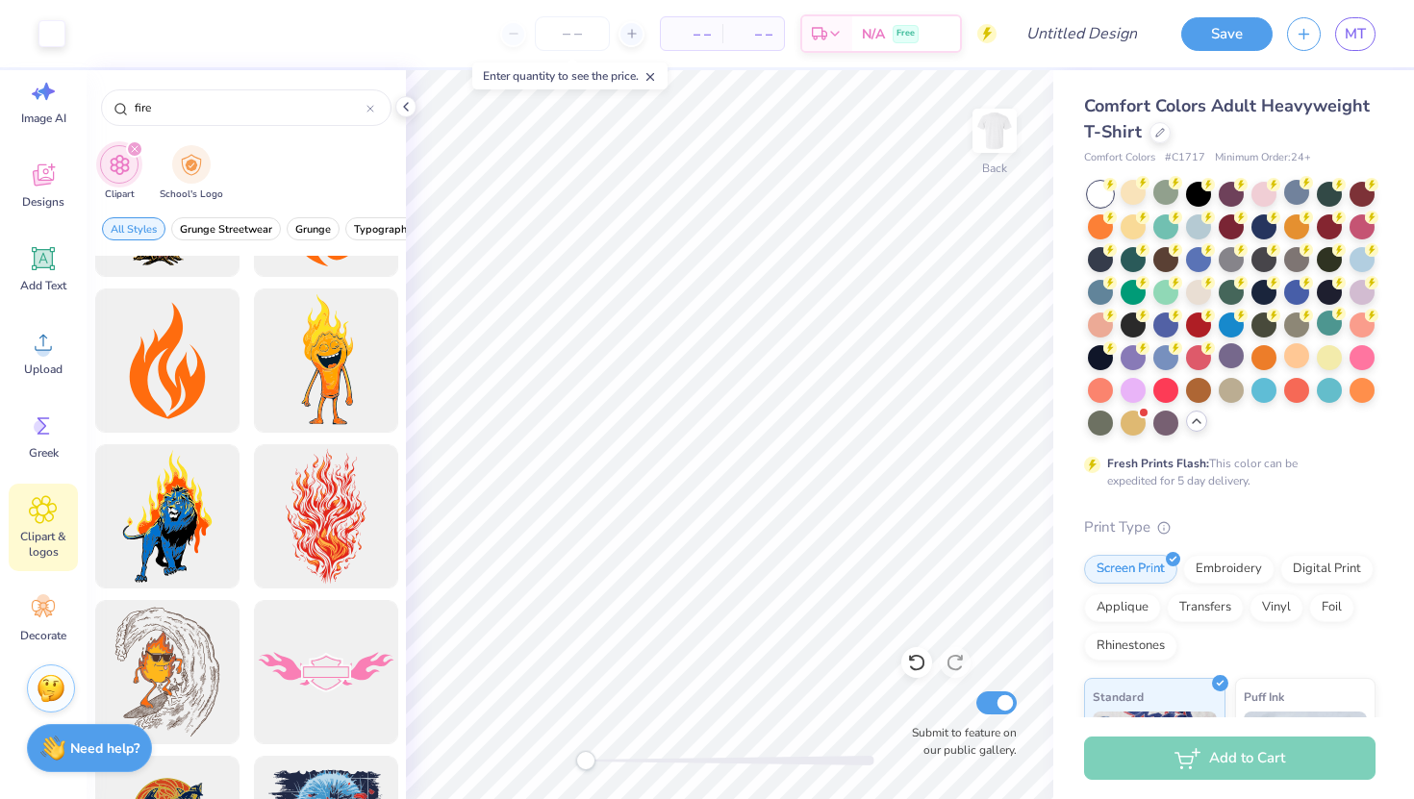
scroll to position [1976, 0]
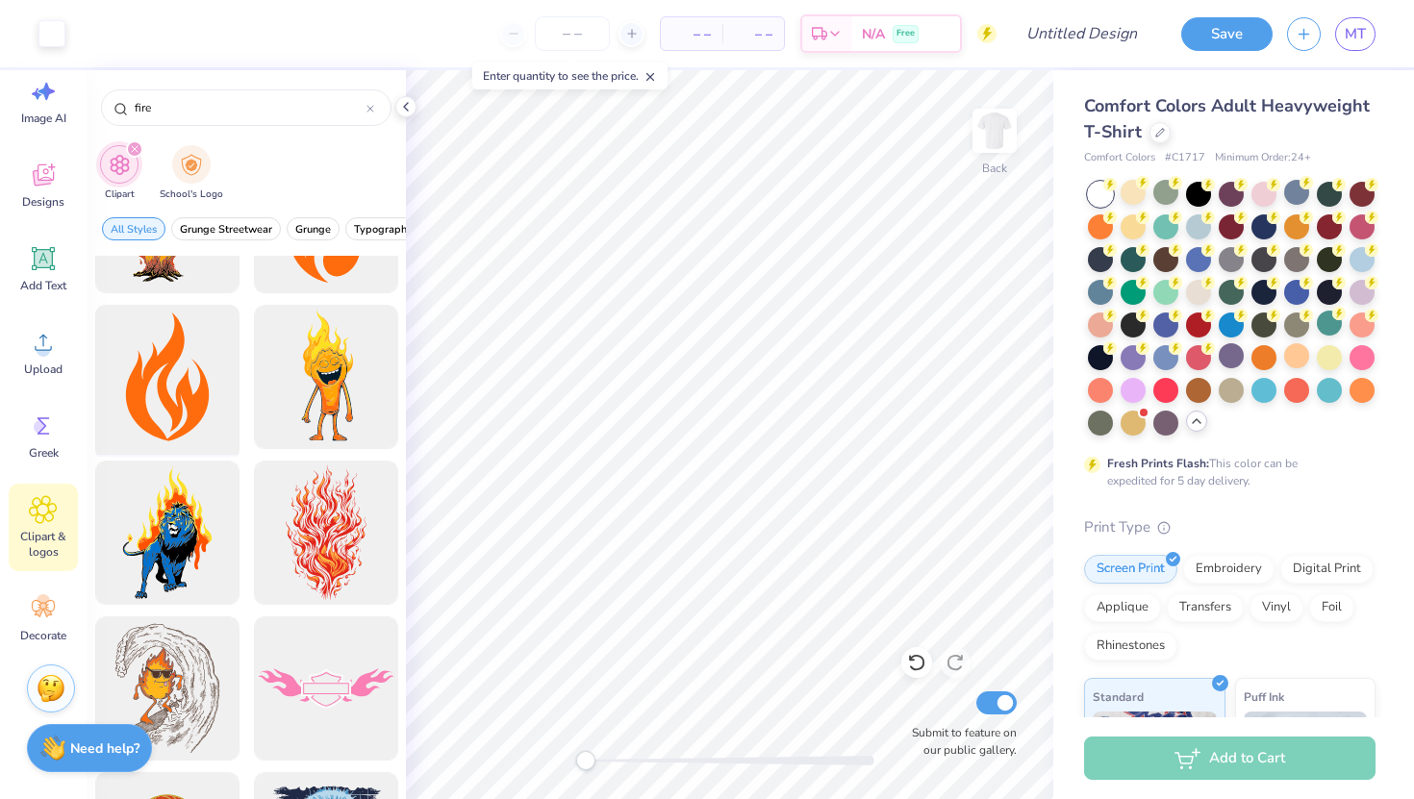
click at [174, 351] on div at bounding box center [167, 377] width 159 height 159
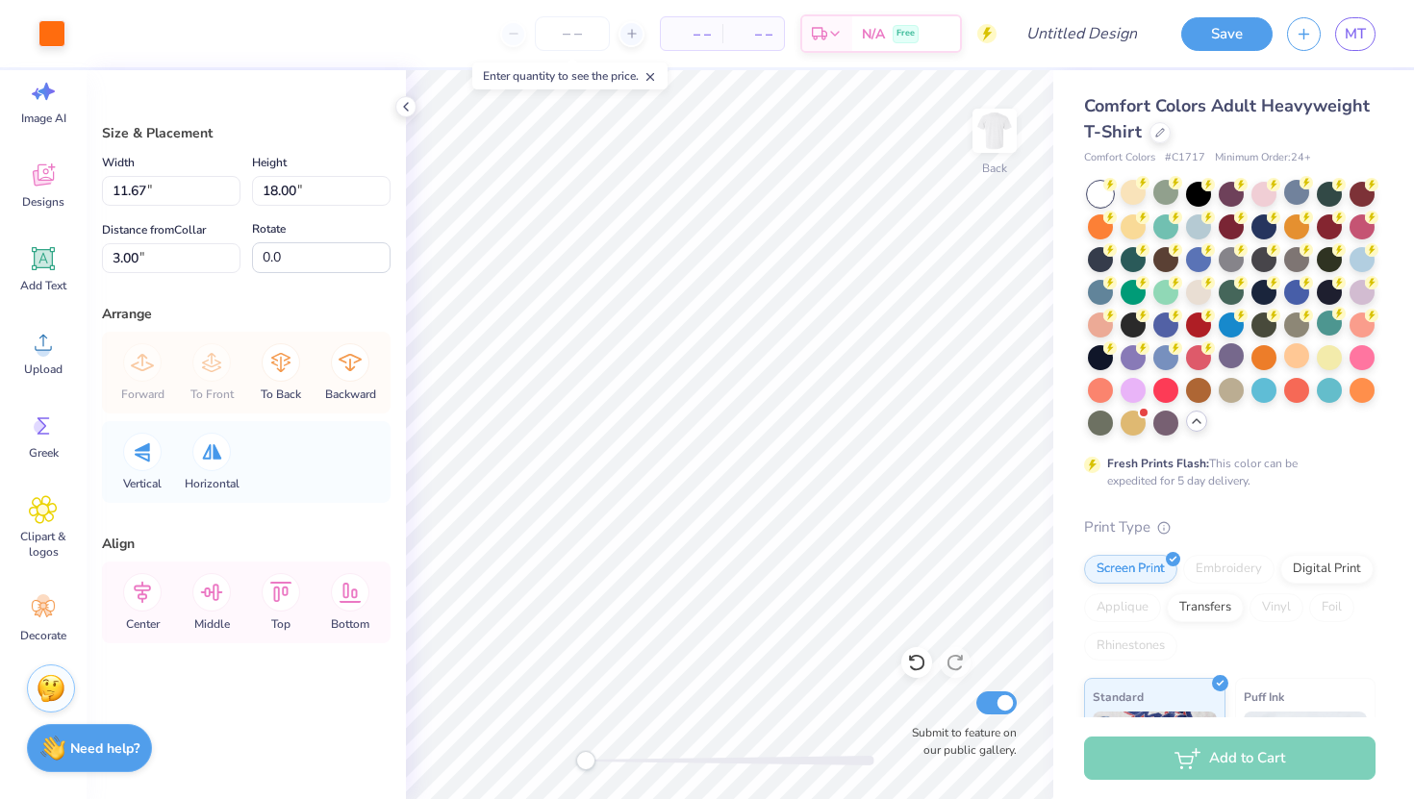
type input "3.76"
type input "5.79"
type input "15.20"
type input "9.95"
type input "8.93"
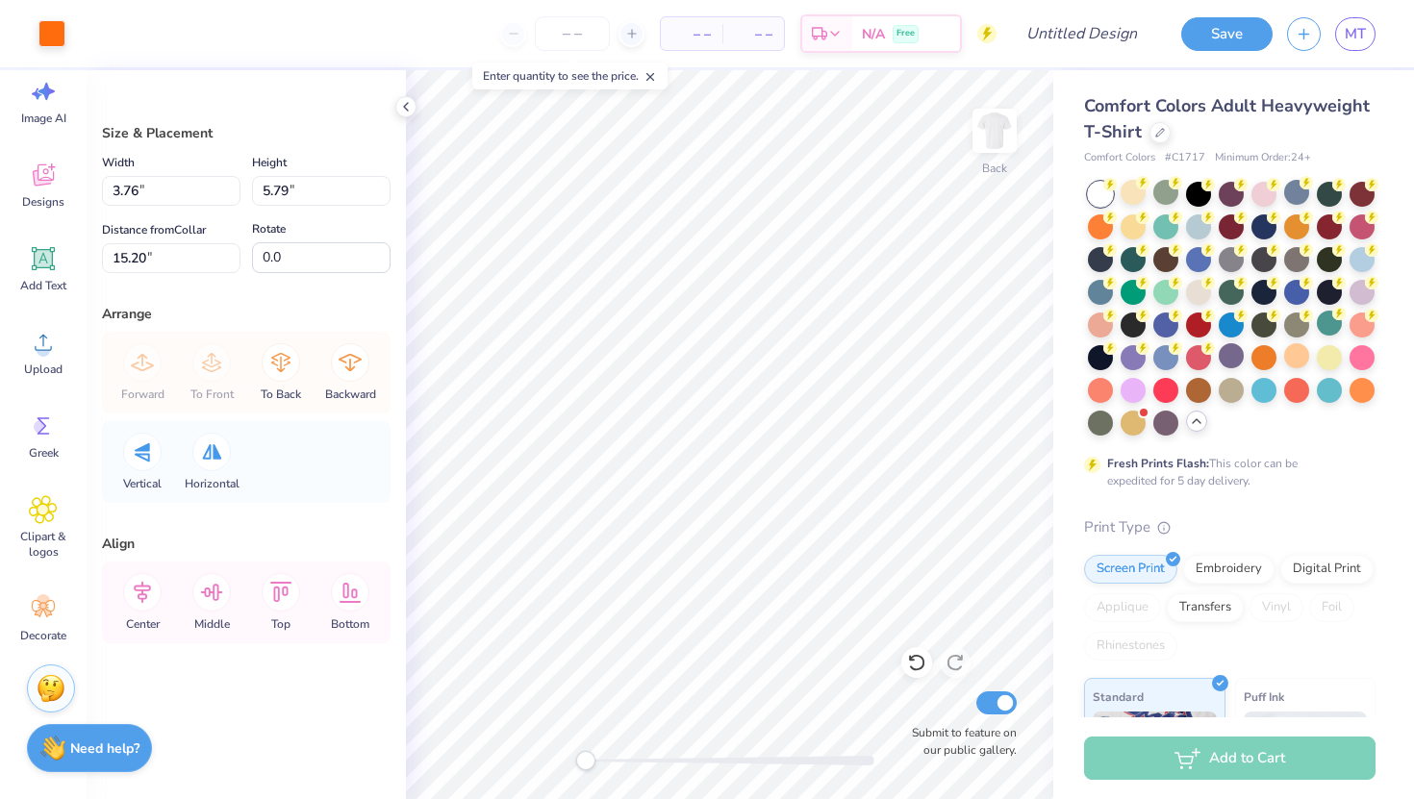
type input "4.32"
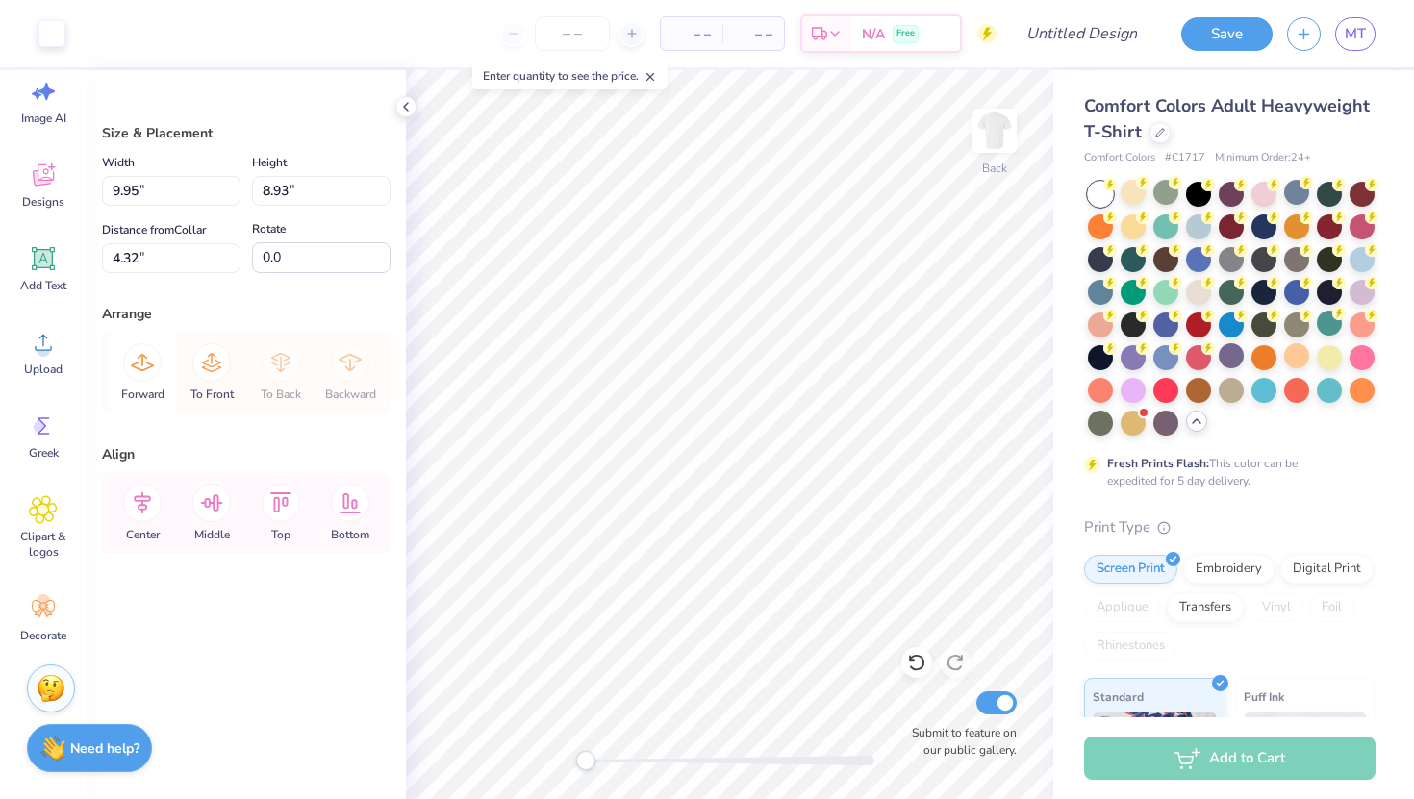
click at [149, 367] on icon at bounding box center [142, 362] width 23 height 17
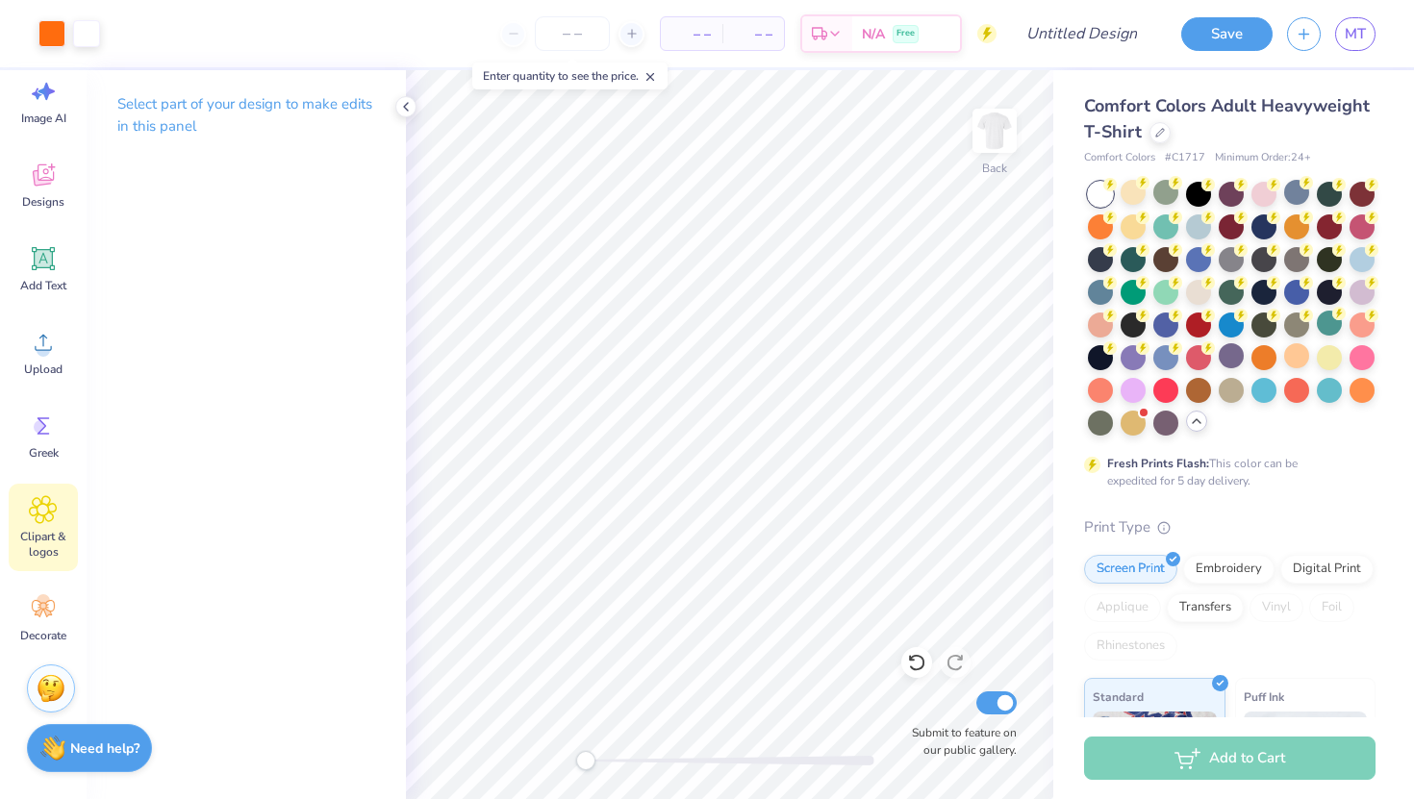
click at [50, 518] on icon at bounding box center [43, 509] width 28 height 29
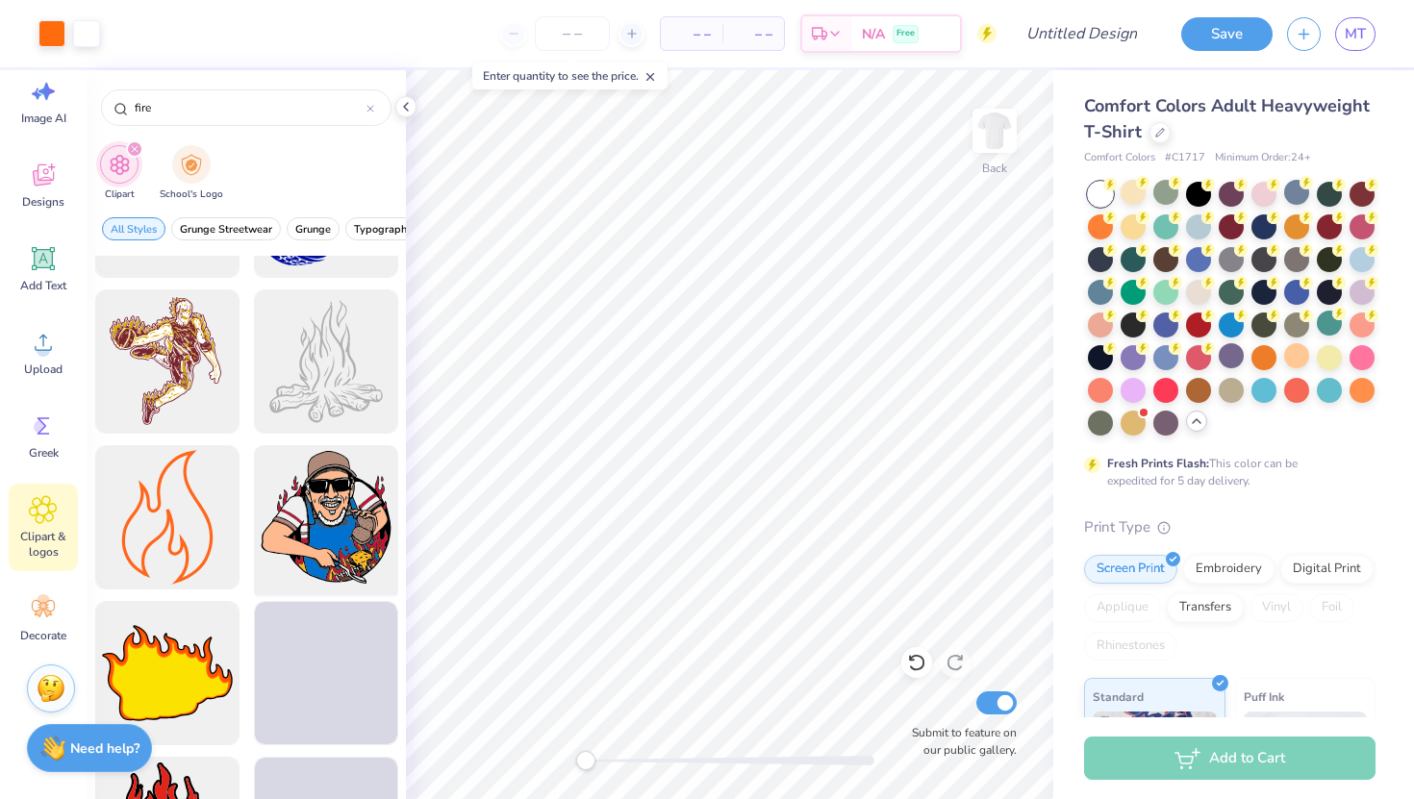
scroll to position [5195, 0]
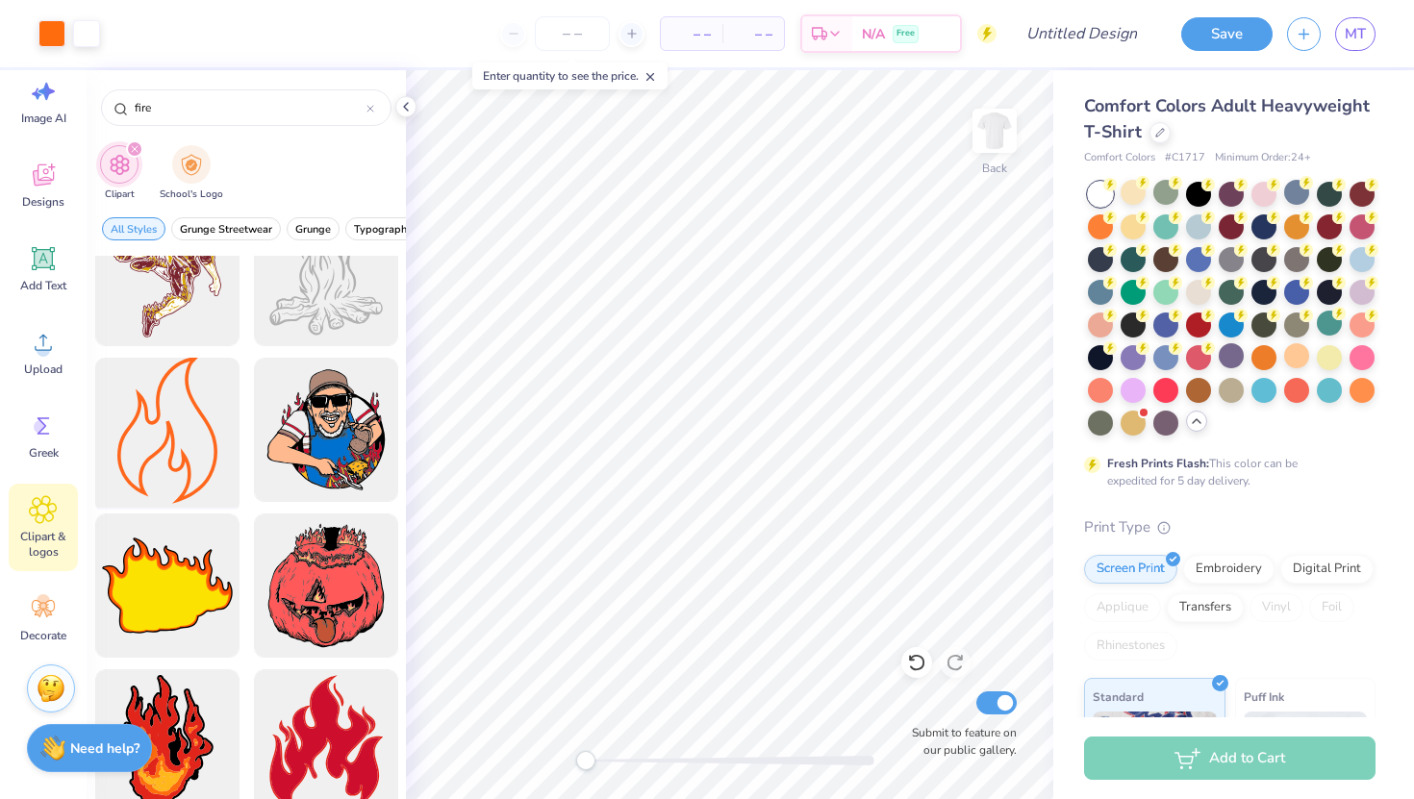
click at [168, 445] on div at bounding box center [167, 430] width 159 height 159
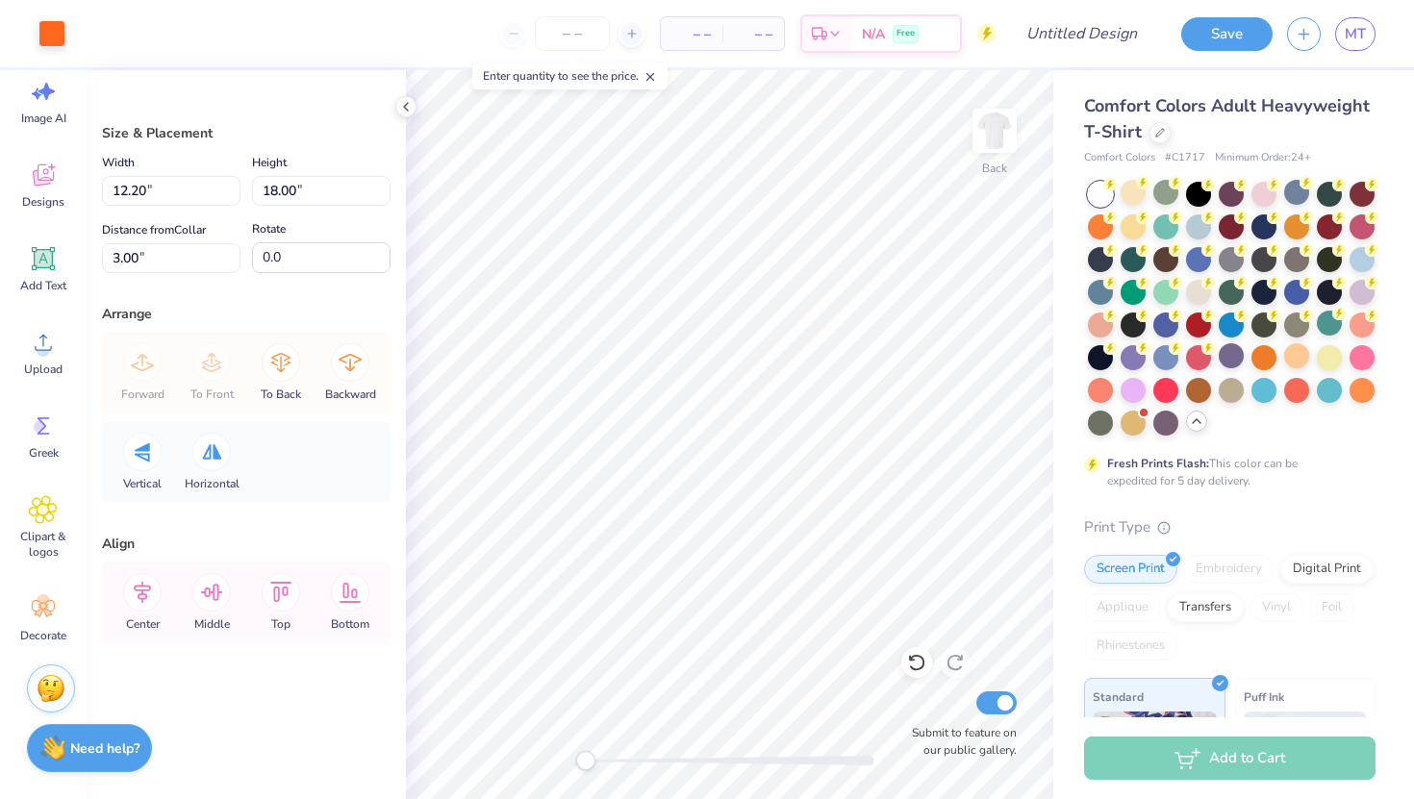
type input "5.84"
type input "8.62"
type input "12.38"
type input "9.95"
type input "8.93"
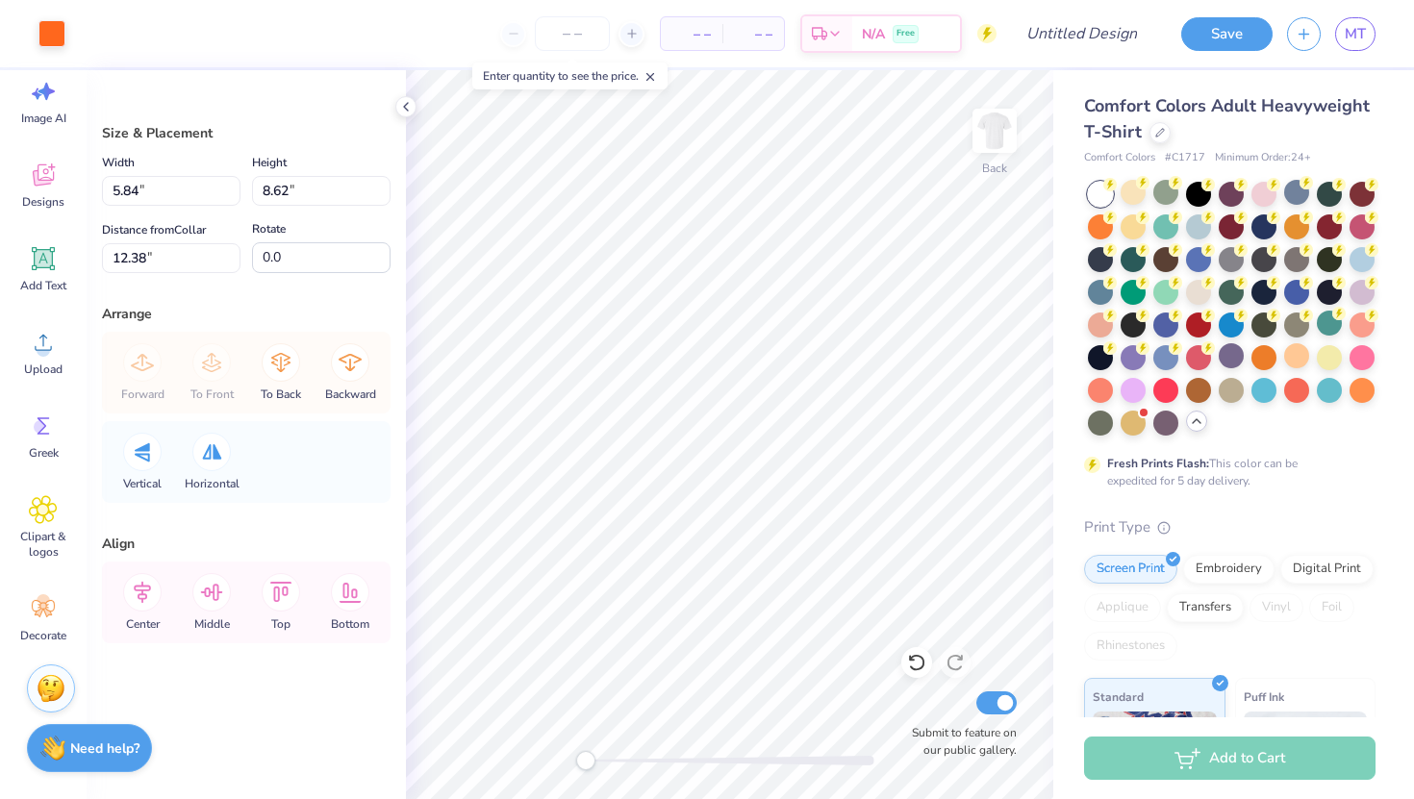
type input "4.81"
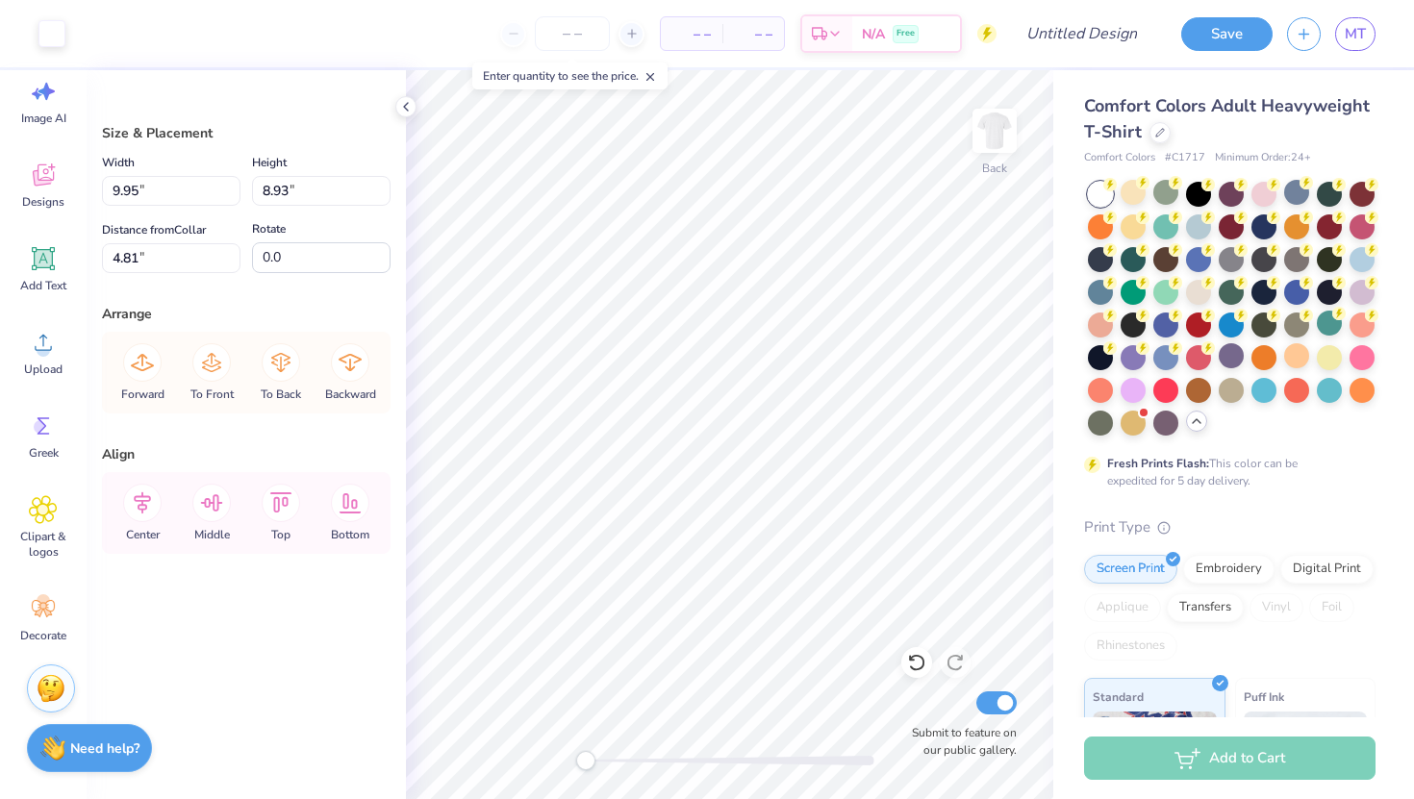
type input "3.76"
type input "5.79"
type input "7.45"
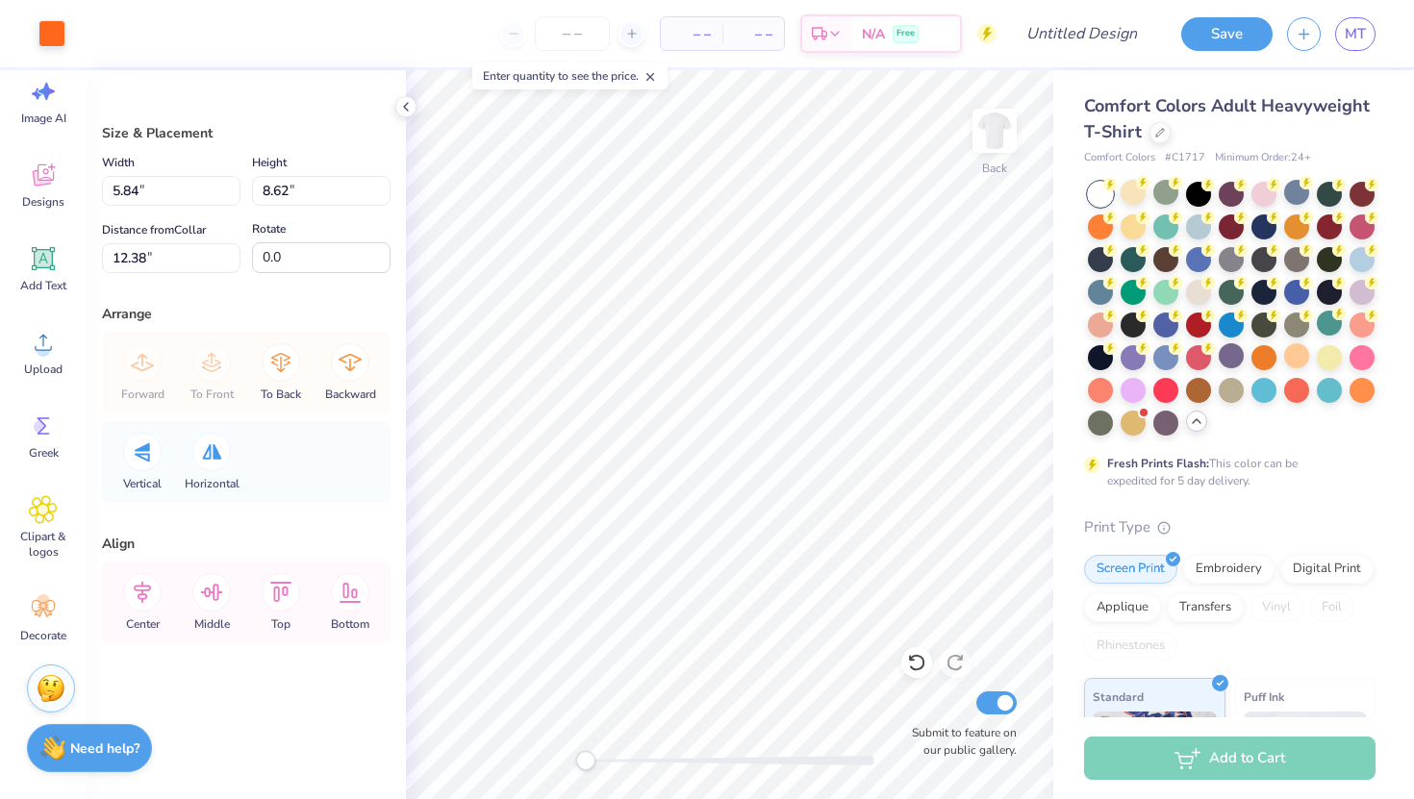
type input "9.95"
type input "8.93"
type input "6.87"
type input "5.84"
type input "8.62"
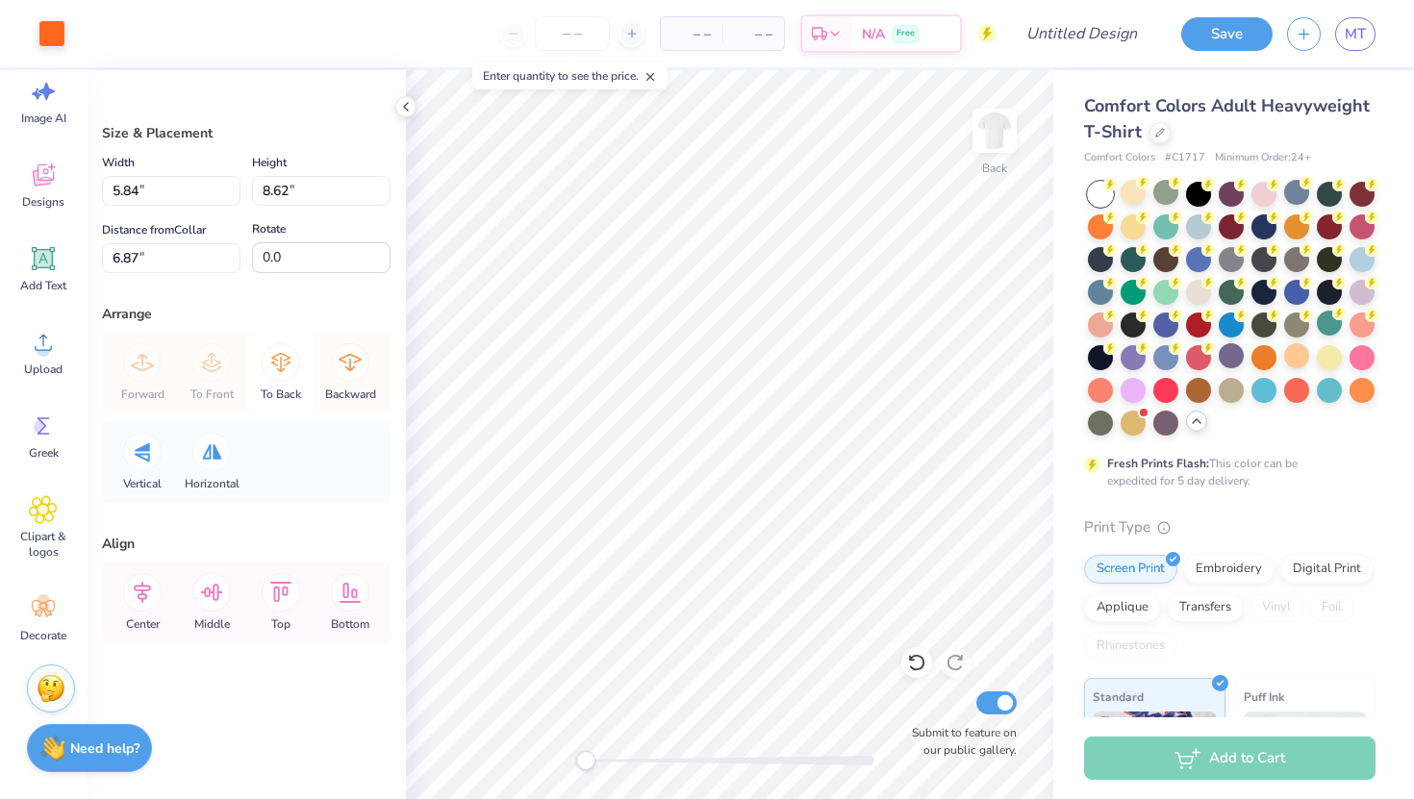
click at [288, 352] on icon at bounding box center [281, 362] width 38 height 38
type input "4.87"
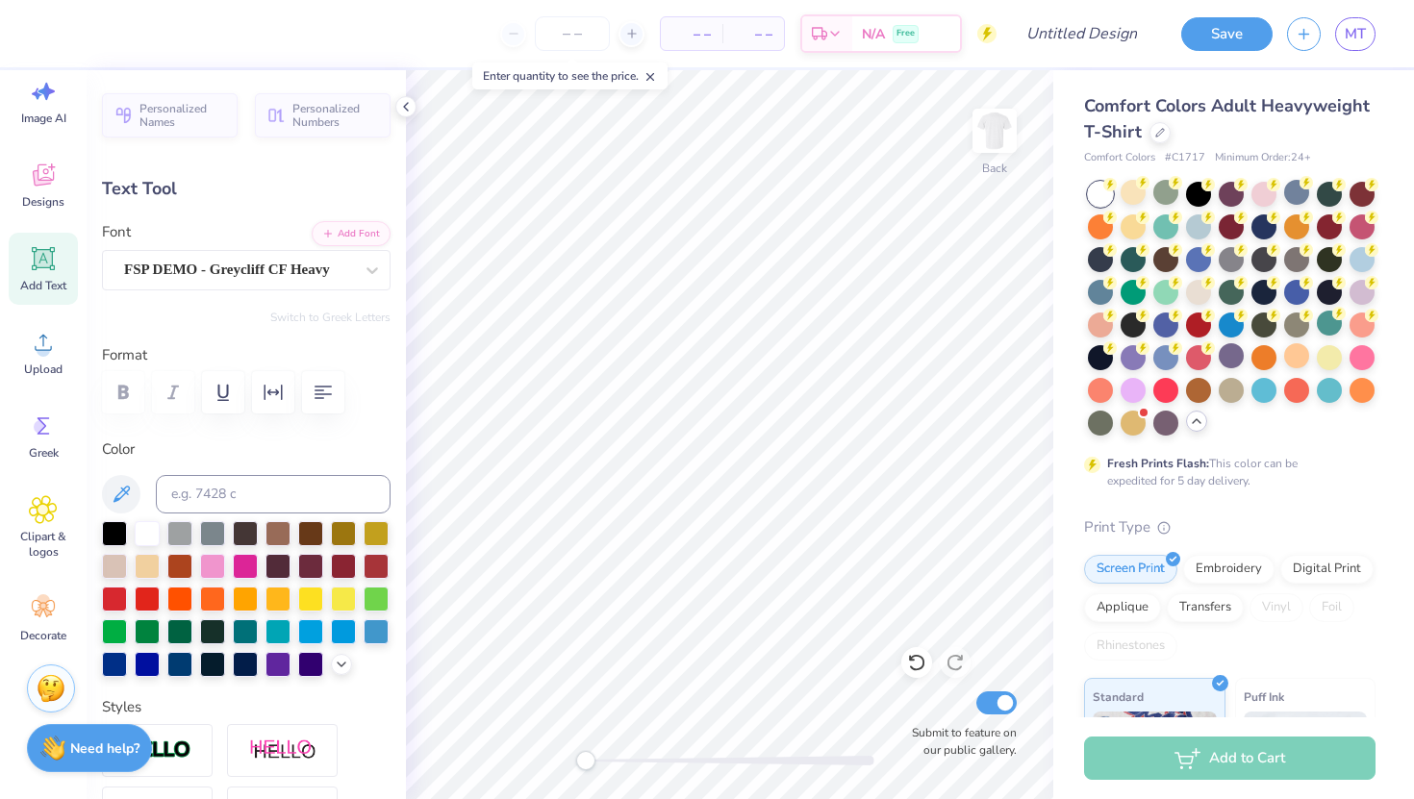
type input "4.81"
type input "2.22"
type input "4.87"
type input "3.2"
type textarea "A"
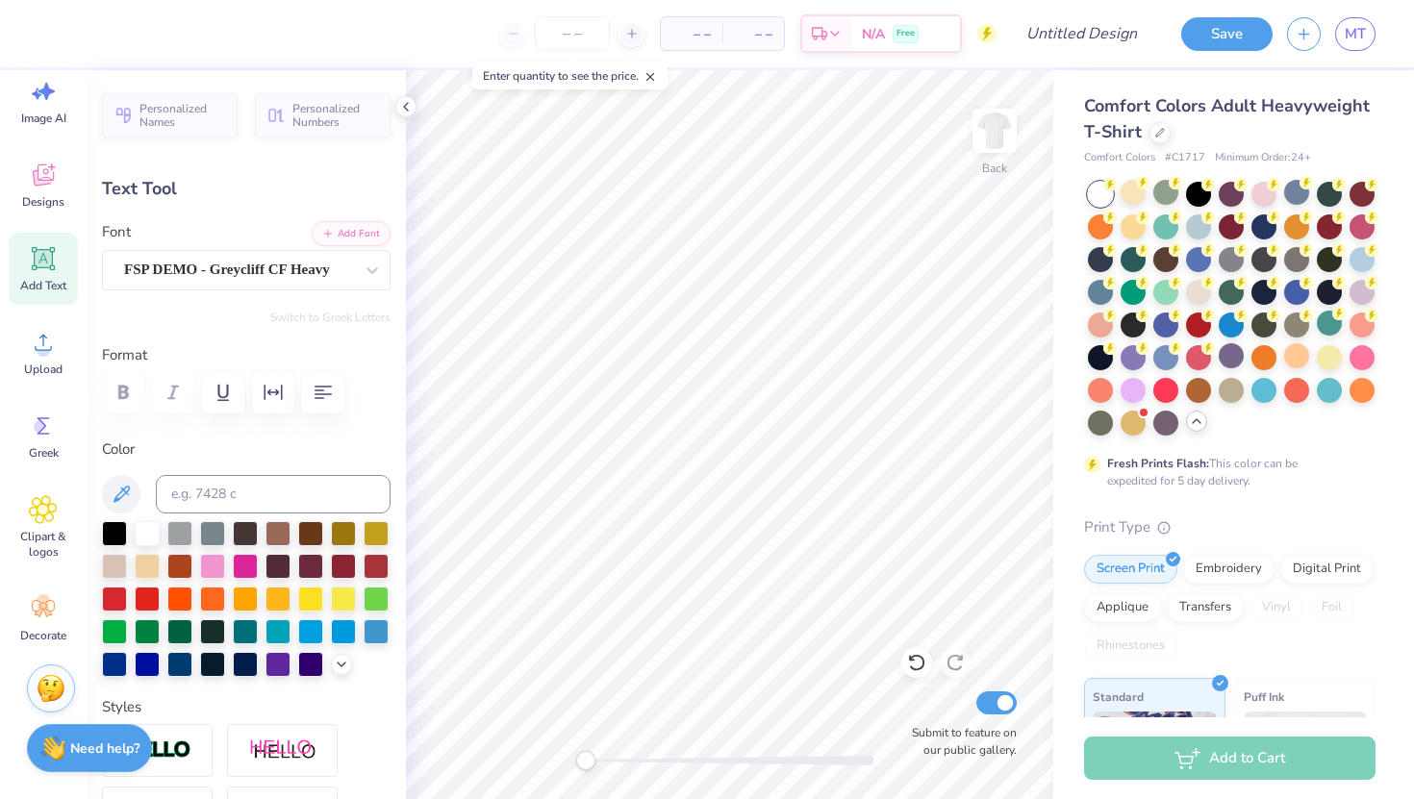
type textarea "ign"
type input "3.92"
type input "2.44"
type input "4.85"
type input "5.3"
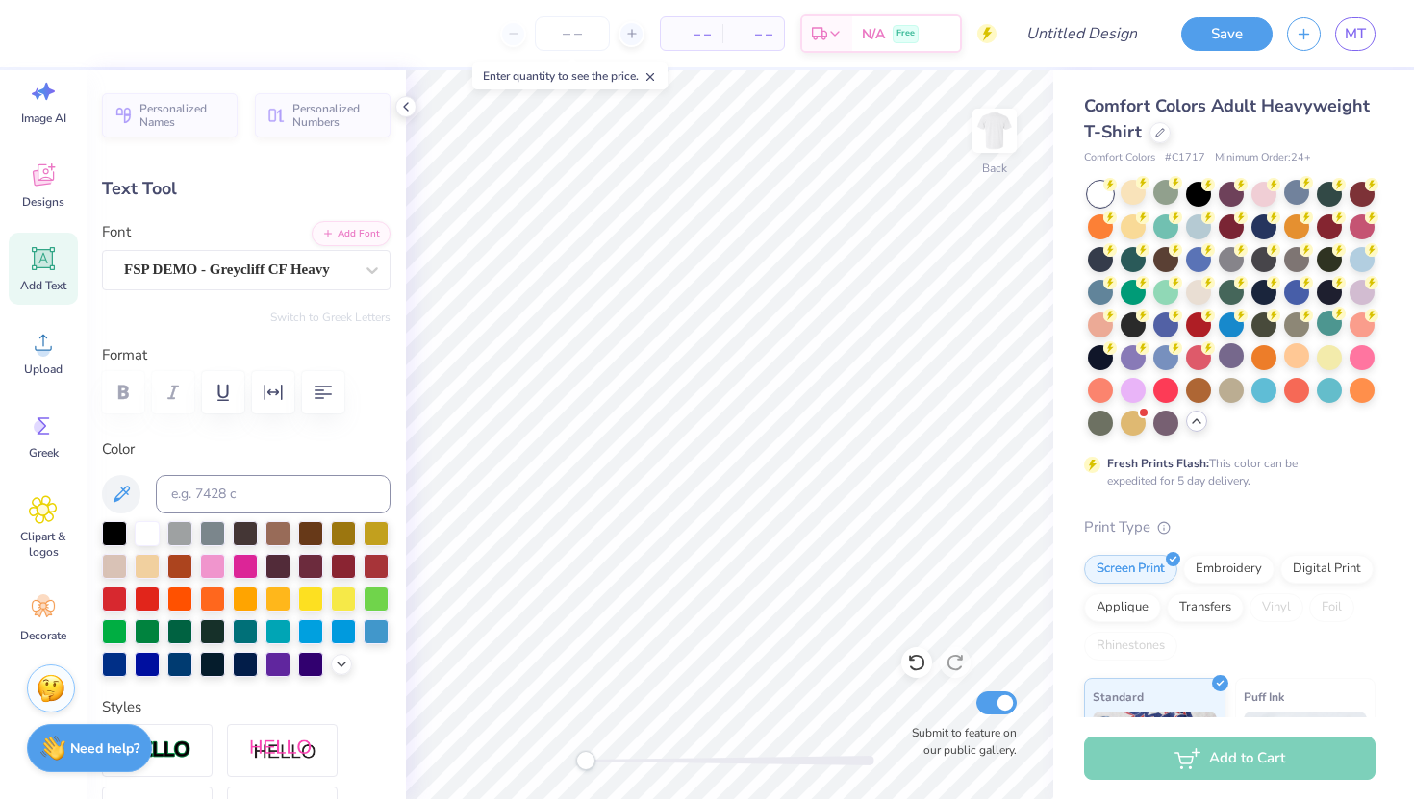
type textarea "ight"
type input "0.0"
type input "4.20"
type input "2.53"
type input "7.29"
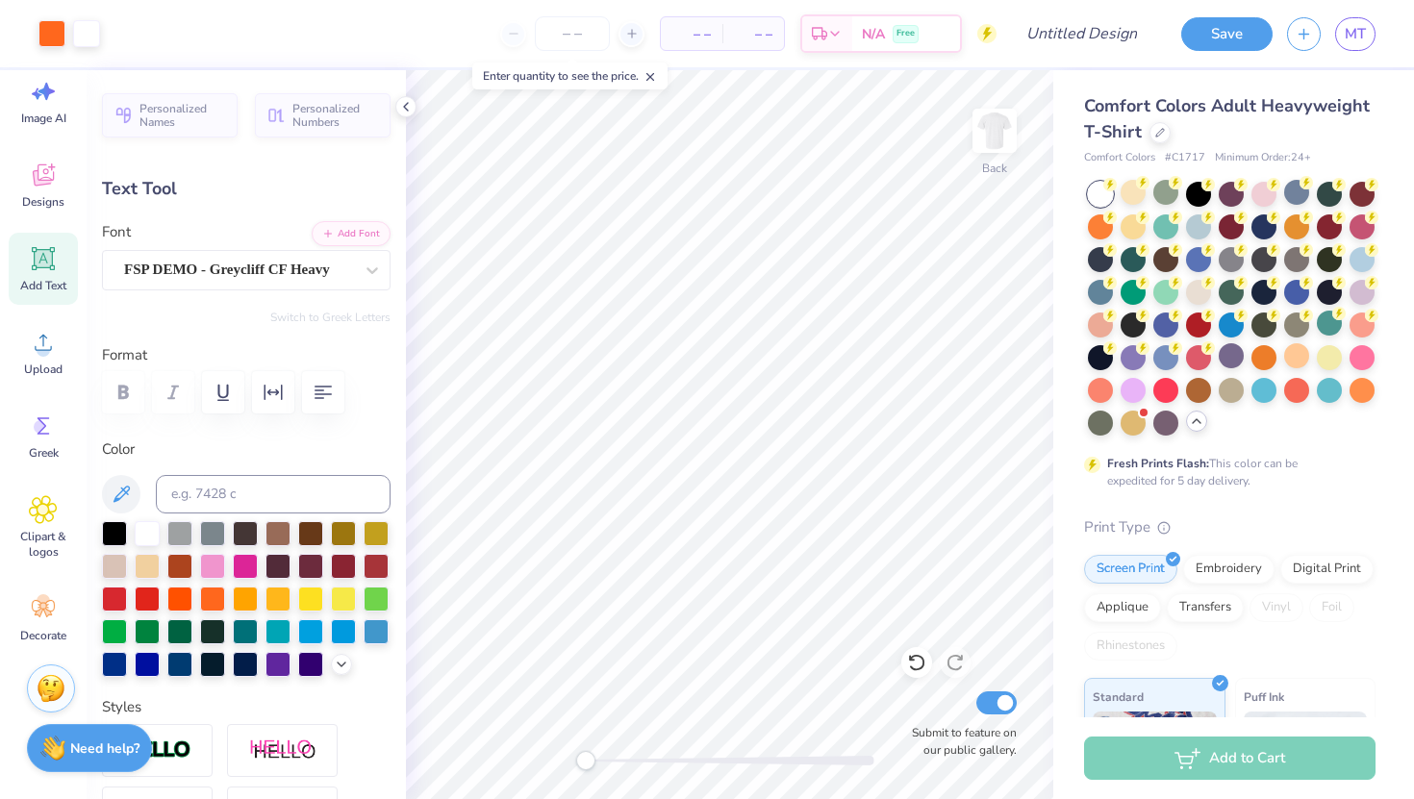
type input "5.2"
type textarea "the"
type input "0.0"
type input "9.95"
type input "4.47"
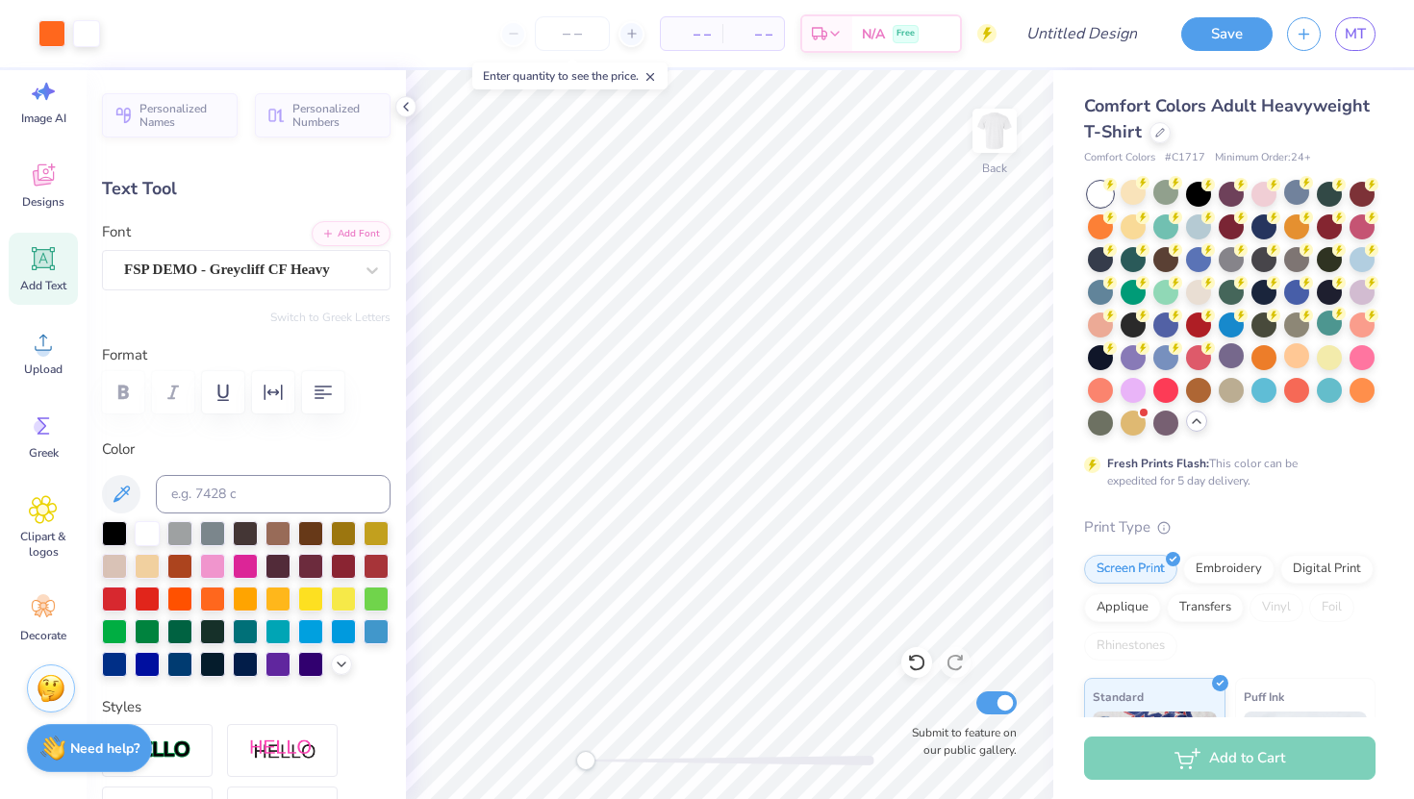
type input "9.32"
type textarea "fire"
type input "9.91"
type input "4.60"
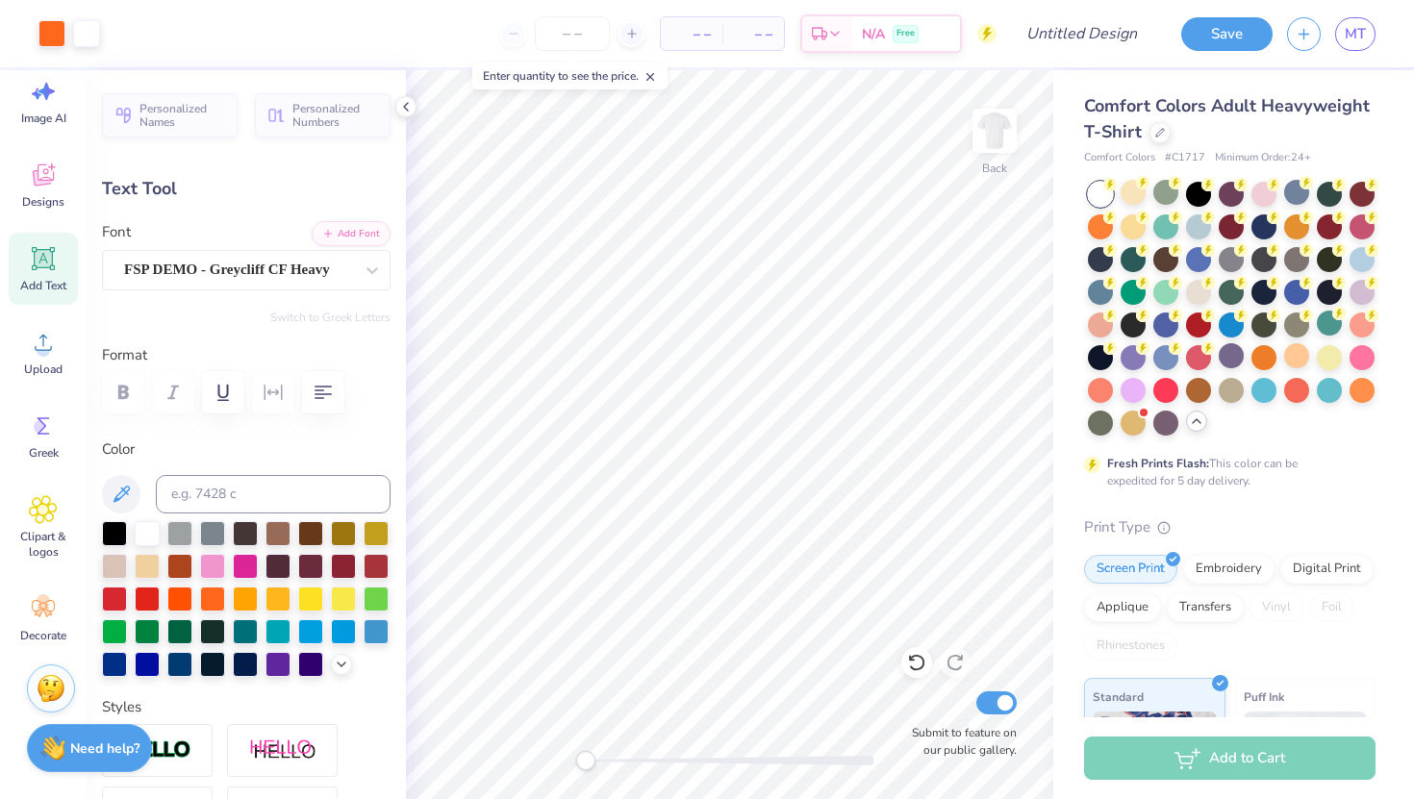
type input "9.12"
type input "4.04"
type input "2.59"
type input "7.30"
type input "5.2"
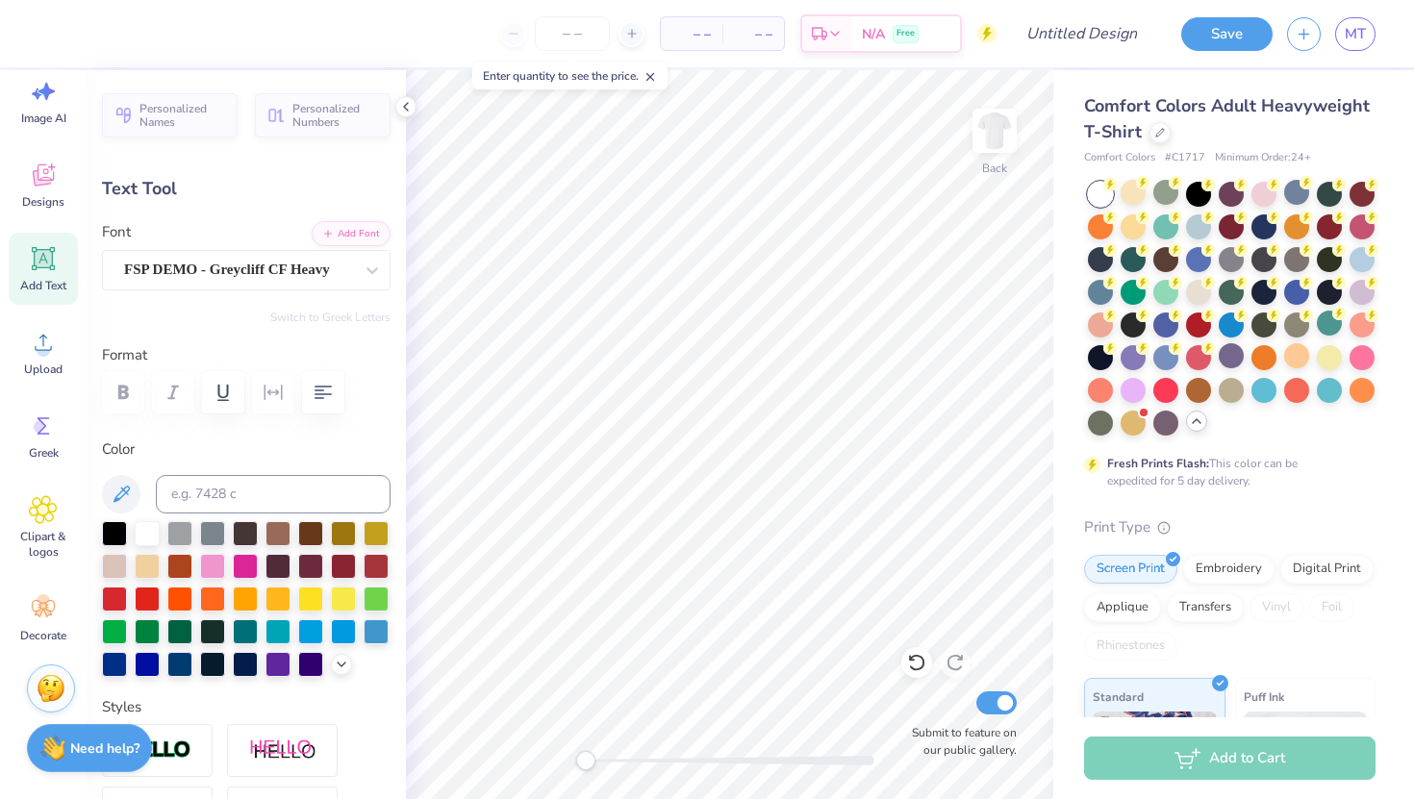
type input "9.91"
type input "4.60"
type input "9.18"
type input "0.0"
type textarea "the fire"
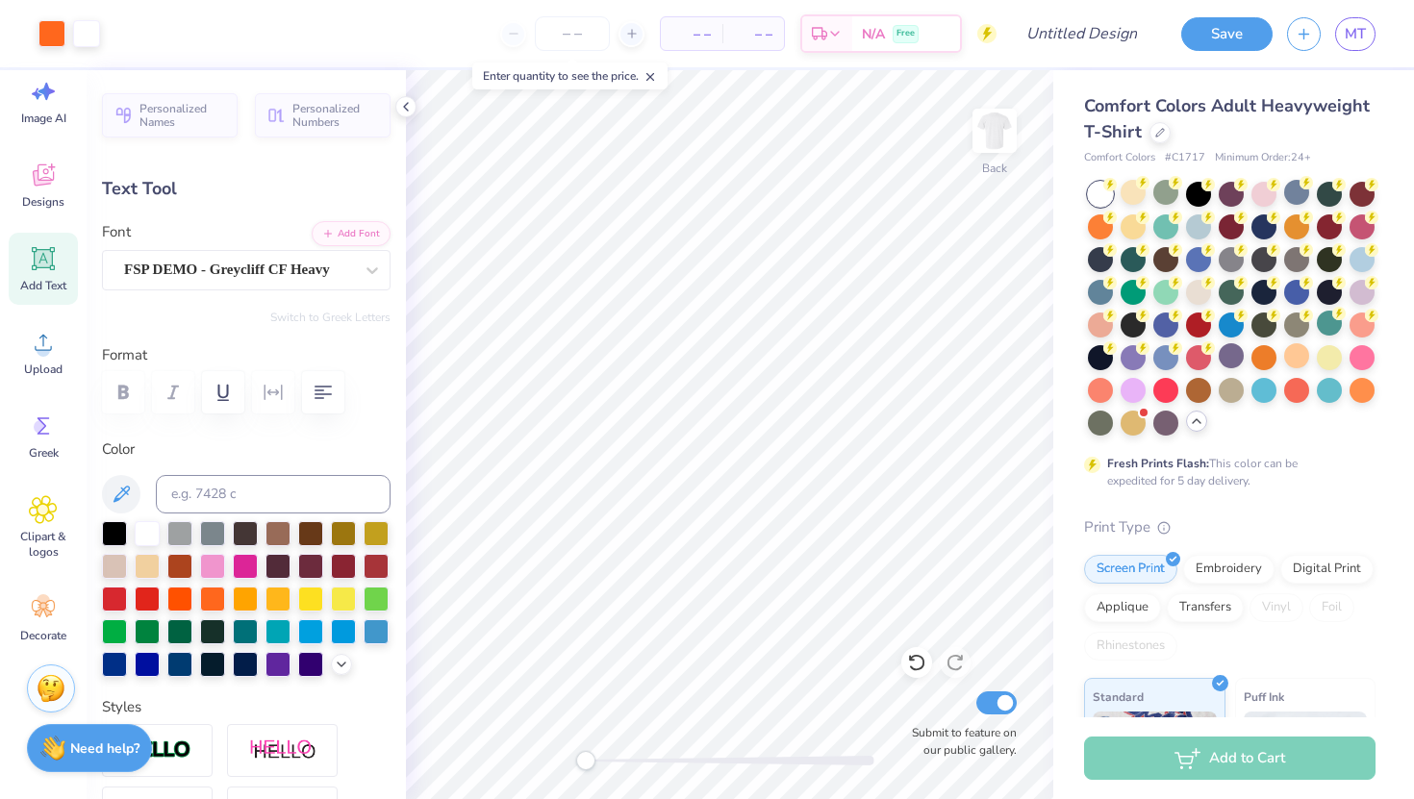
type input "4.04"
type input "2.59"
type input "7.30"
type input "5.2"
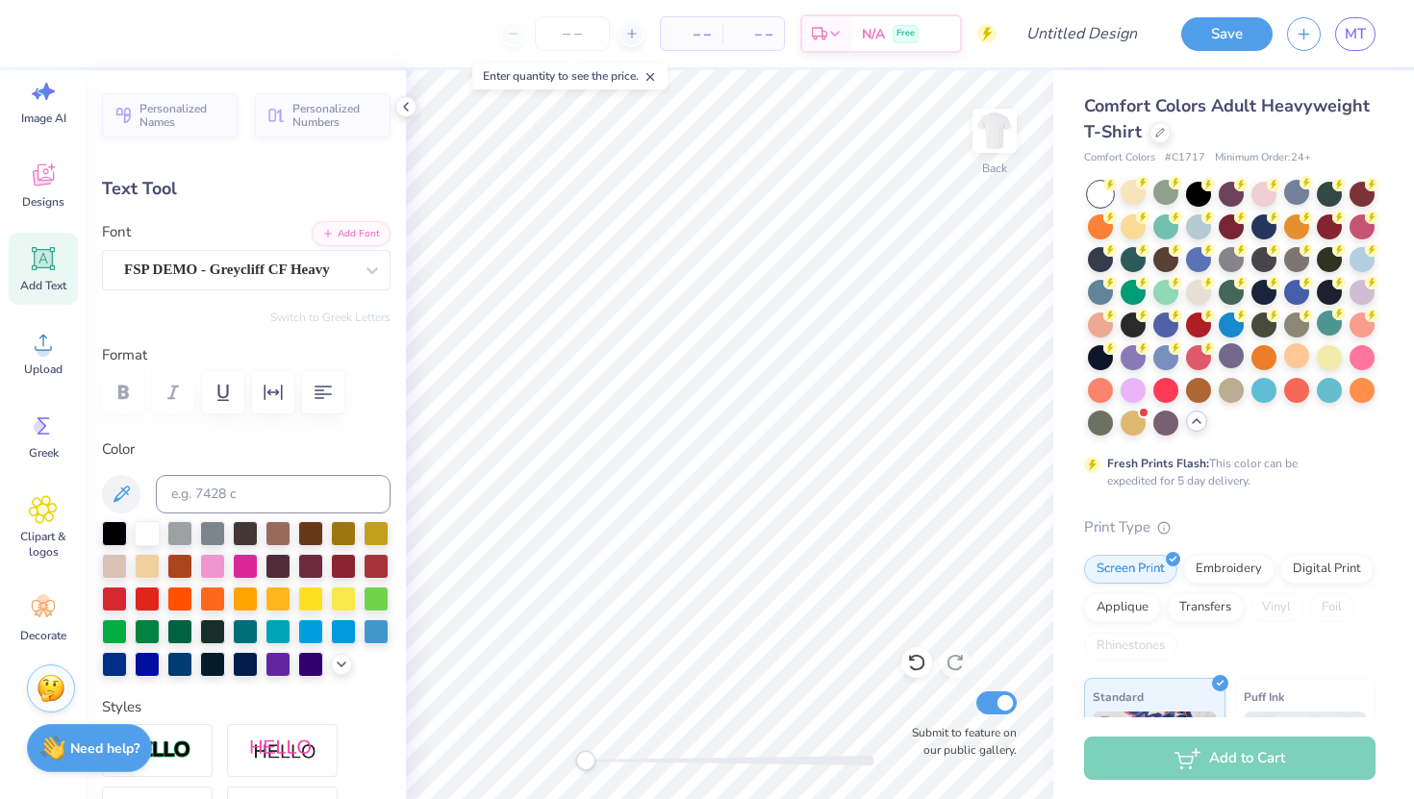
type textarea "dragoncheer"
type input "0.0"
type input "9.85"
type input "4.33"
type input "9.39"
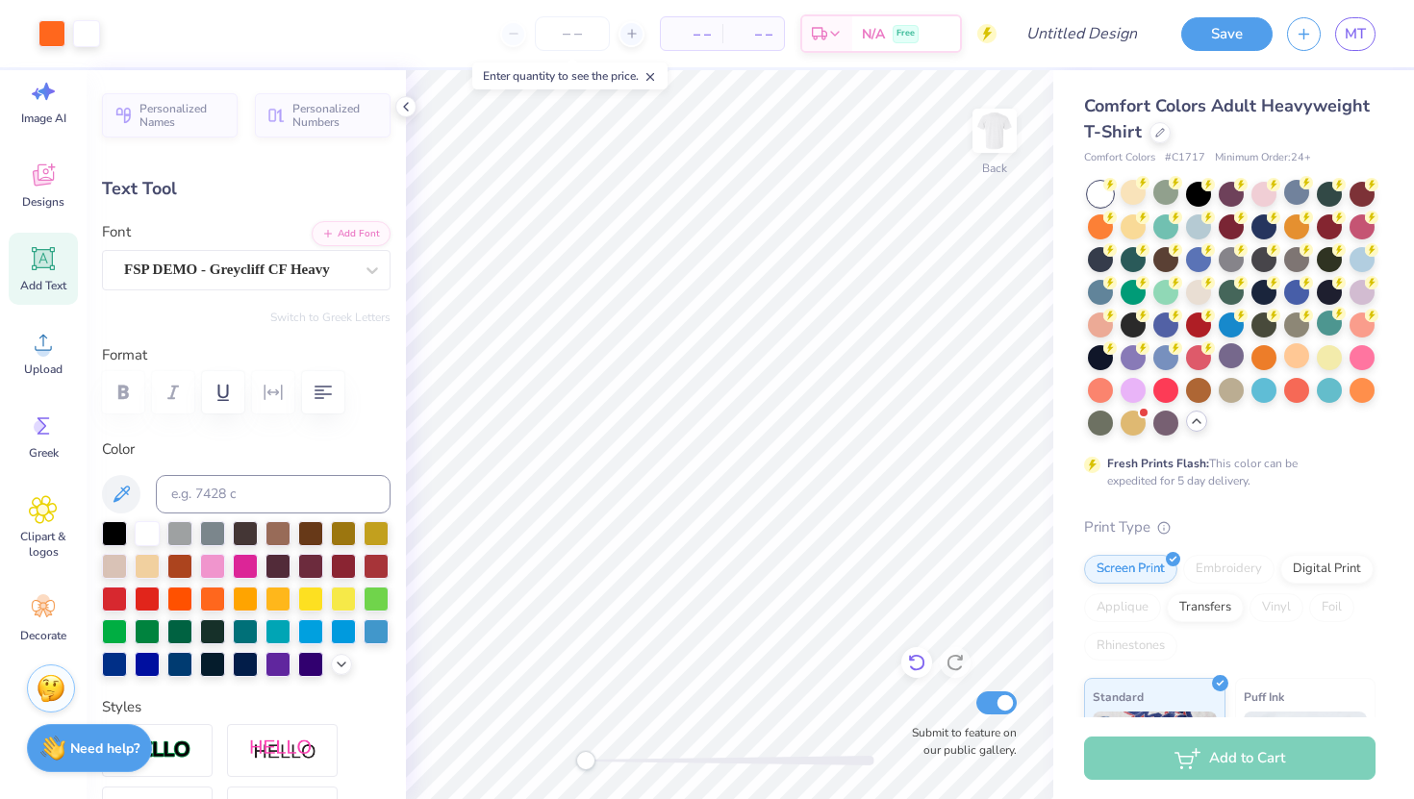
click at [922, 665] on icon at bounding box center [916, 663] width 16 height 17
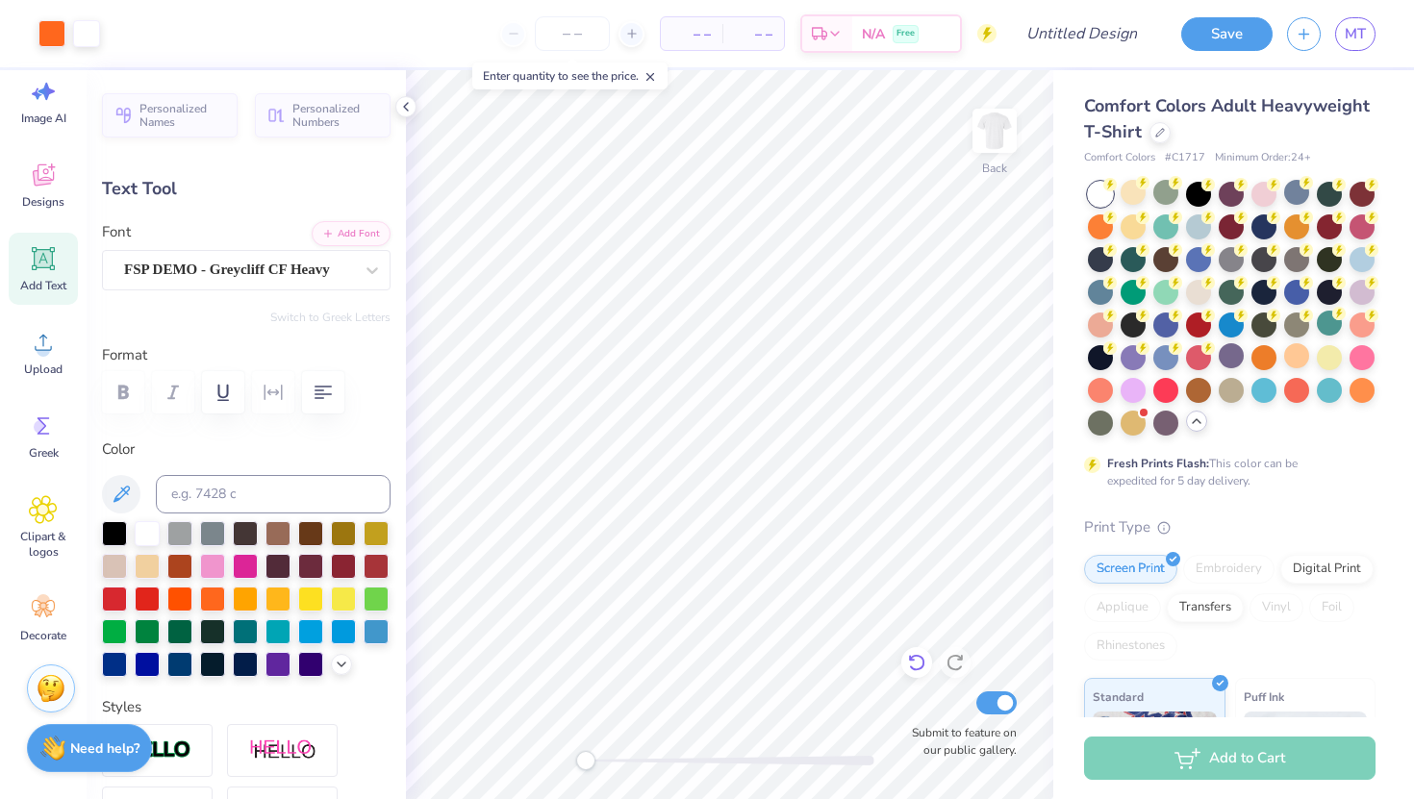
click at [922, 665] on icon at bounding box center [916, 663] width 16 height 17
type input "4.20"
type input "2.53"
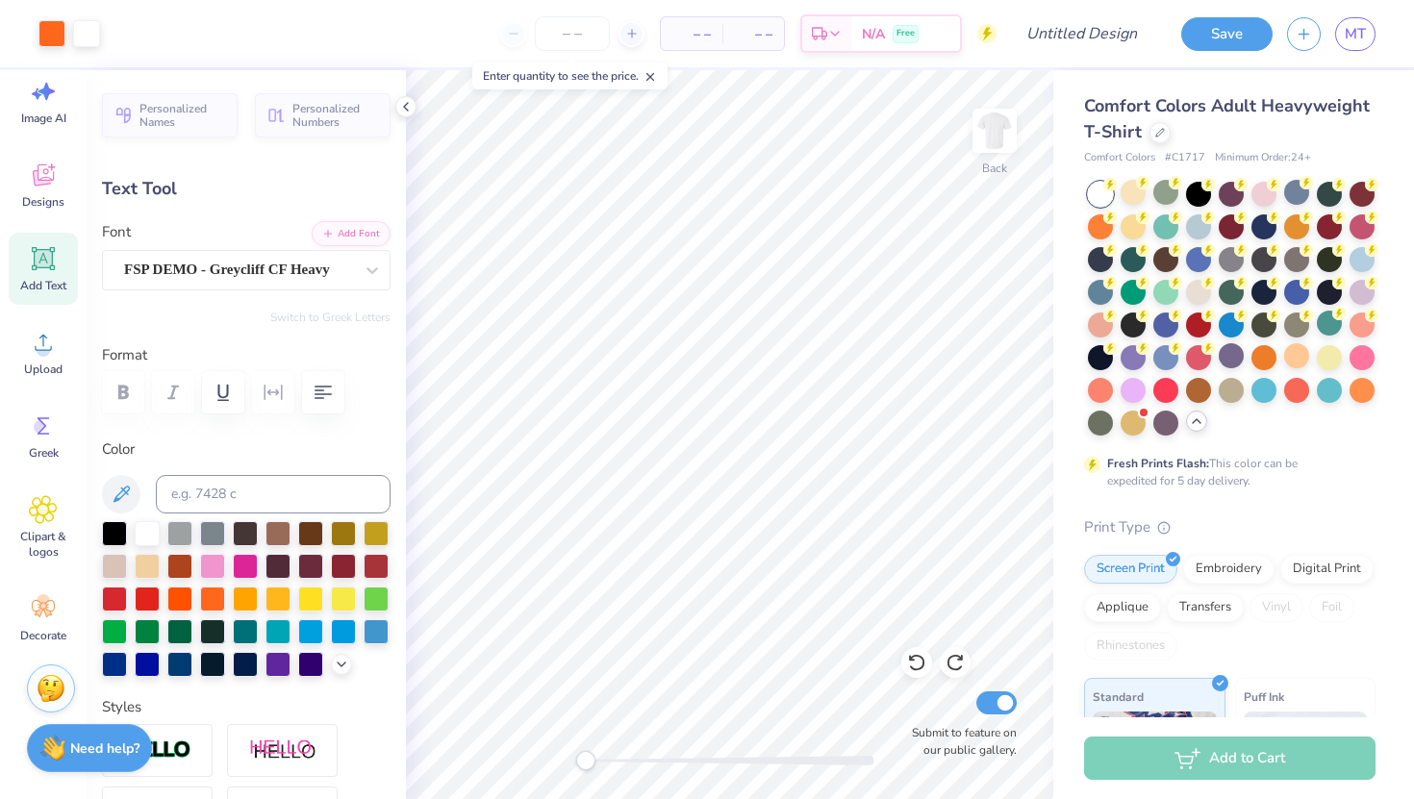
type input "7.29"
type input "5.2"
type textarea "the fire"
type input "0.0"
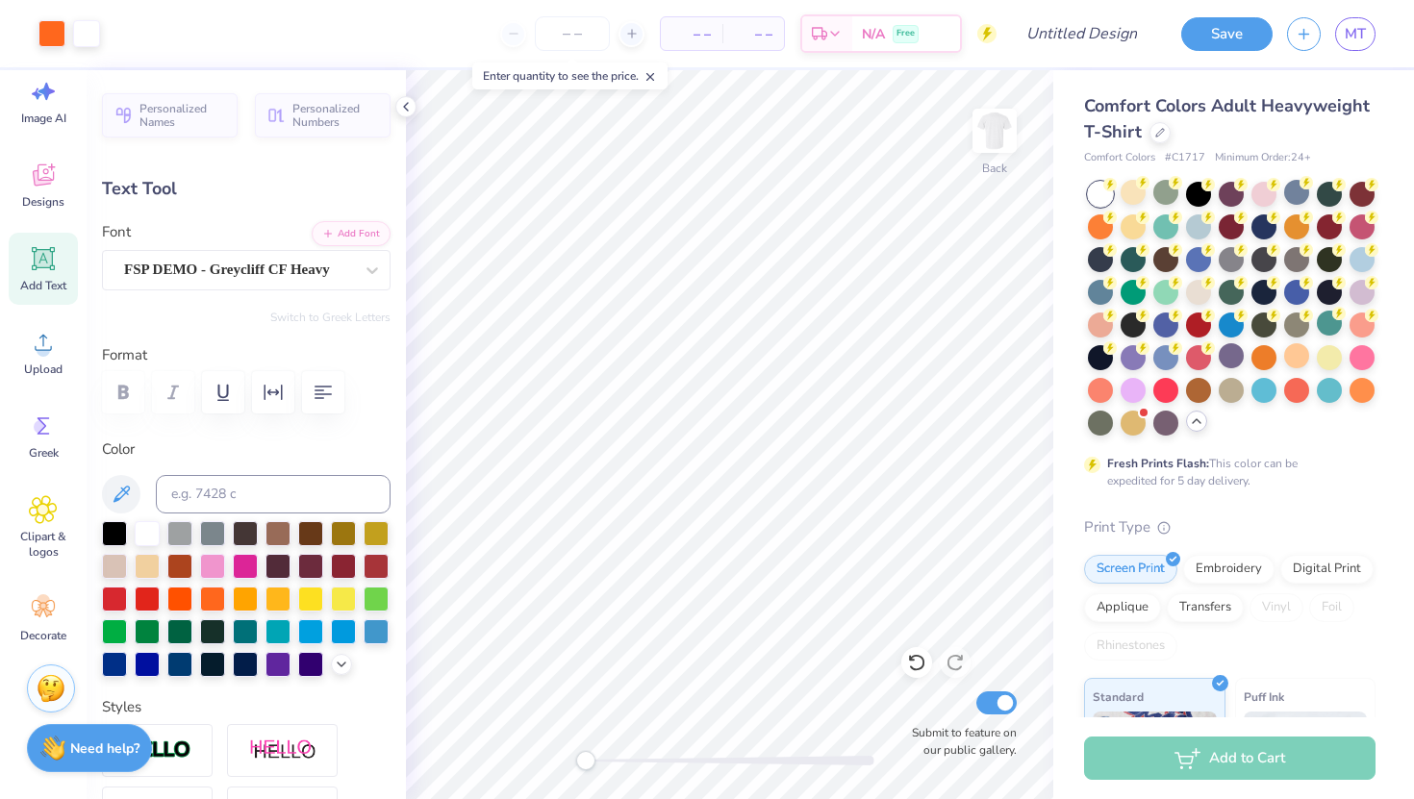
type input "9.95"
type input "4.47"
type input "9.32"
type textarea "dragoncheer"
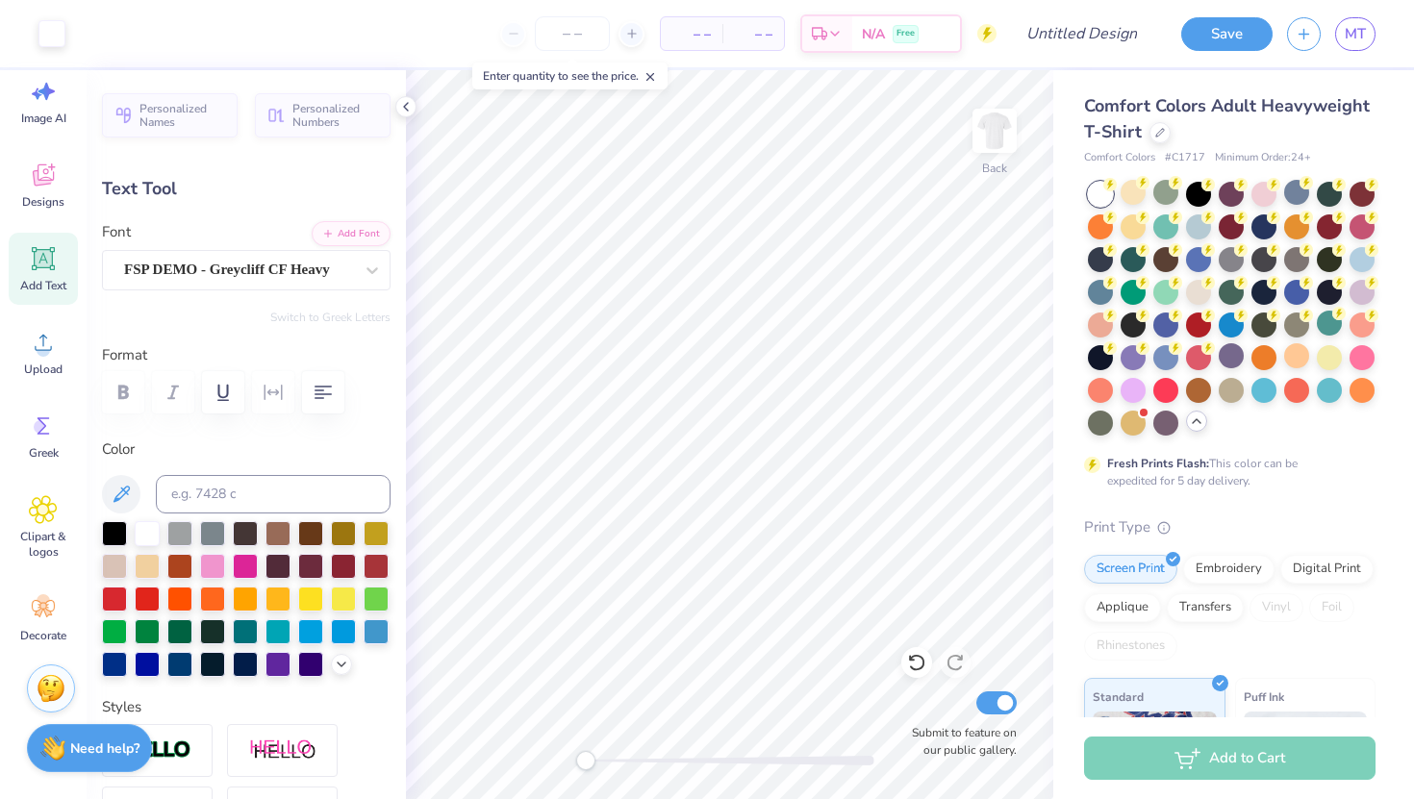
type input "9.87"
type input "4.54"
type input "9.15"
type input "9.05"
type input "3.02"
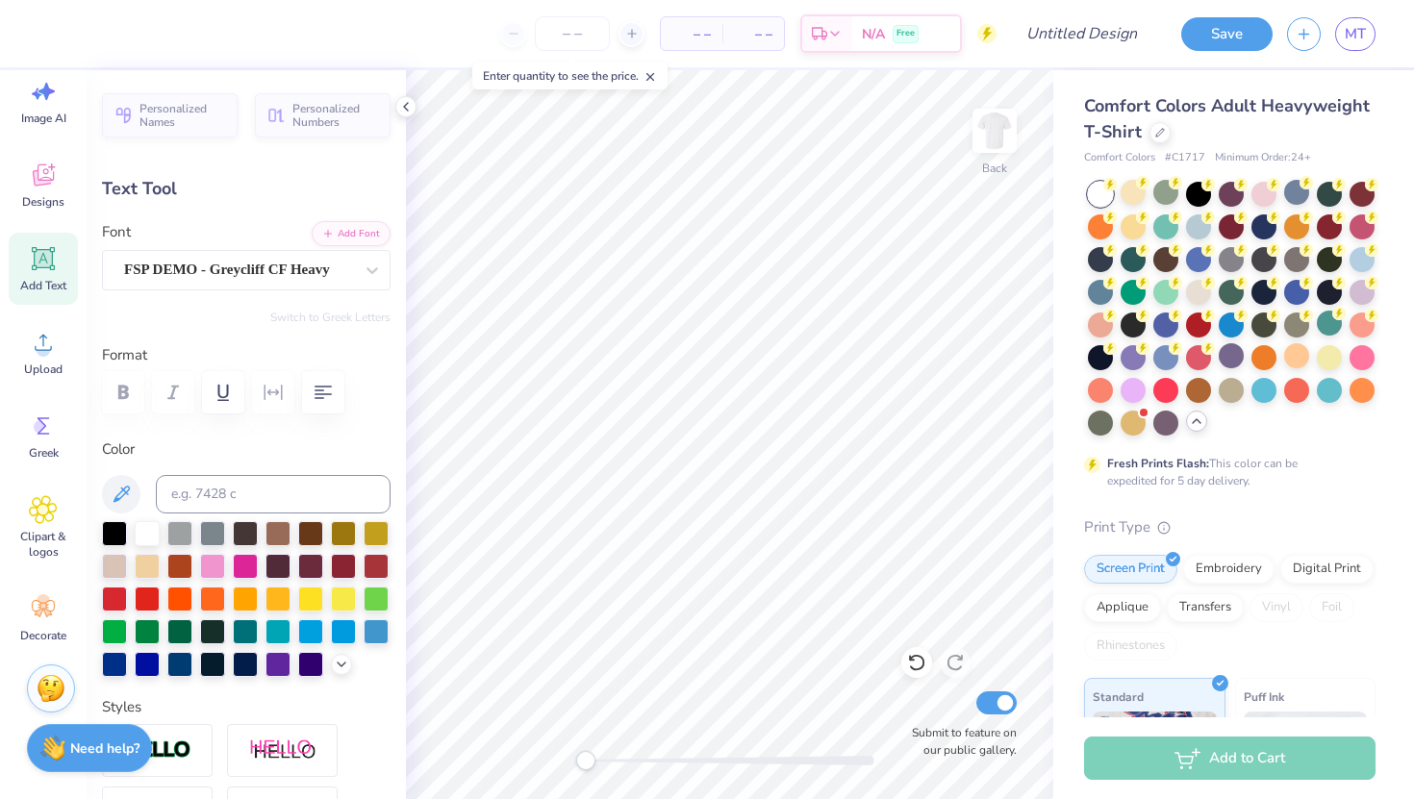
type input "7.32"
type input "0.0"
type input "9.87"
type input "4.54"
type input "10.23"
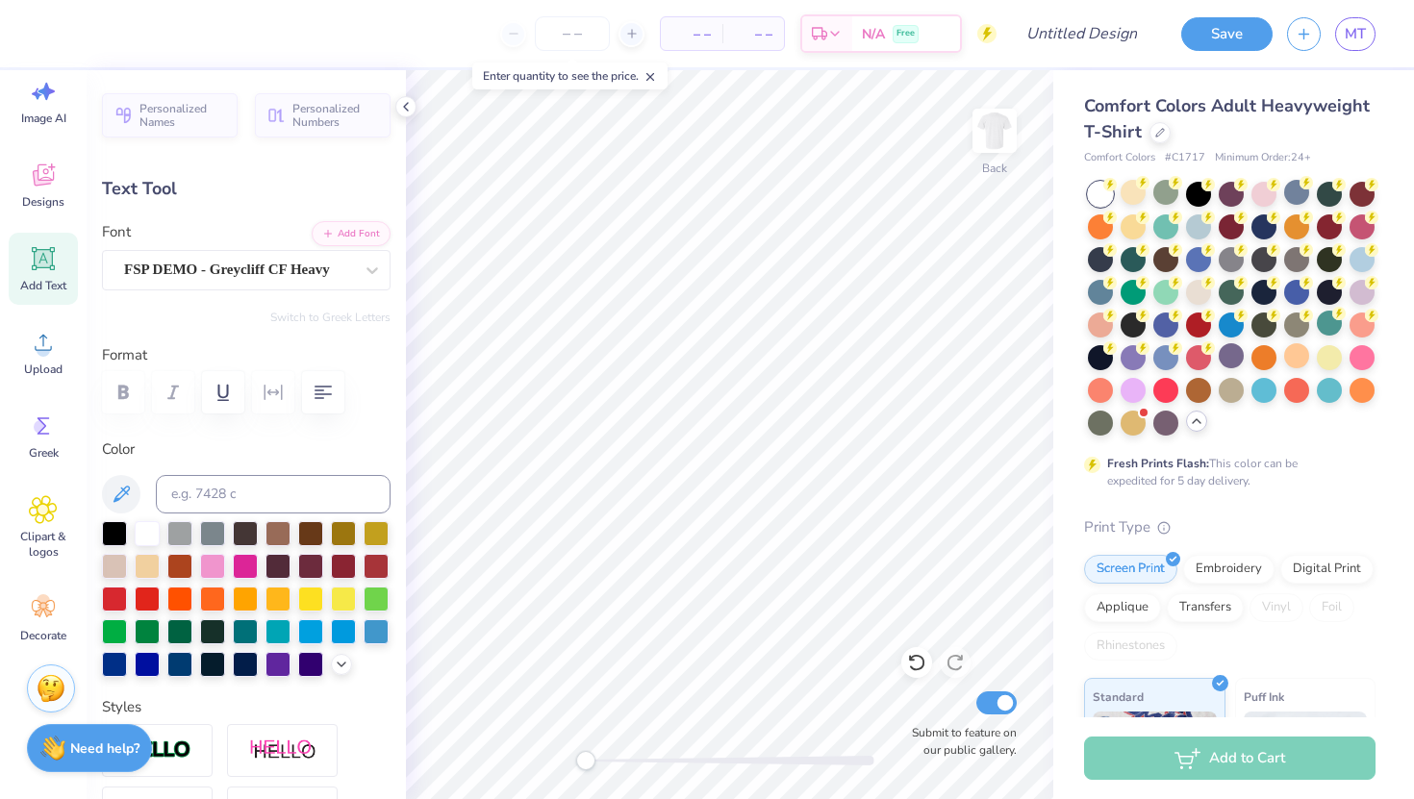
type input "9.05"
type input "3.02"
type input "7.55"
type input "0.0"
type input "9.87"
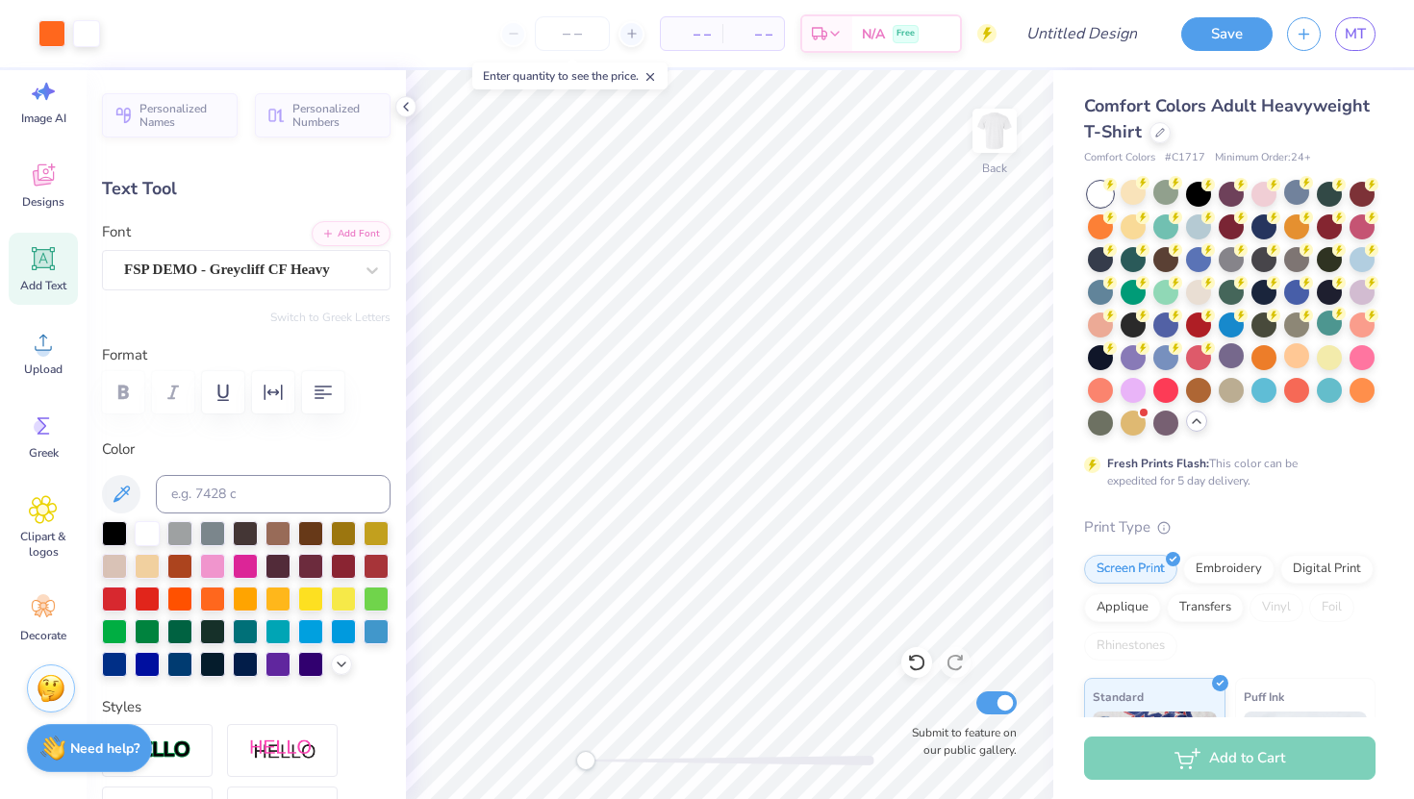
type input "4.54"
type input "10.23"
click at [914, 656] on icon at bounding box center [916, 663] width 16 height 17
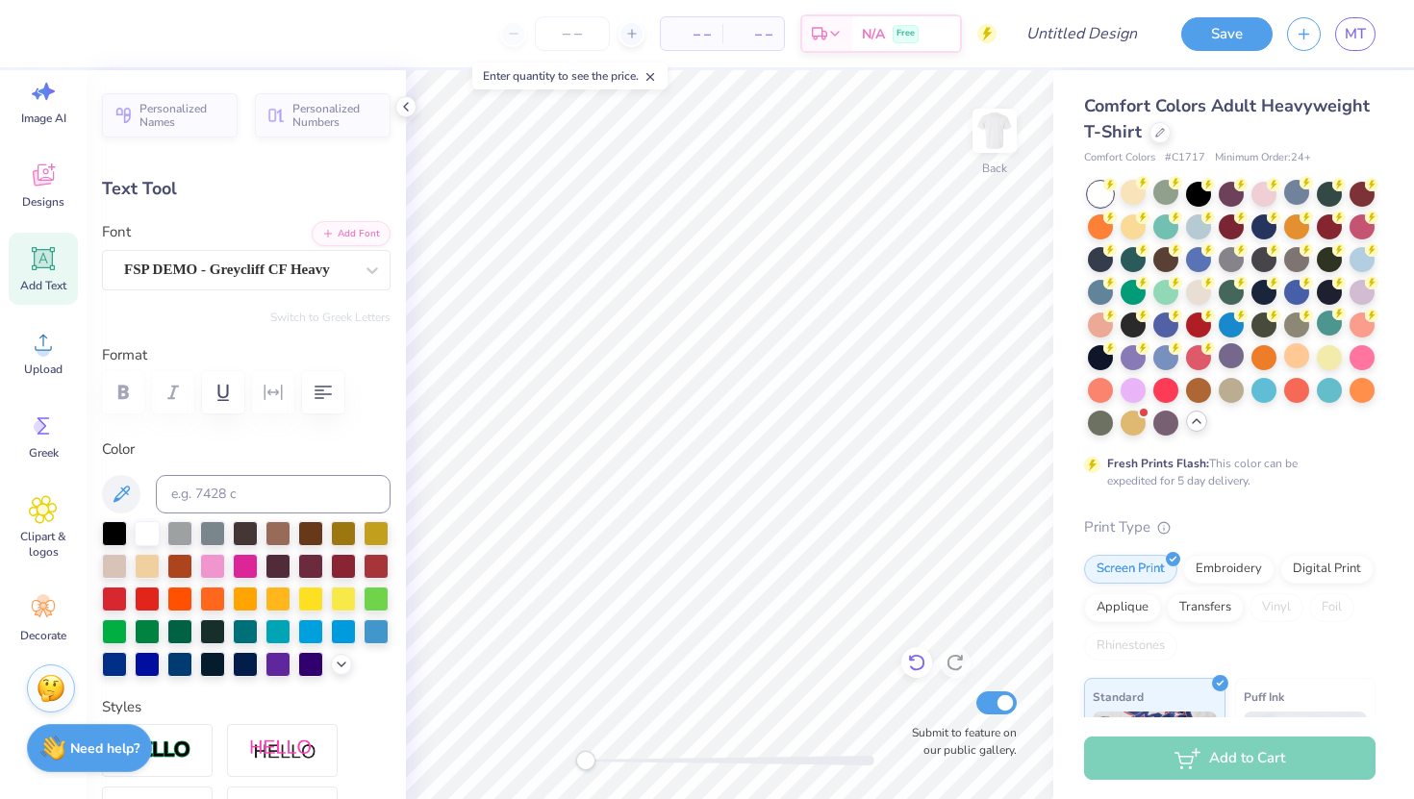
click at [914, 656] on icon at bounding box center [916, 663] width 16 height 17
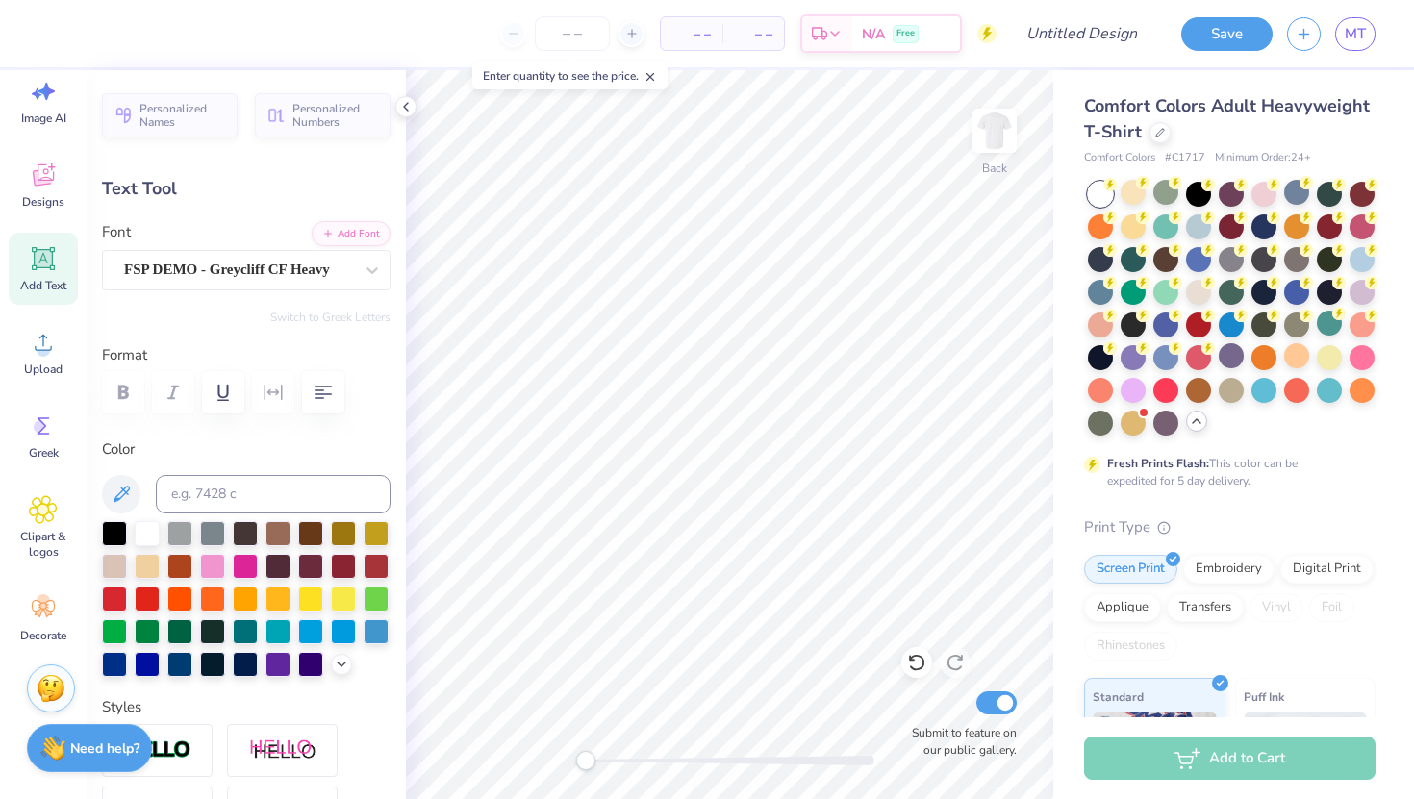
click at [914, 657] on icon at bounding box center [916, 663] width 16 height 17
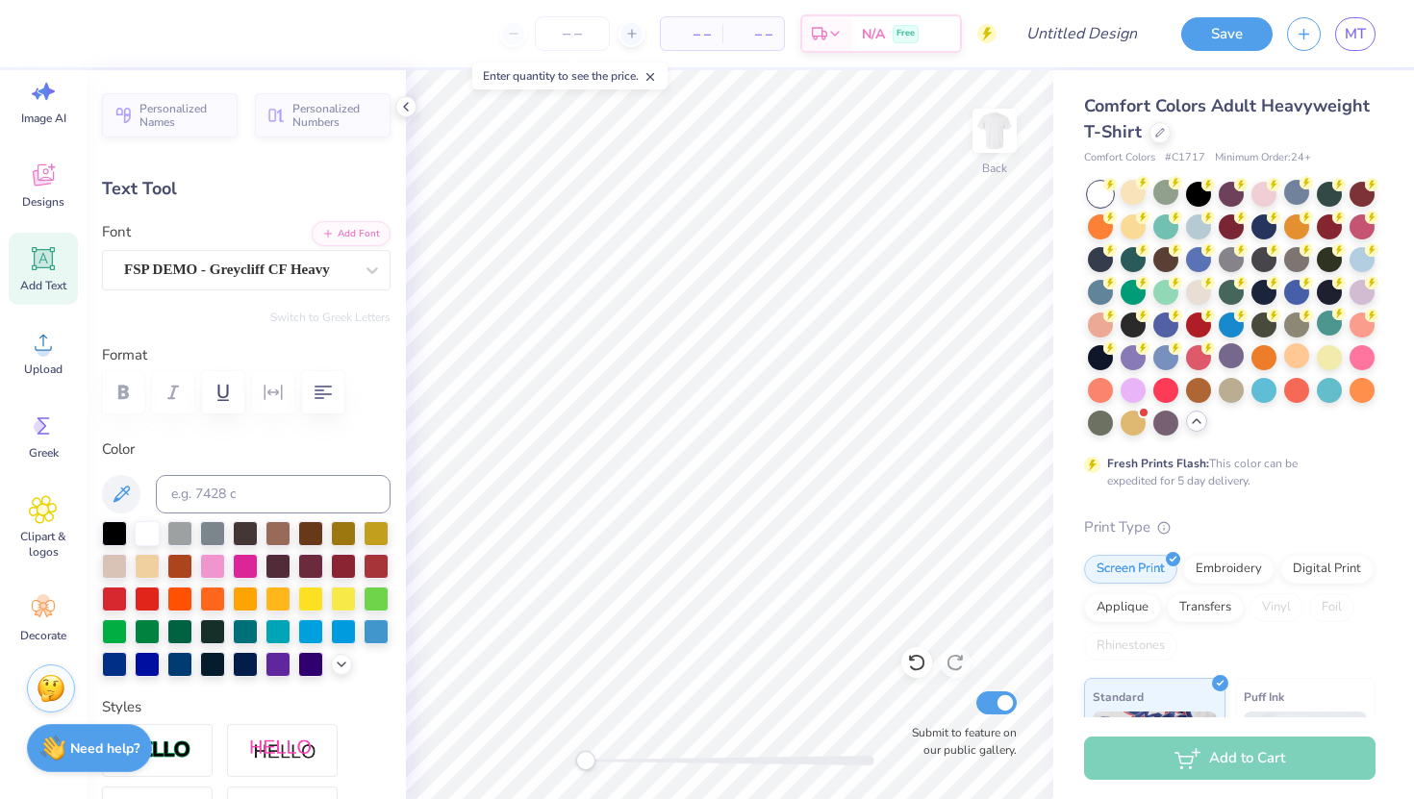
click at [914, 657] on icon at bounding box center [916, 663] width 16 height 17
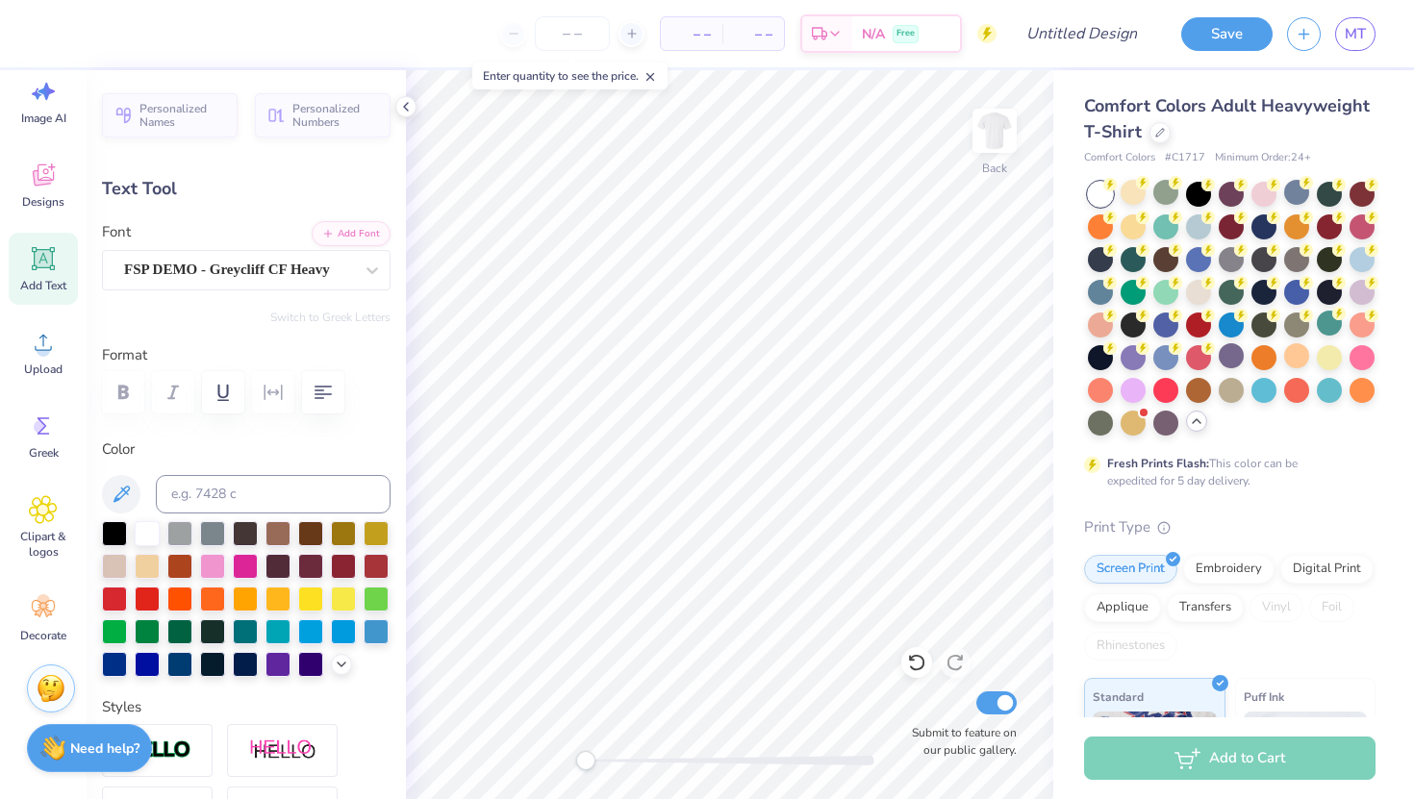
click at [914, 657] on icon at bounding box center [916, 663] width 16 height 17
click at [612, 767] on div at bounding box center [730, 760] width 288 height 19
type input "9.95"
type input "4.47"
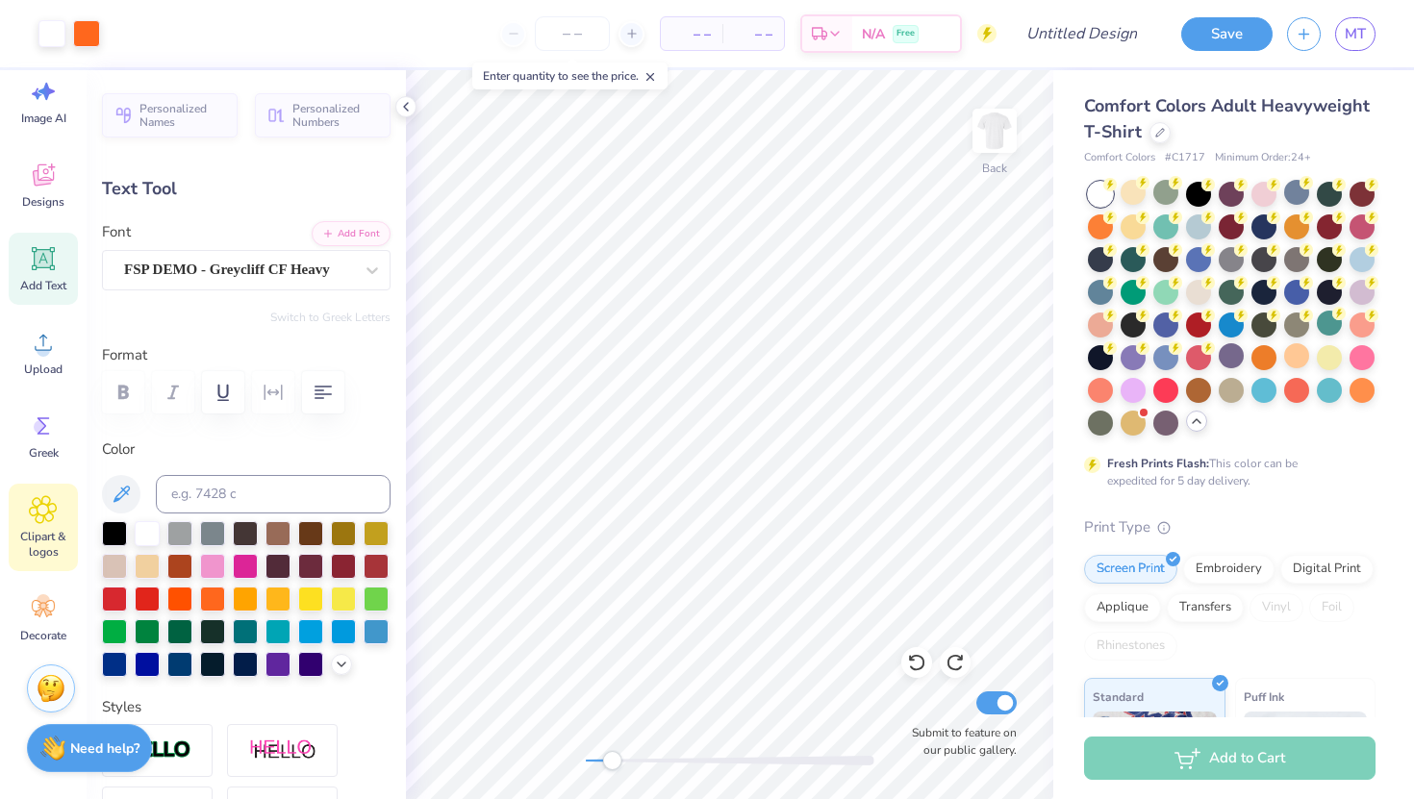
type input "9.32"
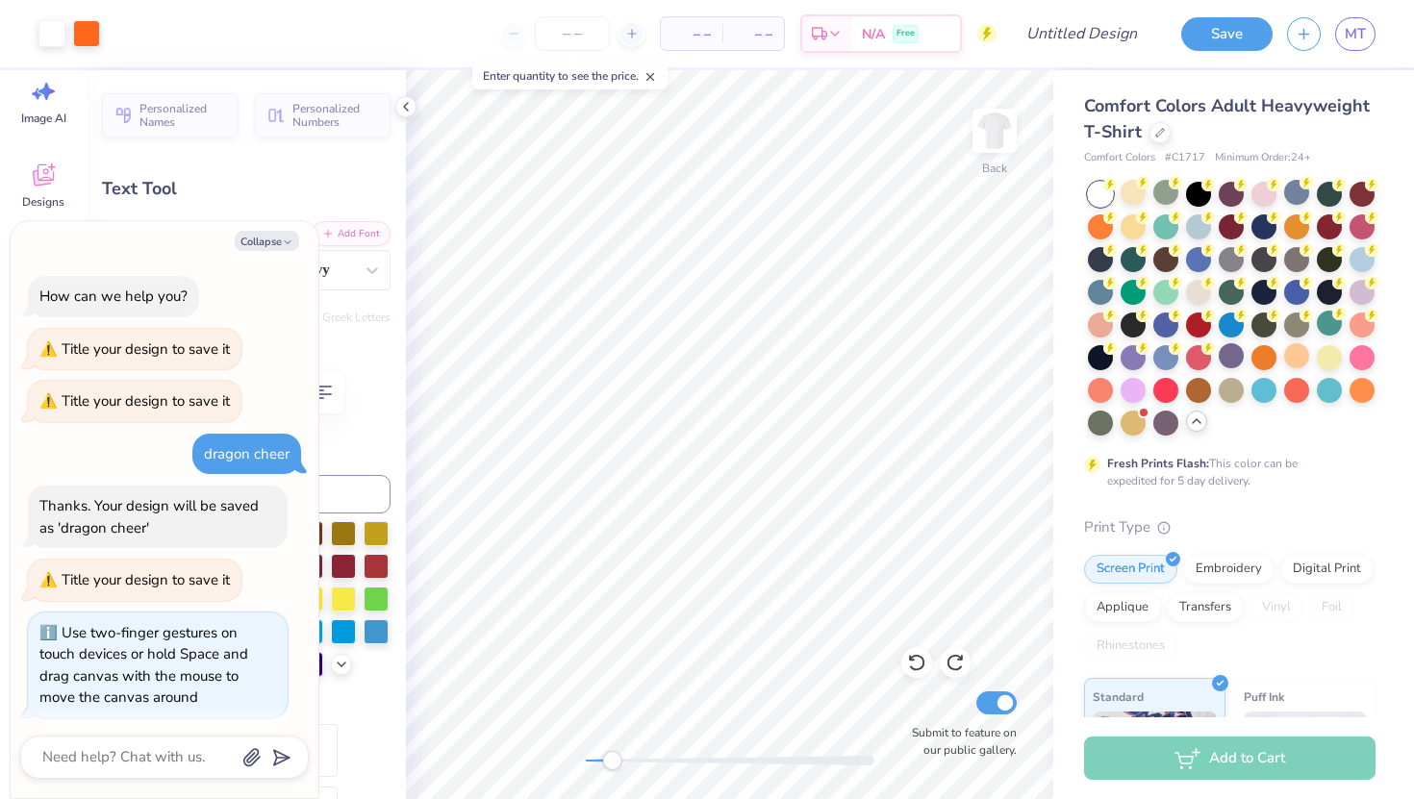
scroll to position [7, 0]
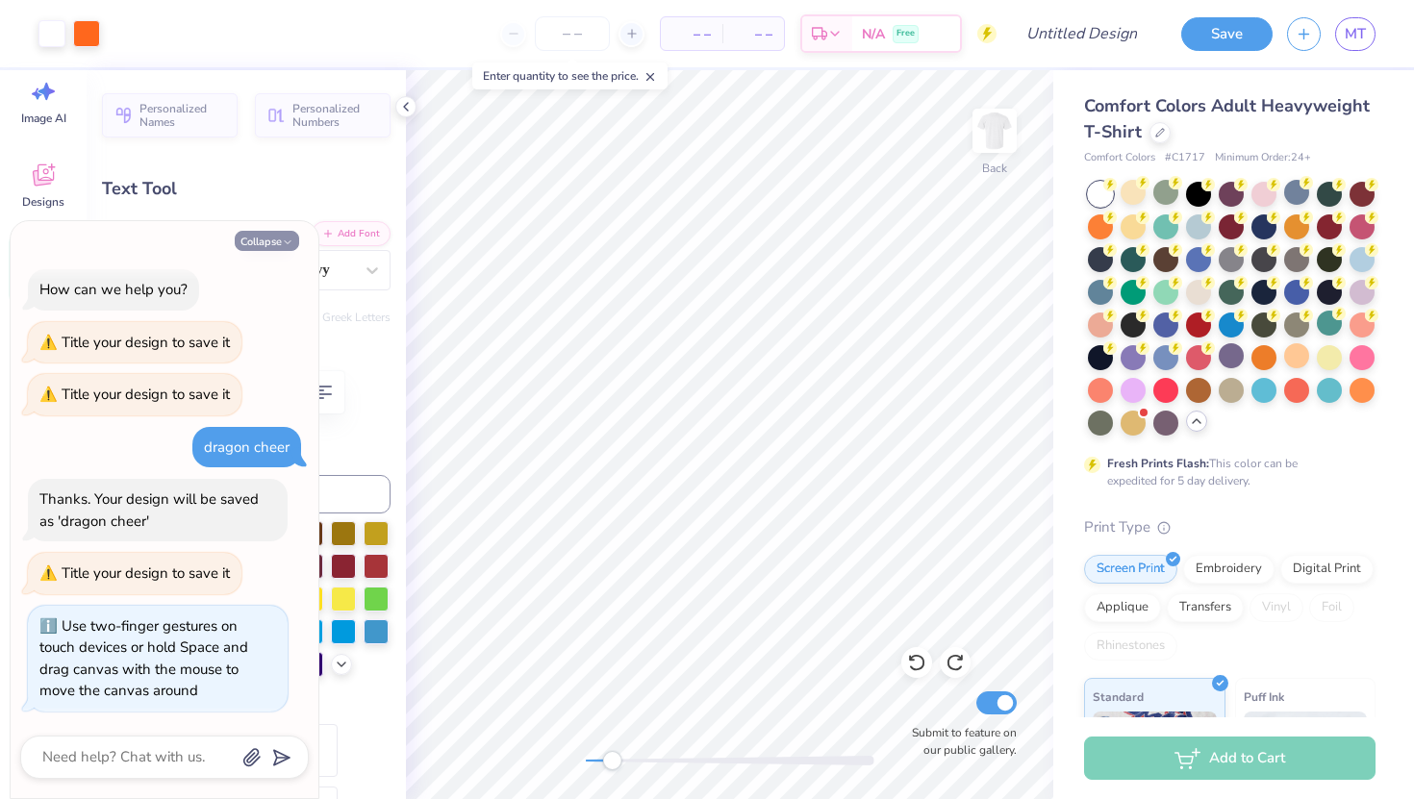
click at [256, 242] on button "Collapse" at bounding box center [267, 241] width 64 height 20
type textarea "x"
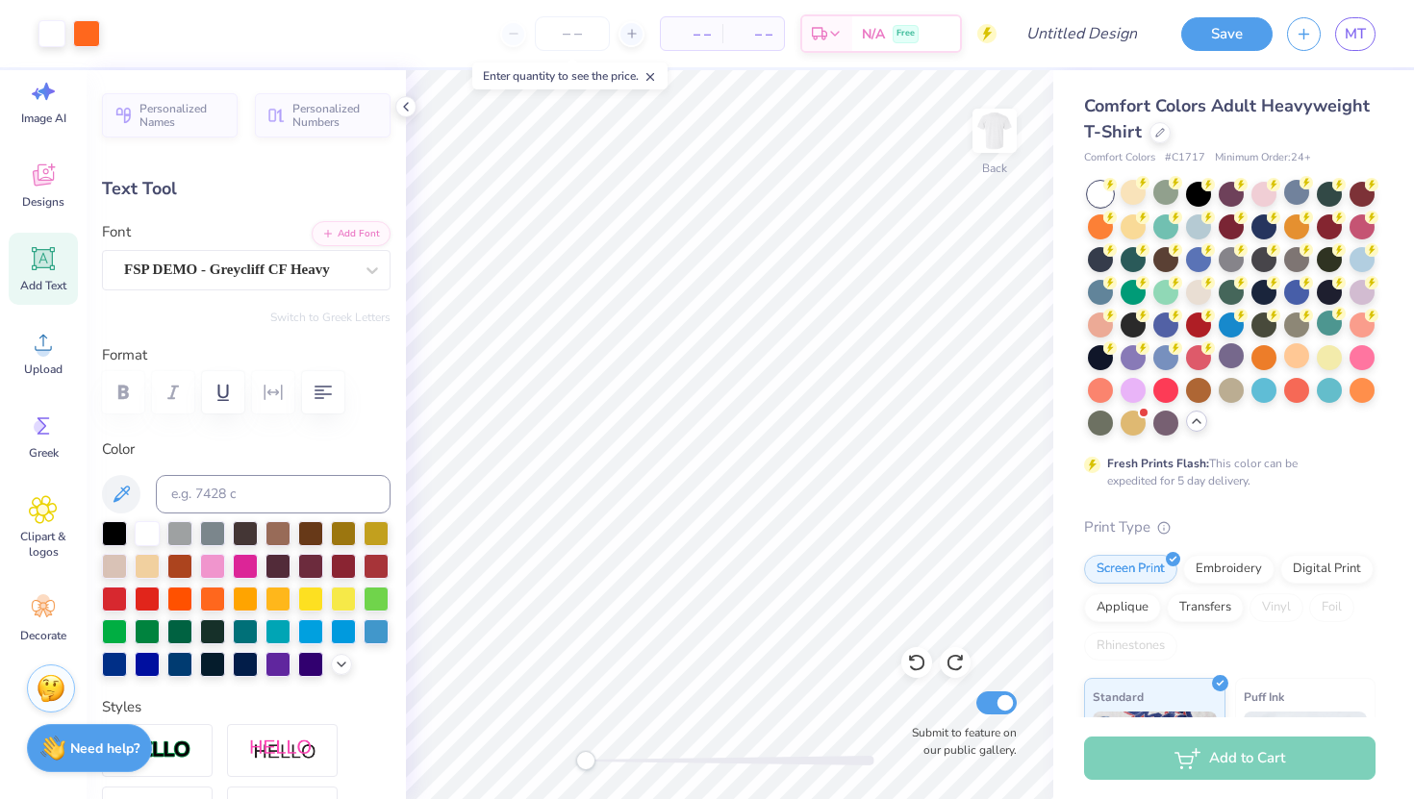
click at [496, 766] on div "Back Submit to feature on our public gallery." at bounding box center [729, 434] width 647 height 729
click at [40, 531] on span "Clipart & logos" at bounding box center [43, 544] width 63 height 31
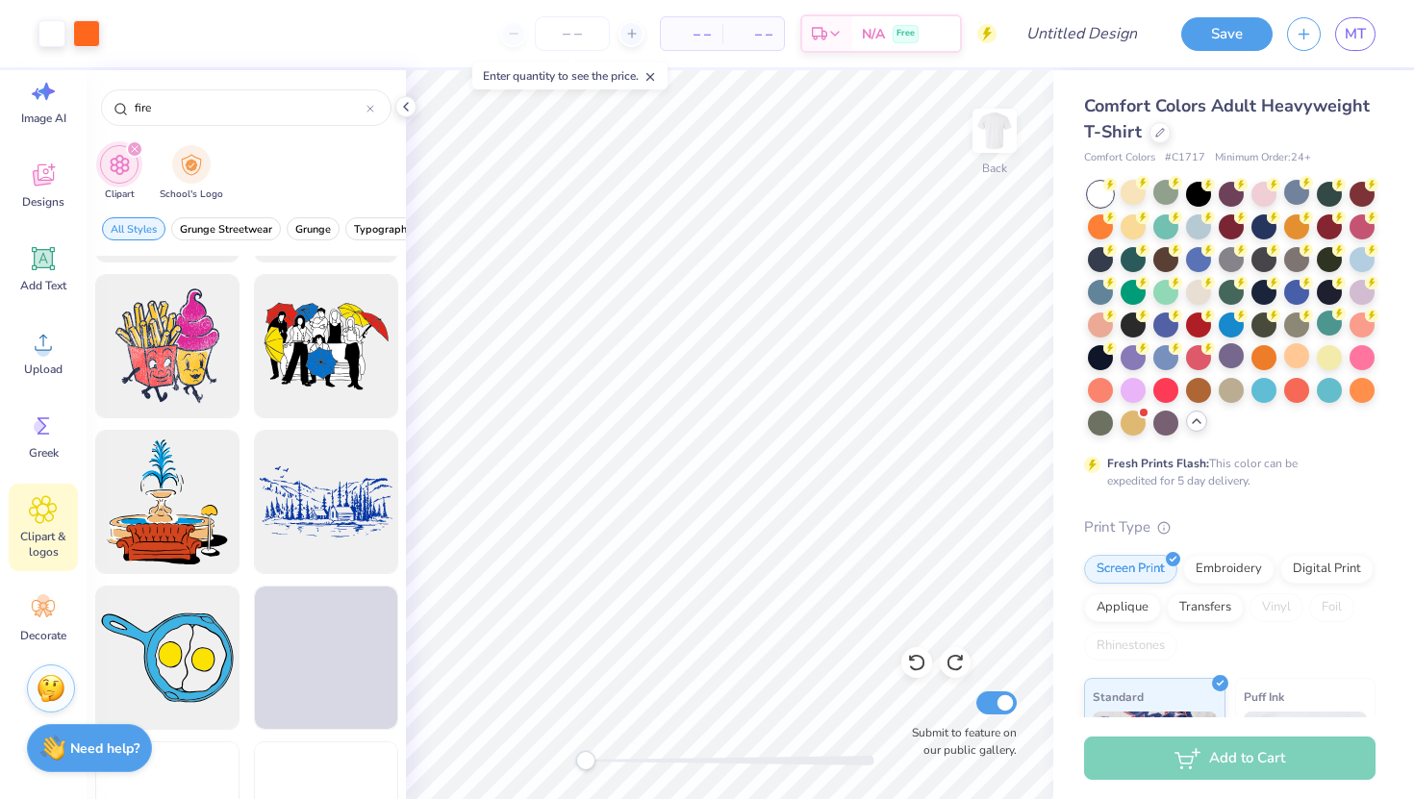
scroll to position [15263, 0]
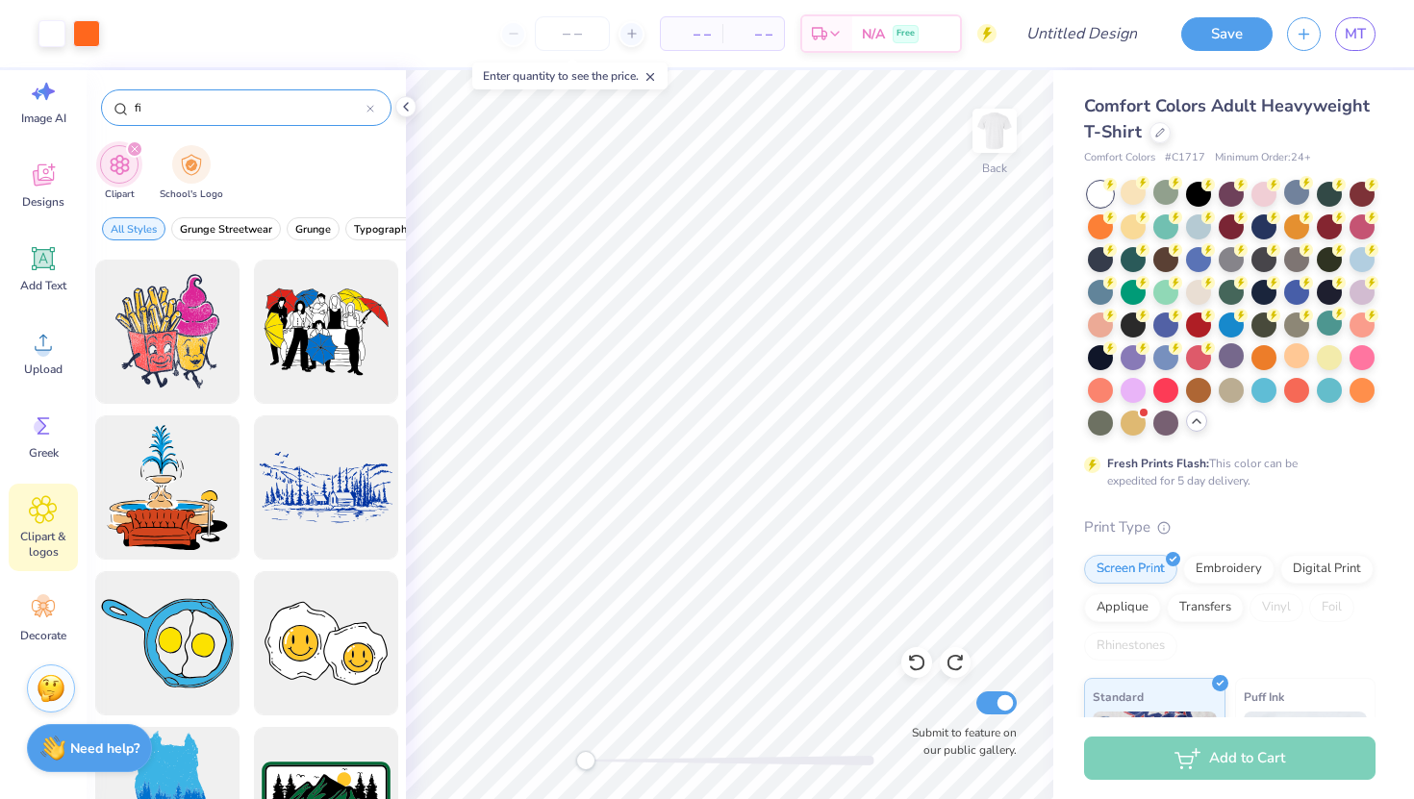
type input "f"
type input "dragon"
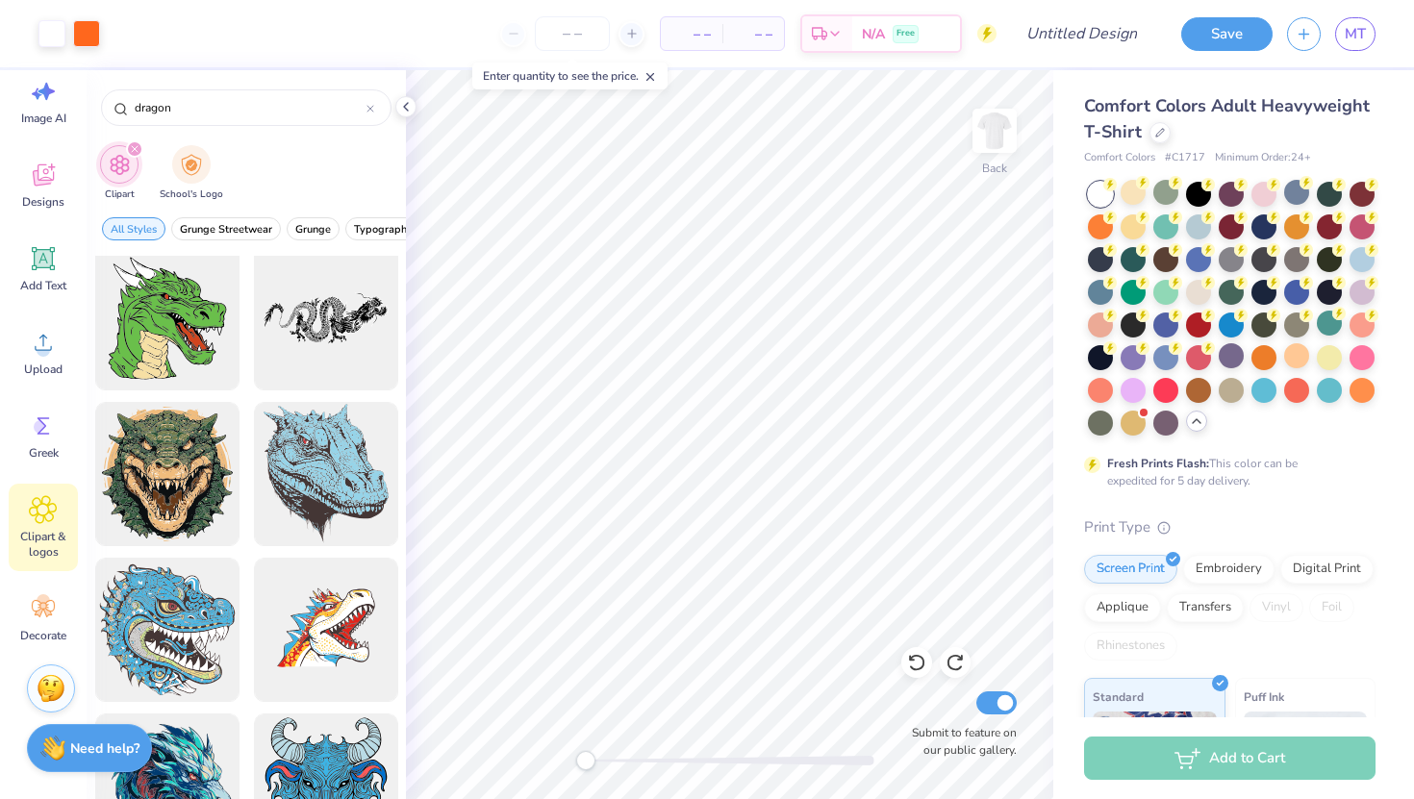
scroll to position [275, 0]
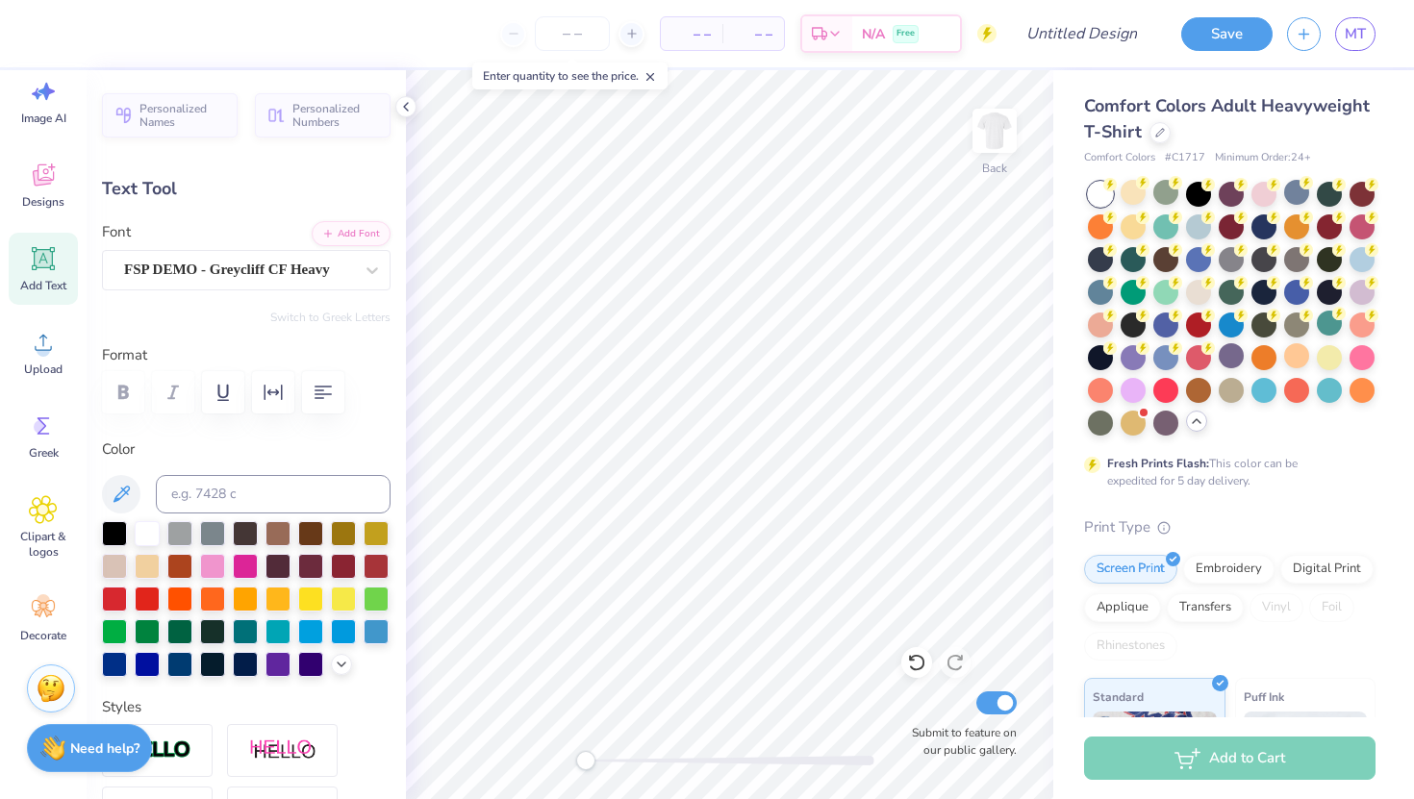
type input "4.81"
type input "2.22"
type input "6.87"
type input "3.2"
type textarea "dra"
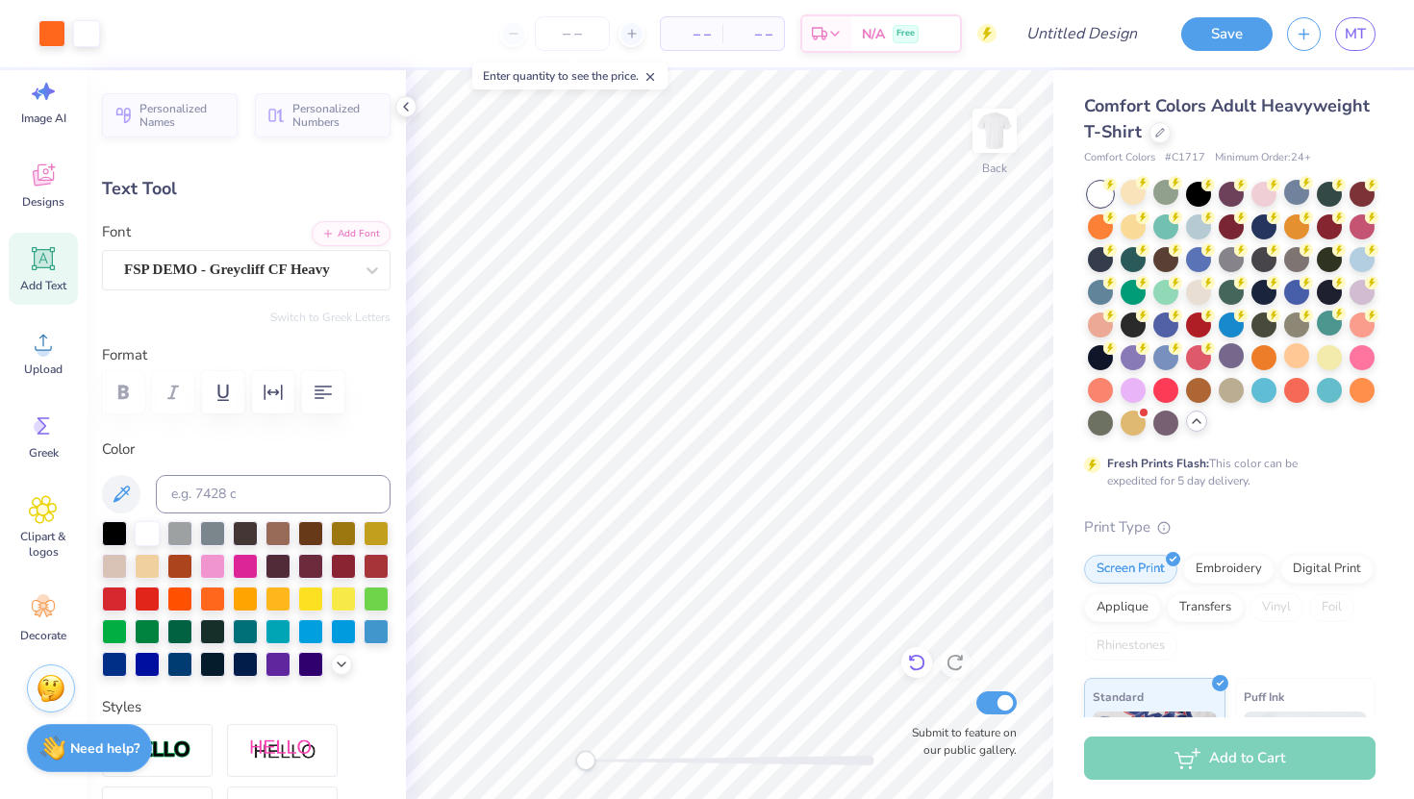
click at [927, 662] on div at bounding box center [916, 662] width 31 height 31
type input "3.2"
type textarea "L"
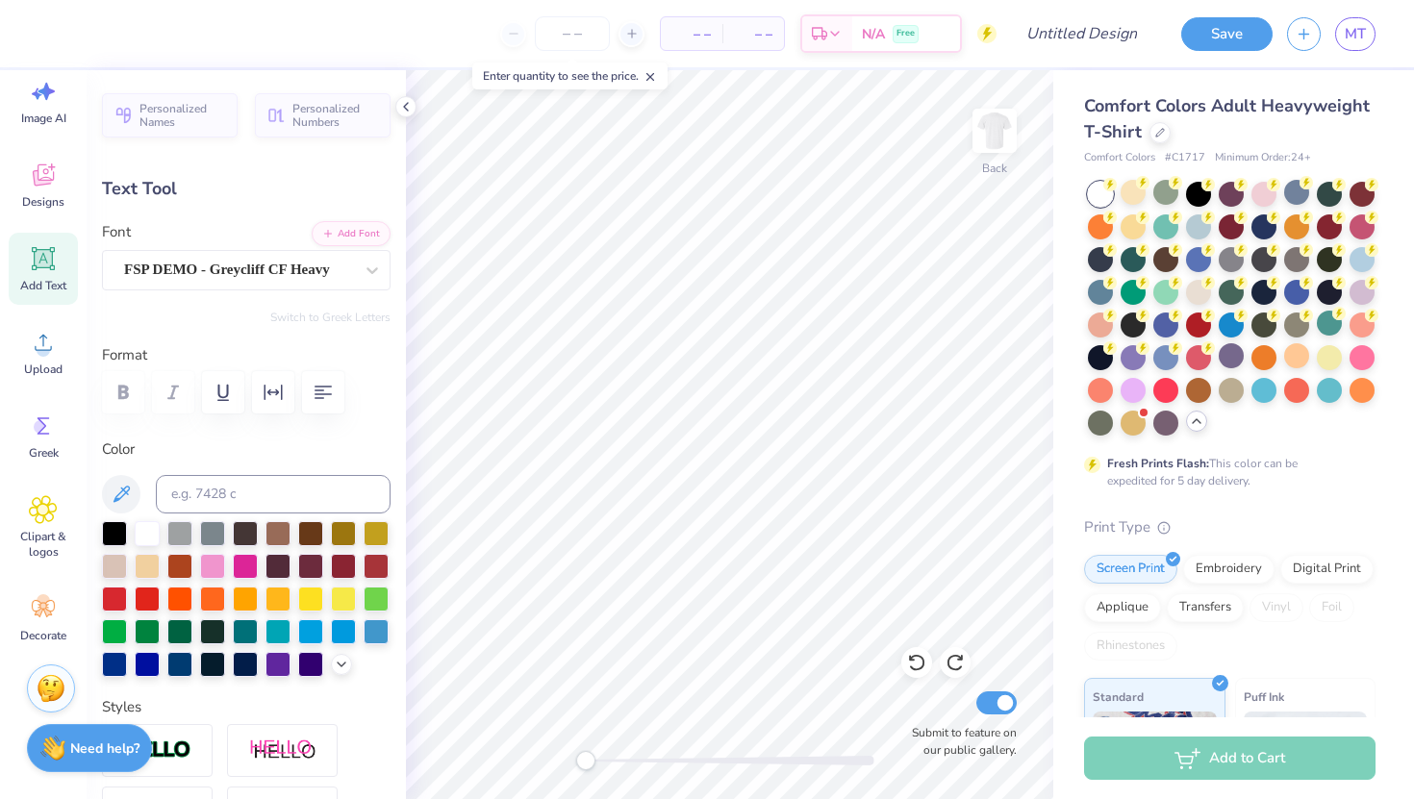
type textarea "dra"
type input "3.92"
type input "2.44"
type input "6.85"
type input "5.3"
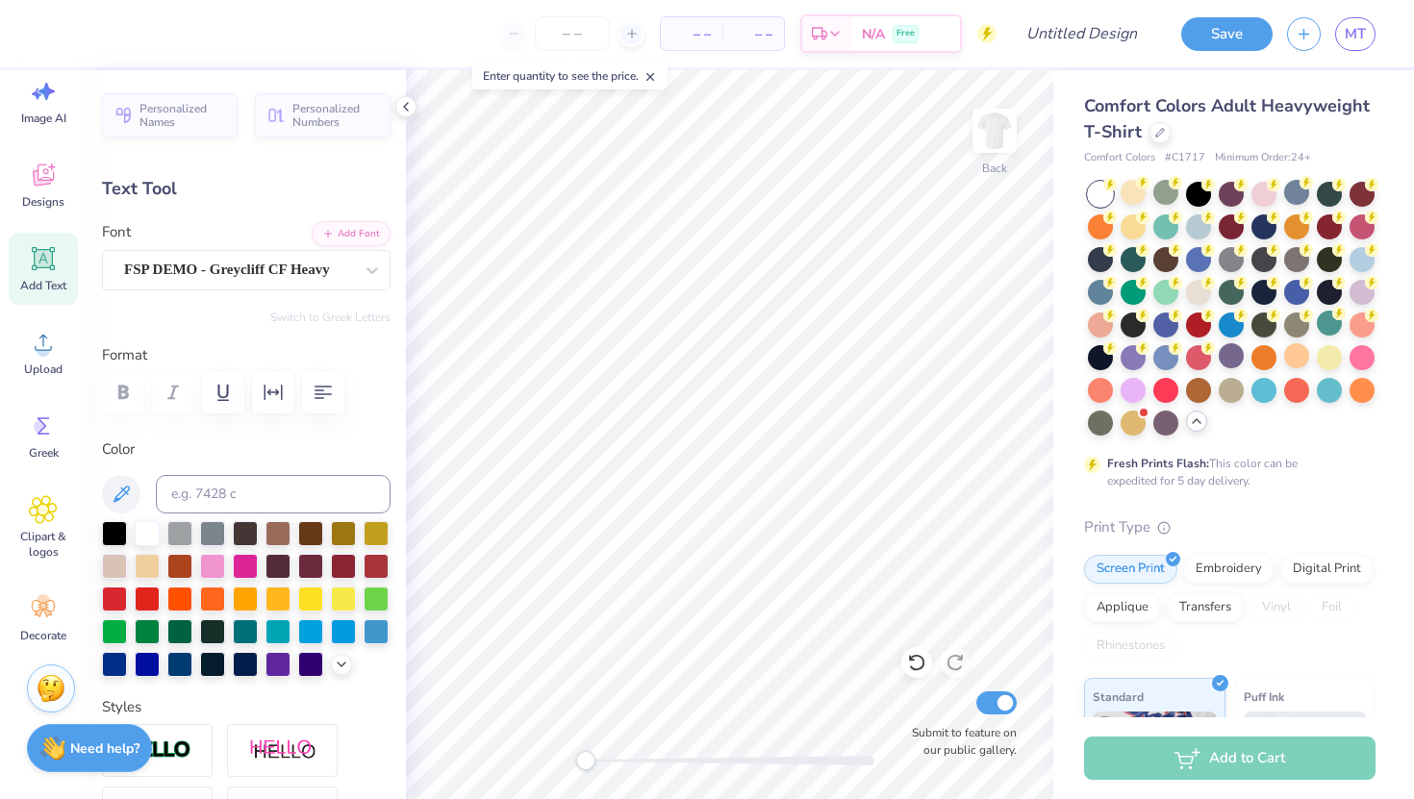
type textarea "gons"
type input "0.0"
type input "4.32"
type input "2.00"
type input "6.92"
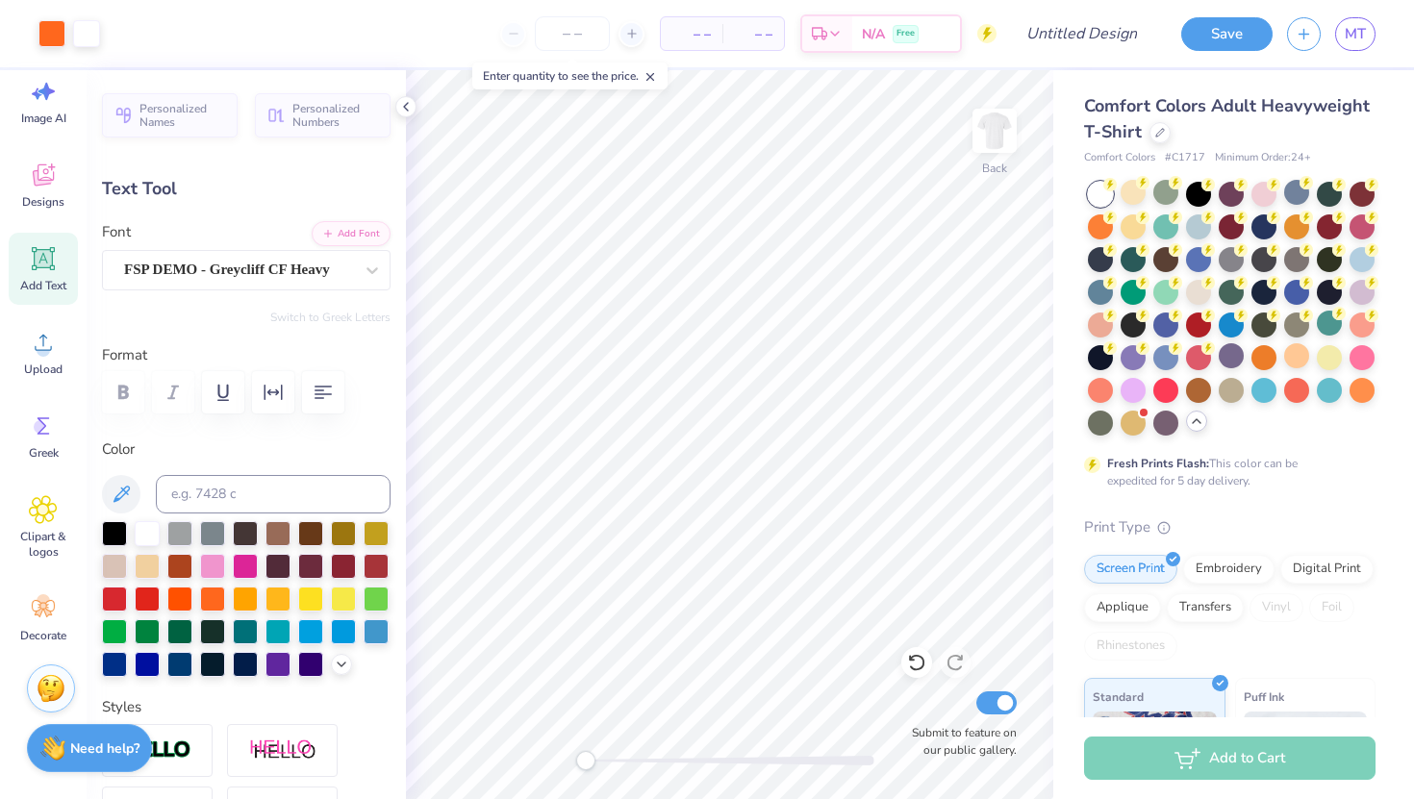
type input "3.2"
type input "6.47"
type input "2.20"
type input "6.89"
type input "5.3"
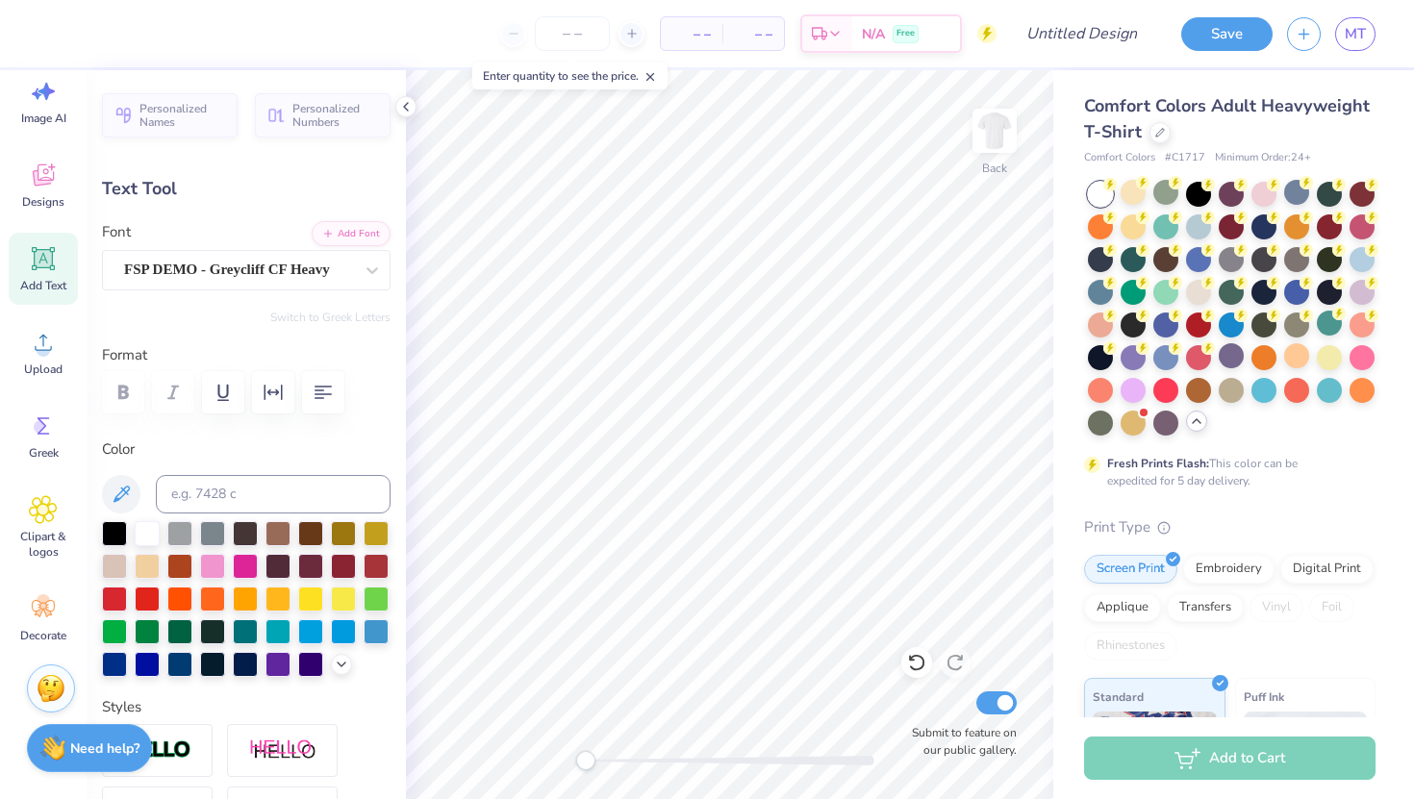
type textarea "gon"
type input "0.0"
type input "5.08"
type input "2.23"
type input "5.31"
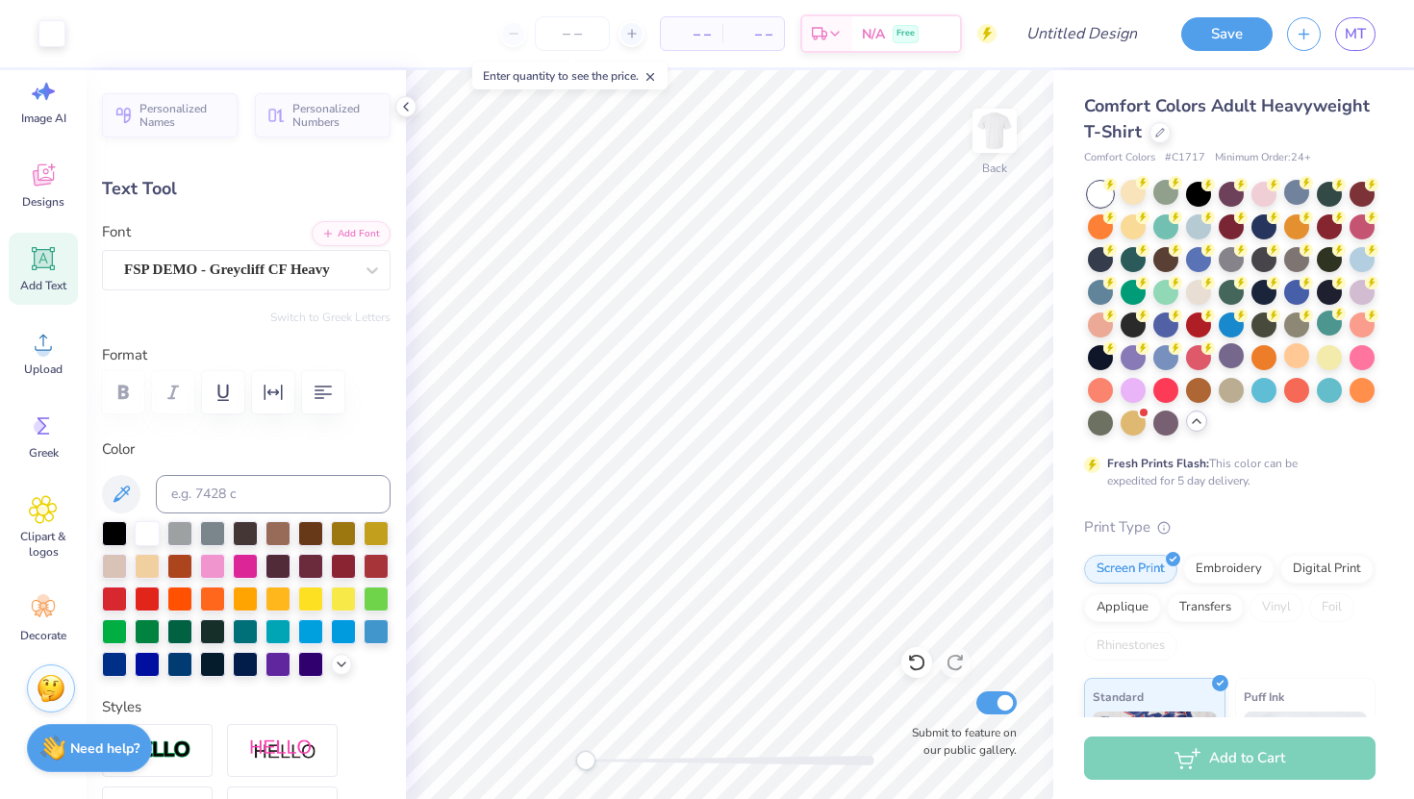
type input "5.3"
type input "4.20"
type input "2.53"
type input "9.29"
type input "5.2"
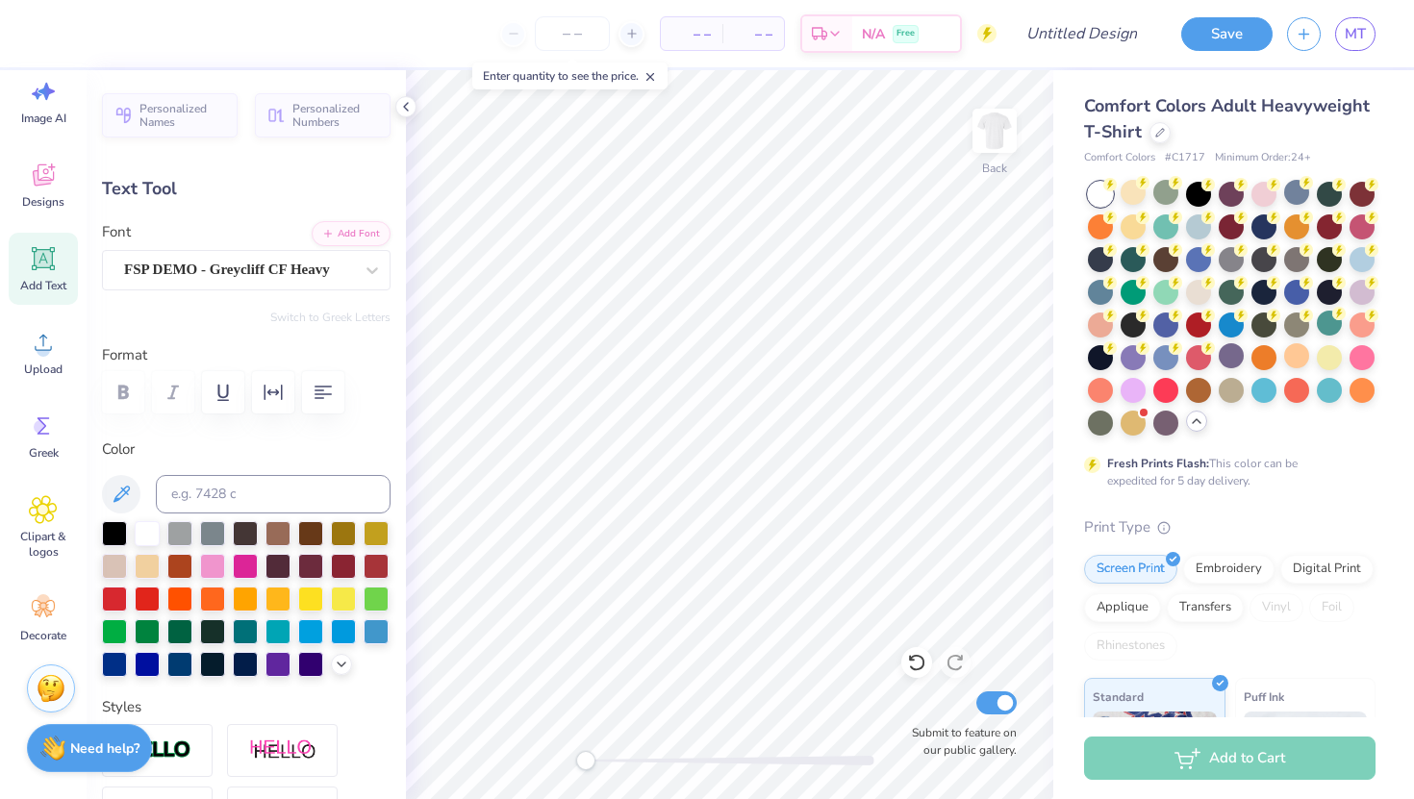
type textarea "2026"
click at [1086, 496] on div "Comfort Colors Adult Heavyweight T-Shirt Comfort Colors # C1717 Minimum Order: …" at bounding box center [1229, 602] width 291 height 1019
type input "0.0"
type input "6.31"
type input "2.71"
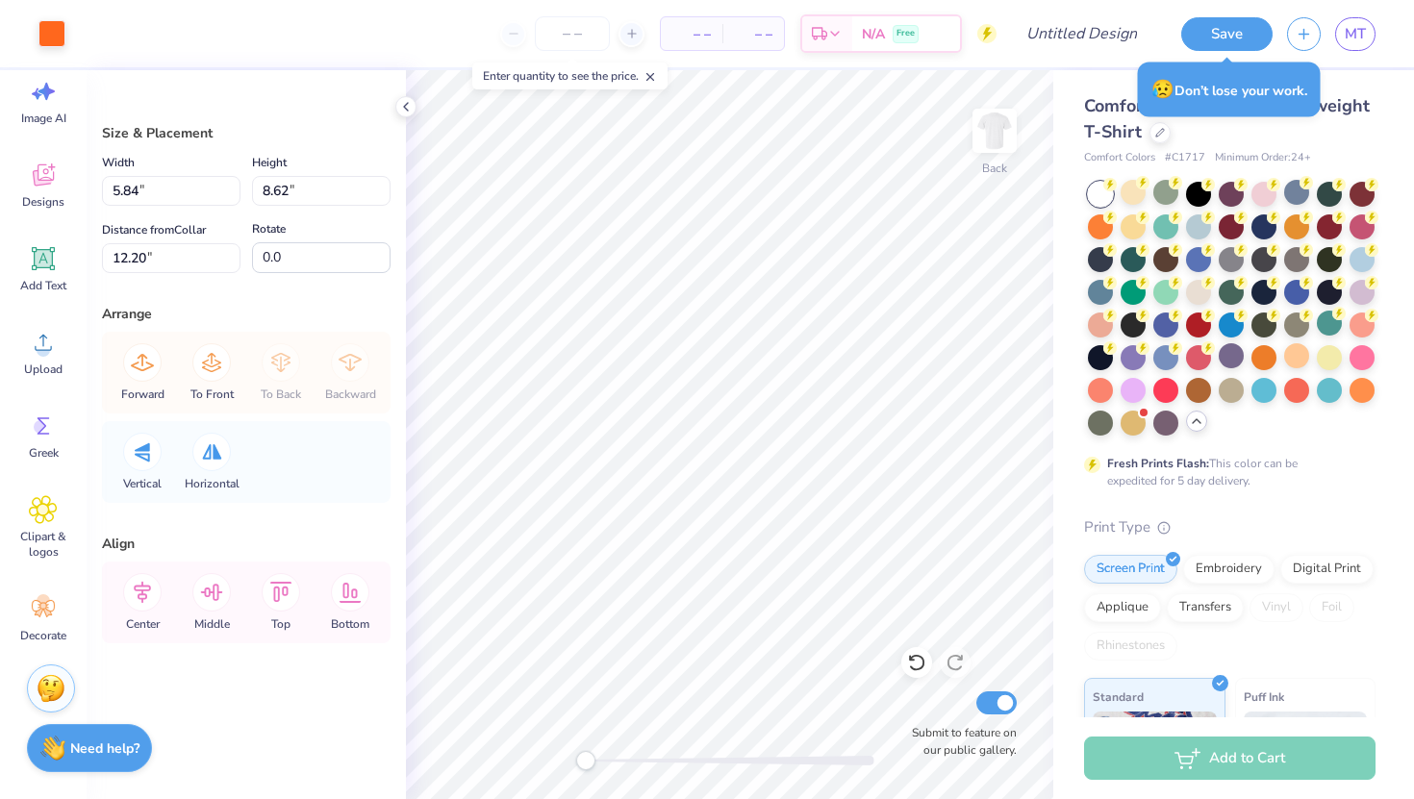
click at [929, 692] on div "Back Submit to feature on our public gallery." at bounding box center [729, 434] width 647 height 729
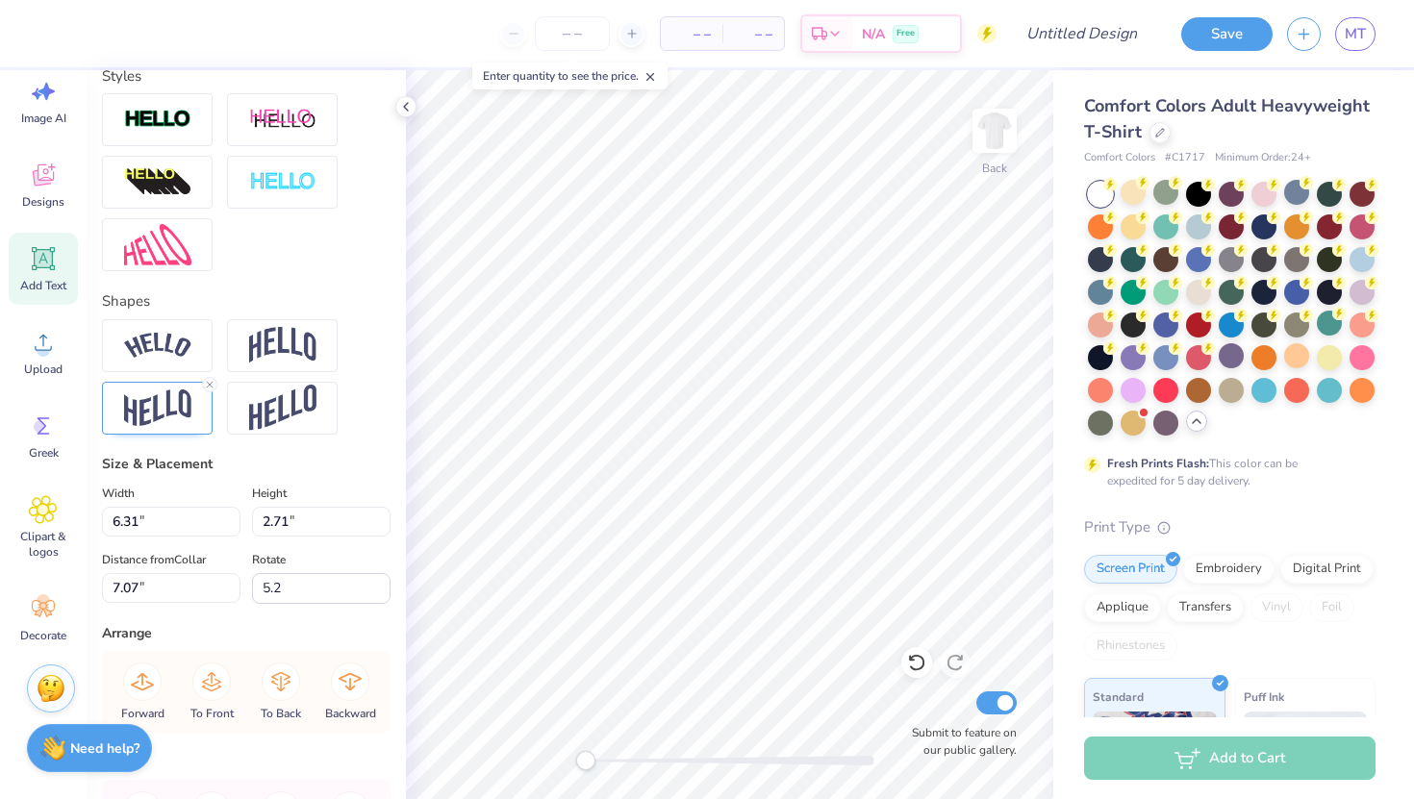
scroll to position [643, 0]
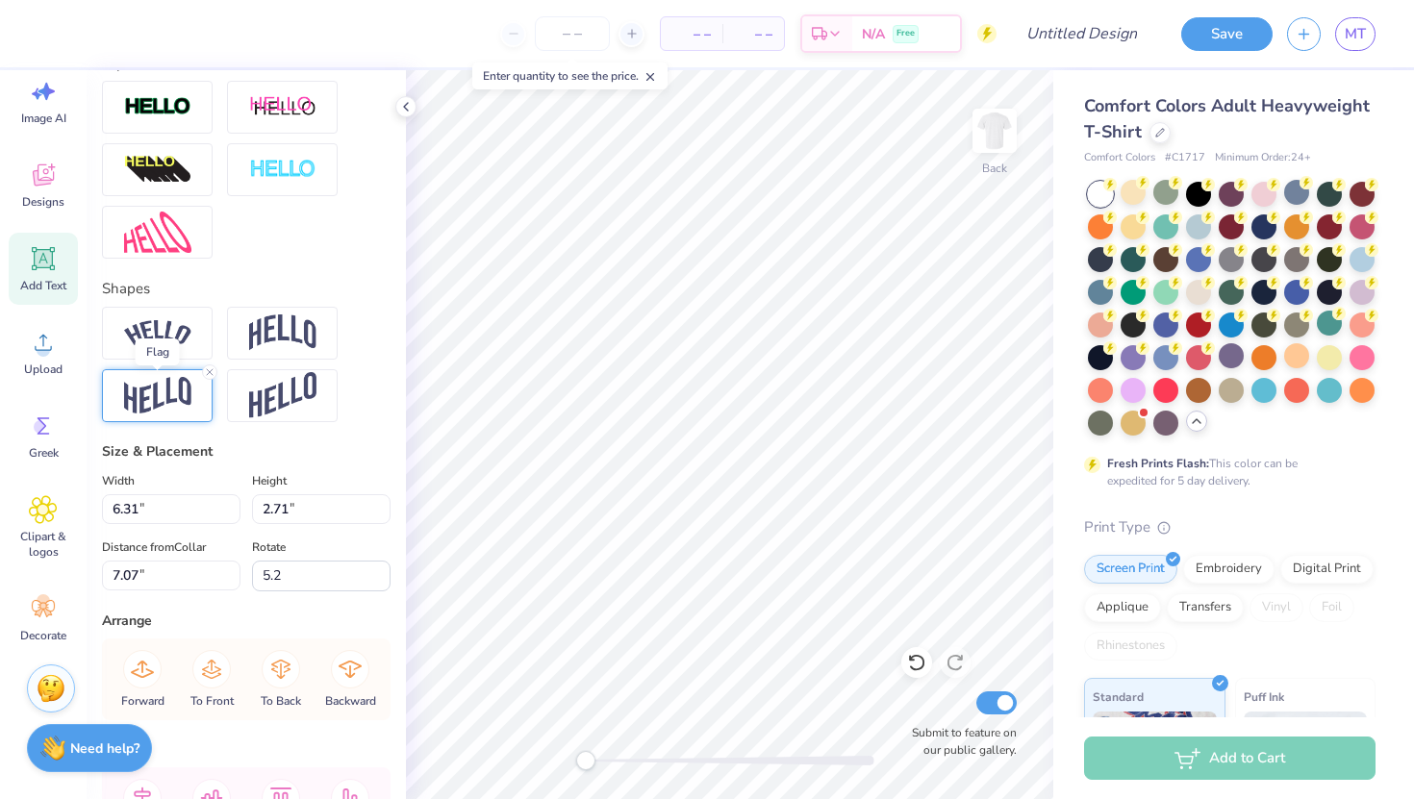
click at [141, 381] on img at bounding box center [157, 396] width 67 height 38
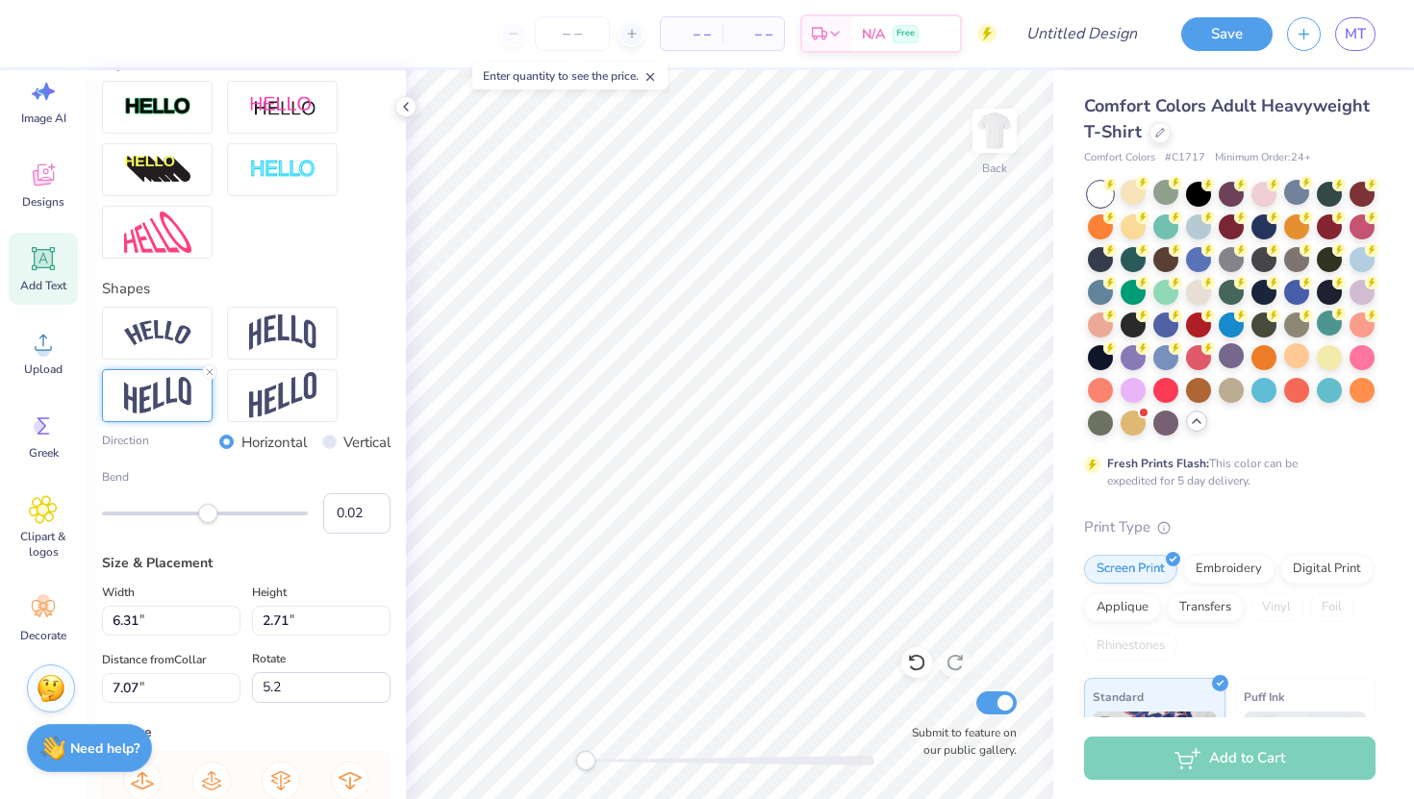
drag, startPoint x: 190, startPoint y: 514, endPoint x: 206, endPoint y: 524, distance: 18.7
click at [206, 524] on div "Bend 0.02" at bounding box center [246, 500] width 288 height 65
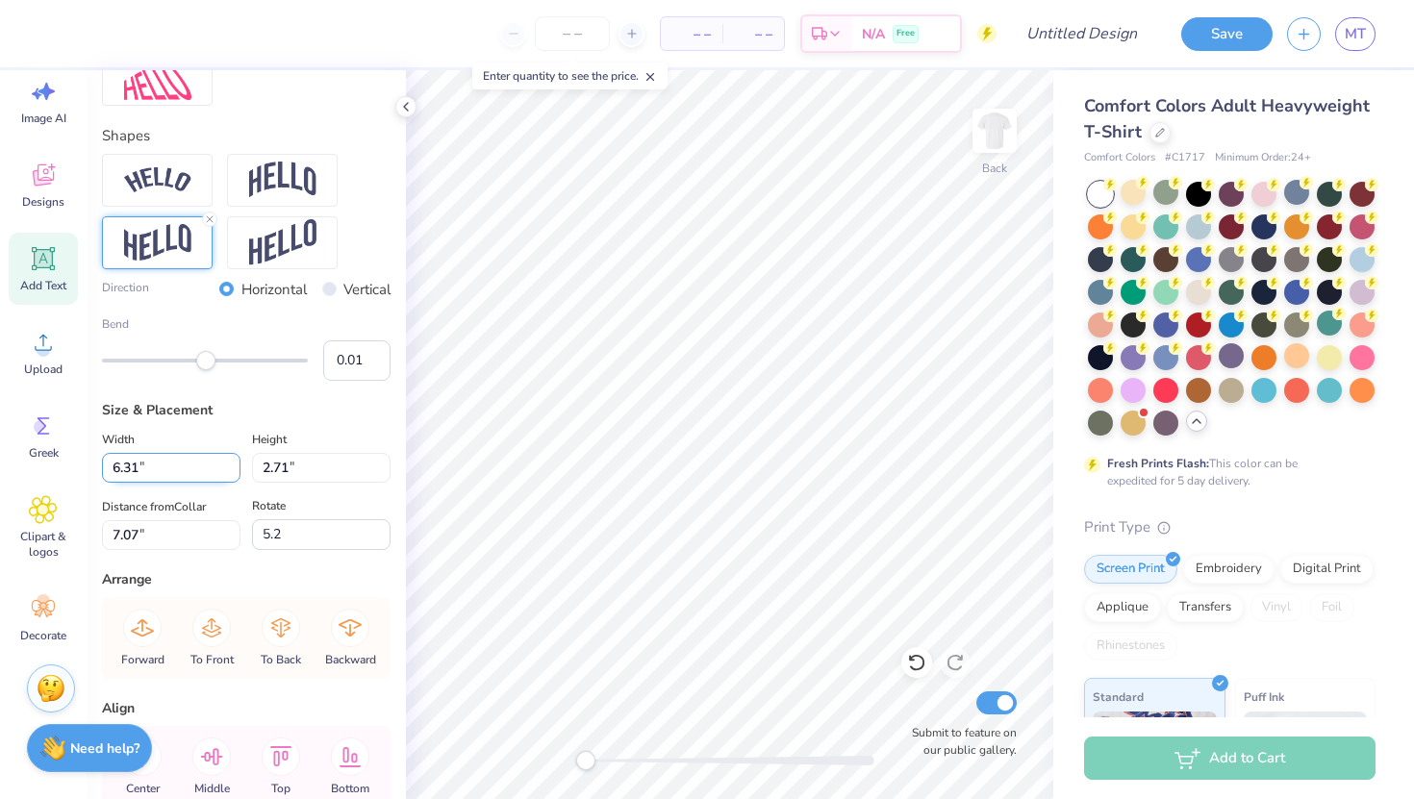
scroll to position [760, 0]
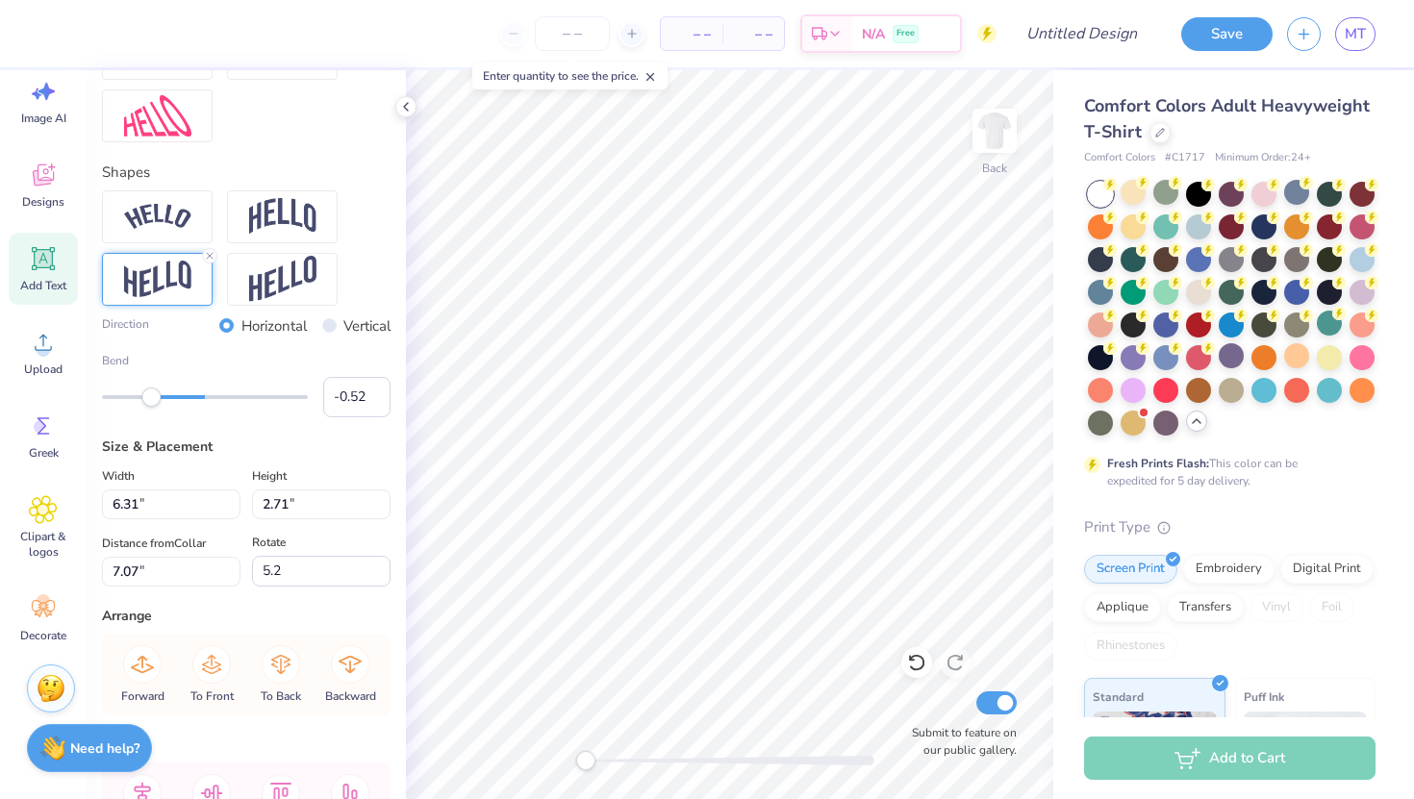
drag, startPoint x: 202, startPoint y: 402, endPoint x: 151, endPoint y: 402, distance: 51.0
click at [151, 403] on div "Accessibility label" at bounding box center [150, 397] width 19 height 19
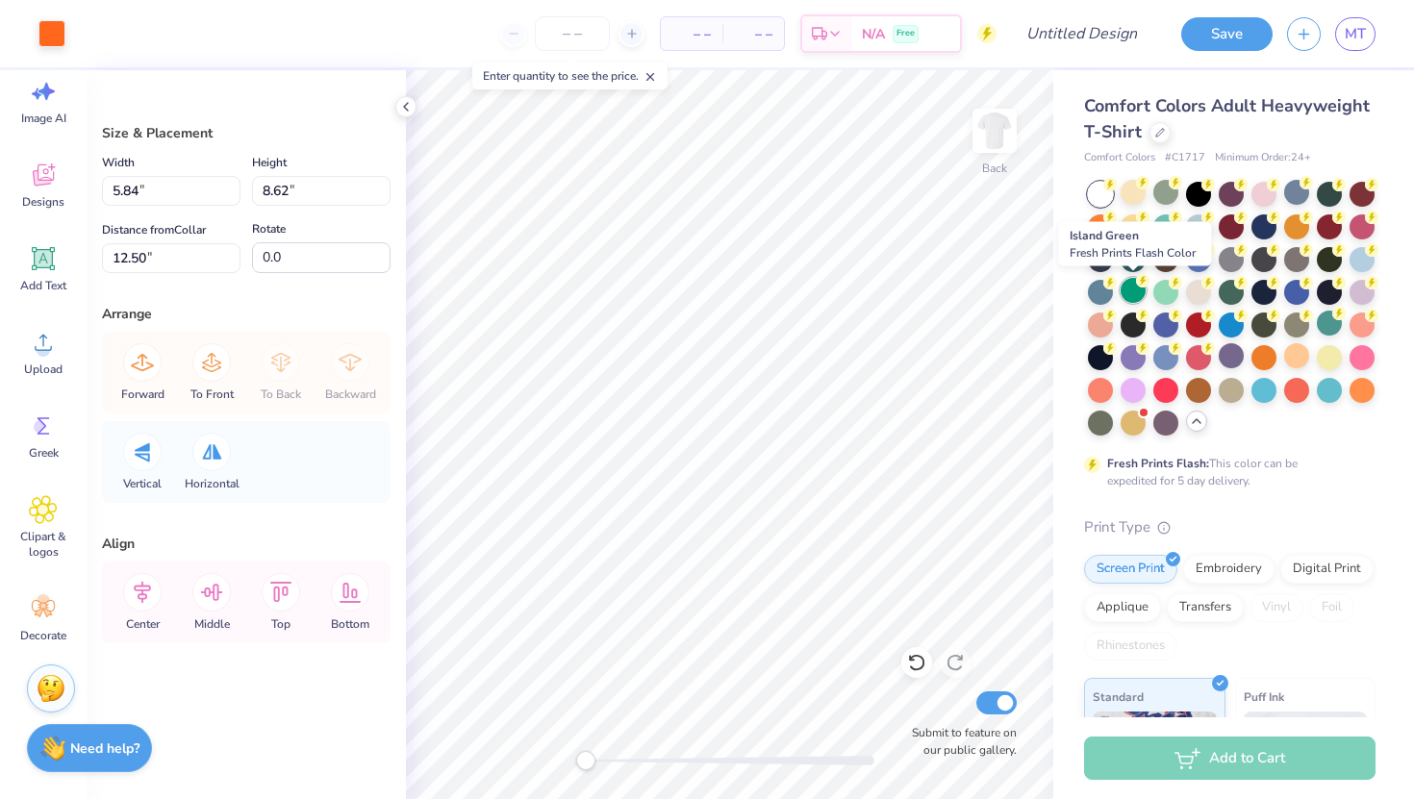
click at [1121, 293] on div at bounding box center [1132, 290] width 25 height 25
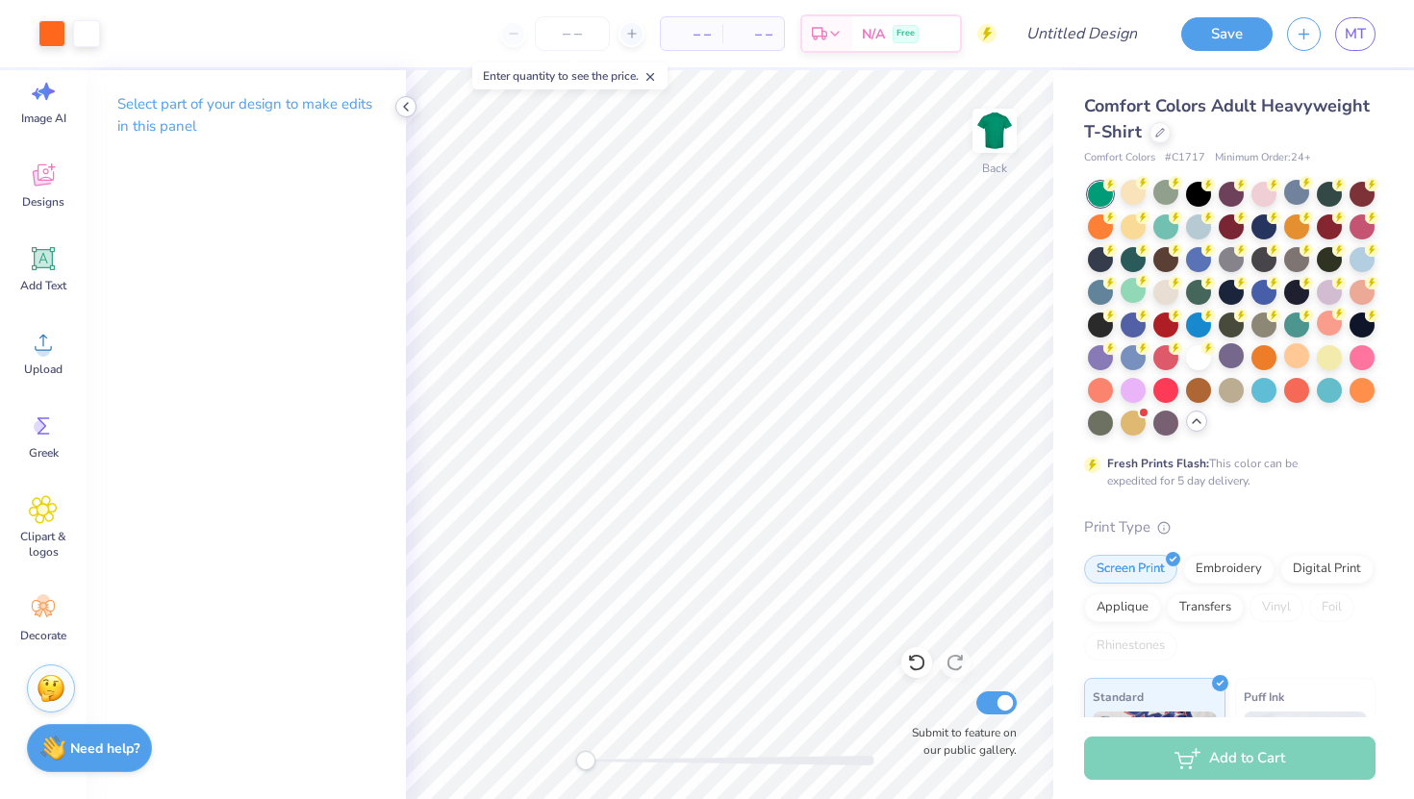
click at [409, 106] on icon at bounding box center [405, 106] width 15 height 15
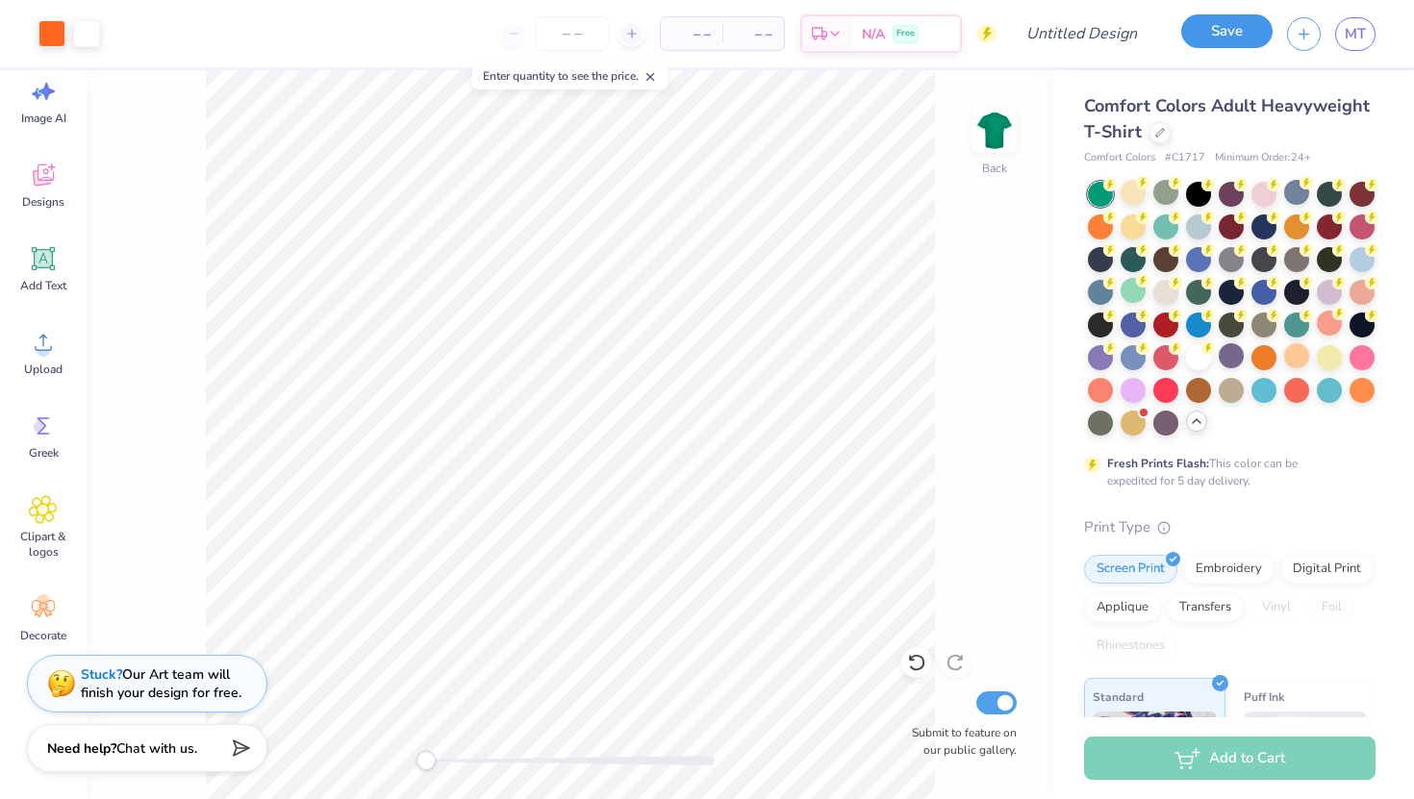
click at [1235, 36] on button "Save" at bounding box center [1226, 31] width 91 height 34
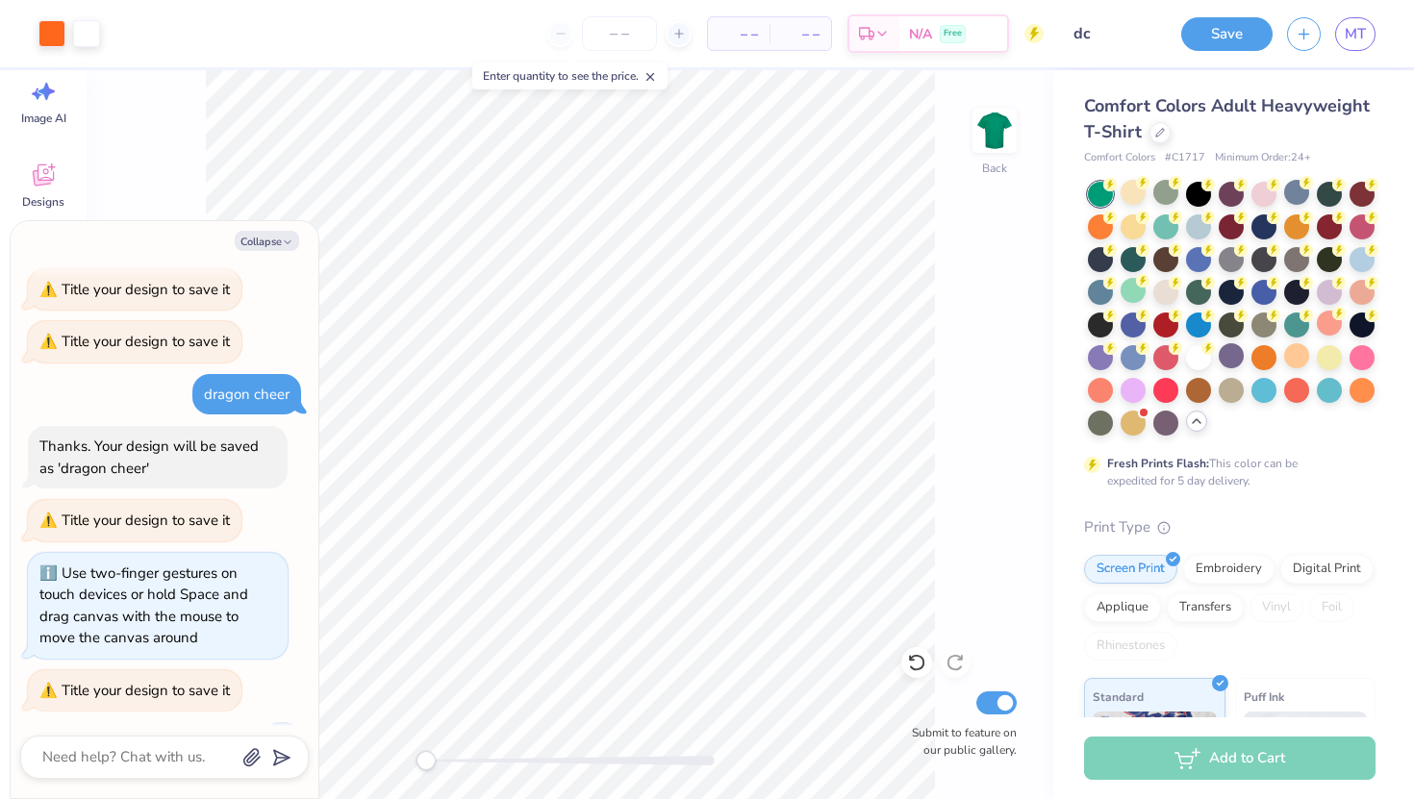
scroll to position [186, 0]
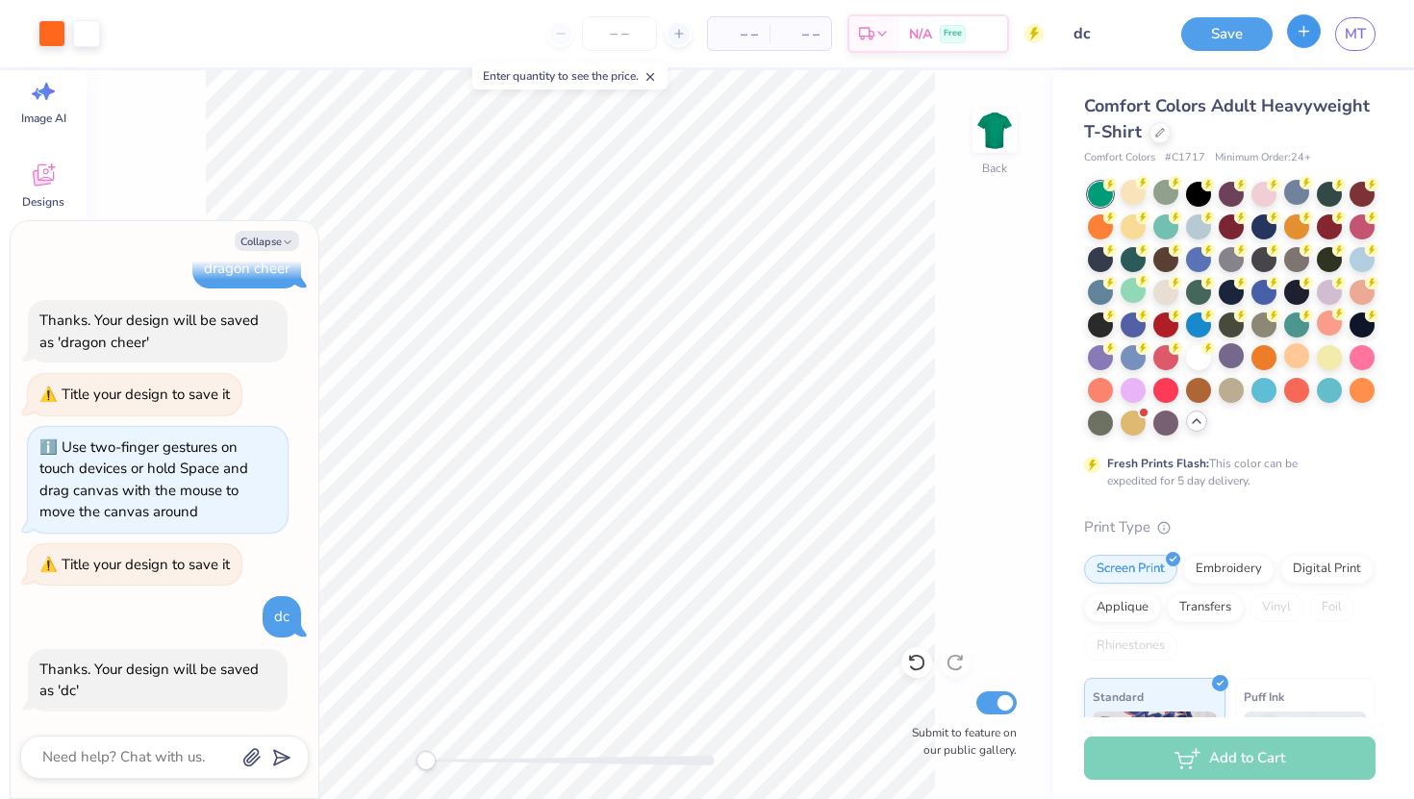
click at [1296, 31] on icon "button" at bounding box center [1303, 31] width 16 height 16
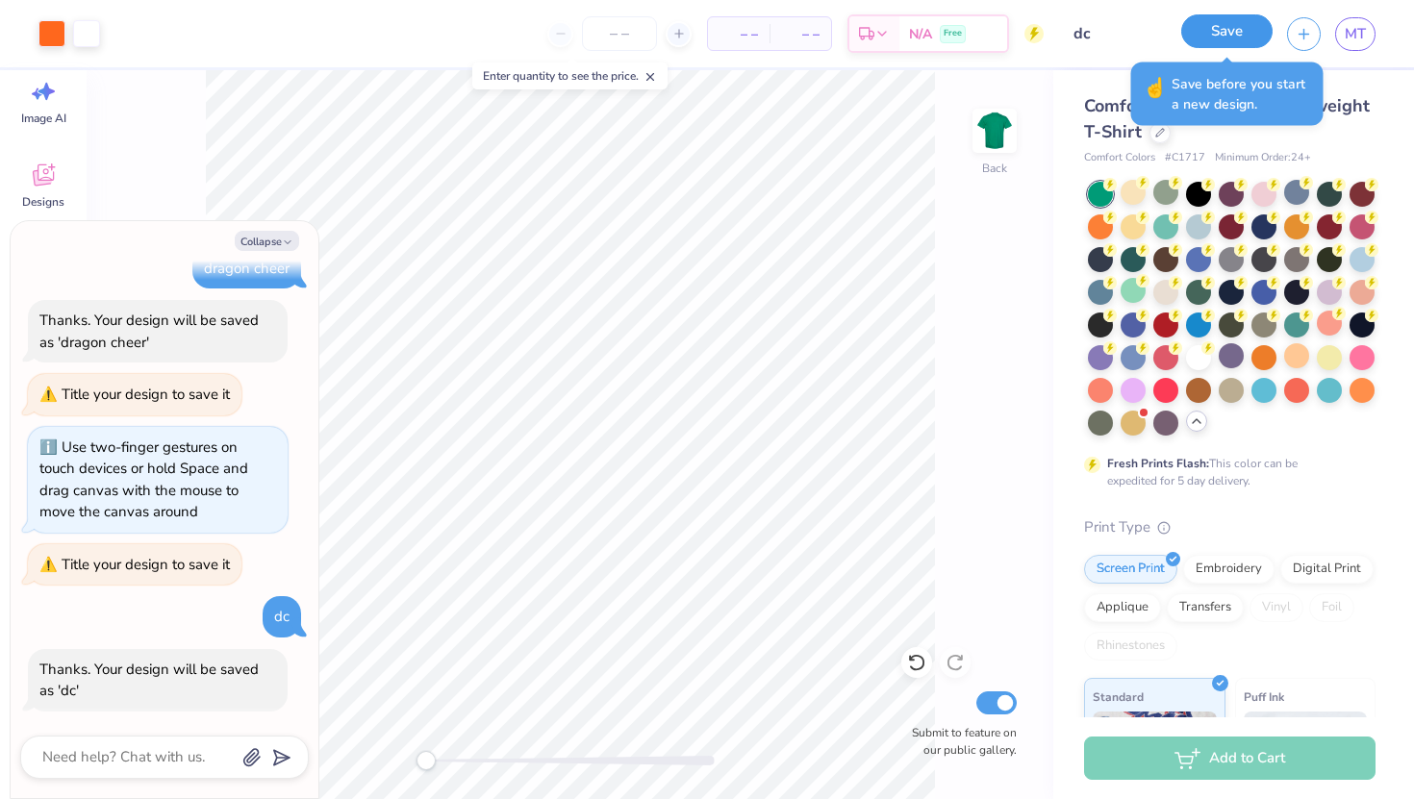
click at [1204, 38] on button "Save" at bounding box center [1226, 31] width 91 height 34
click at [1226, 34] on div "Save" at bounding box center [1226, 34] width 91 height 34
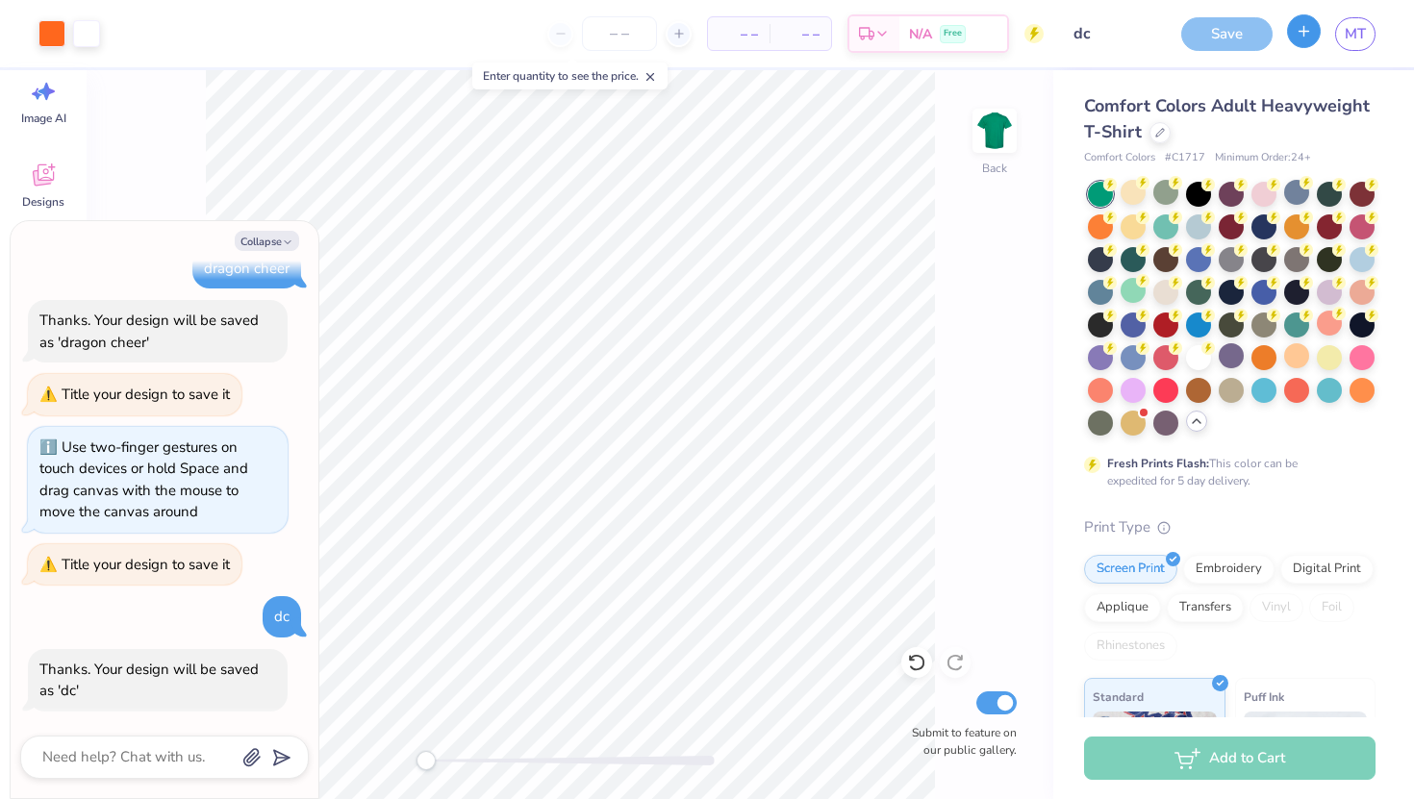
click at [1316, 27] on button "button" at bounding box center [1304, 31] width 34 height 34
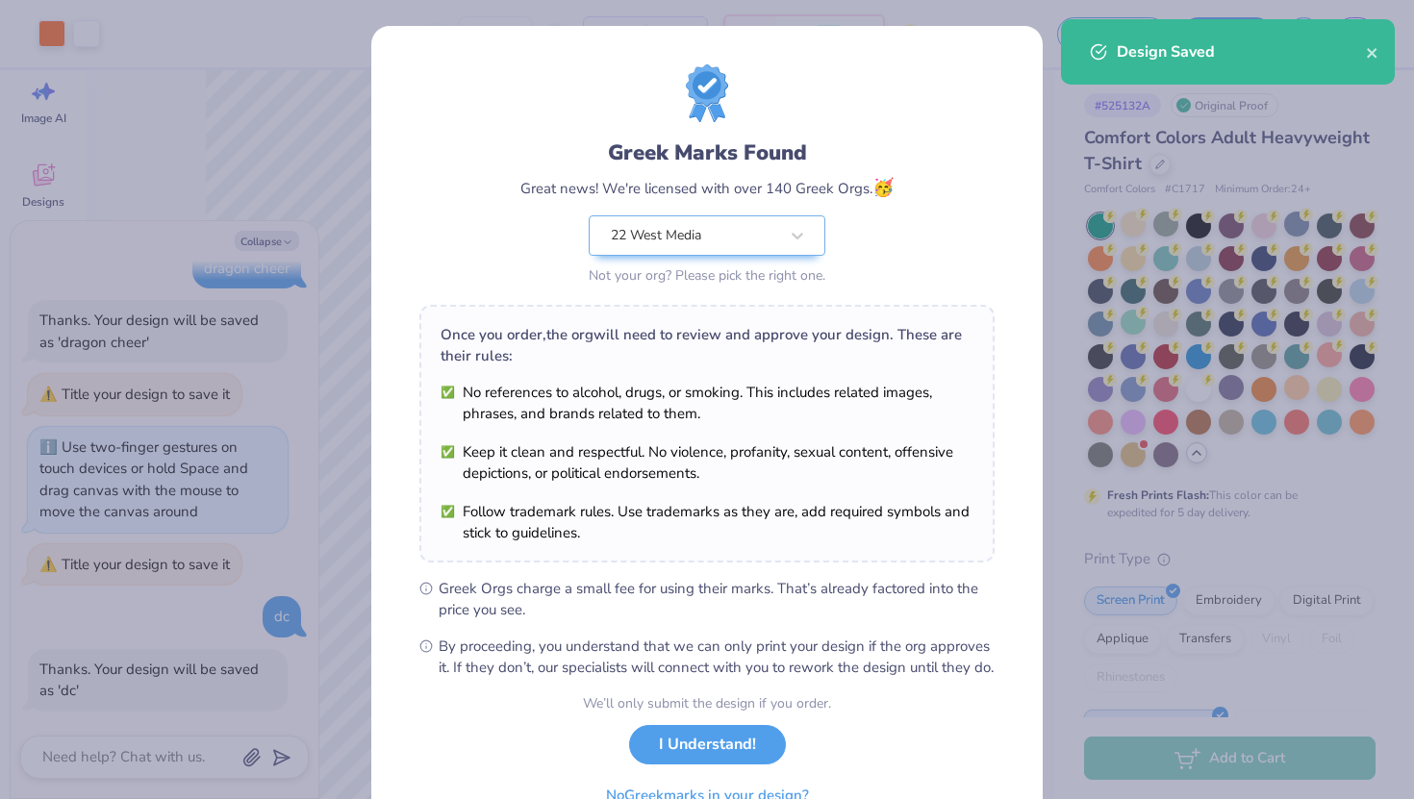
scroll to position [101, 0]
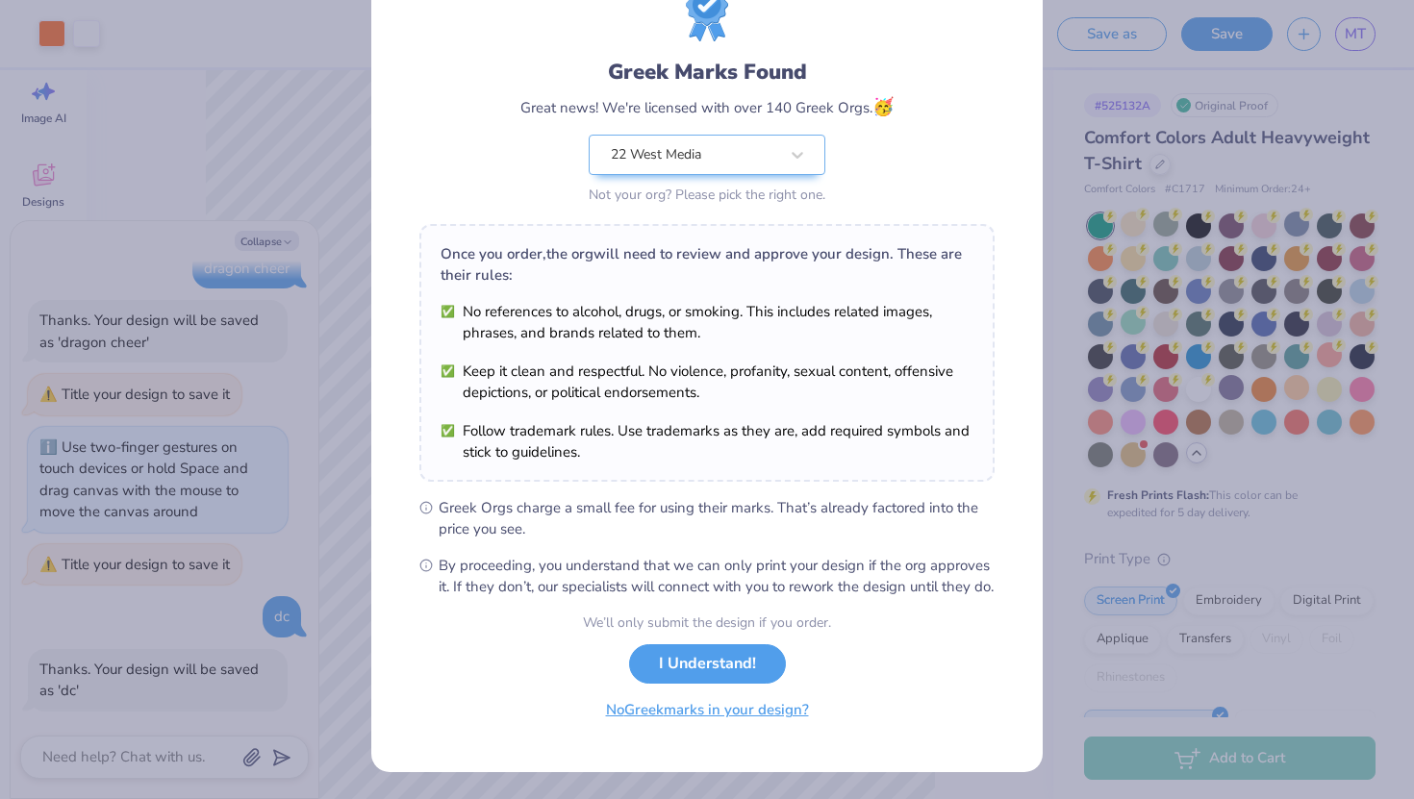
click at [745, 726] on button "No Greek marks in your design?" at bounding box center [707, 709] width 236 height 39
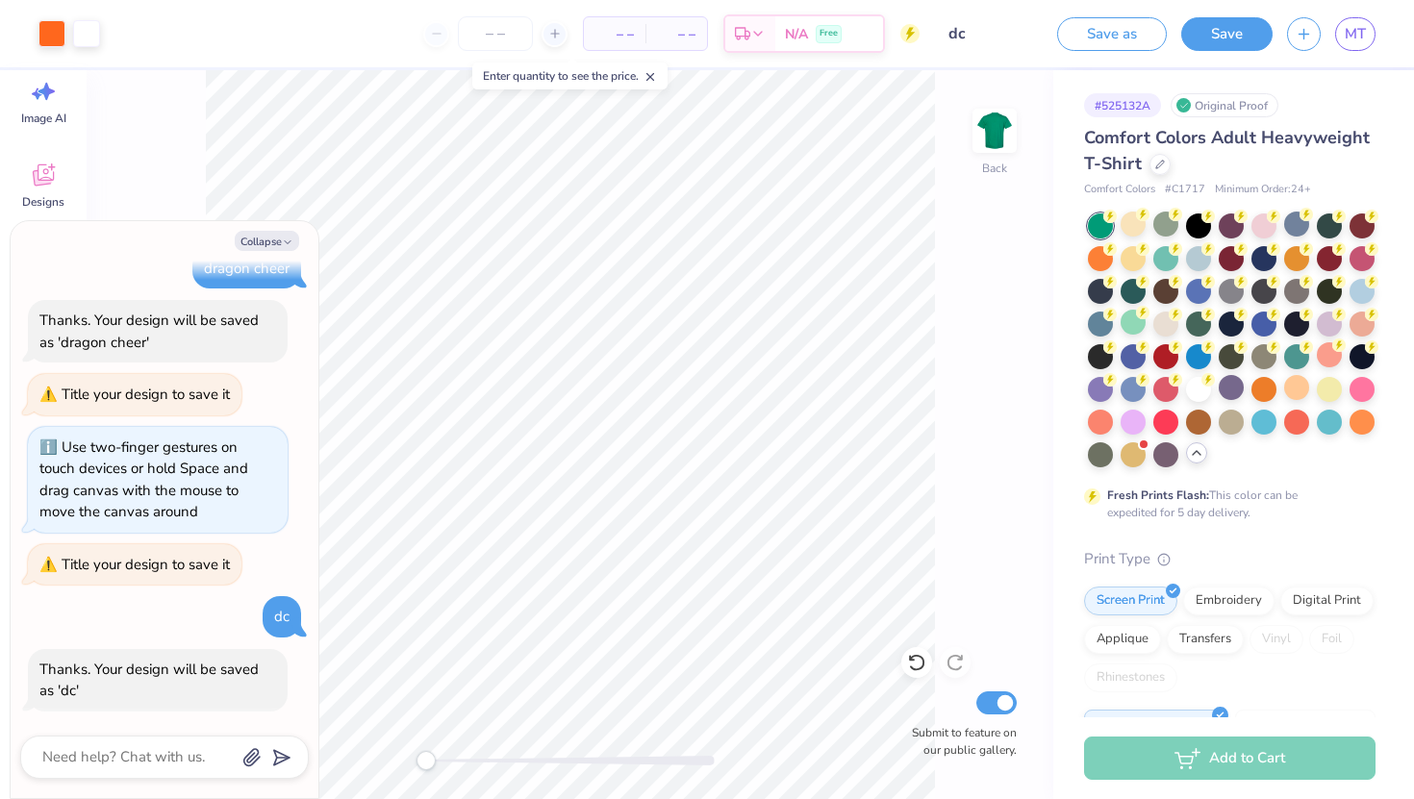
scroll to position [0, 0]
click at [269, 226] on div "Collapse How can we help you? Title your design to save it Title your design to…" at bounding box center [165, 509] width 308 height 577
click at [278, 246] on button "Collapse" at bounding box center [267, 241] width 64 height 20
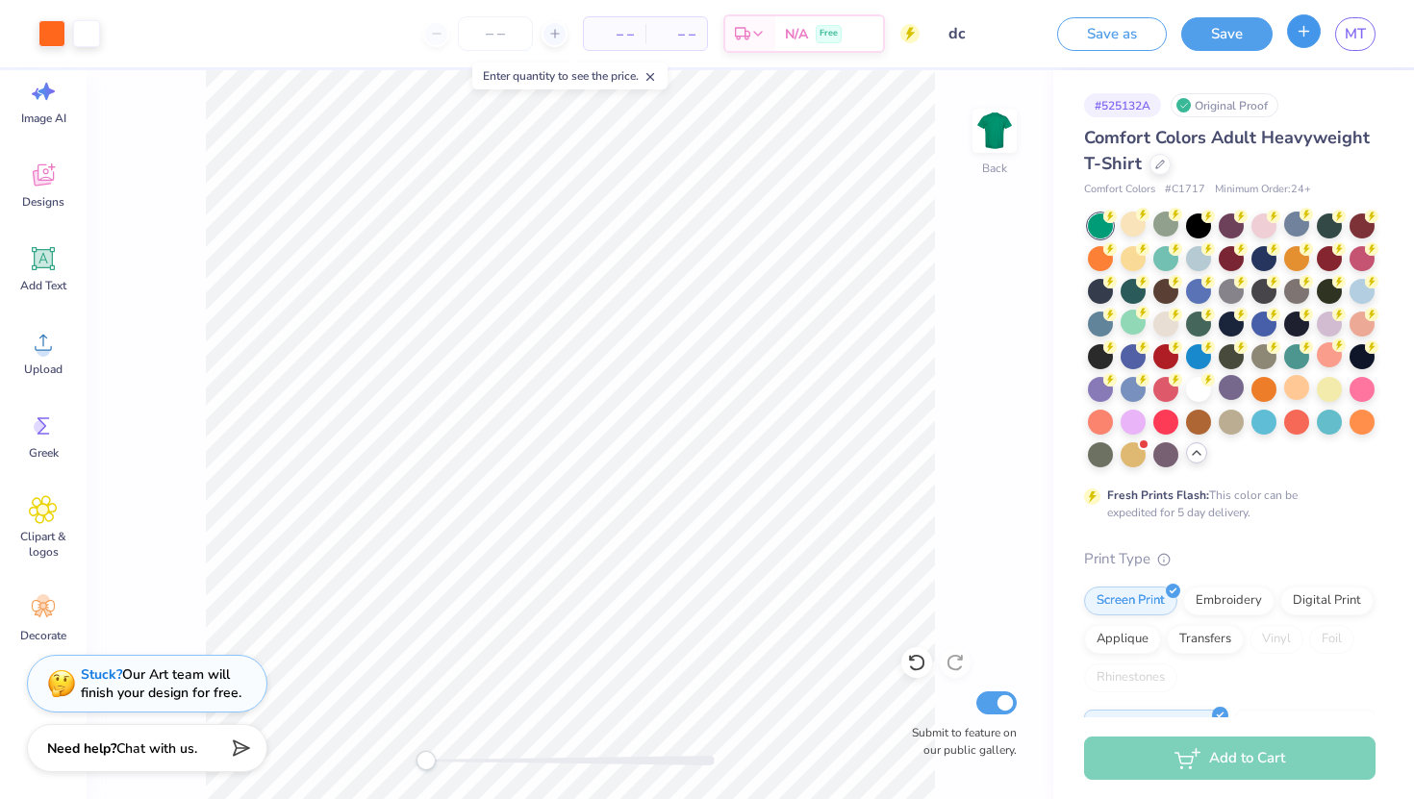
click at [1314, 31] on button "button" at bounding box center [1304, 31] width 34 height 34
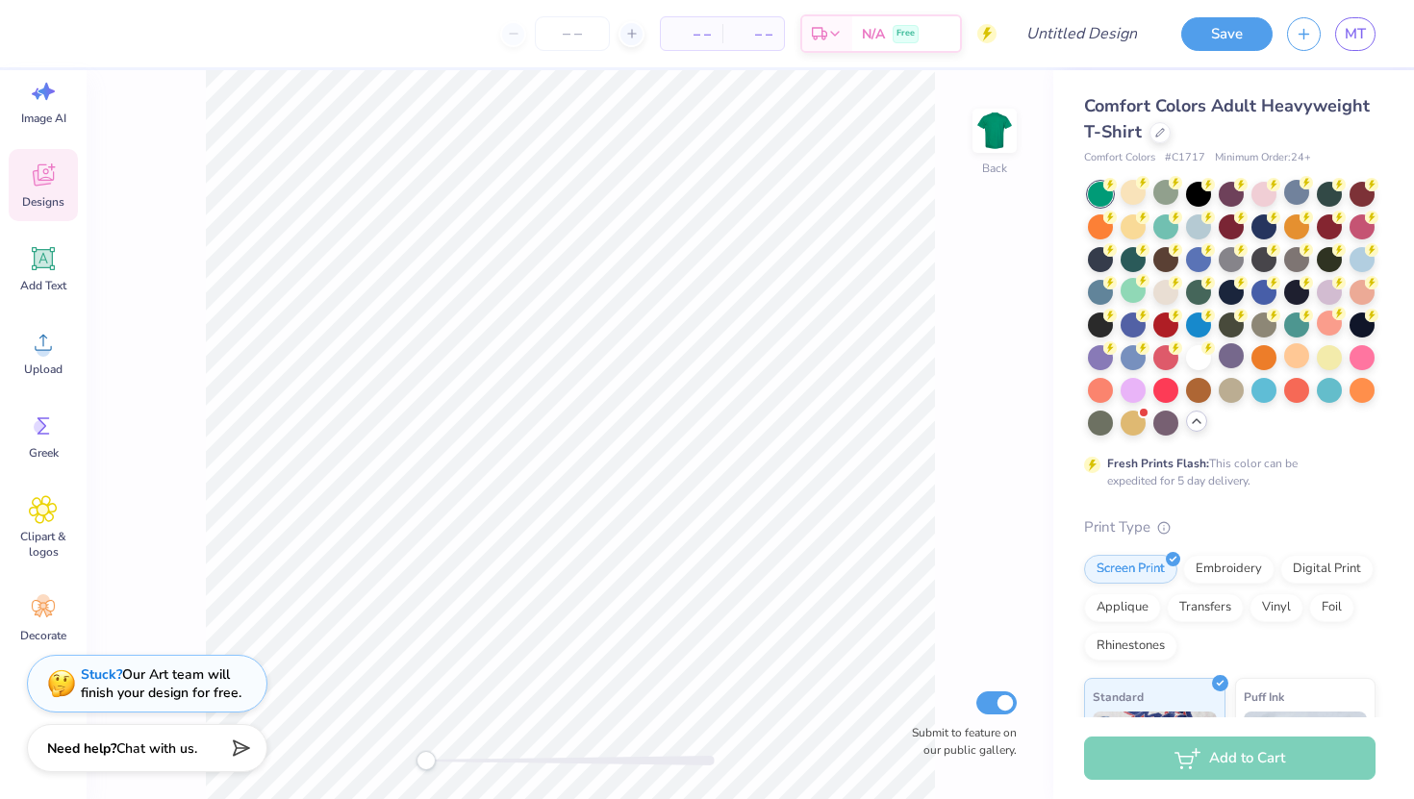
click at [67, 208] on div "Designs" at bounding box center [43, 185] width 69 height 72
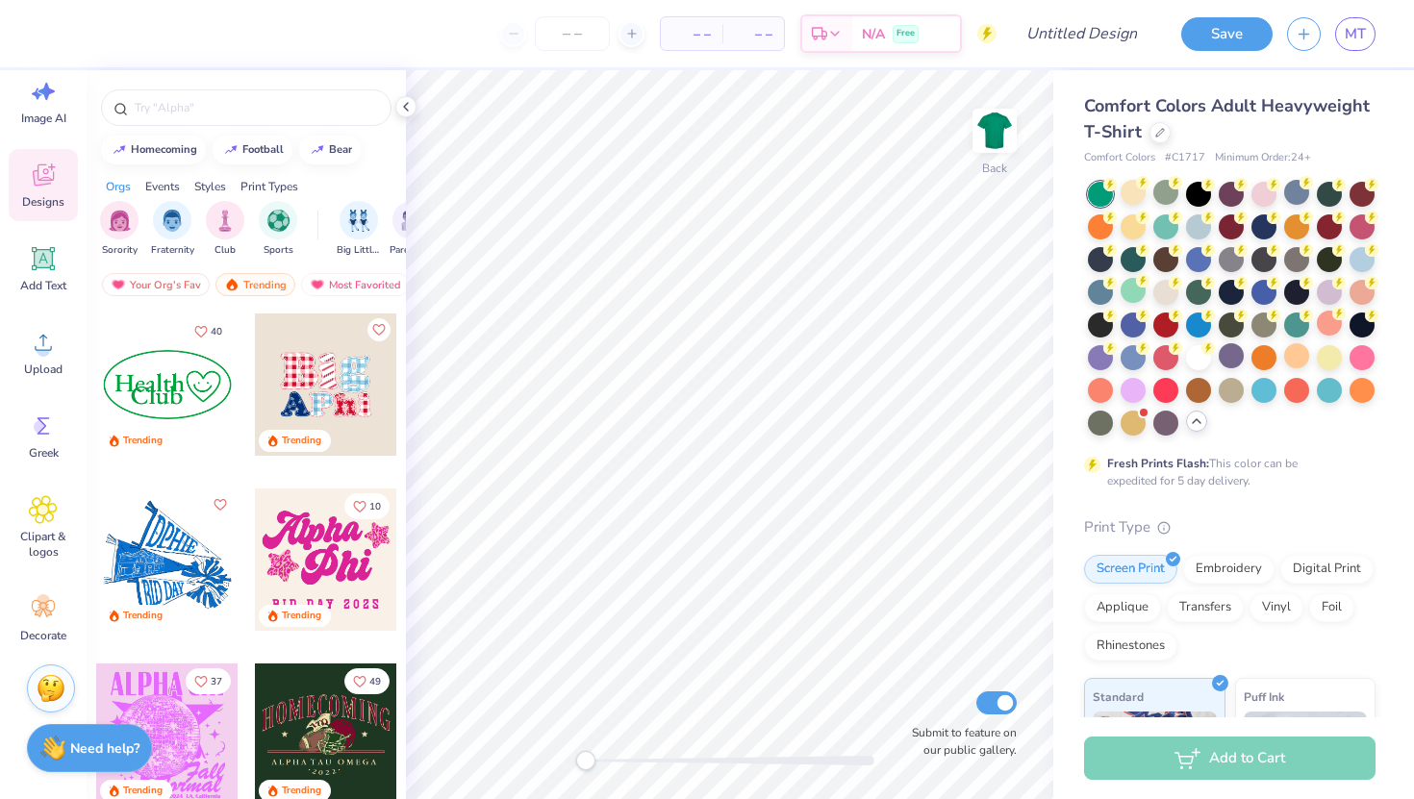
scroll to position [3784, 0]
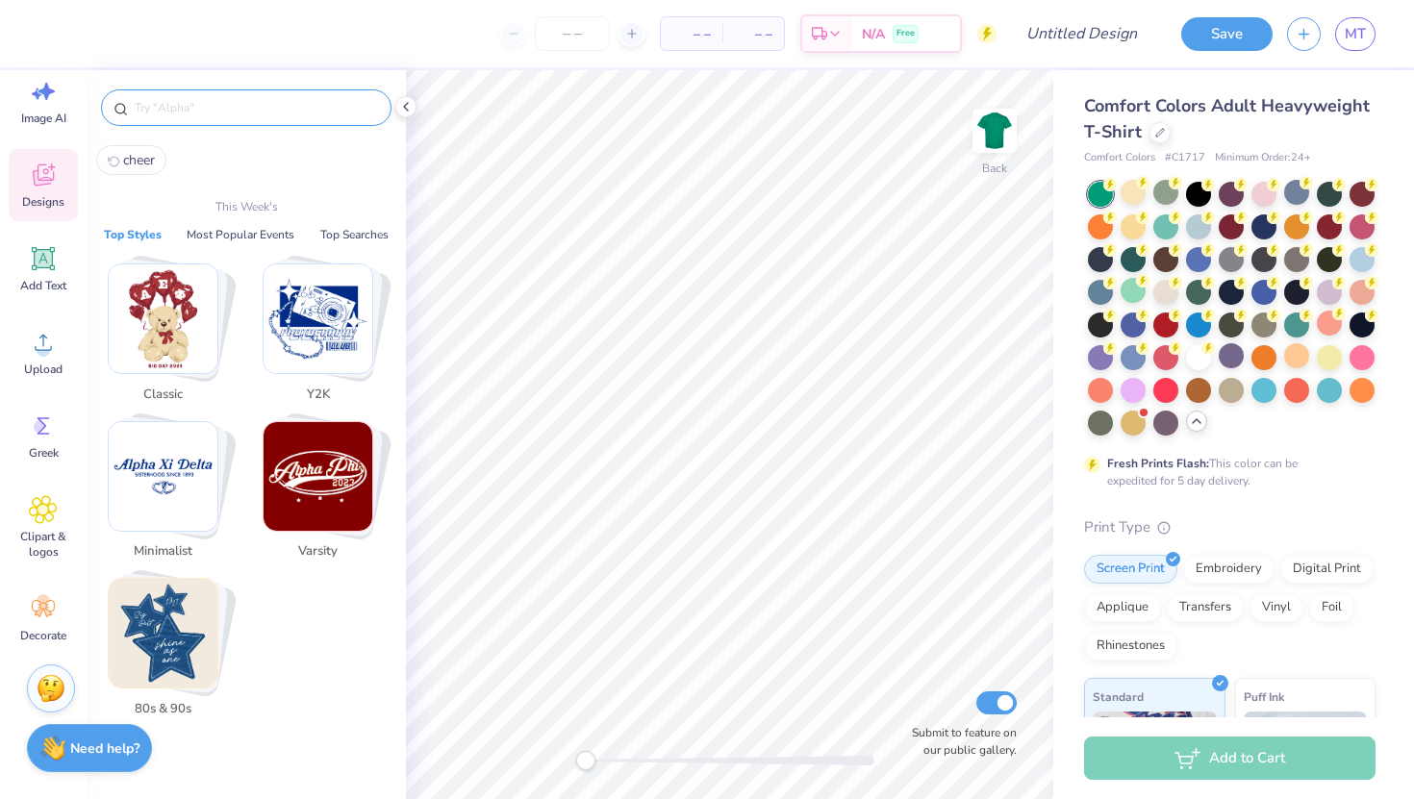
click at [223, 104] on input "text" at bounding box center [256, 107] width 246 height 19
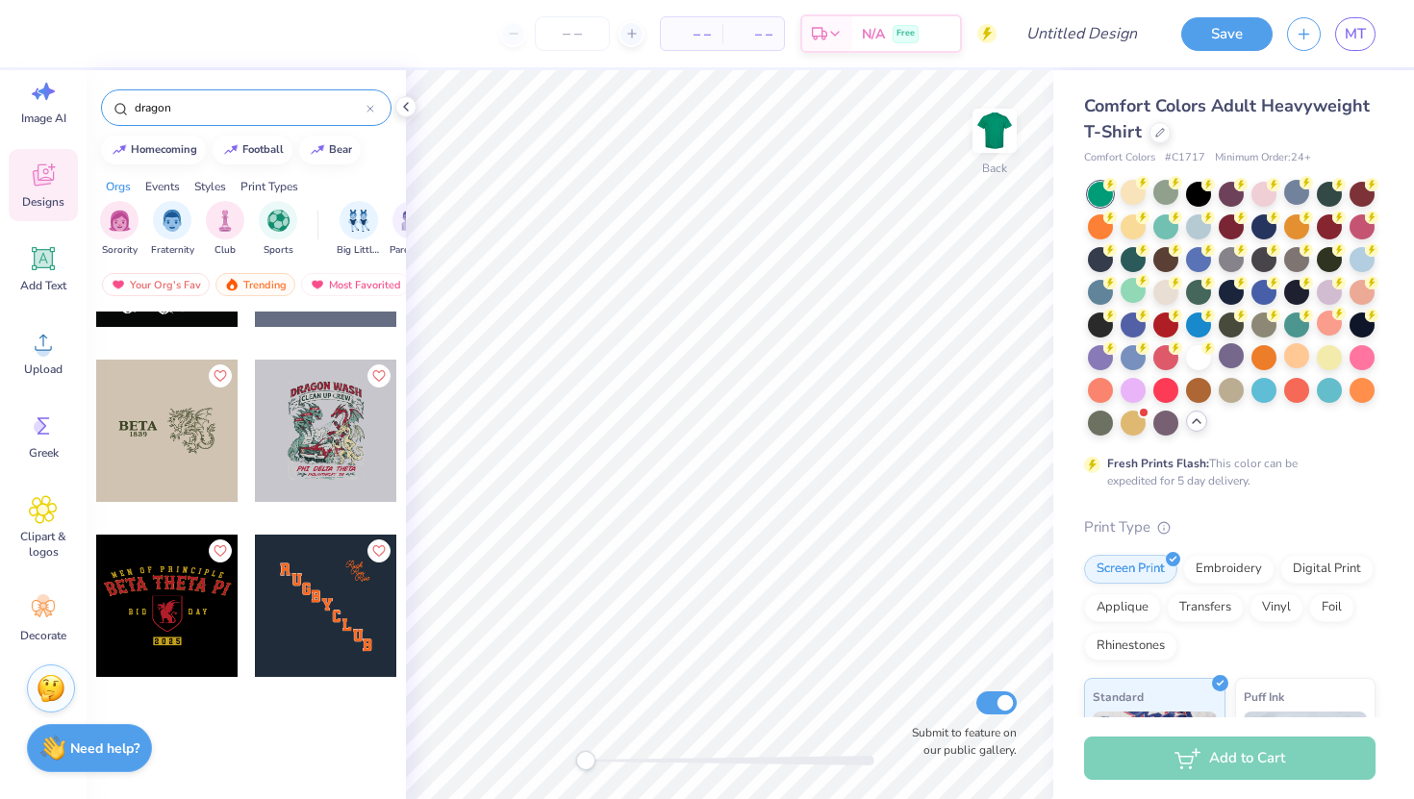
scroll to position [1191, 0]
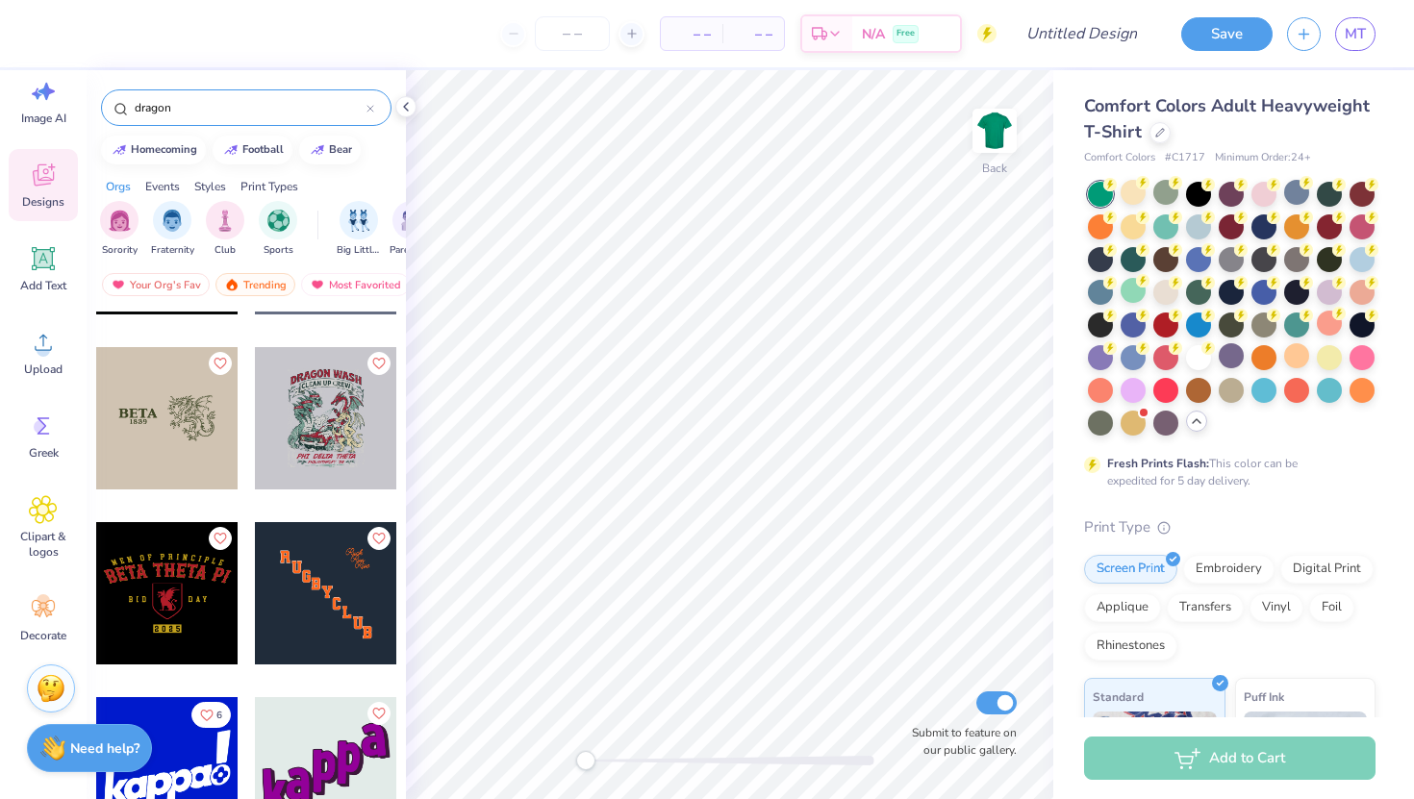
click at [352, 733] on div at bounding box center [326, 768] width 142 height 142
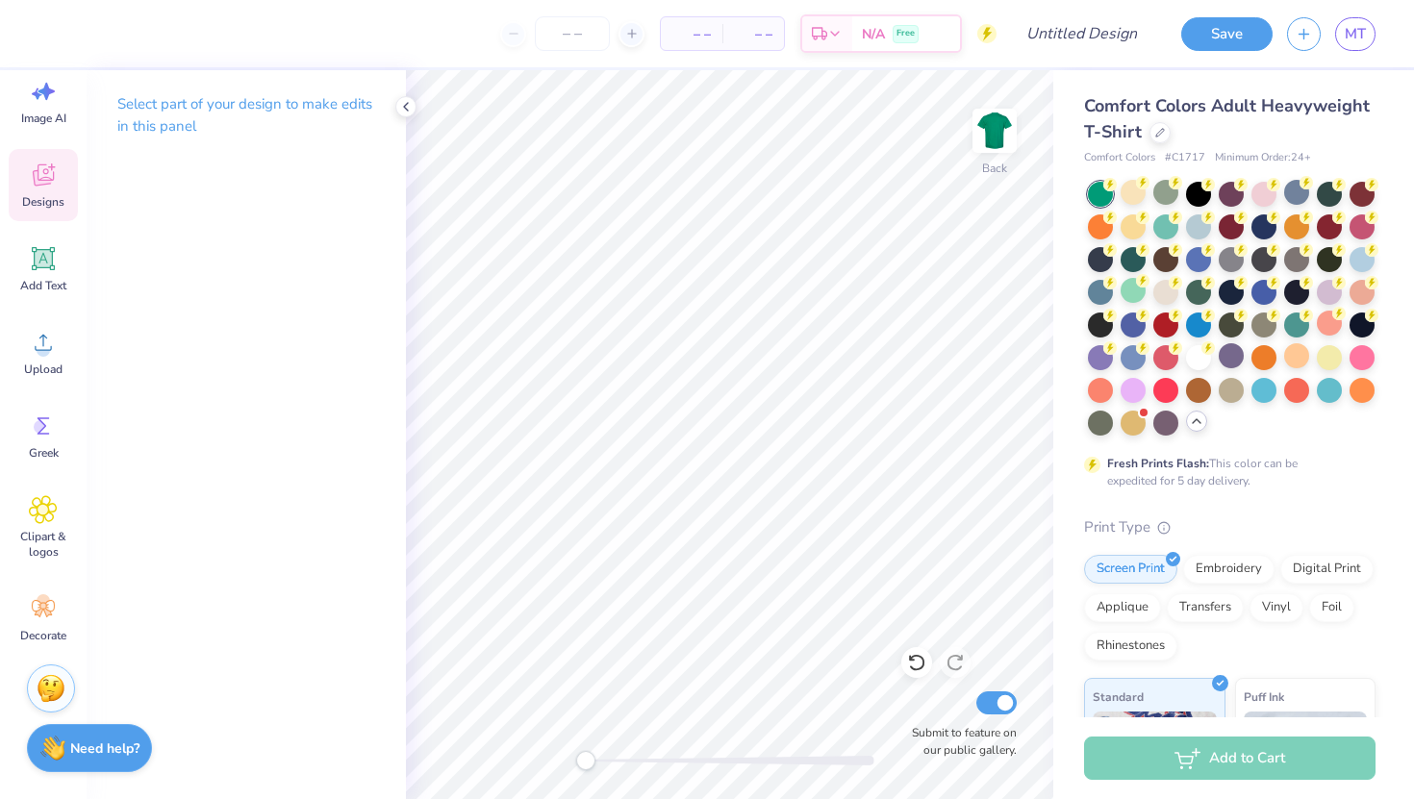
click at [37, 178] on icon at bounding box center [43, 177] width 18 height 15
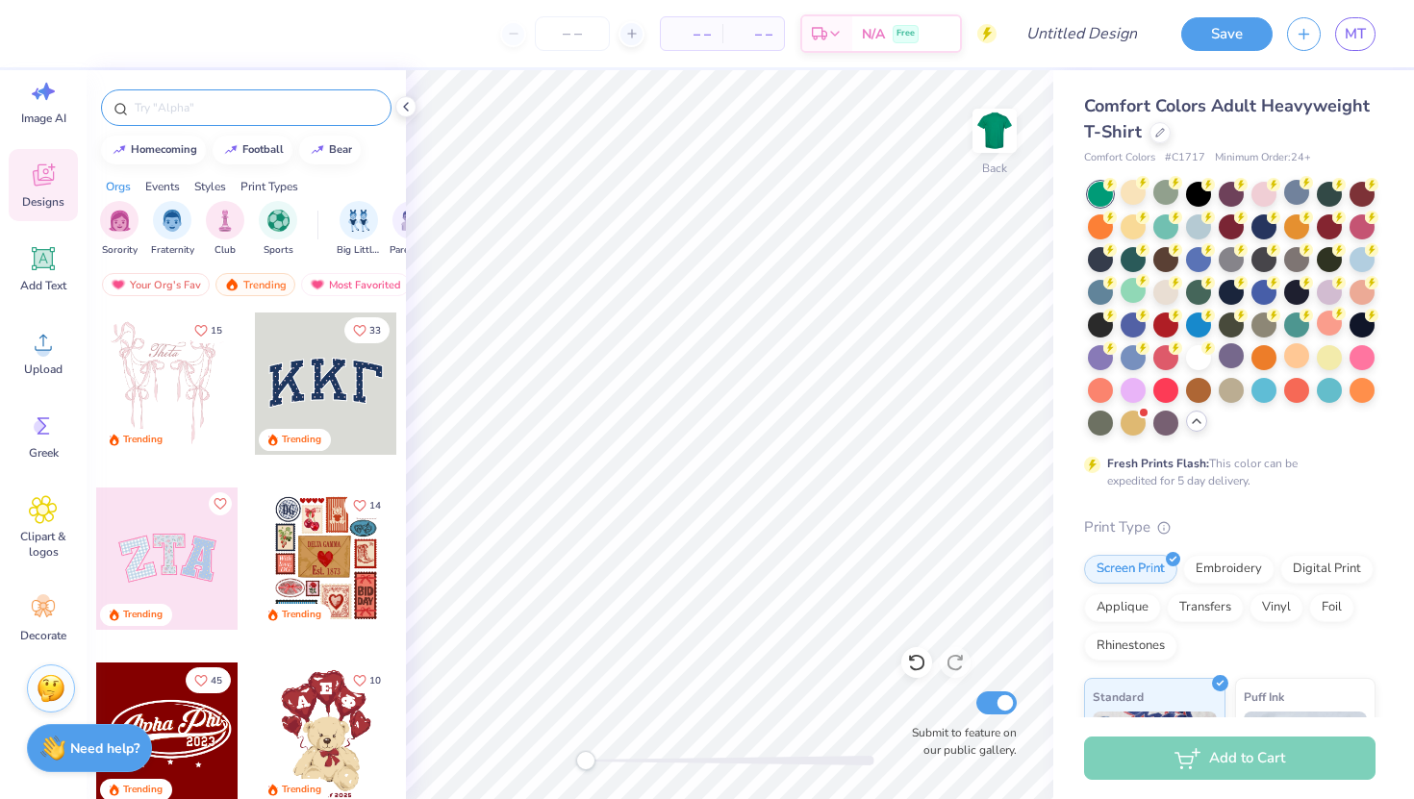
click at [264, 96] on div at bounding box center [246, 107] width 290 height 37
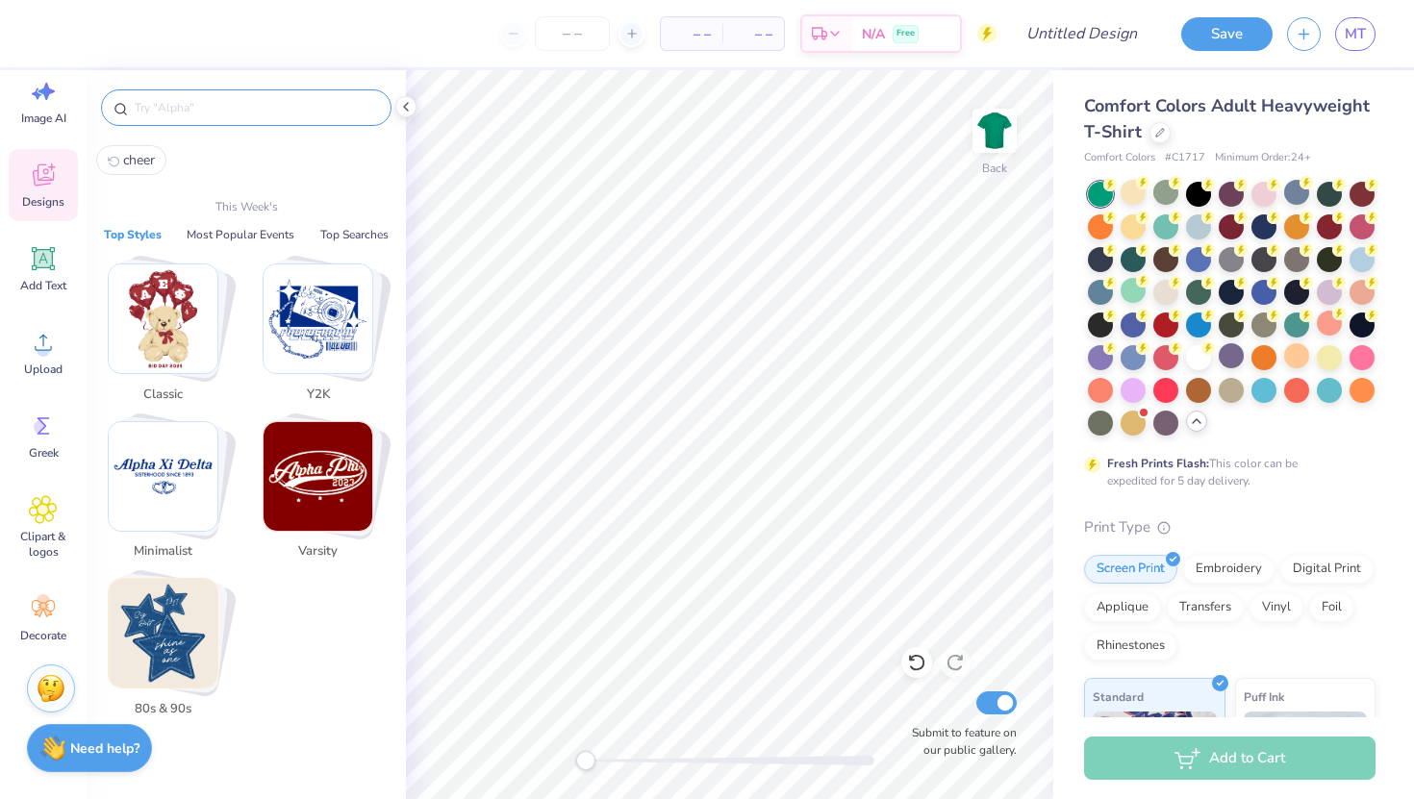
click at [274, 104] on input "text" at bounding box center [256, 107] width 246 height 19
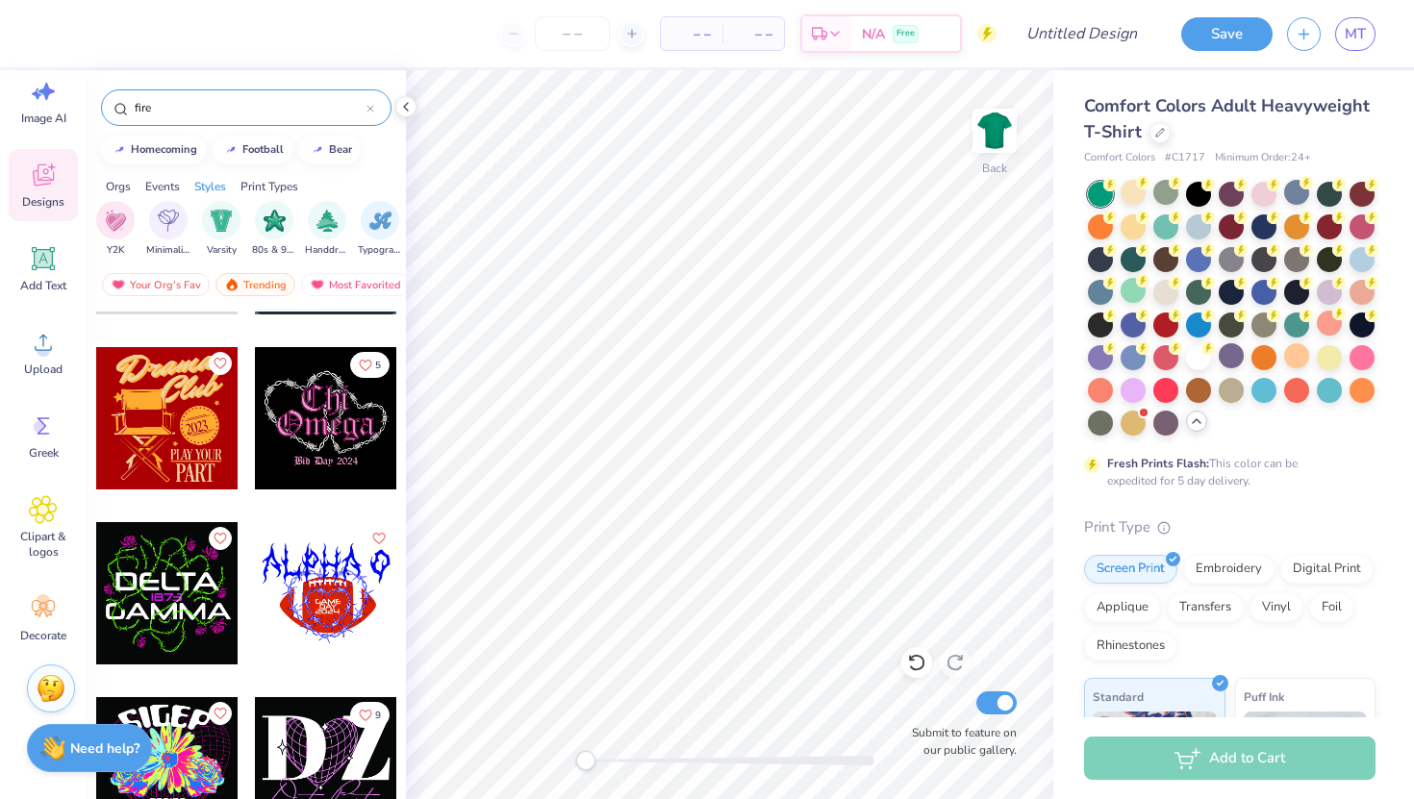
scroll to position [0, 1086]
click at [180, 280] on div "Your Org's Fav" at bounding box center [156, 284] width 108 height 23
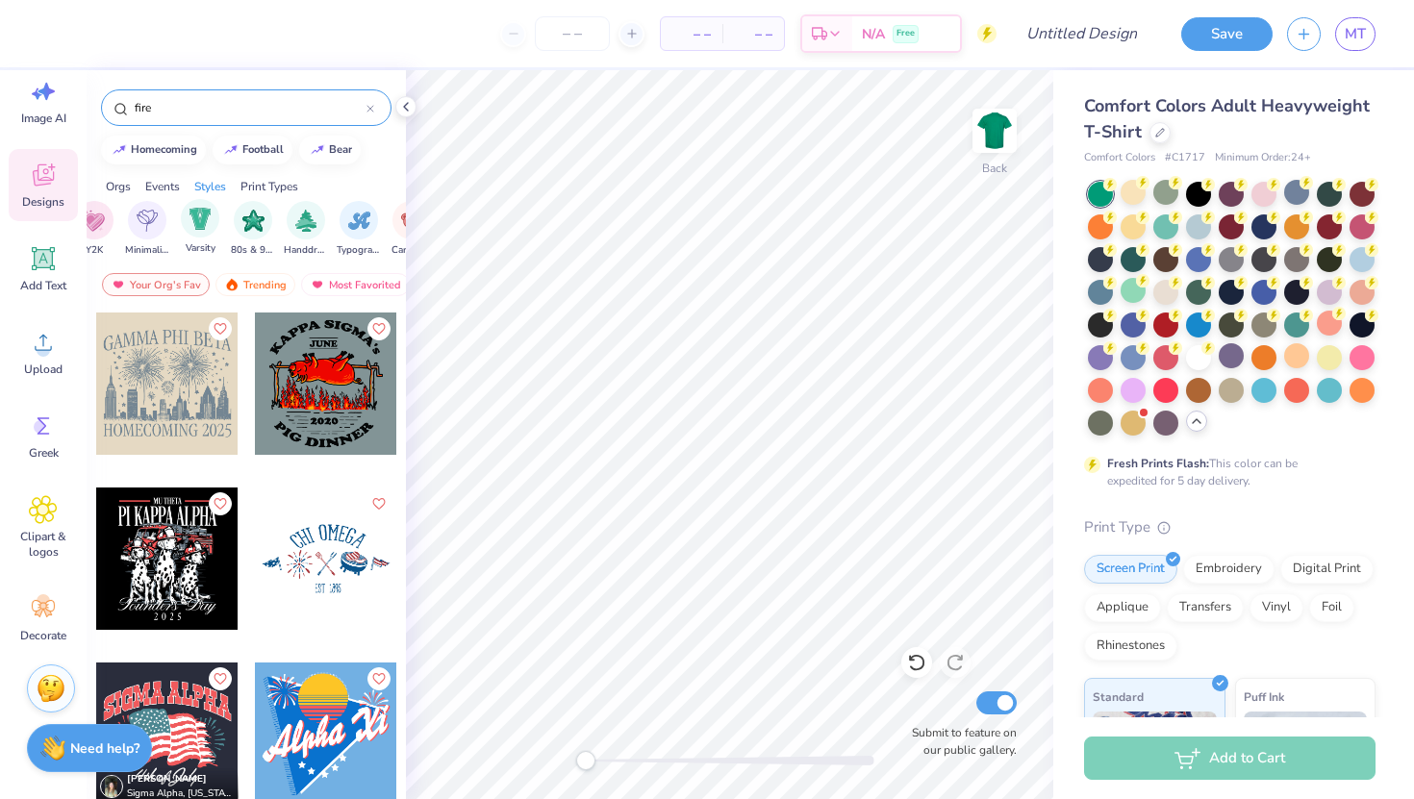
click at [214, 232] on div "Varsity" at bounding box center [200, 227] width 38 height 57
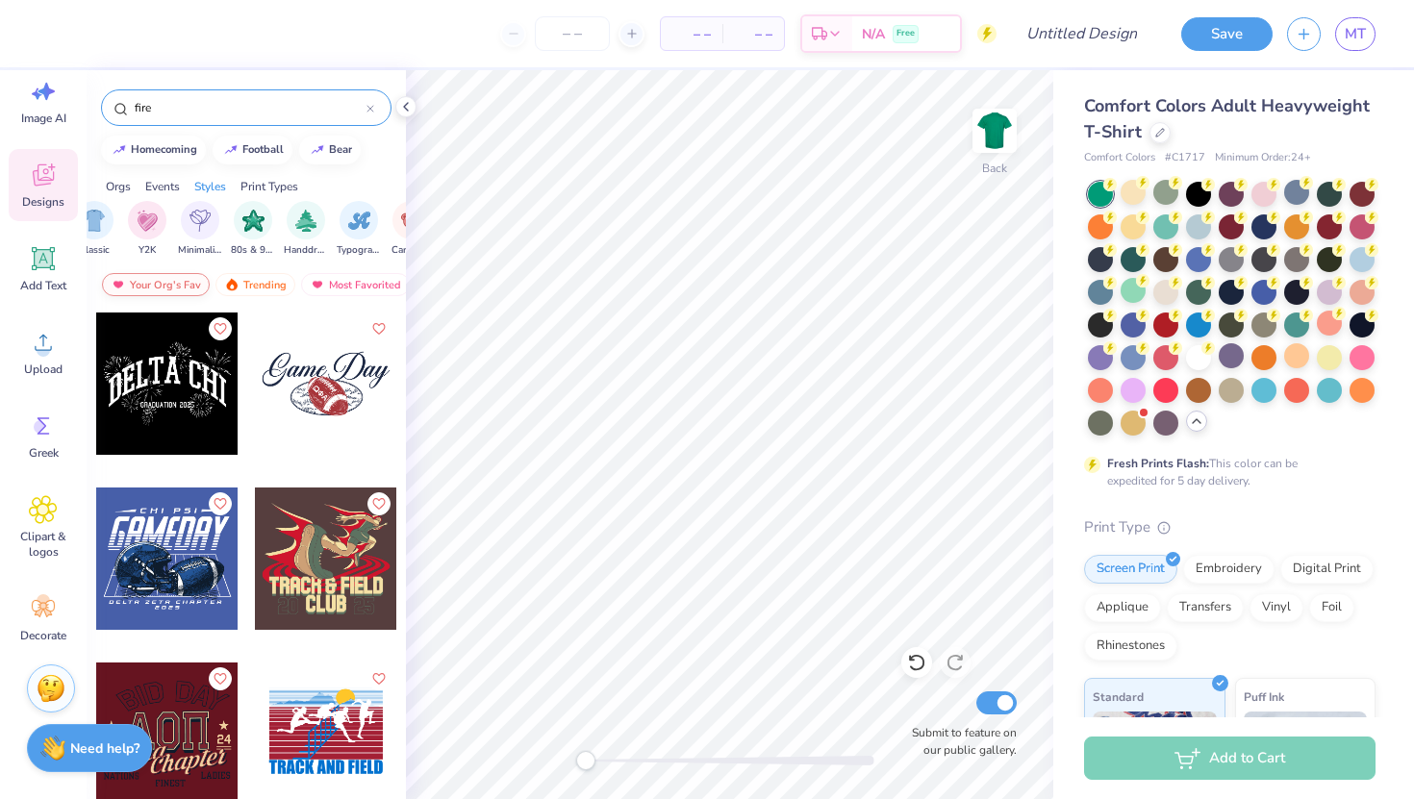
click at [174, 278] on div "Your Org's Fav" at bounding box center [156, 284] width 108 height 23
click at [182, 292] on div "Your Org's Fav" at bounding box center [156, 284] width 108 height 23
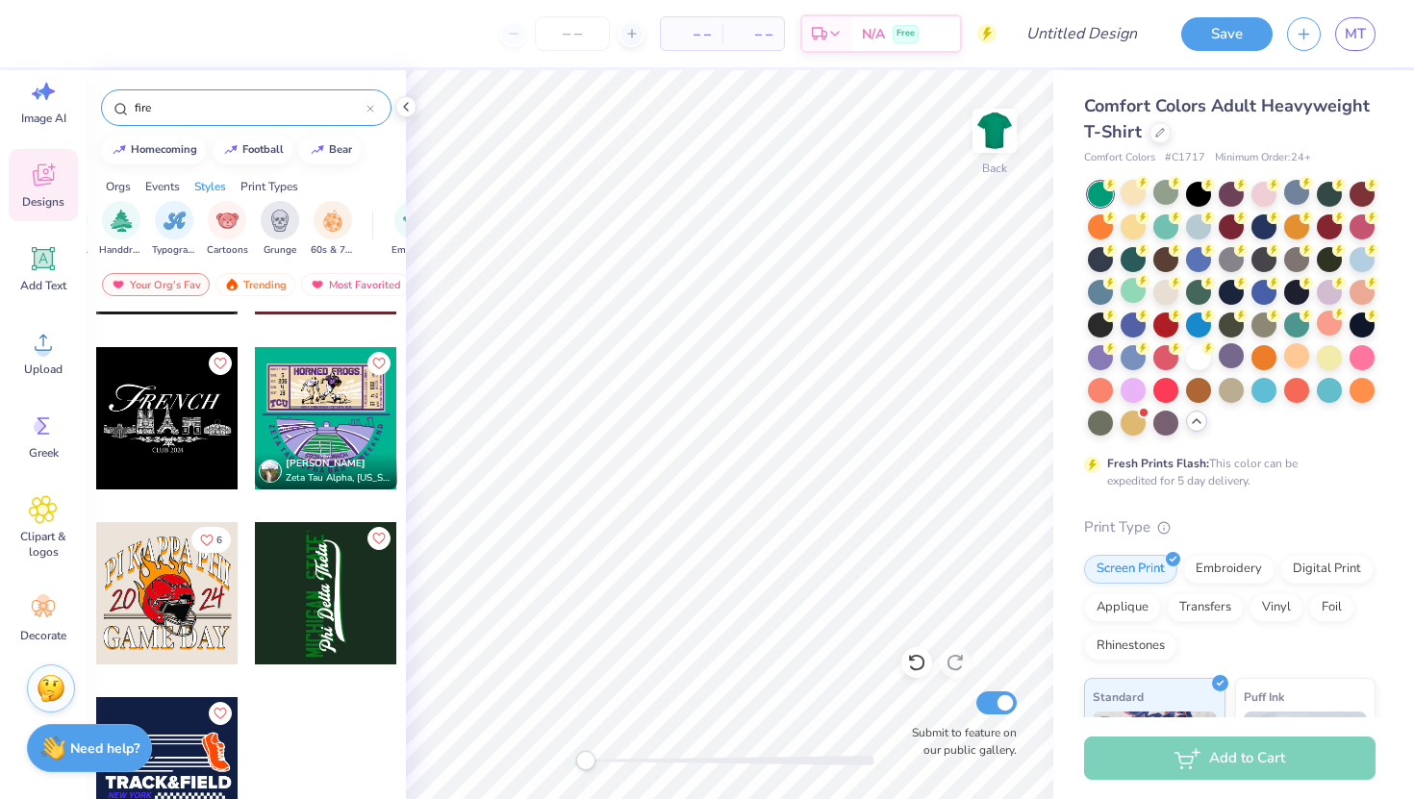
scroll to position [0, 1269]
click at [175, 213] on img "filter for Typography" at bounding box center [175, 219] width 22 height 22
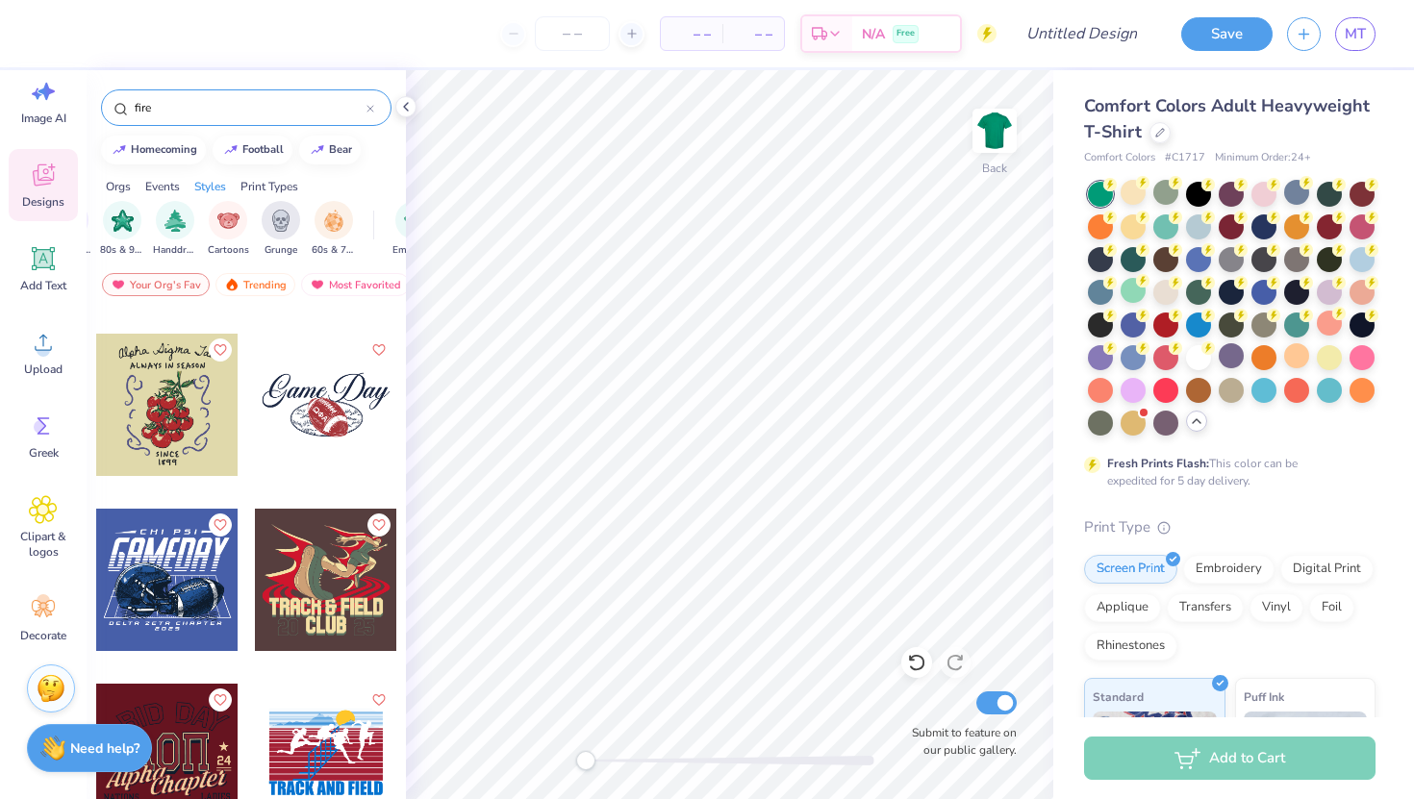
scroll to position [195, 0]
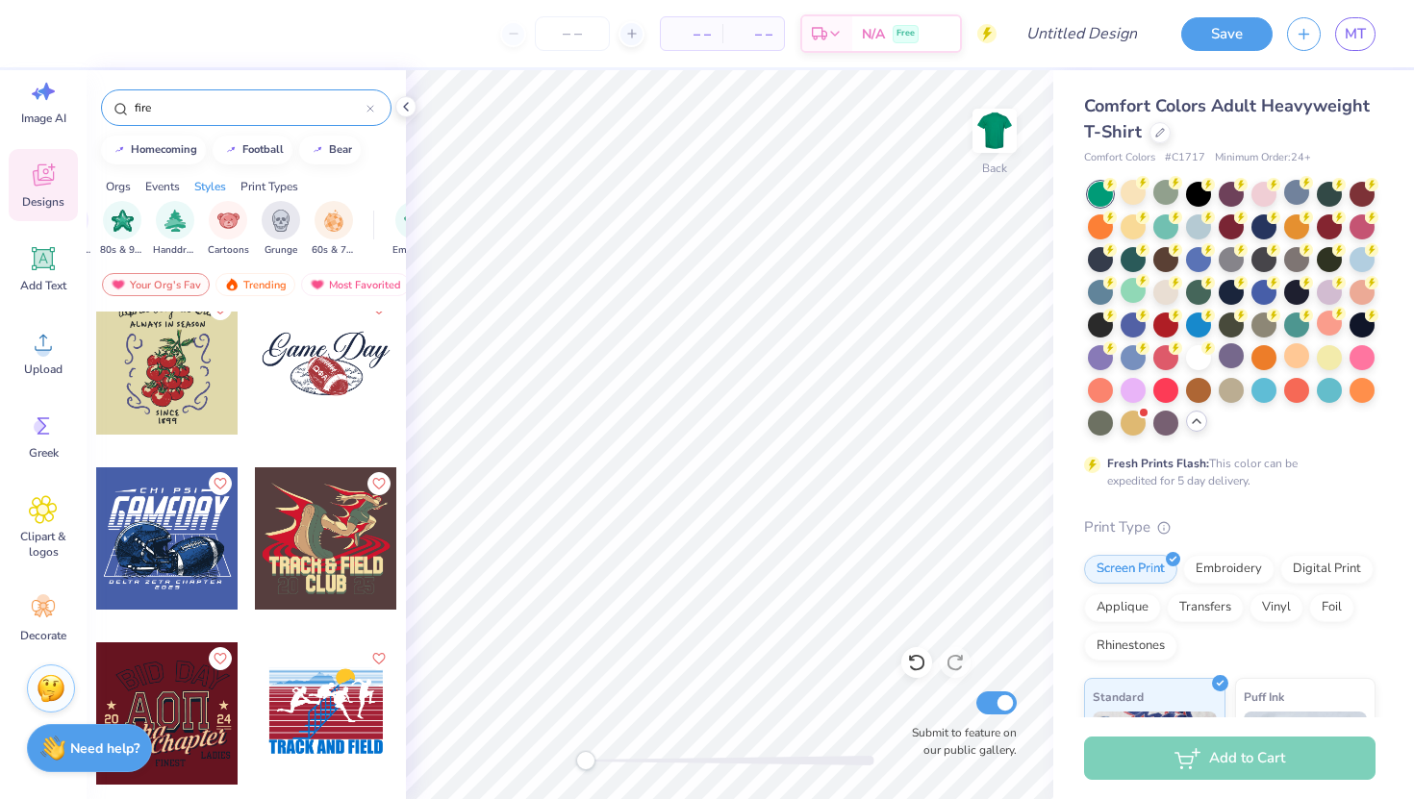
click at [369, 108] on icon at bounding box center [370, 109] width 8 height 8
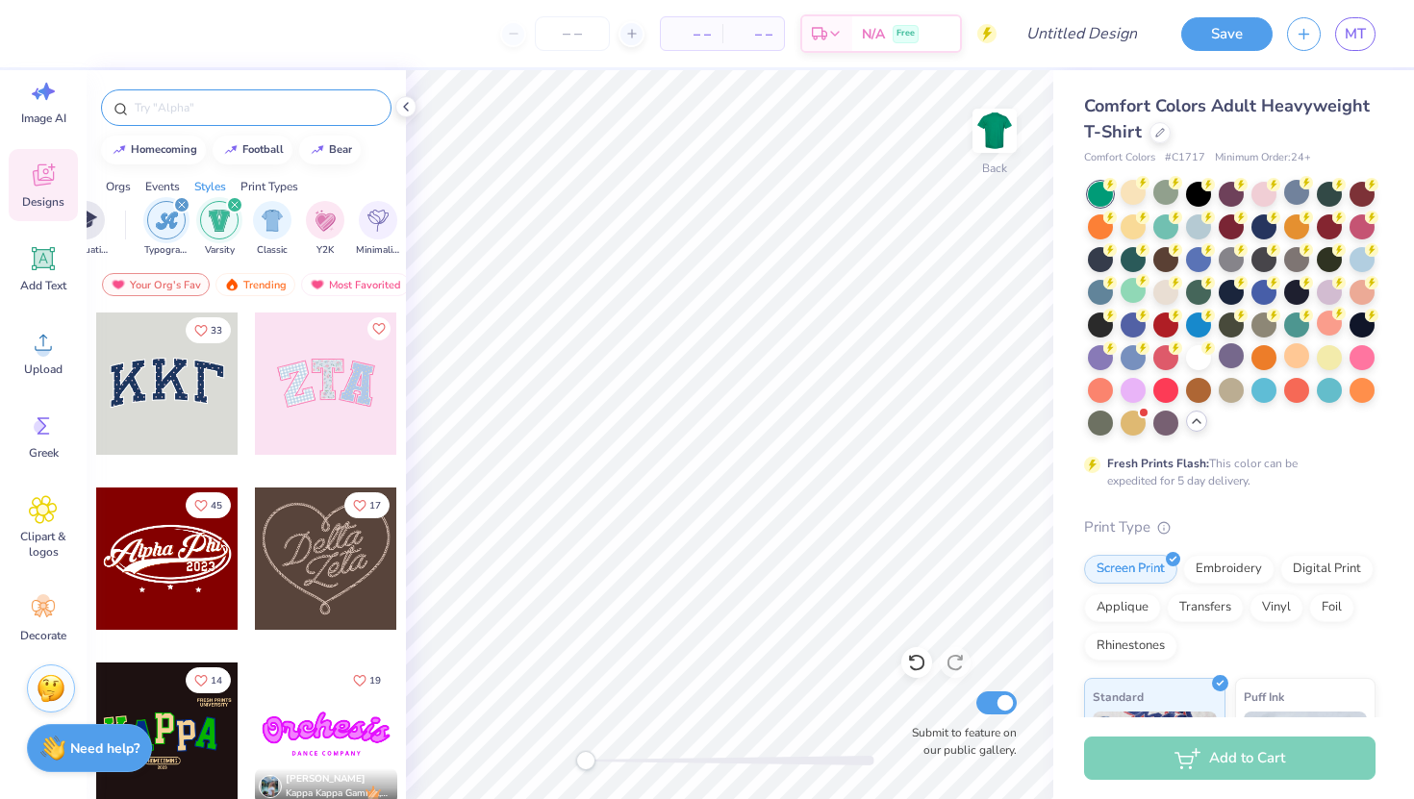
scroll to position [0, 962]
click at [179, 203] on icon "filter for Typography" at bounding box center [181, 205] width 8 height 8
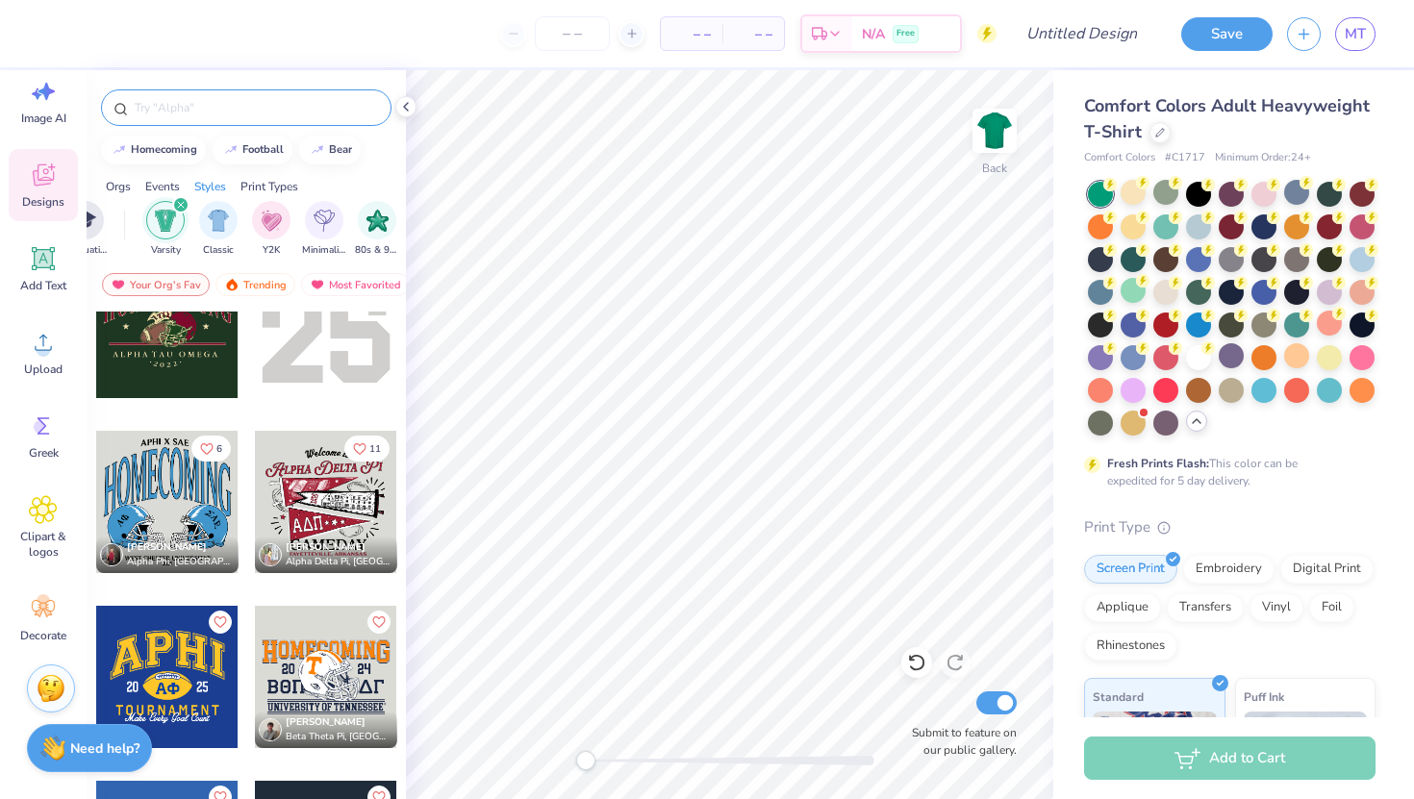
scroll to position [798, 0]
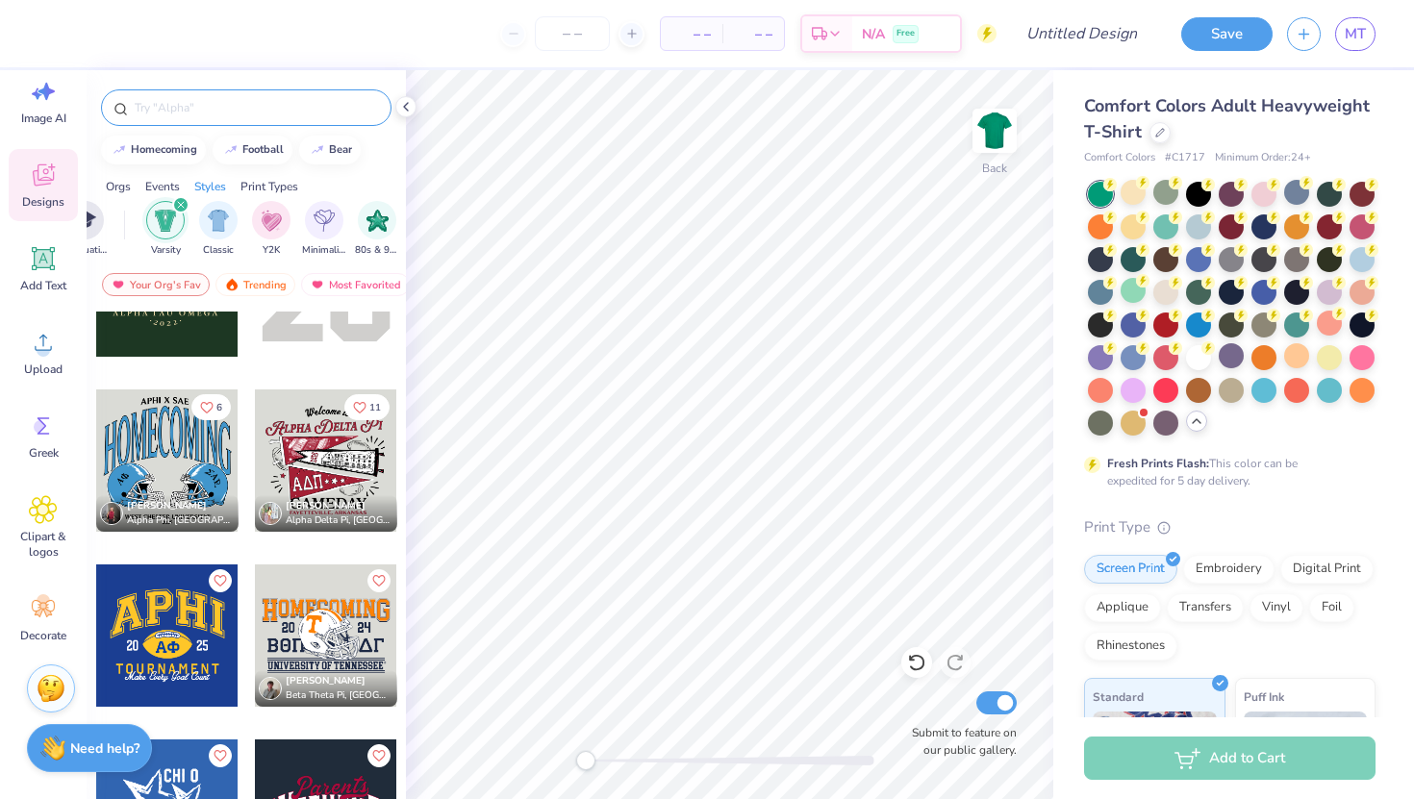
click at [342, 450] on div at bounding box center [326, 460] width 142 height 142
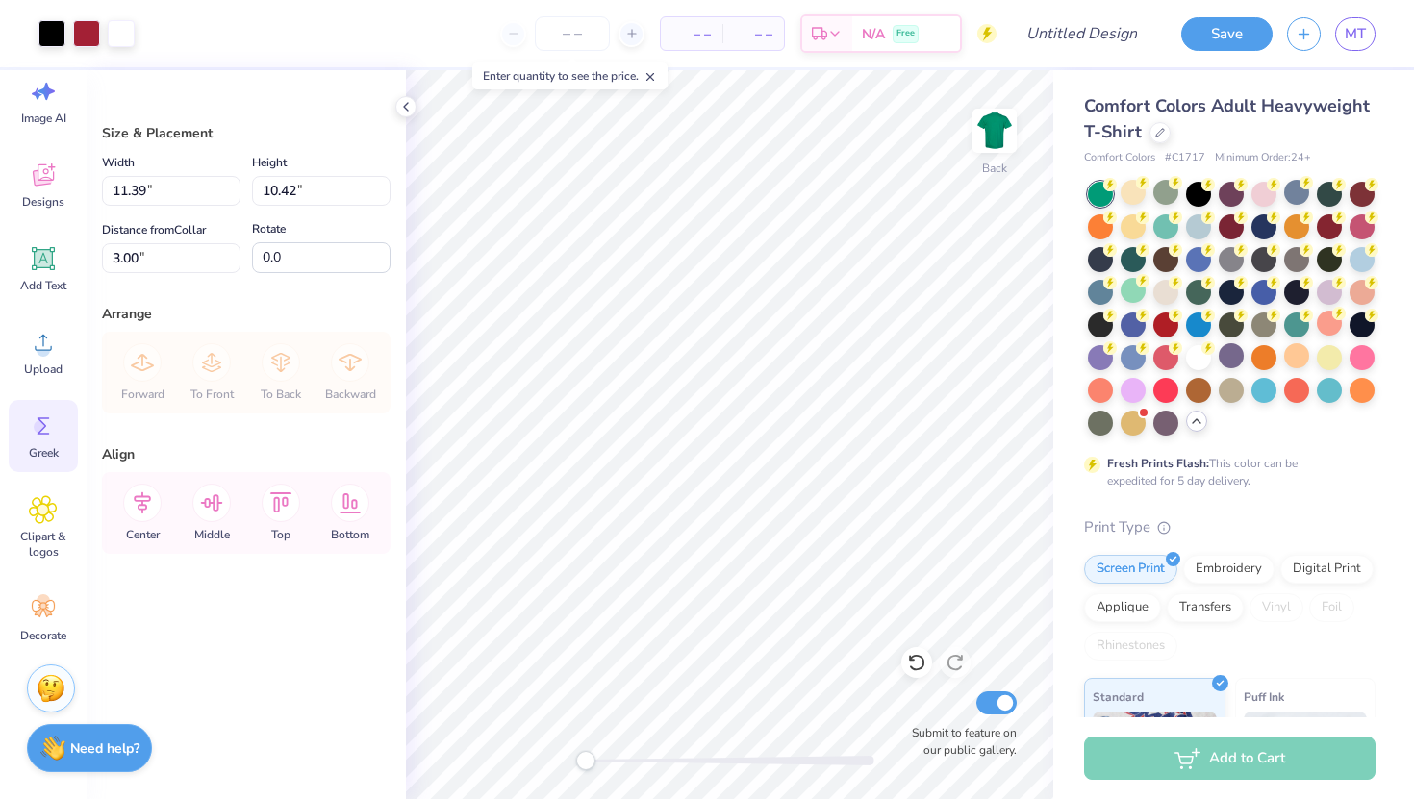
click at [42, 440] on div "Greek" at bounding box center [43, 436] width 69 height 72
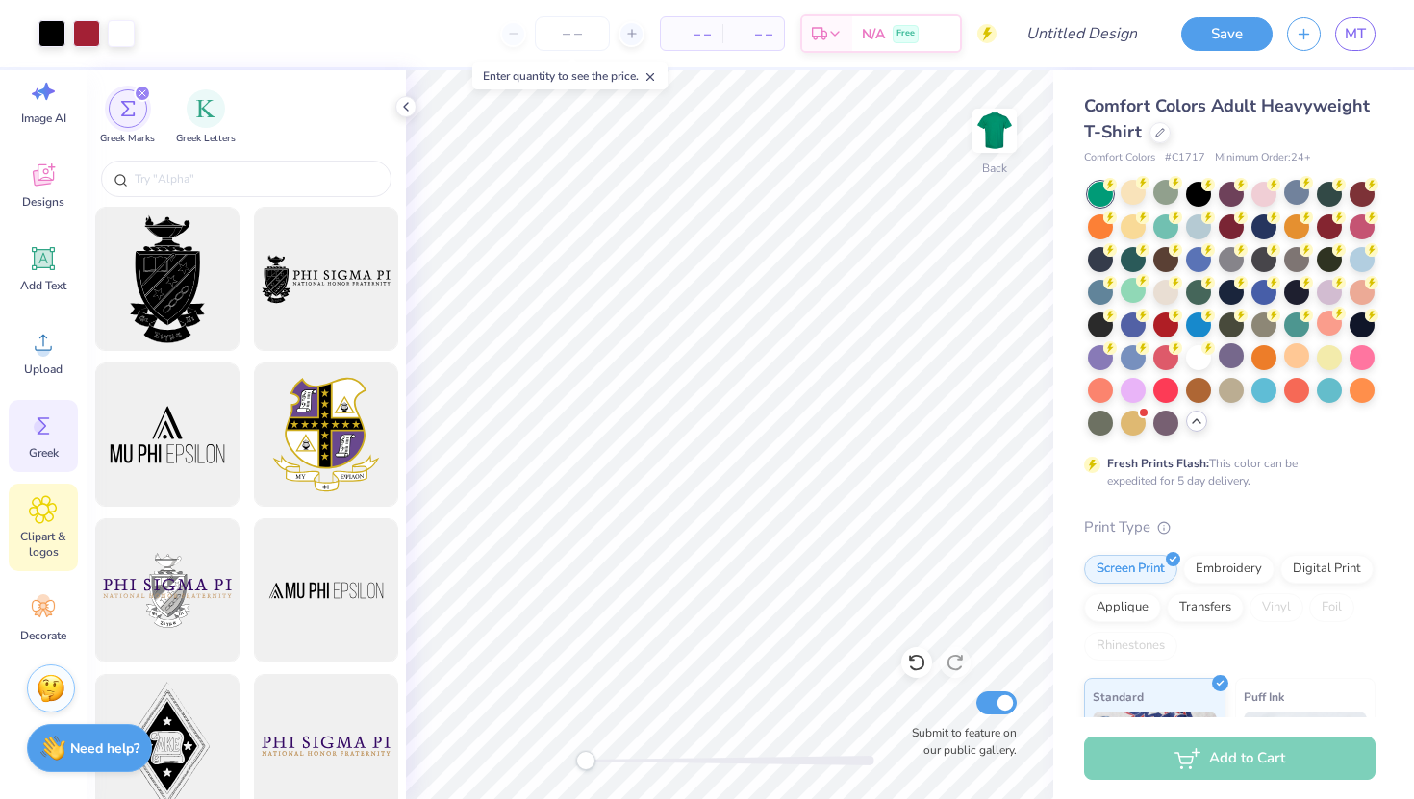
click at [50, 516] on icon at bounding box center [43, 509] width 28 height 29
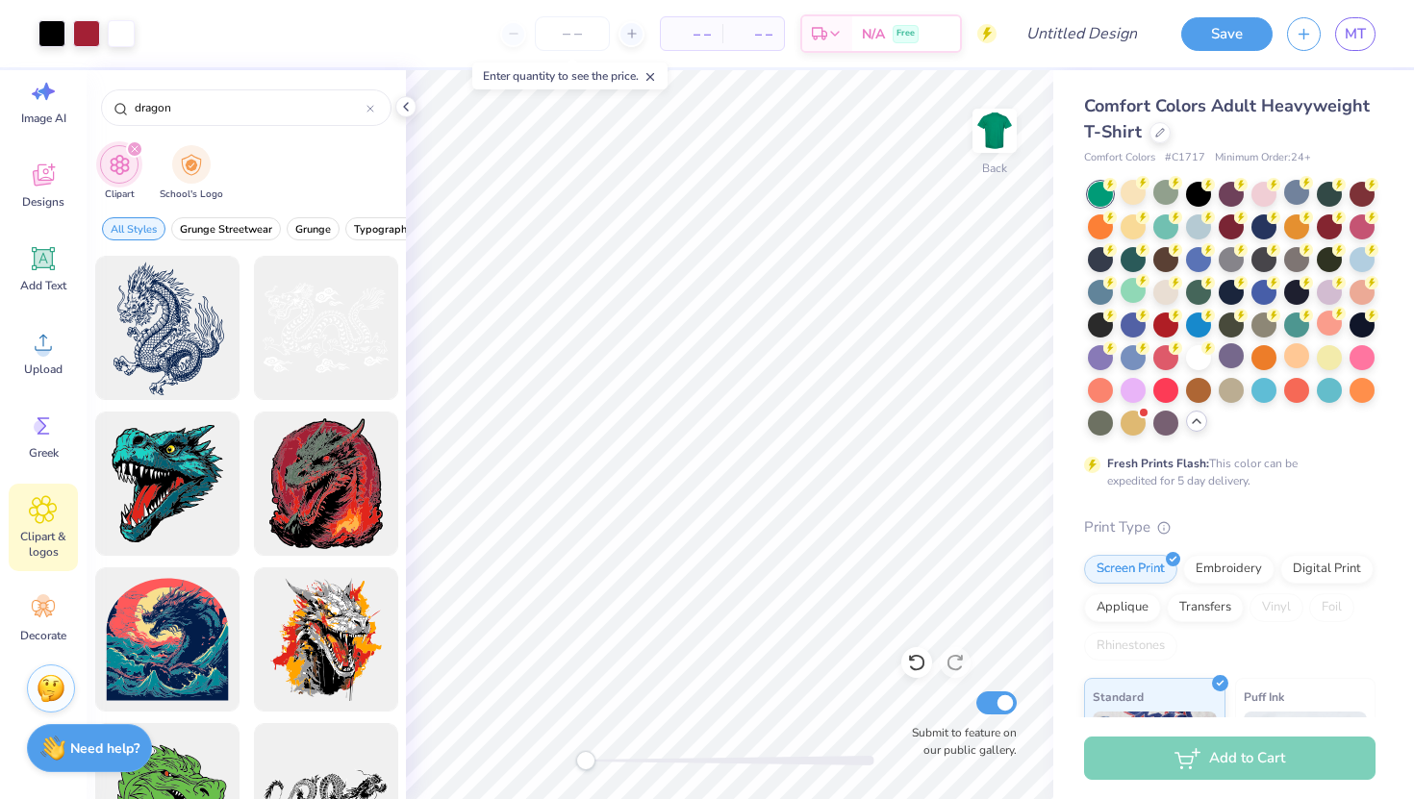
drag, startPoint x: 315, startPoint y: 106, endPoint x: 78, endPoint y: 122, distance: 238.1
click at [78, 122] on div "Art colors – – Per Item – – Total Est. Delivery N/A Free Design Title Save MT I…" at bounding box center [707, 399] width 1414 height 799
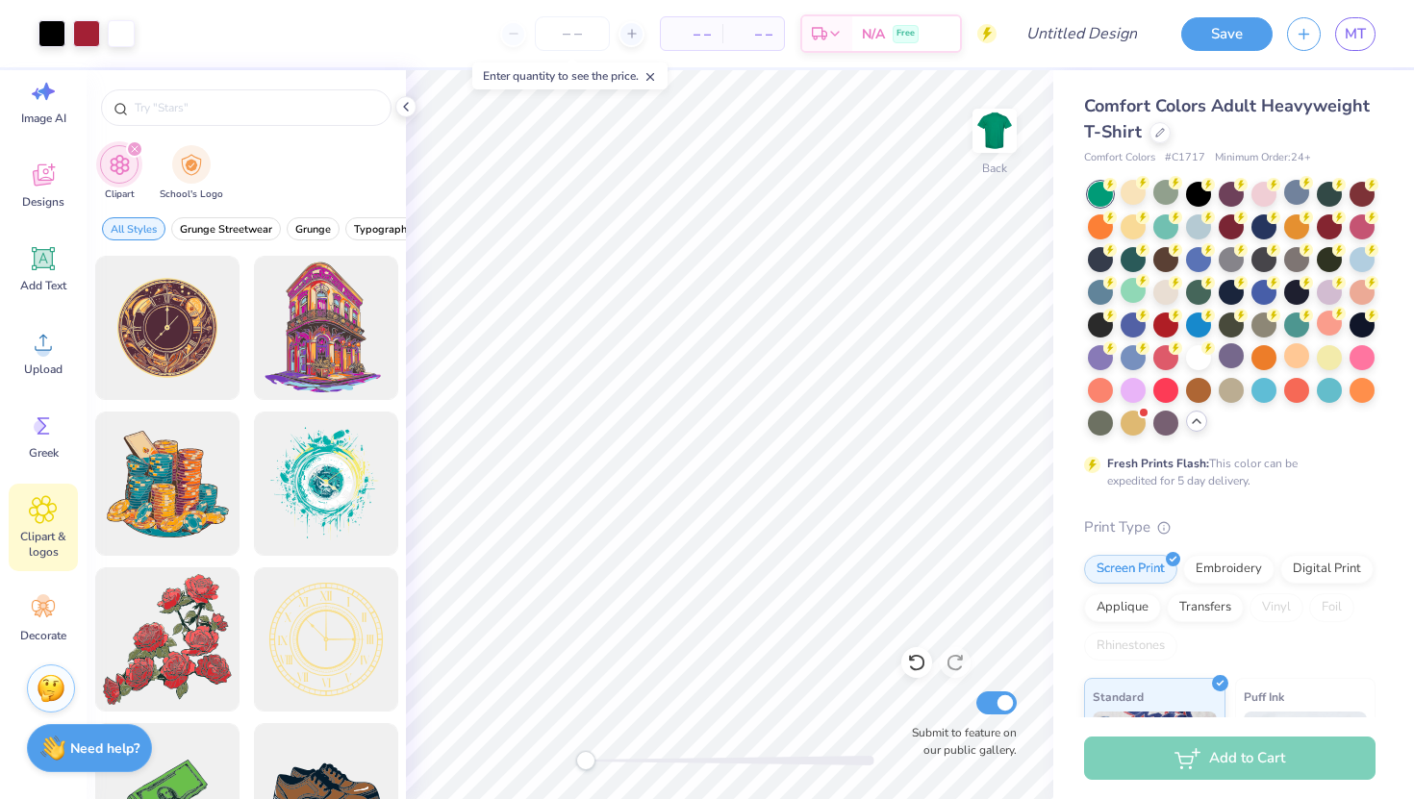
click at [131, 146] on icon "filter for Clipart" at bounding box center [135, 149] width 8 height 8
click at [138, 152] on div "filter for Clipart" at bounding box center [134, 148] width 17 height 17
click at [131, 150] on icon "filter for Clipart" at bounding box center [135, 149] width 8 height 8
click at [257, 106] on input "text" at bounding box center [256, 107] width 246 height 19
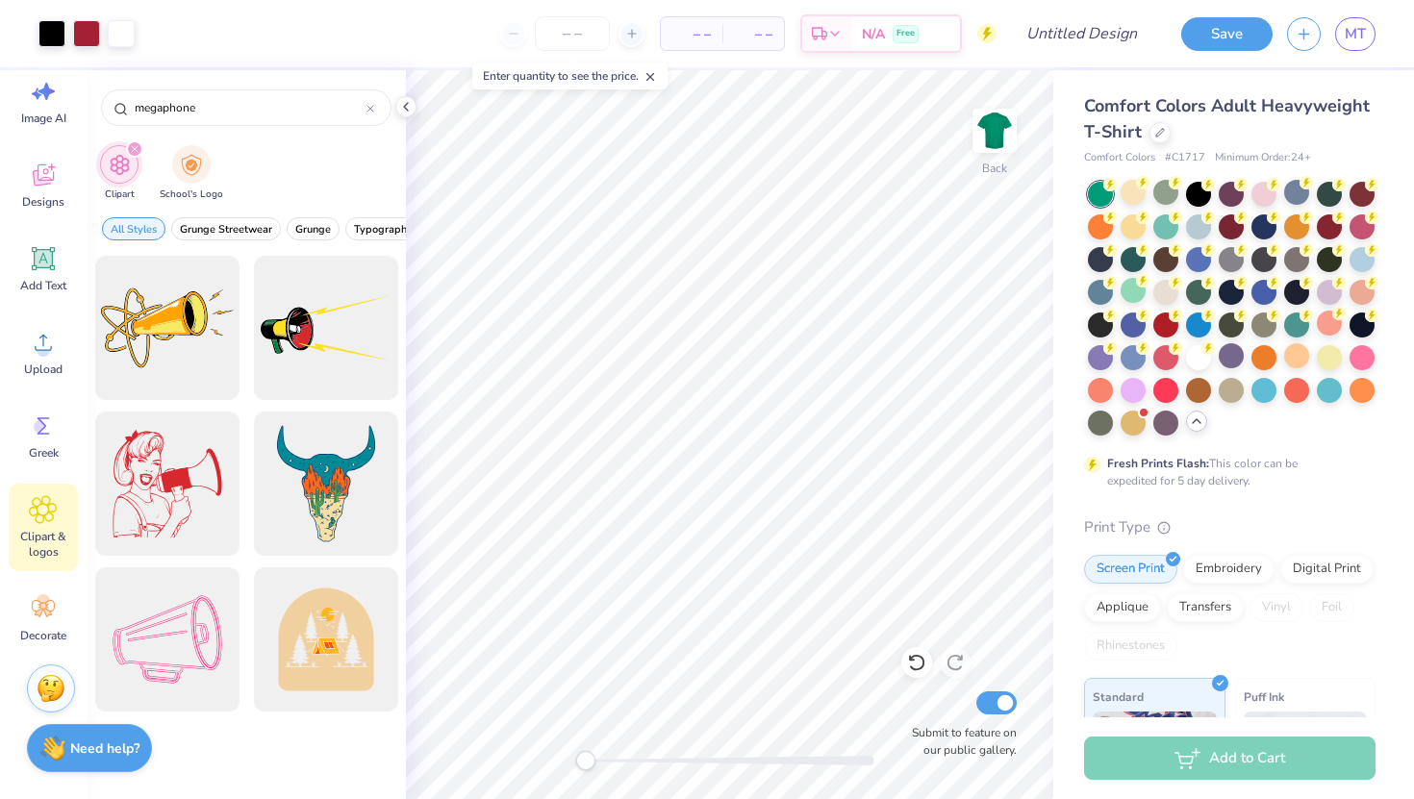
click at [132, 152] on icon "filter for Clipart" at bounding box center [135, 149] width 6 height 6
drag, startPoint x: 591, startPoint y: 762, endPoint x: 599, endPoint y: 753, distance: 11.6
click at [599, 753] on div "Accessibility label" at bounding box center [599, 760] width 19 height 19
click at [406, 101] on icon at bounding box center [405, 106] width 15 height 15
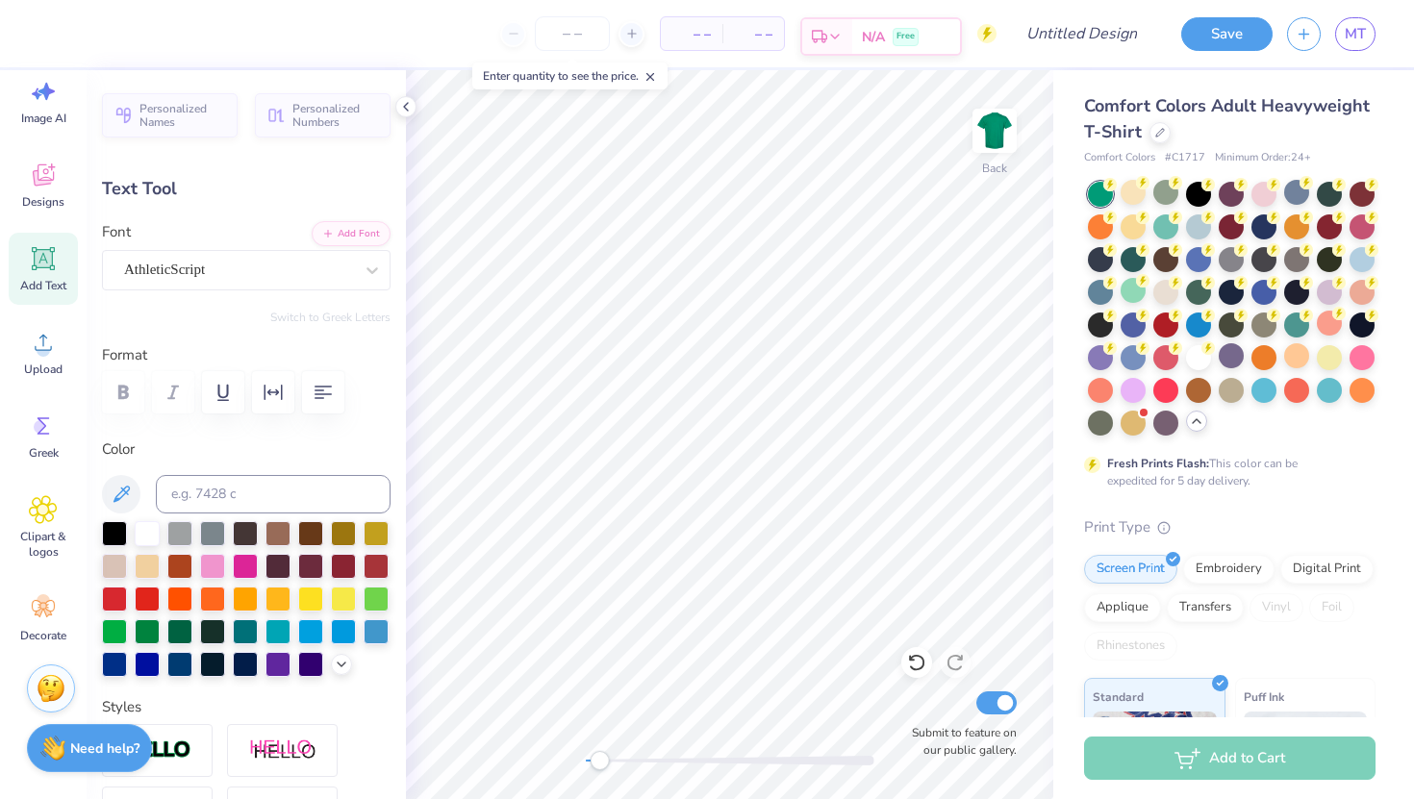
scroll to position [0, 5]
click at [52, 543] on span "Clipart & logos" at bounding box center [43, 544] width 63 height 31
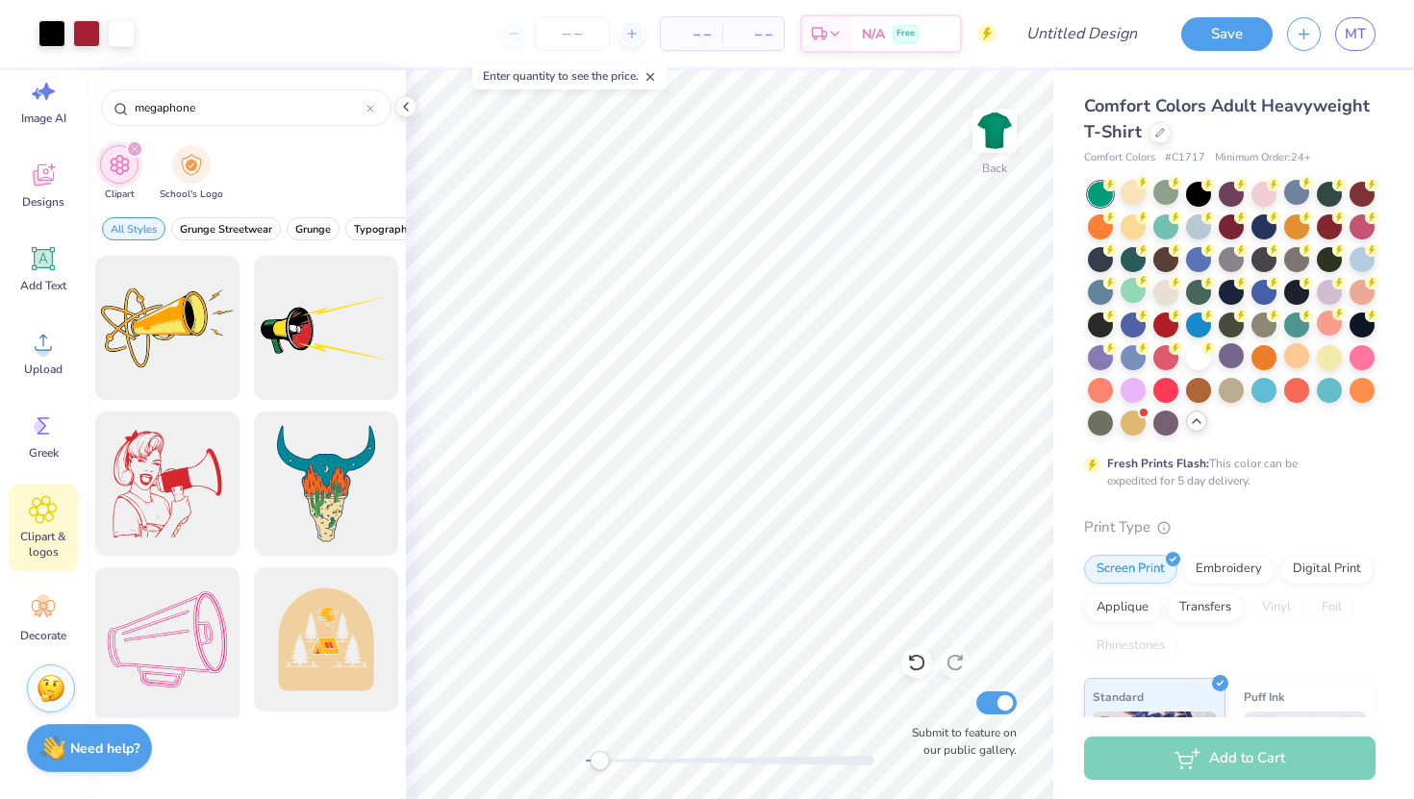
click at [157, 655] on div at bounding box center [167, 640] width 159 height 159
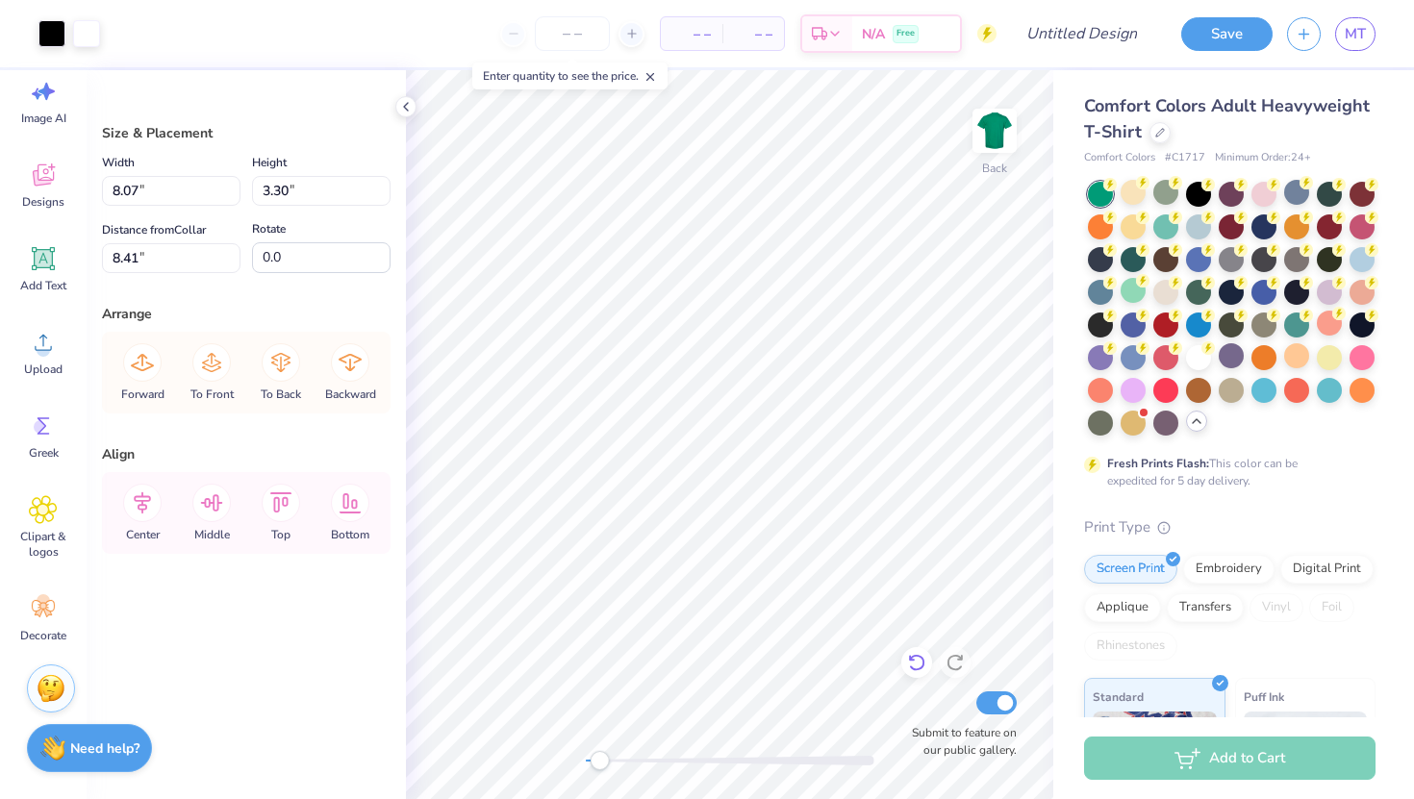
click at [915, 663] on icon at bounding box center [916, 662] width 19 height 19
click at [785, 753] on div at bounding box center [730, 760] width 288 height 19
click at [918, 669] on icon at bounding box center [916, 663] width 16 height 17
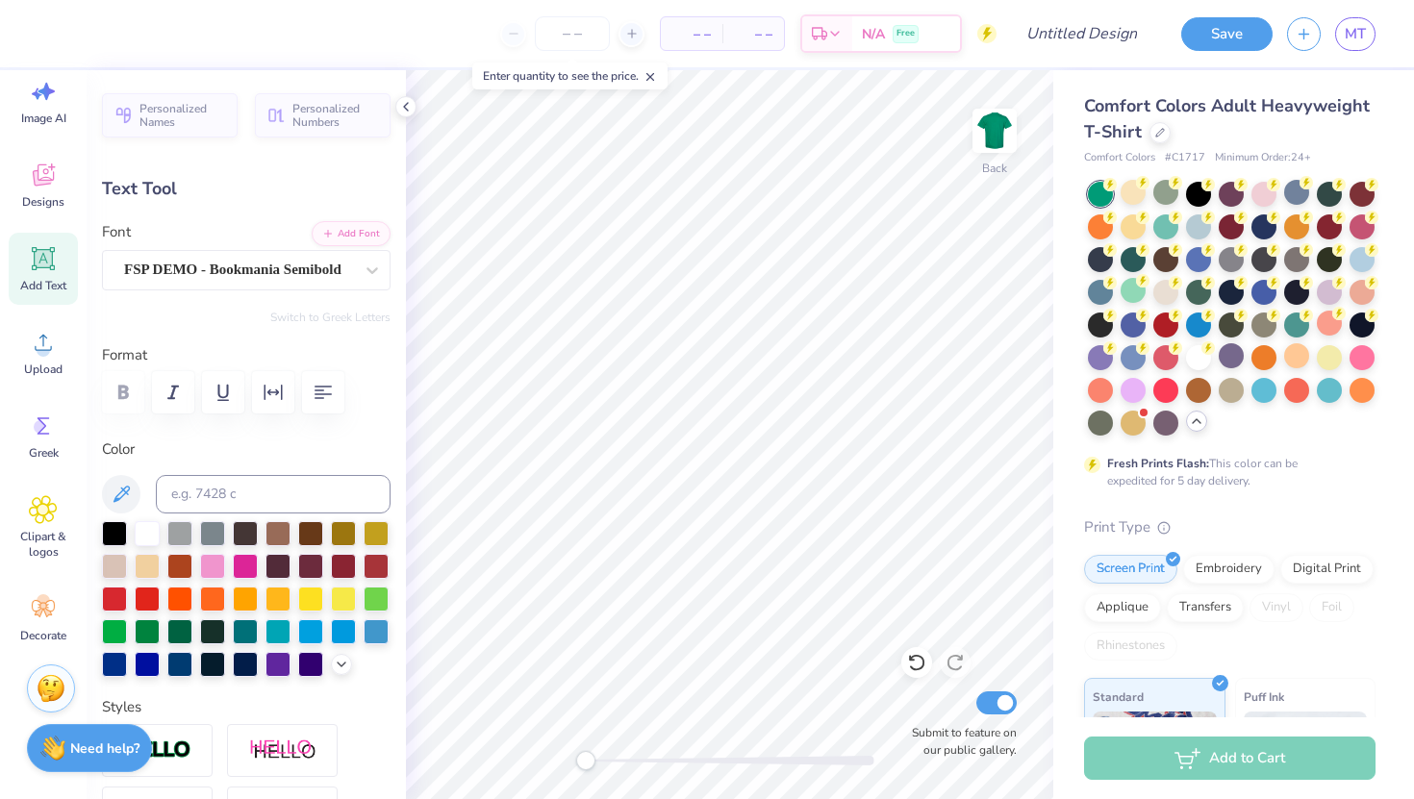
click at [546, 734] on div "Back Submit to feature on our public gallery." at bounding box center [729, 434] width 647 height 729
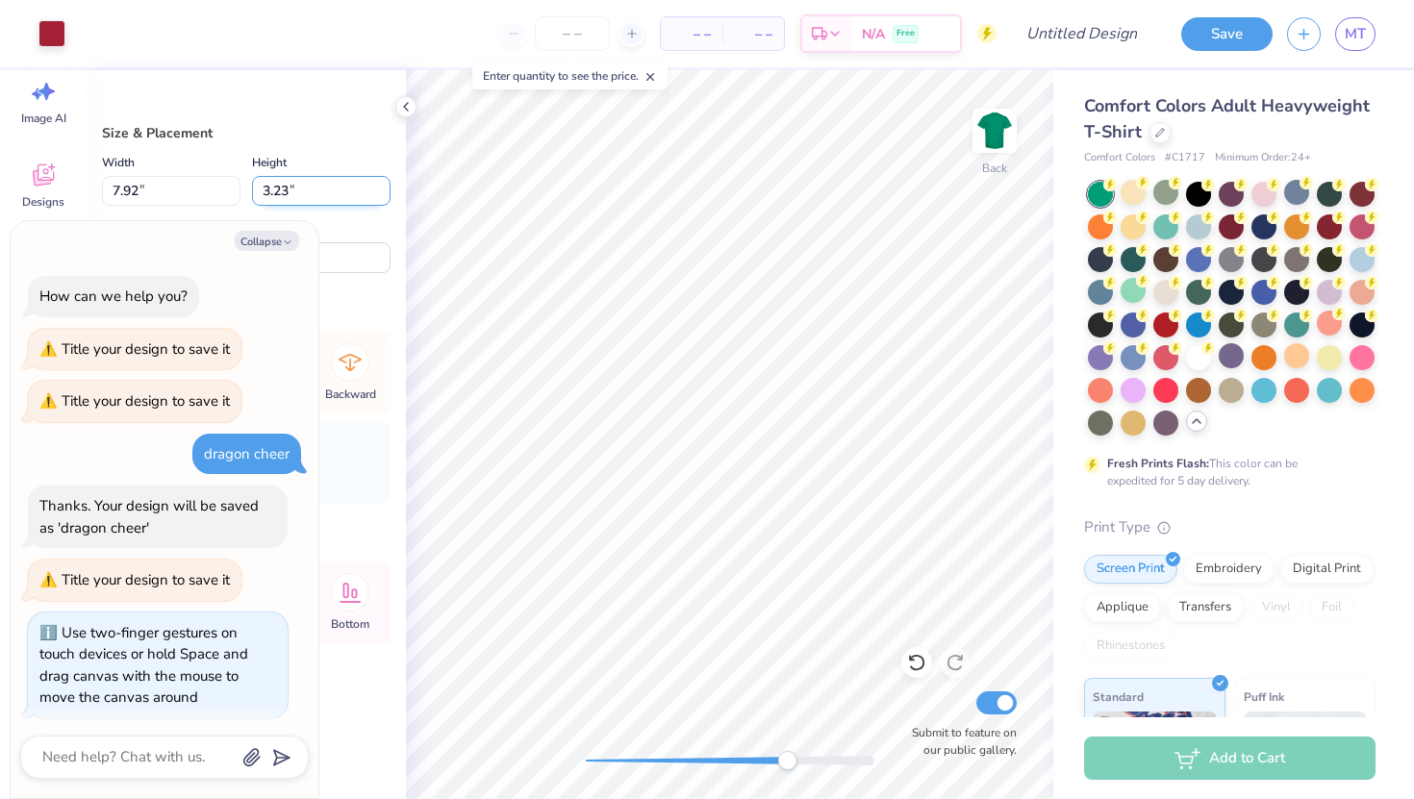
scroll to position [289, 0]
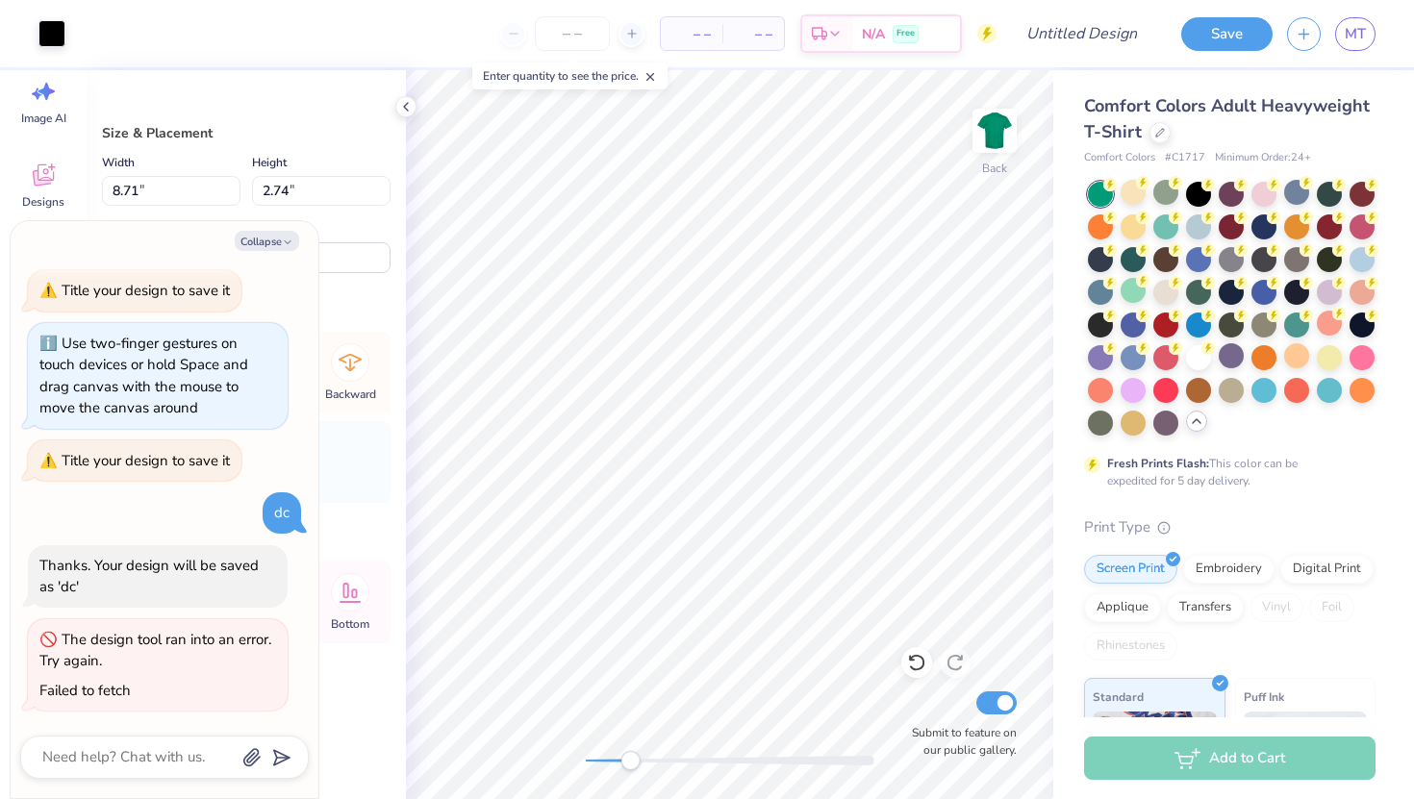
drag, startPoint x: 782, startPoint y: 765, endPoint x: 631, endPoint y: 761, distance: 151.0
click at [631, 761] on div "Accessibility label" at bounding box center [629, 760] width 19 height 19
